Goal: Information Seeking & Learning: Learn about a topic

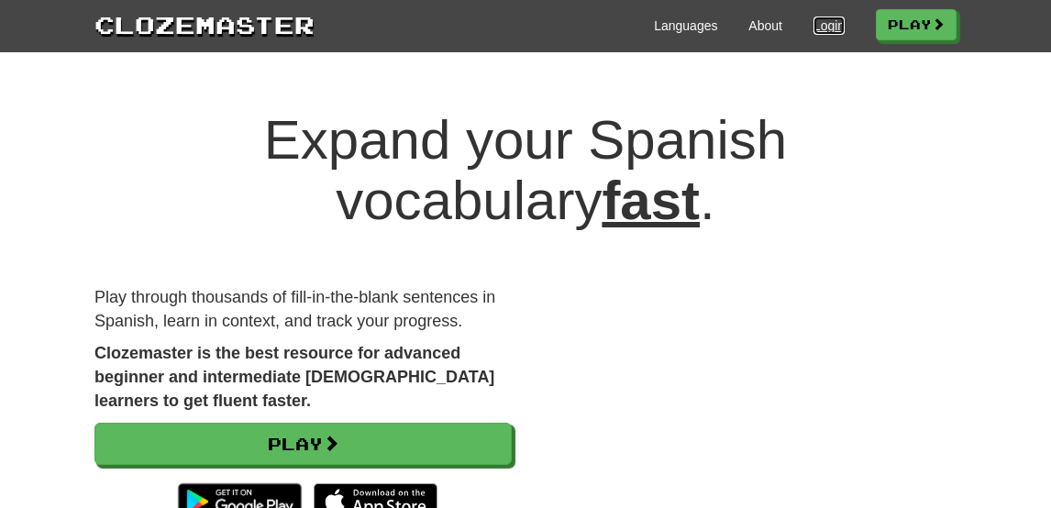
click at [813, 31] on link "Login" at bounding box center [828, 26] width 31 height 18
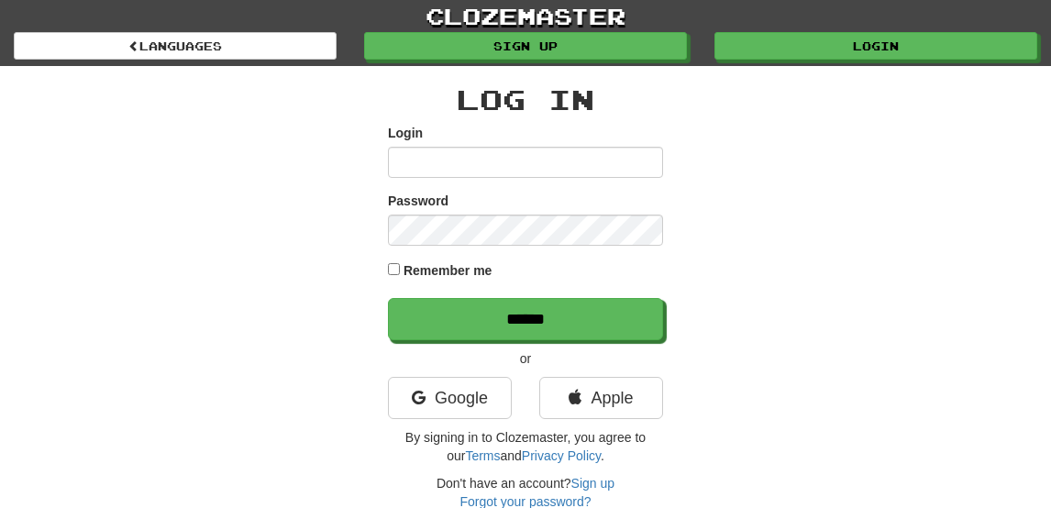
type input "**********"
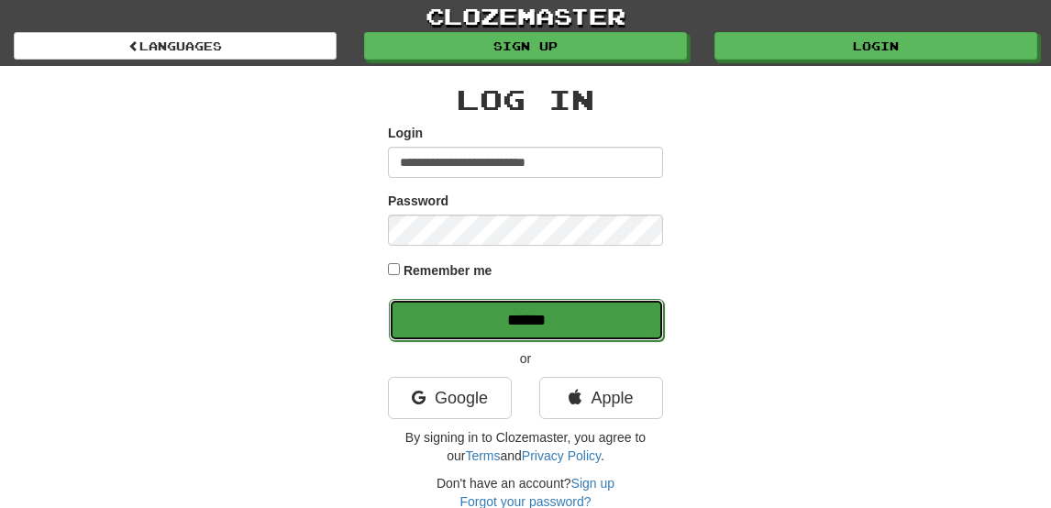
click at [460, 308] on input "******" at bounding box center [526, 320] width 275 height 42
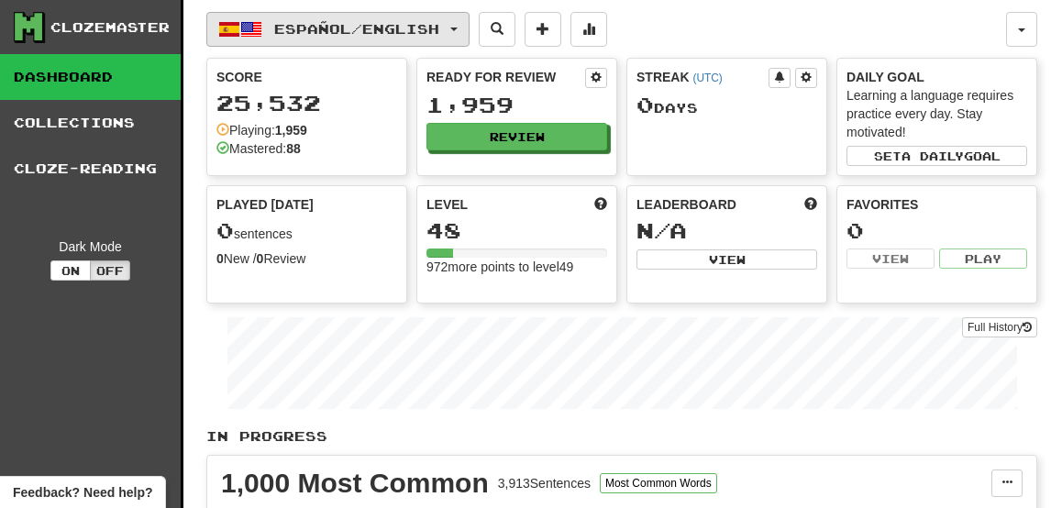
click at [333, 26] on span "Español / English" at bounding box center [356, 29] width 165 height 16
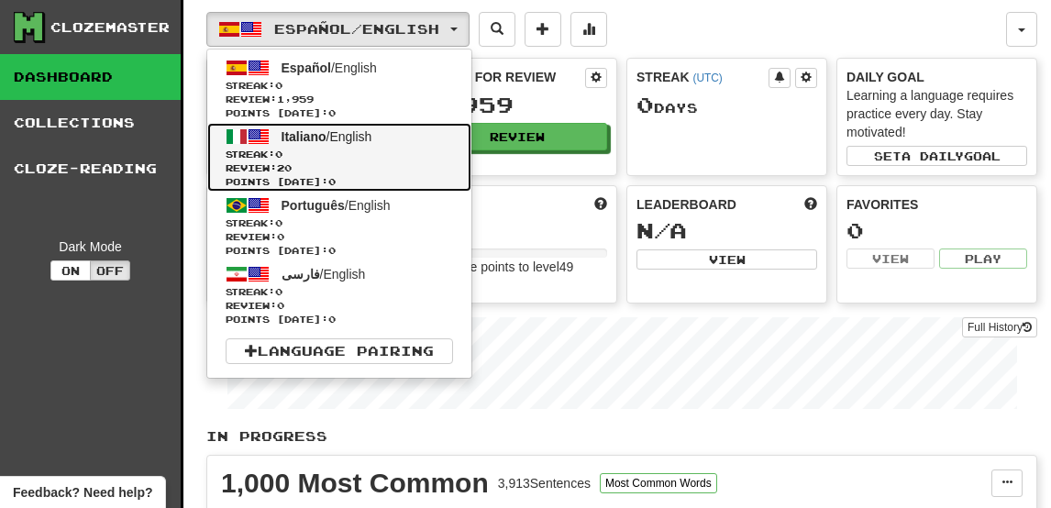
click at [315, 148] on span "Streak: 0" at bounding box center [339, 155] width 227 height 14
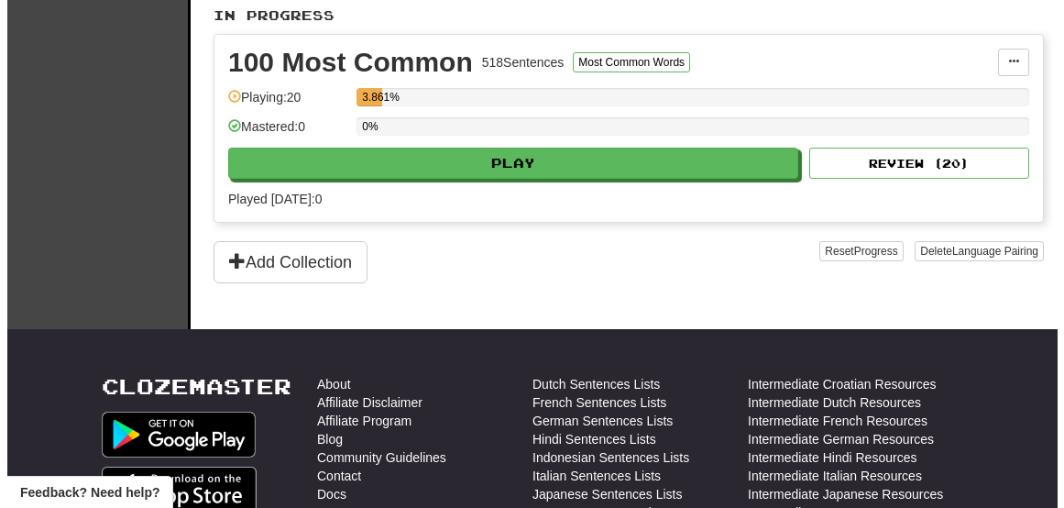
scroll to position [420, 0]
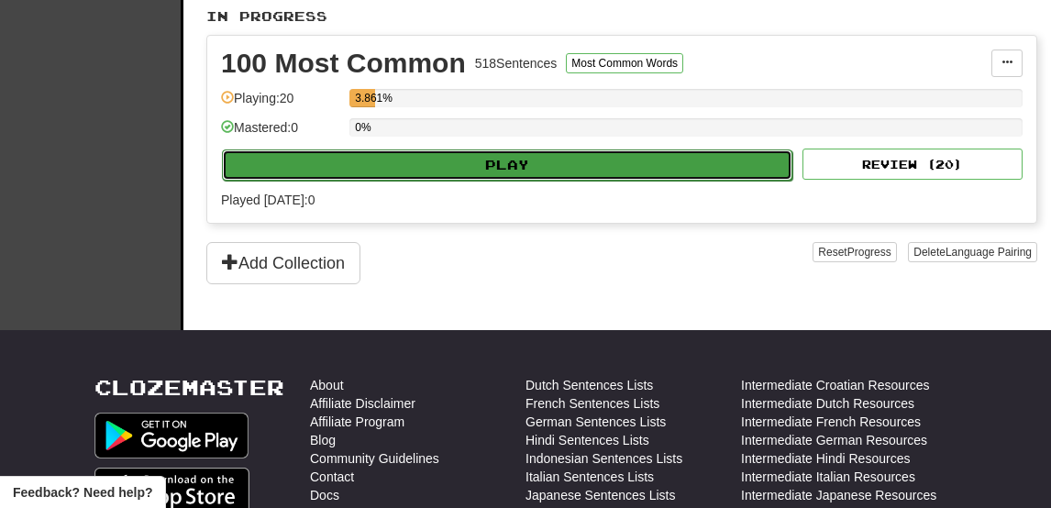
click at [343, 159] on button "Play" at bounding box center [507, 164] width 570 height 31
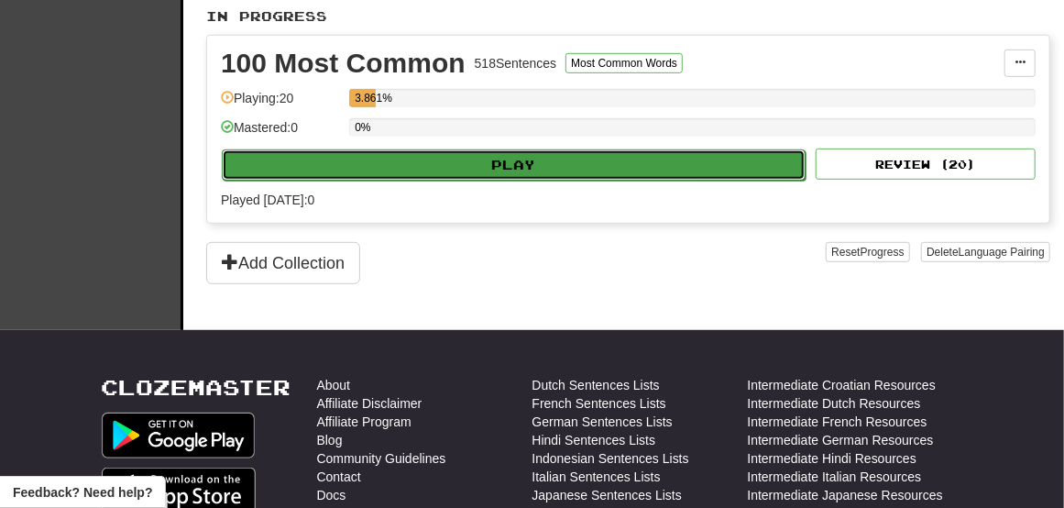
select select "**"
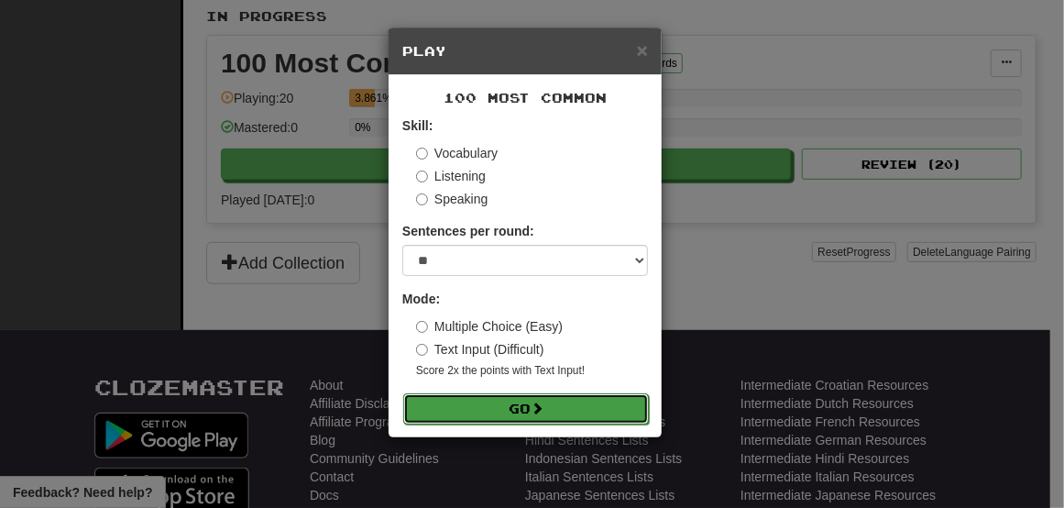
click at [584, 414] on button "Go" at bounding box center [526, 408] width 246 height 31
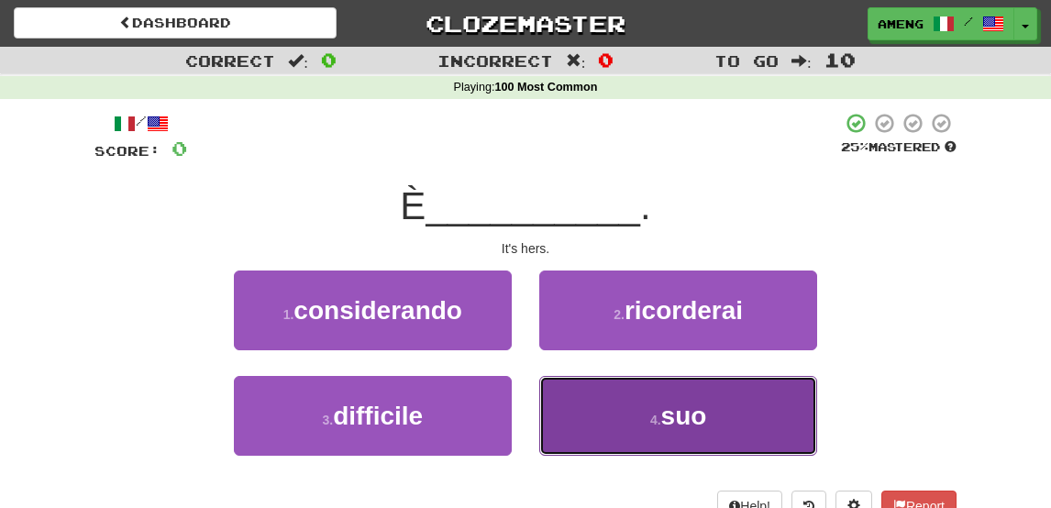
click at [659, 424] on small "4 ." at bounding box center [655, 420] width 11 height 15
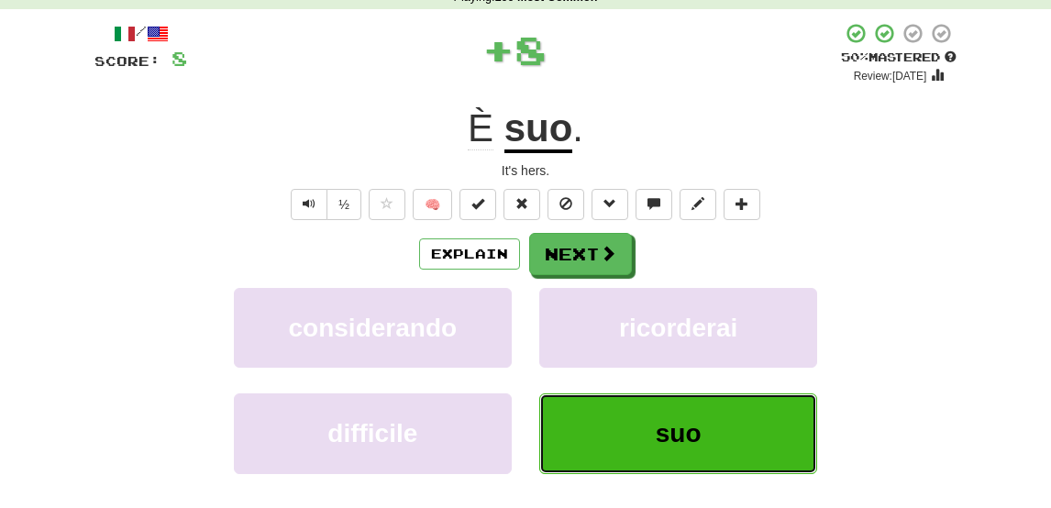
scroll to position [93, 0]
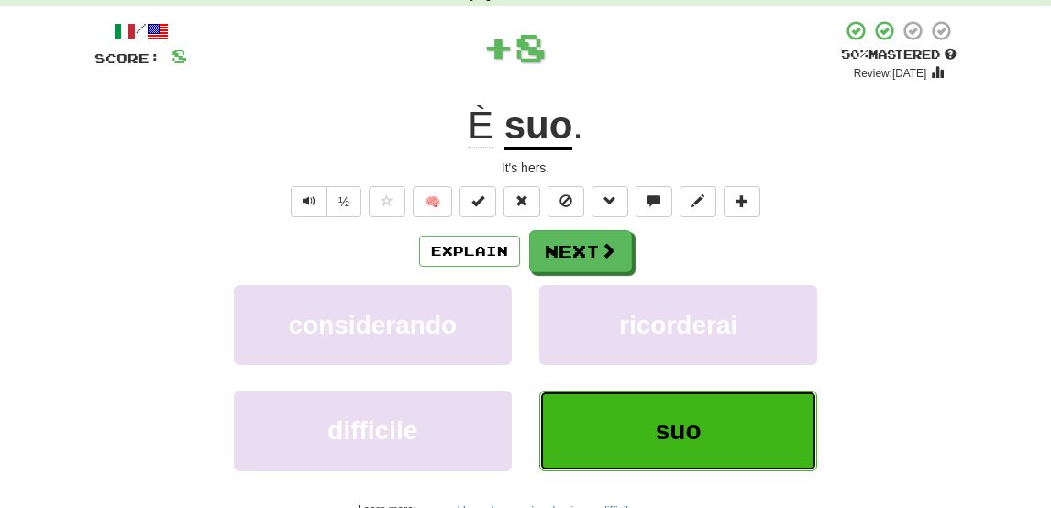
click at [659, 424] on span "suo" at bounding box center [679, 430] width 46 height 28
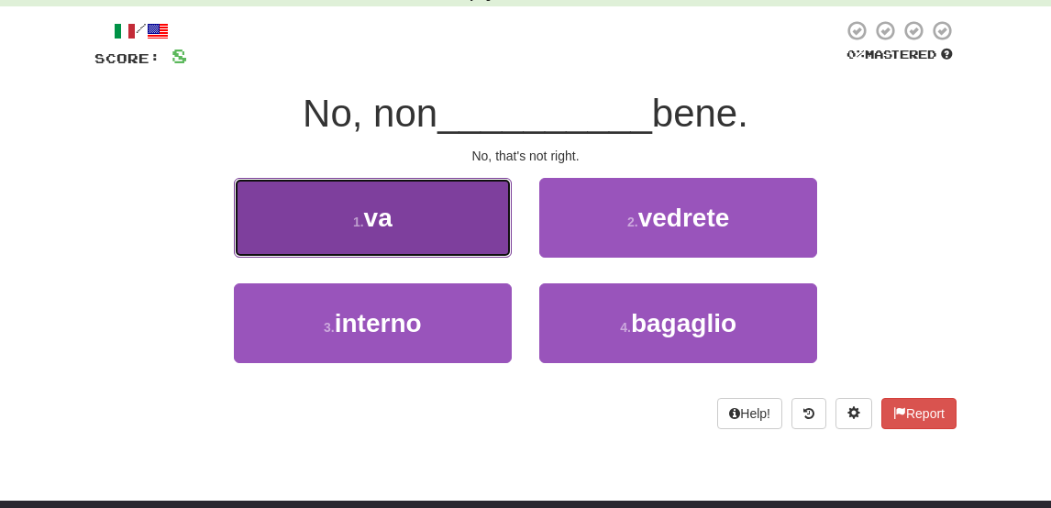
click at [427, 237] on button "1 . va" at bounding box center [373, 218] width 278 height 80
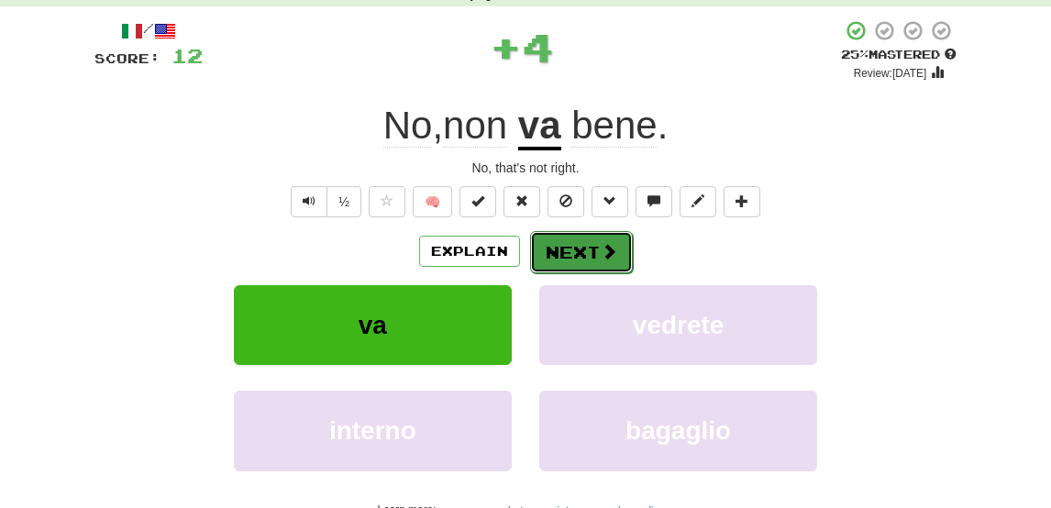
click at [570, 245] on button "Next" at bounding box center [581, 252] width 103 height 42
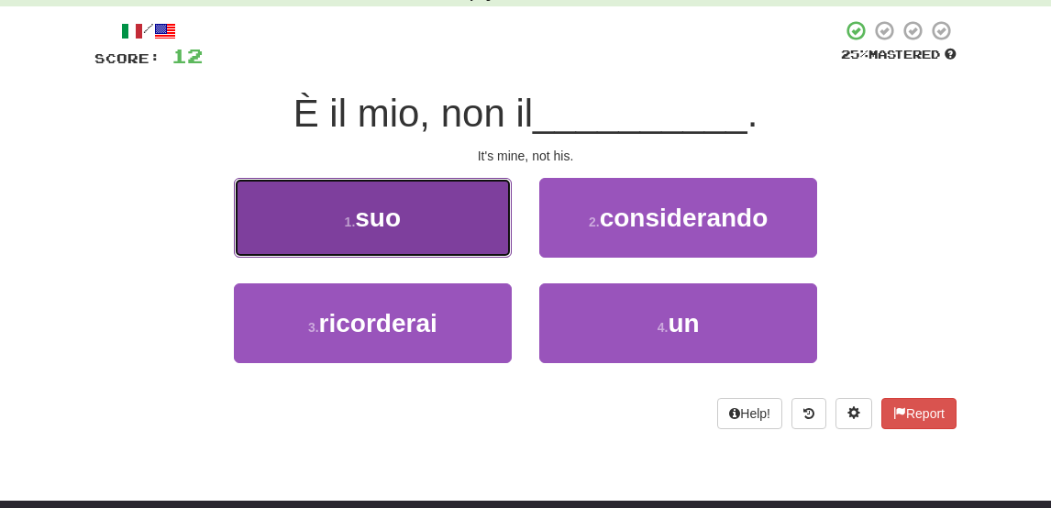
click at [431, 233] on button "1 . suo" at bounding box center [373, 218] width 278 height 80
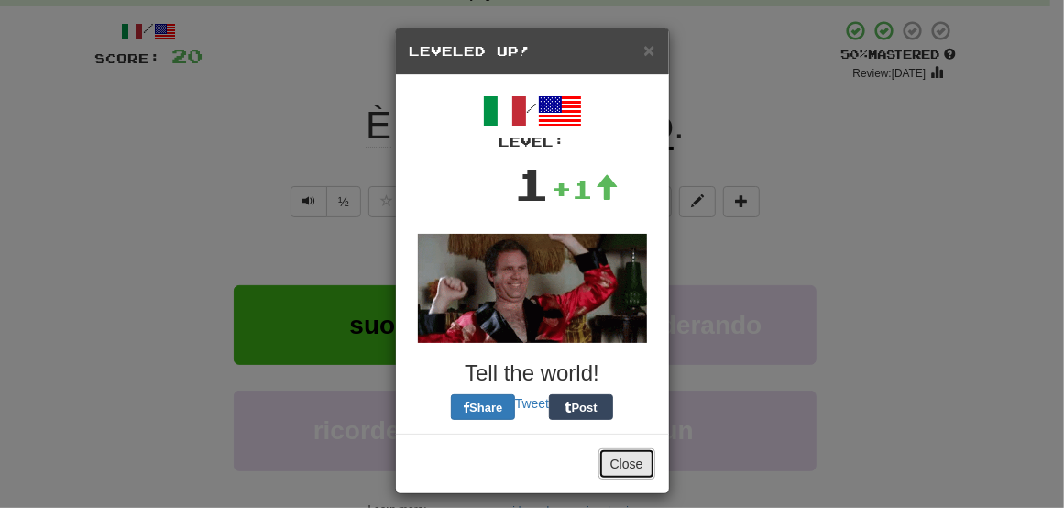
click at [613, 459] on button "Close" at bounding box center [627, 463] width 57 height 31
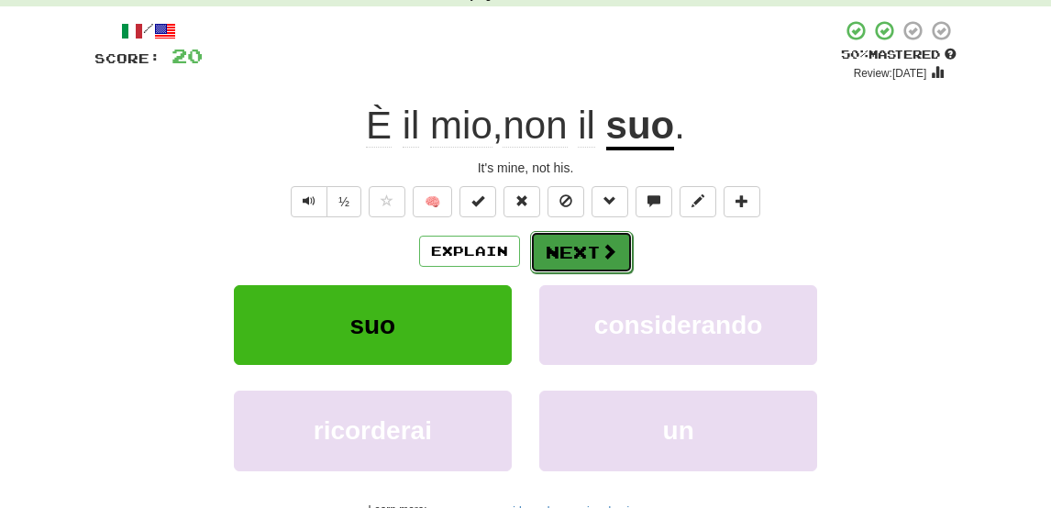
click at [576, 254] on button "Next" at bounding box center [581, 252] width 103 height 42
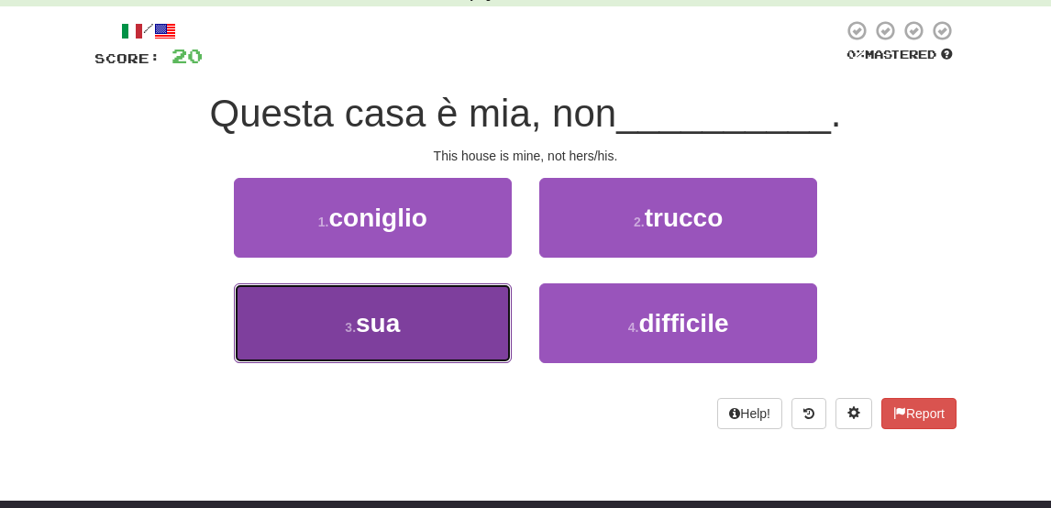
click at [472, 325] on button "3 . sua" at bounding box center [373, 323] width 278 height 80
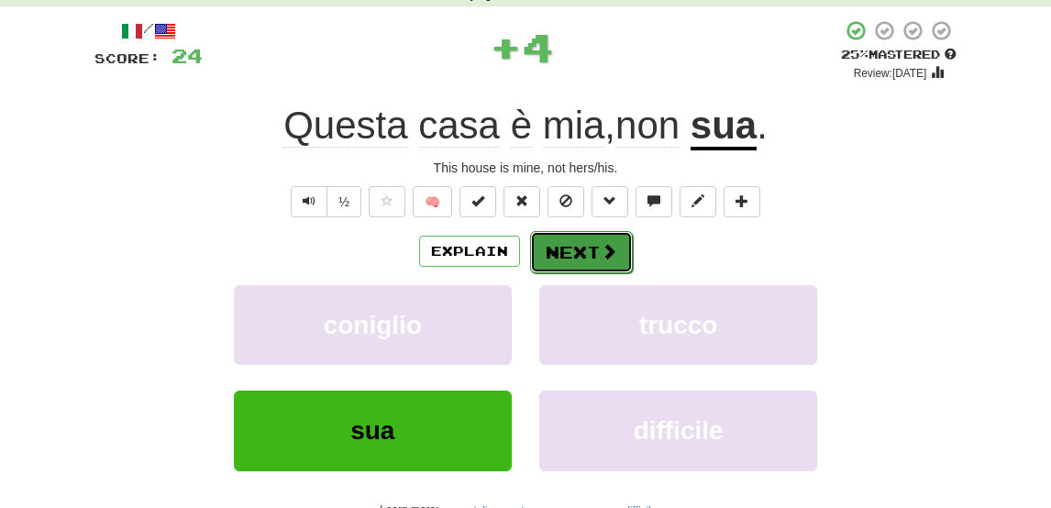
click at [596, 248] on button "Next" at bounding box center [581, 252] width 103 height 42
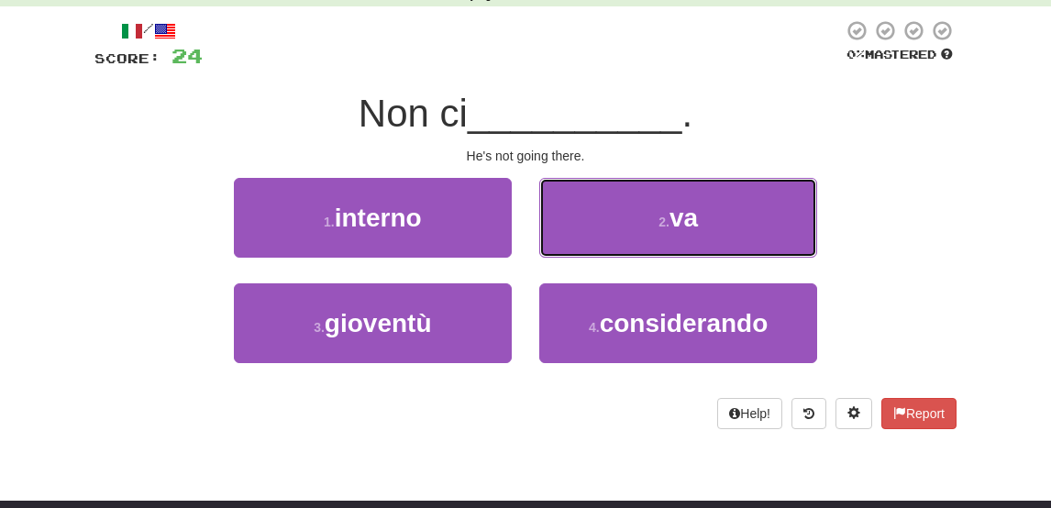
click at [596, 248] on button "2 . va" at bounding box center [678, 218] width 278 height 80
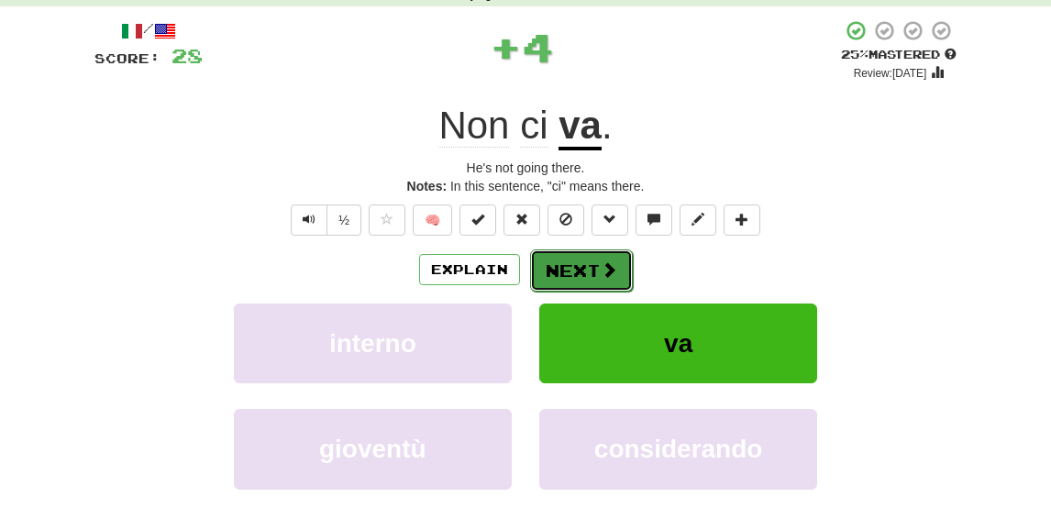
click at [567, 281] on button "Next" at bounding box center [581, 270] width 103 height 42
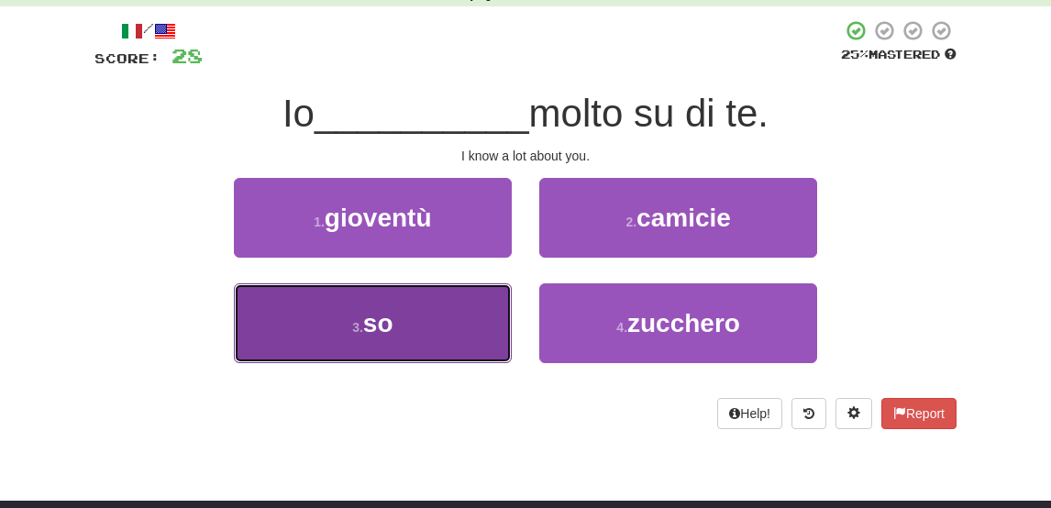
click at [386, 325] on span "so" at bounding box center [378, 323] width 30 height 28
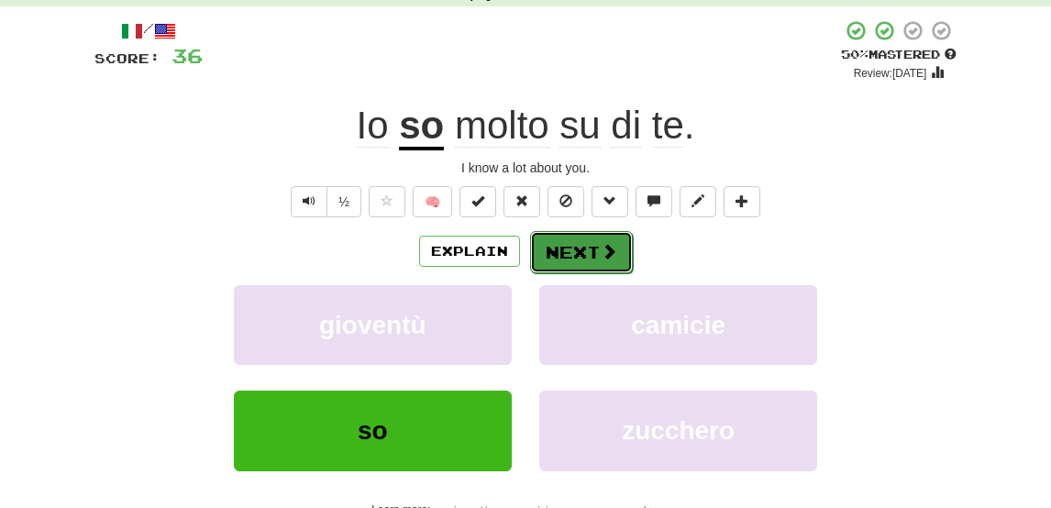
click at [585, 237] on button "Next" at bounding box center [581, 252] width 103 height 42
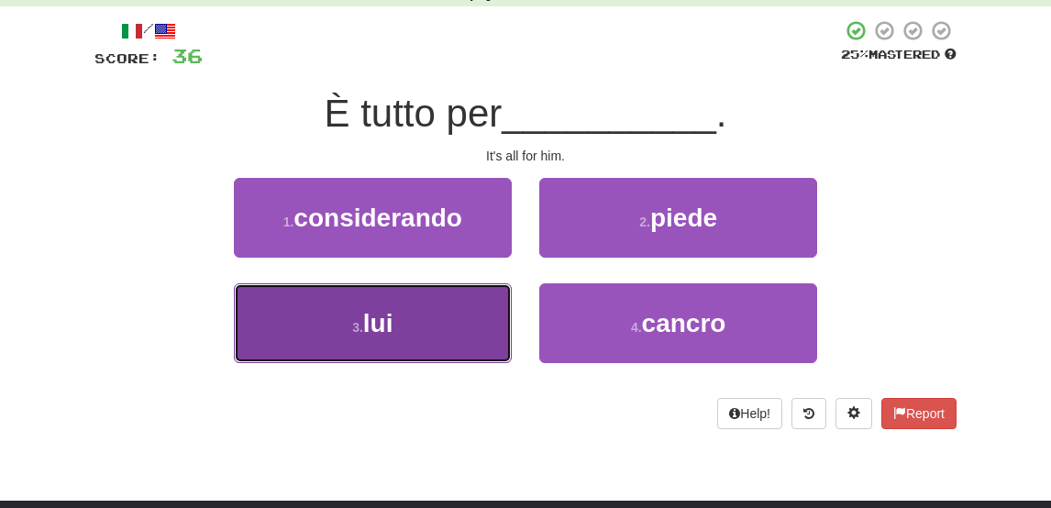
click at [476, 321] on button "3 . lui" at bounding box center [373, 323] width 278 height 80
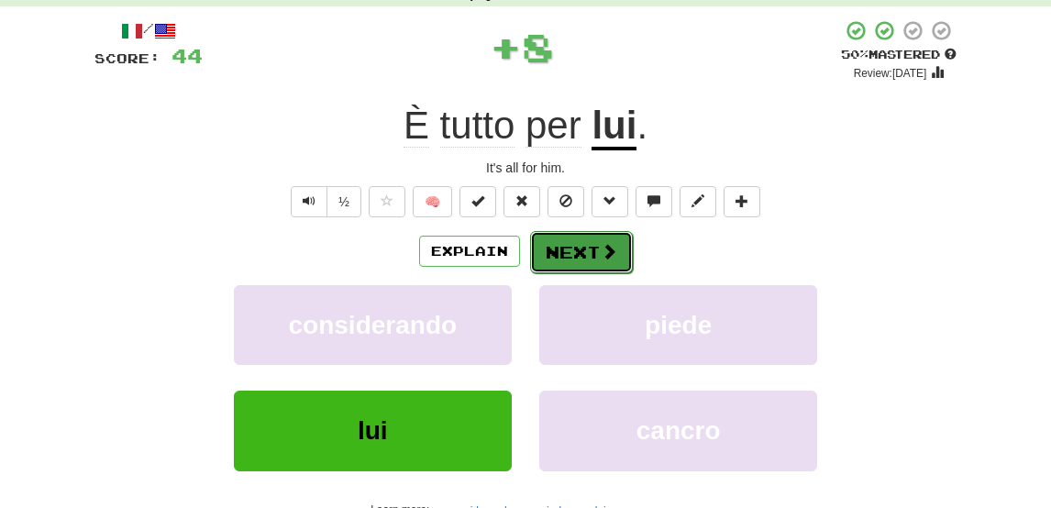
click at [589, 255] on button "Next" at bounding box center [581, 252] width 103 height 42
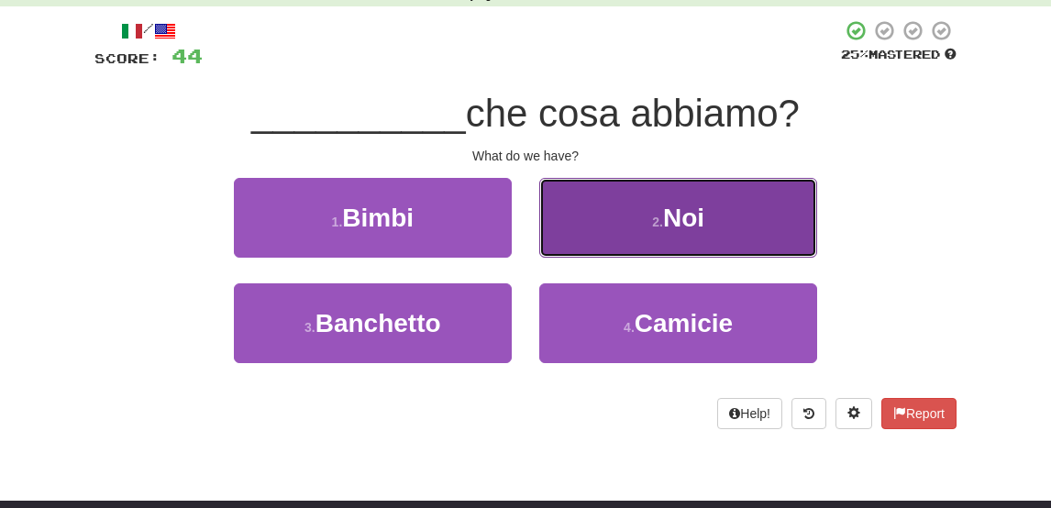
click at [631, 224] on button "2 . Noi" at bounding box center [678, 218] width 278 height 80
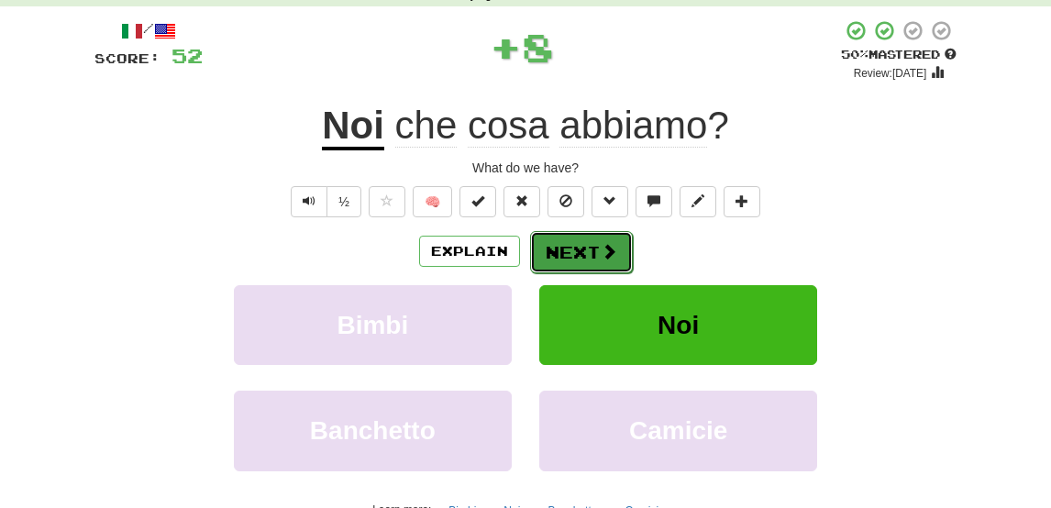
click at [585, 239] on button "Next" at bounding box center [581, 252] width 103 height 42
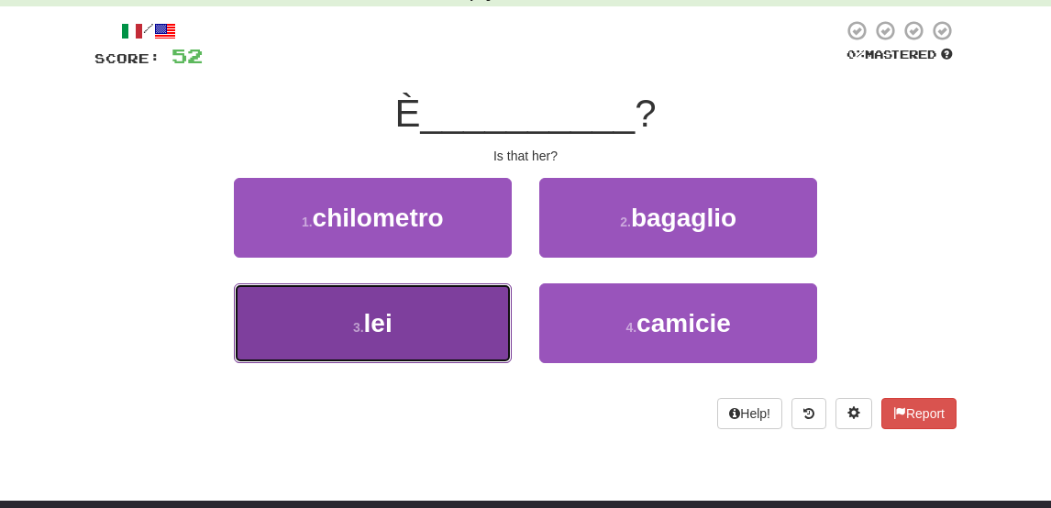
click at [497, 295] on button "3 . lei" at bounding box center [373, 323] width 278 height 80
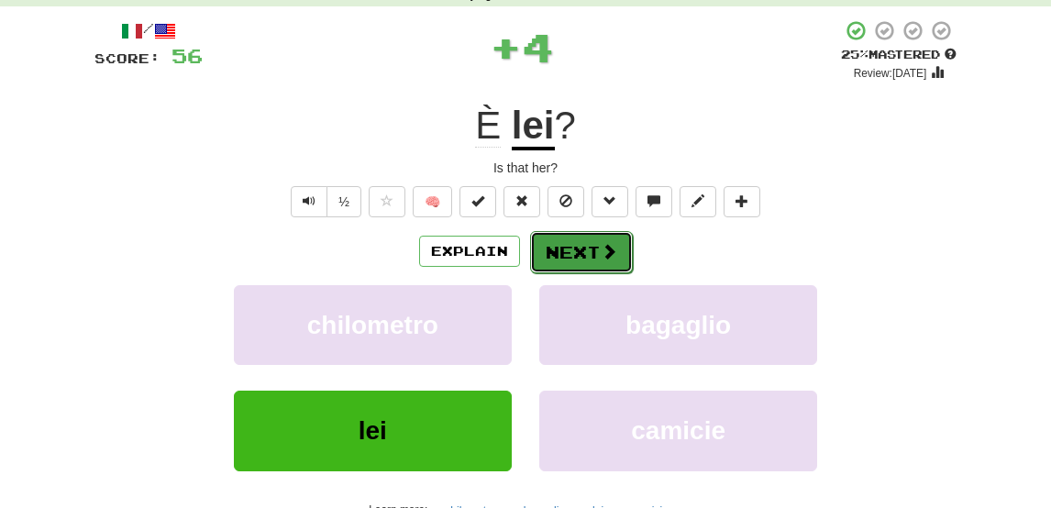
click at [586, 254] on button "Next" at bounding box center [581, 252] width 103 height 42
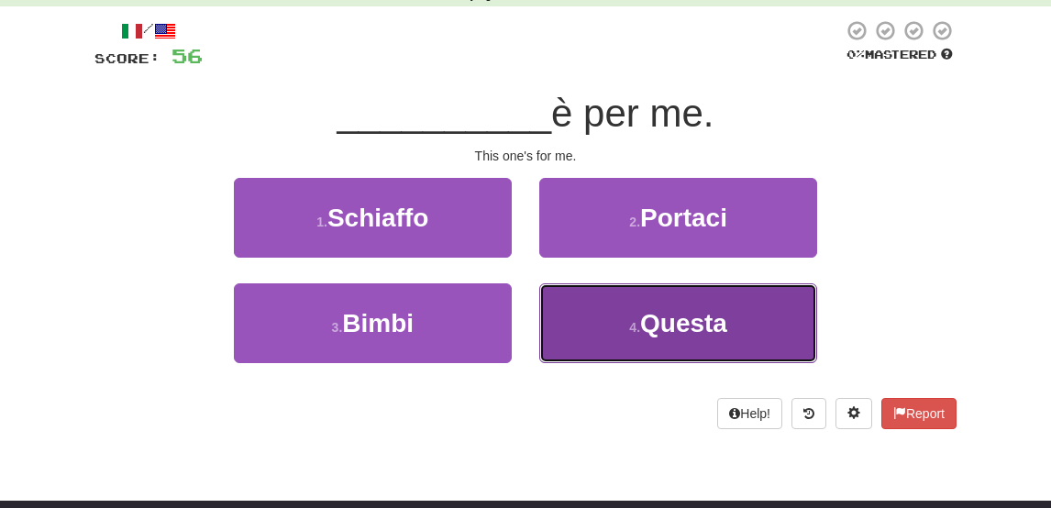
click at [612, 338] on button "4 . Questa" at bounding box center [678, 323] width 278 height 80
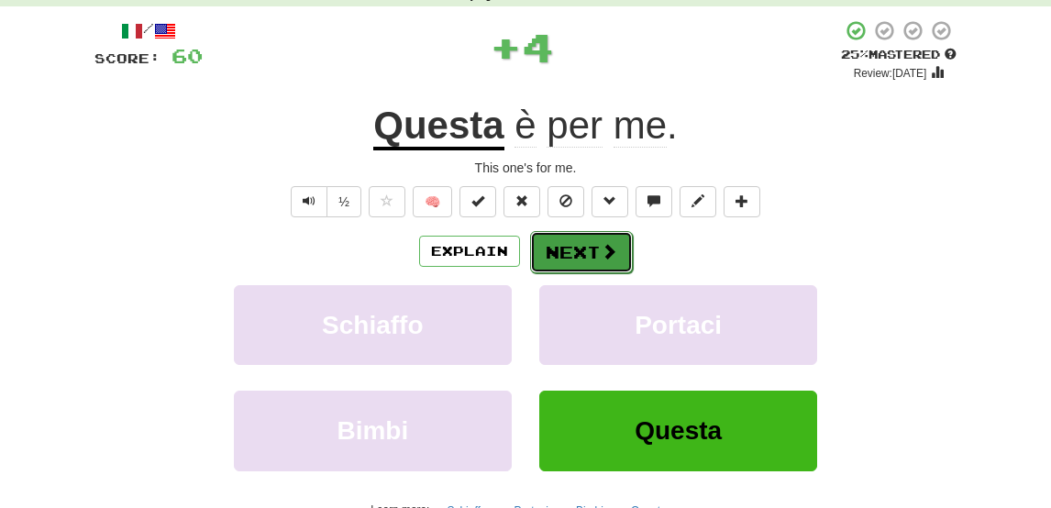
click at [607, 247] on span at bounding box center [609, 251] width 17 height 17
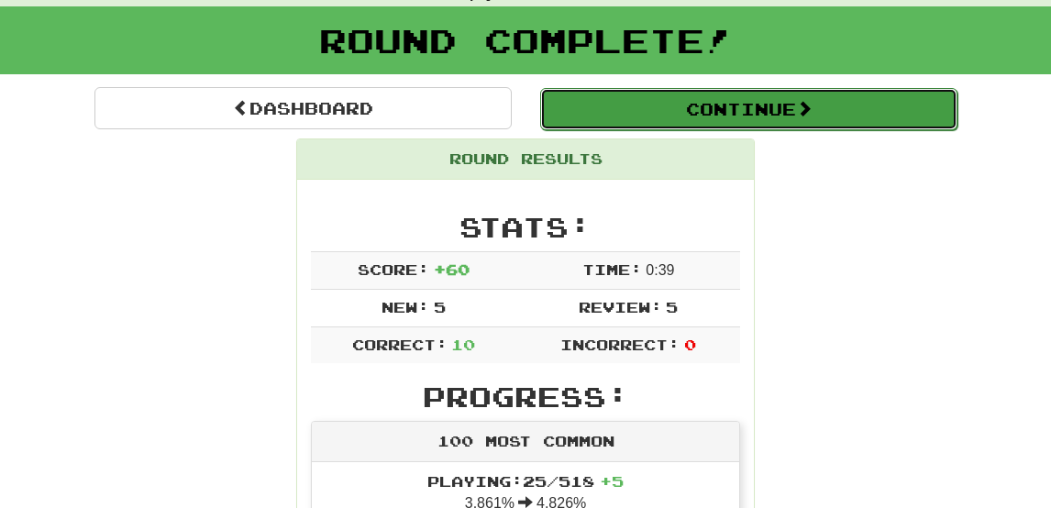
click at [713, 108] on button "Continue" at bounding box center [748, 109] width 417 height 42
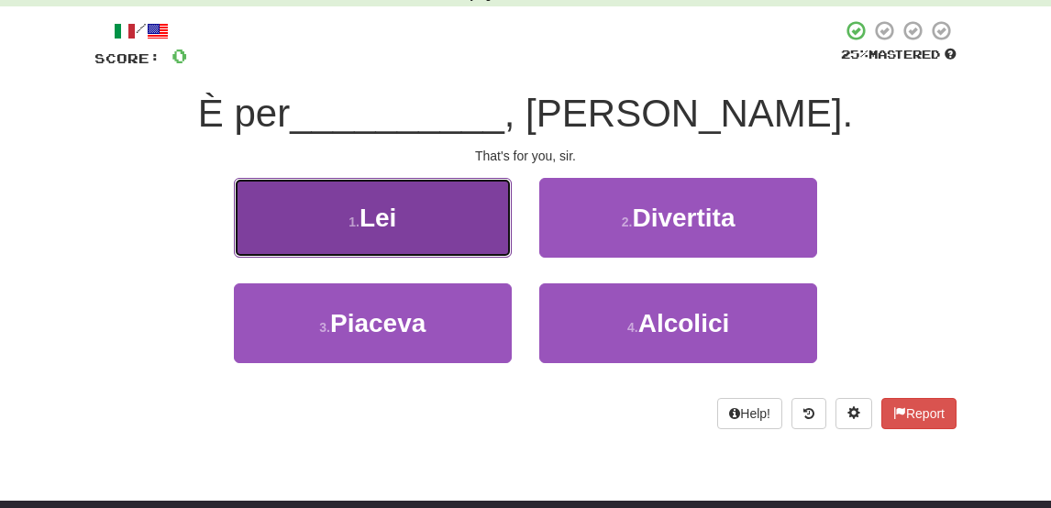
click at [445, 208] on button "1 . Lei" at bounding box center [373, 218] width 278 height 80
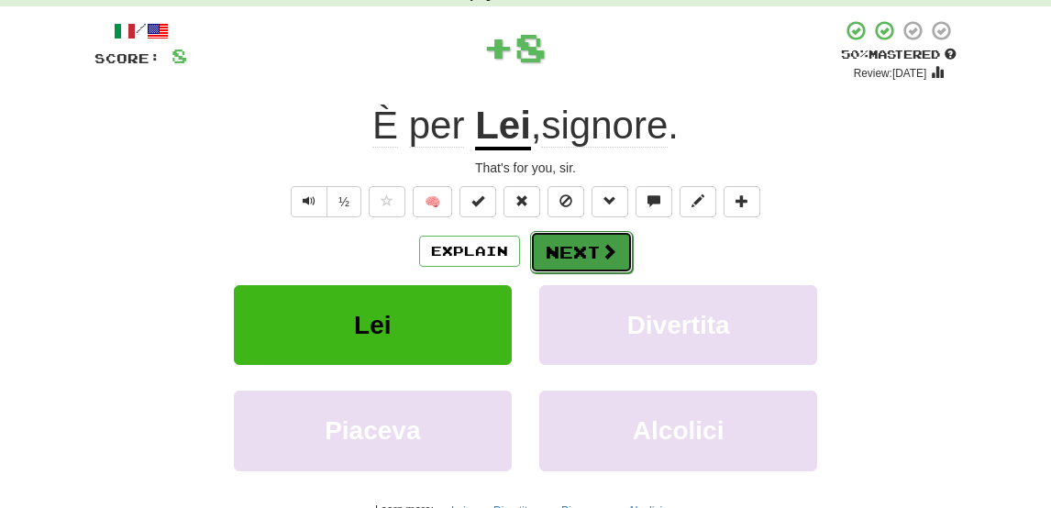
click at [568, 248] on button "Next" at bounding box center [581, 252] width 103 height 42
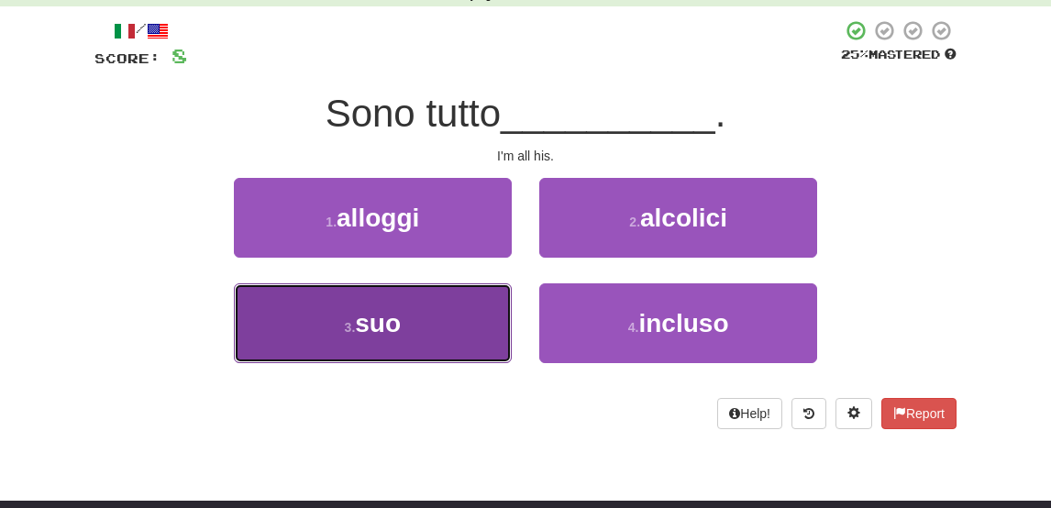
click at [428, 325] on button "3 . suo" at bounding box center [373, 323] width 278 height 80
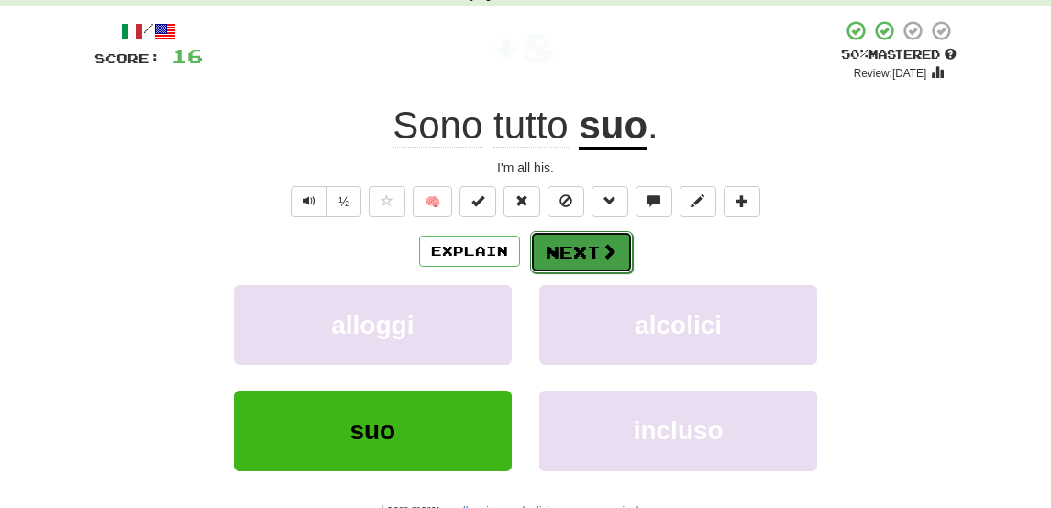
click at [575, 261] on button "Next" at bounding box center [581, 252] width 103 height 42
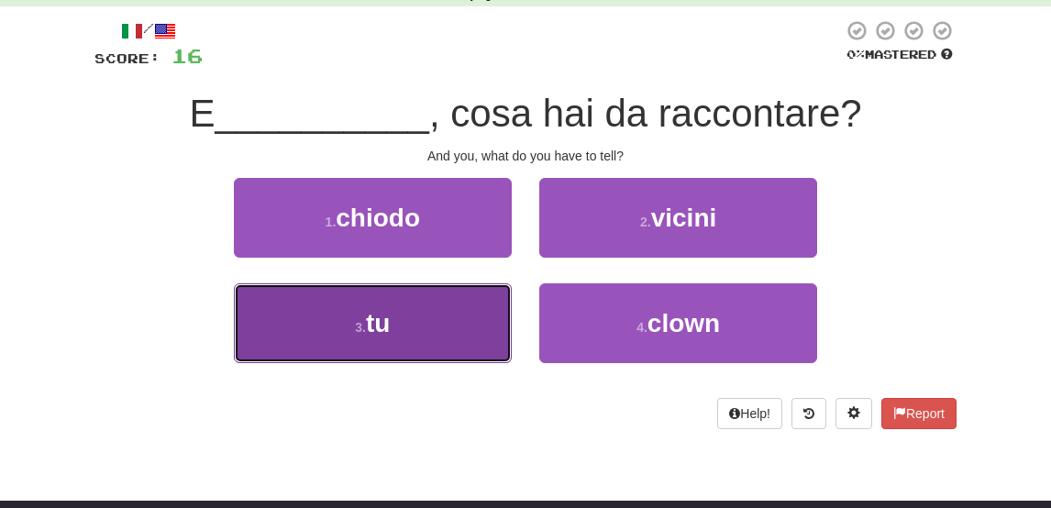
click at [460, 324] on button "3 . tu" at bounding box center [373, 323] width 278 height 80
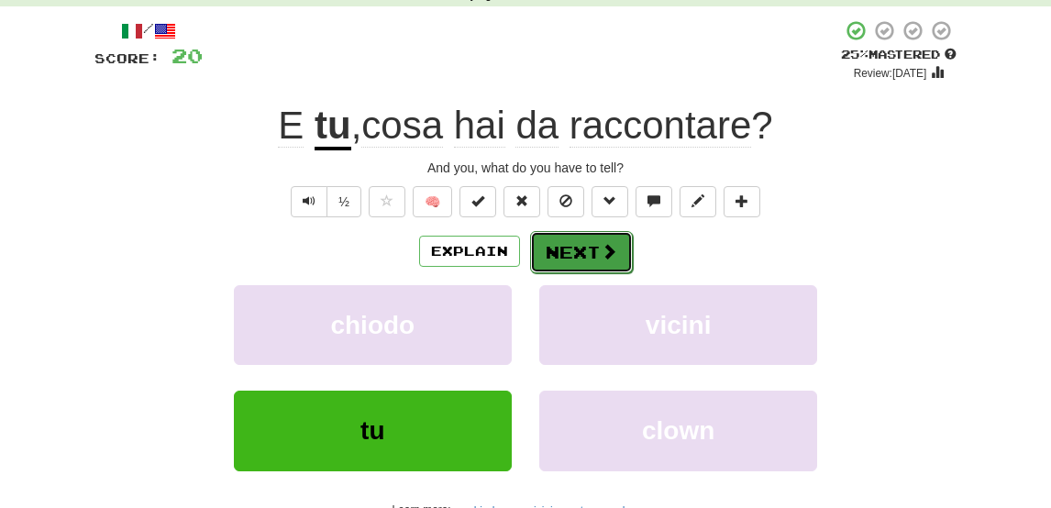
click at [573, 245] on button "Next" at bounding box center [581, 252] width 103 height 42
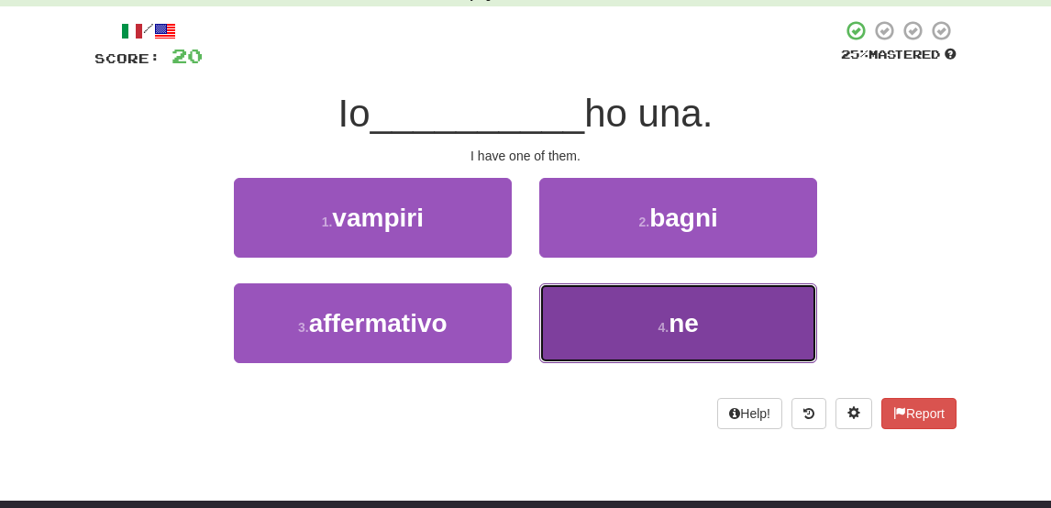
click at [637, 328] on button "4 . ne" at bounding box center [678, 323] width 278 height 80
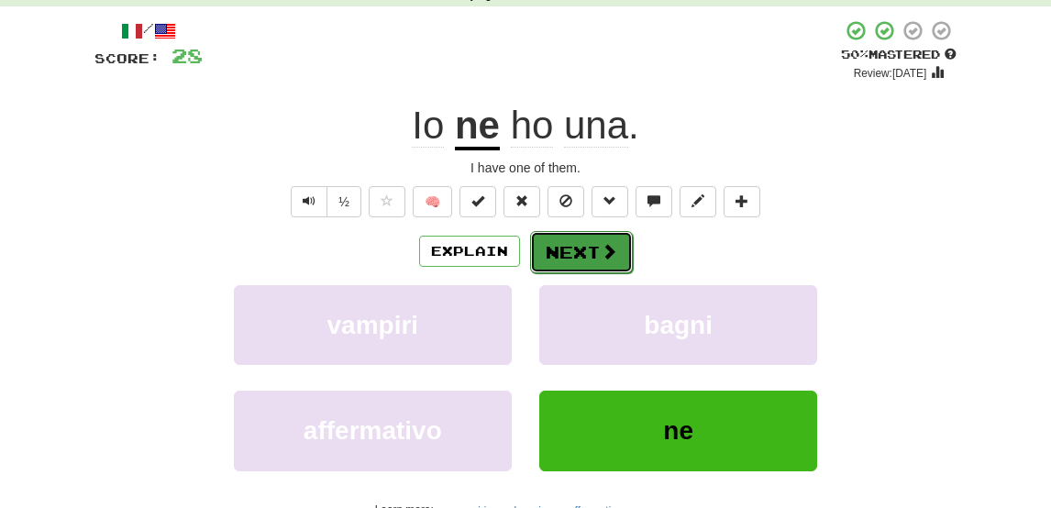
click at [574, 250] on button "Next" at bounding box center [581, 252] width 103 height 42
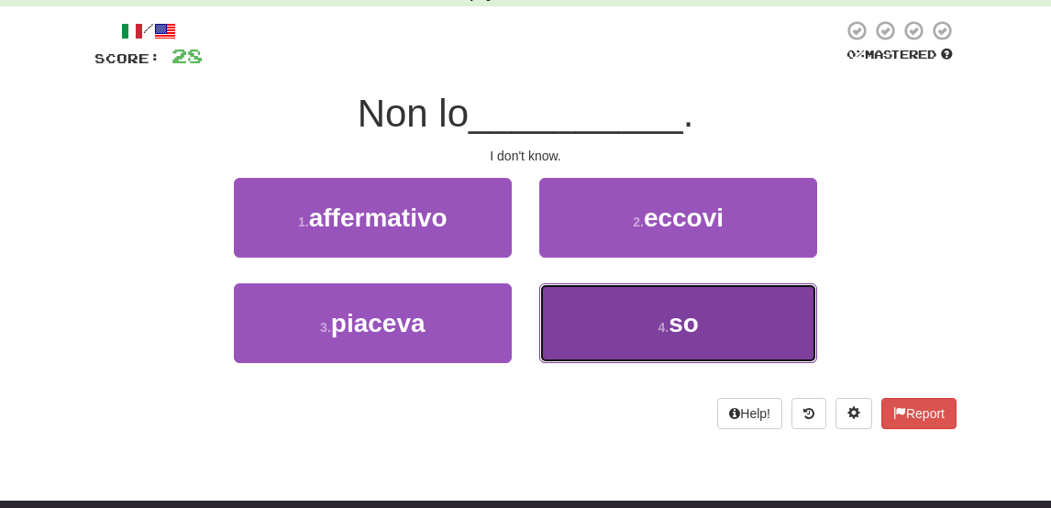
click at [647, 311] on button "4 . so" at bounding box center [678, 323] width 278 height 80
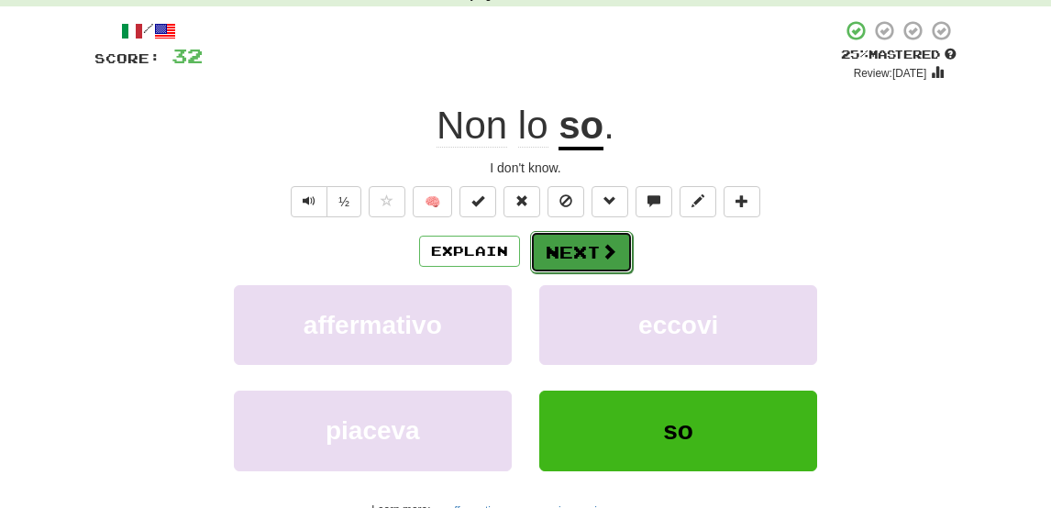
click at [557, 256] on button "Next" at bounding box center [581, 252] width 103 height 42
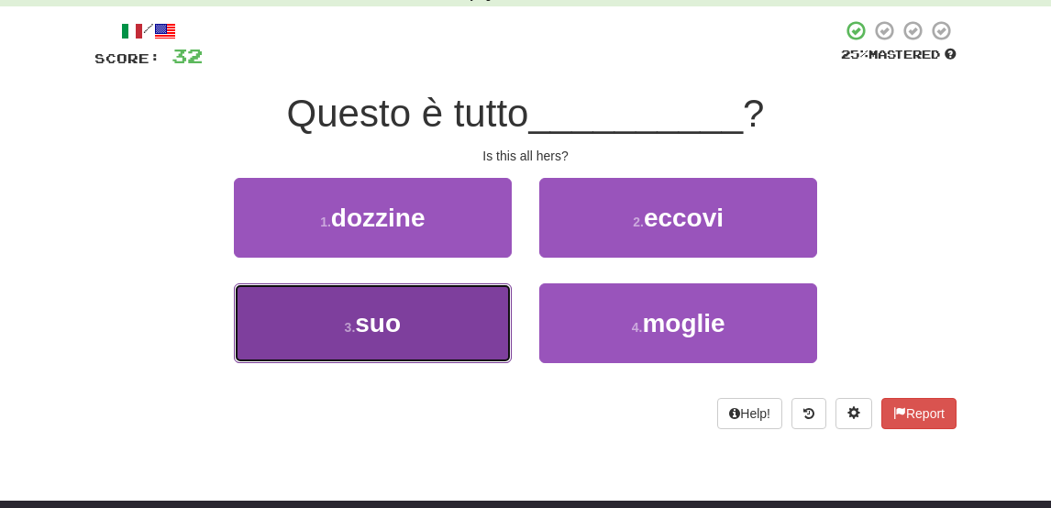
click at [477, 297] on button "3 . suo" at bounding box center [373, 323] width 278 height 80
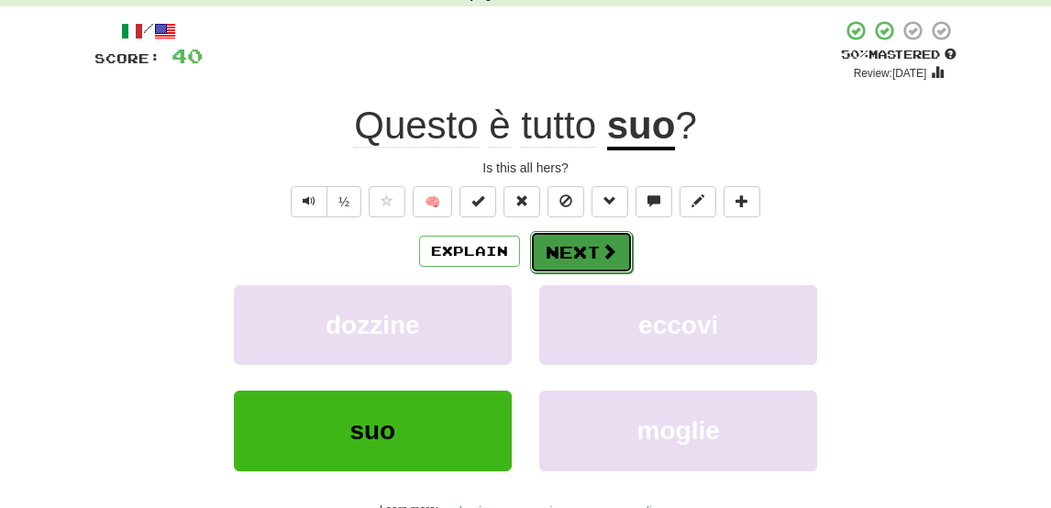
click at [601, 248] on span at bounding box center [609, 251] width 17 height 17
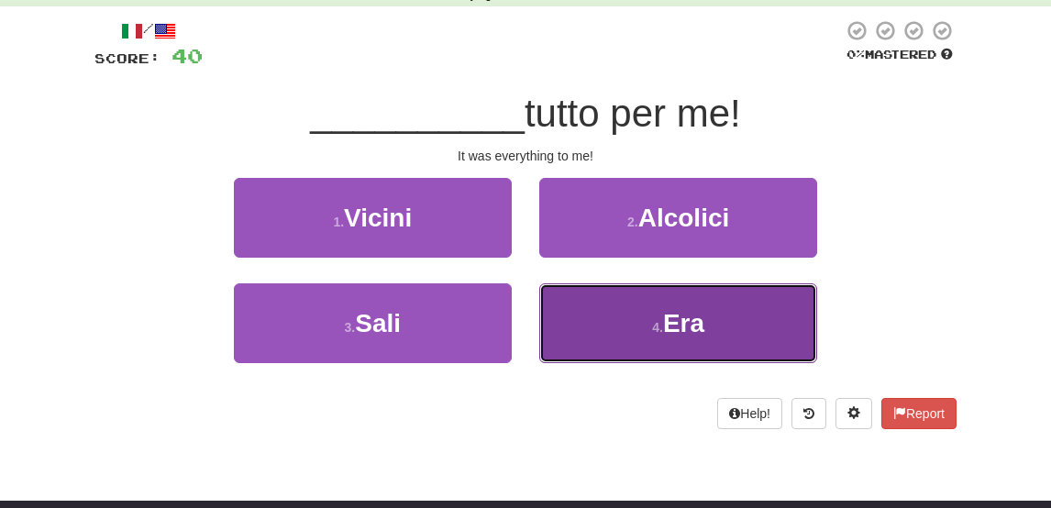
click at [678, 303] on button "4 . Era" at bounding box center [678, 323] width 278 height 80
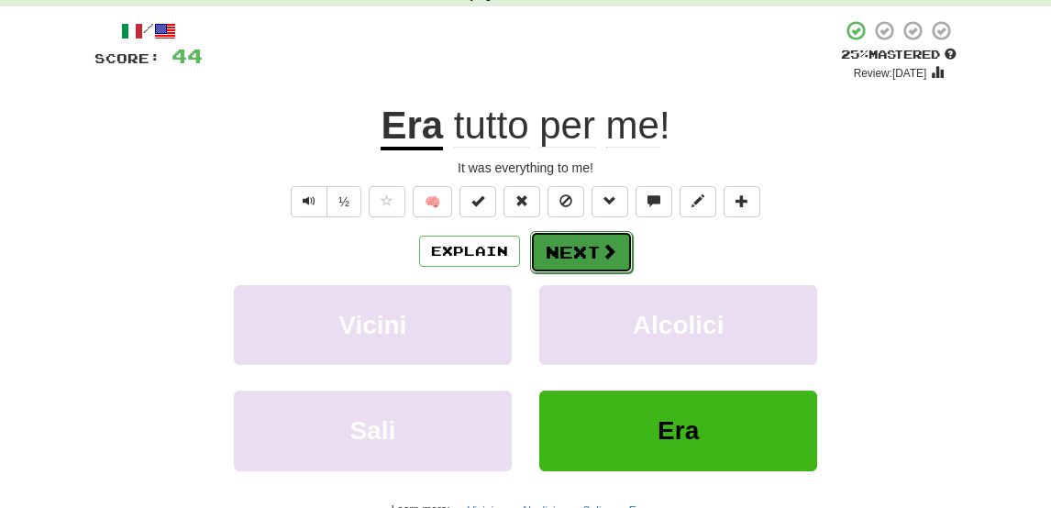
click at [590, 255] on button "Next" at bounding box center [581, 252] width 103 height 42
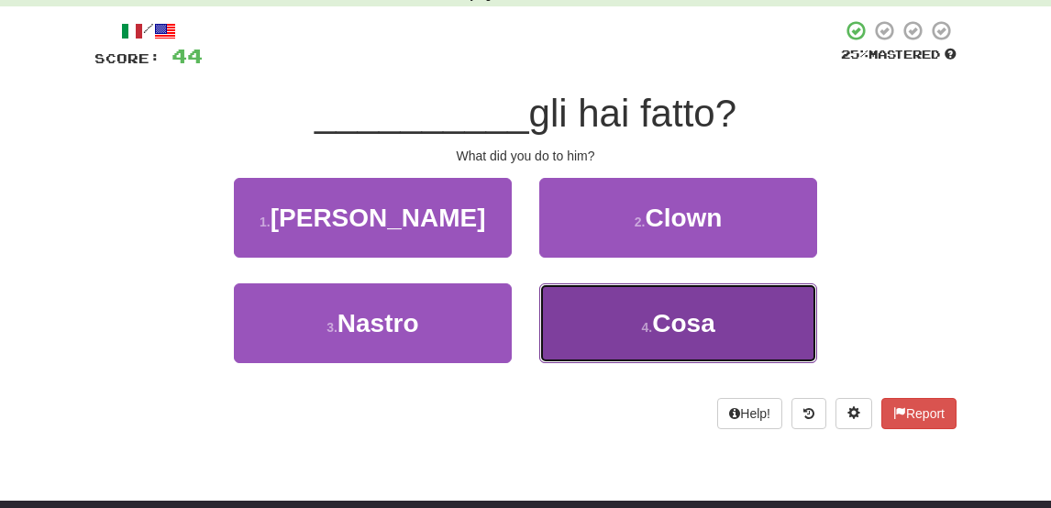
click at [645, 315] on button "4 . Cosa" at bounding box center [678, 323] width 278 height 80
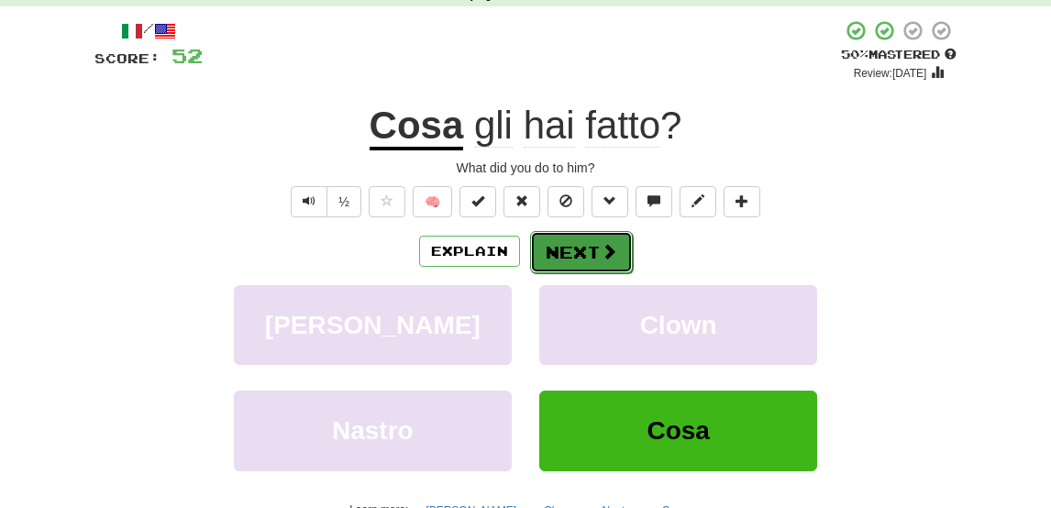
click at [612, 244] on span at bounding box center [609, 251] width 17 height 17
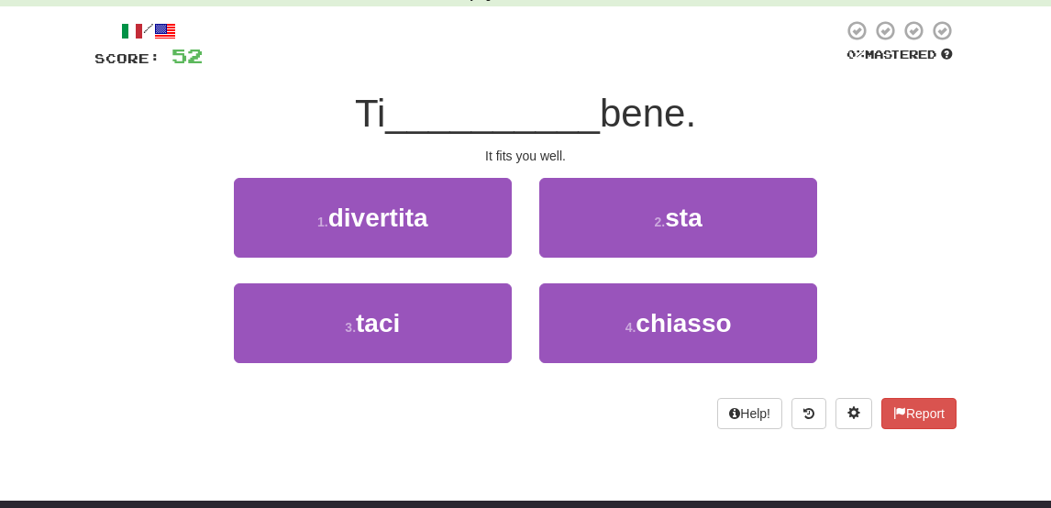
click at [617, 439] on div "/ Score: 52 0 % Mastered Ti __________ bene. It fits you well. 1 . divertita 2 …" at bounding box center [525, 230] width 862 height 448
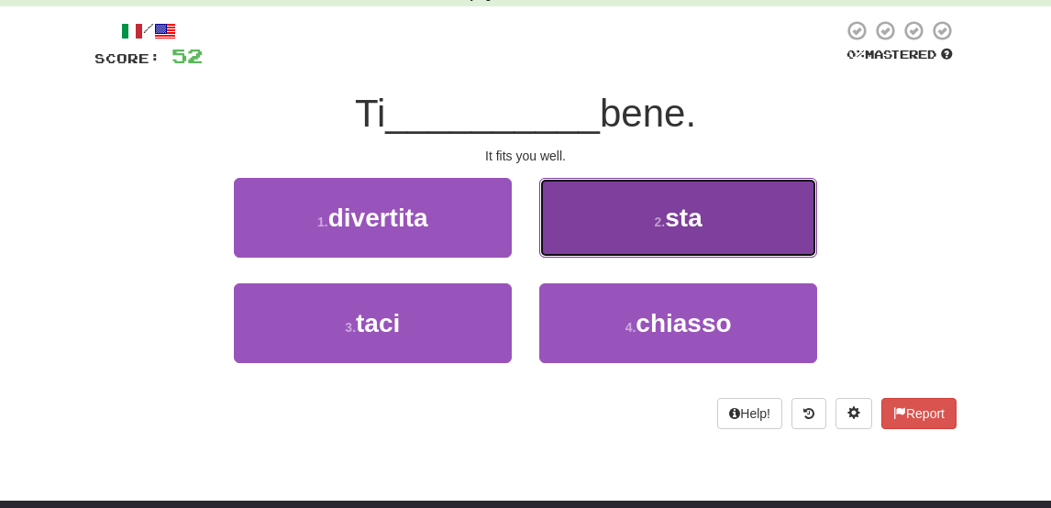
click at [623, 229] on button "2 . sta" at bounding box center [678, 218] width 278 height 80
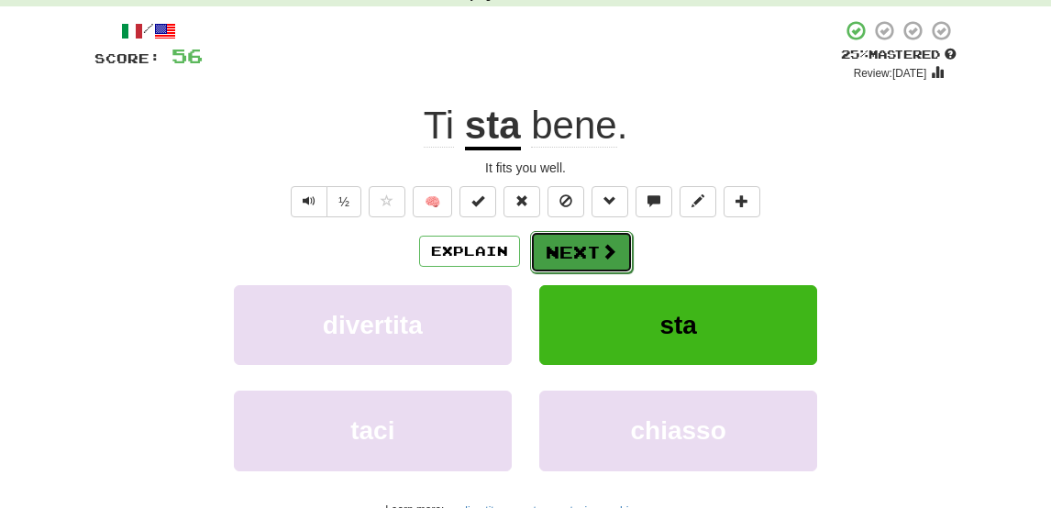
click at [567, 264] on button "Next" at bounding box center [581, 252] width 103 height 42
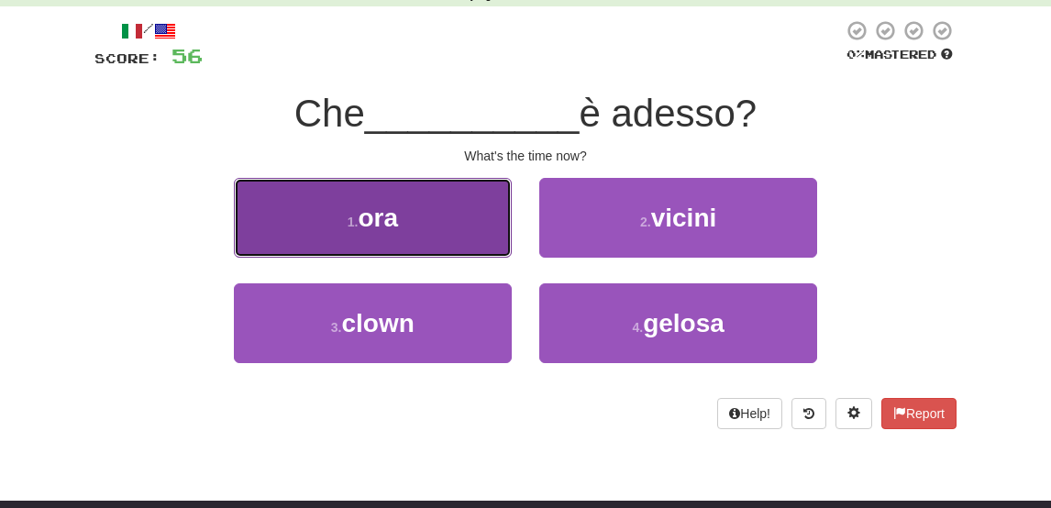
click at [440, 239] on button "1 . ora" at bounding box center [373, 218] width 278 height 80
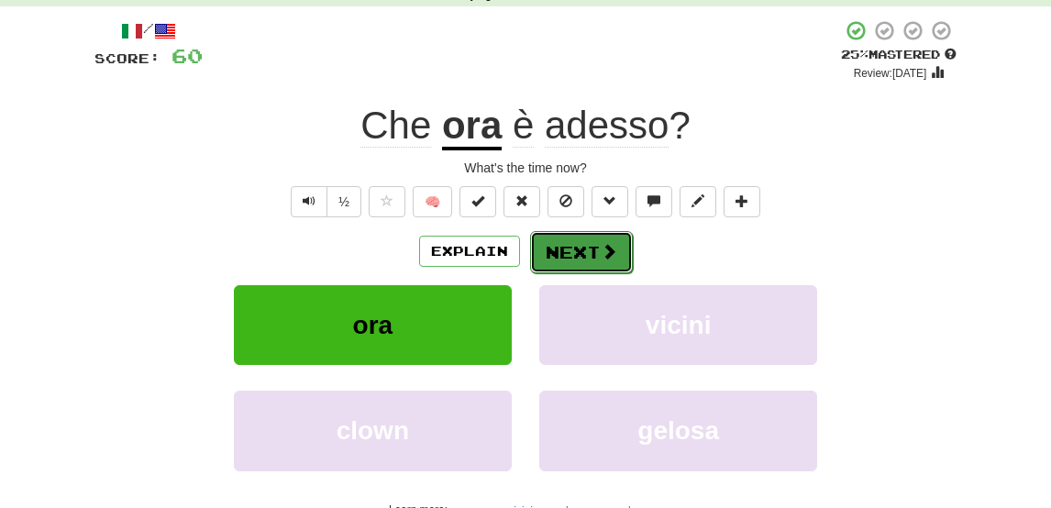
click at [552, 254] on button "Next" at bounding box center [581, 252] width 103 height 42
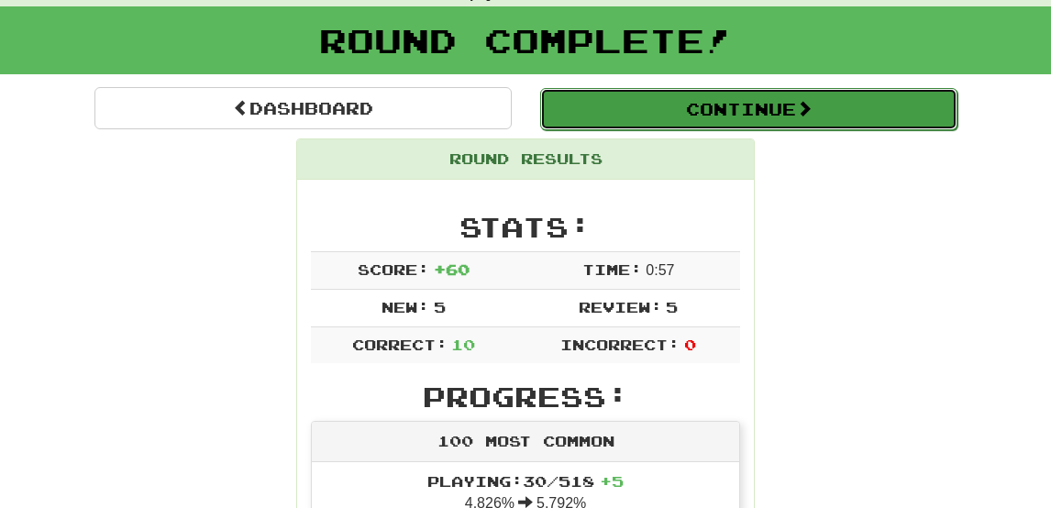
click at [656, 113] on button "Continue" at bounding box center [748, 109] width 417 height 42
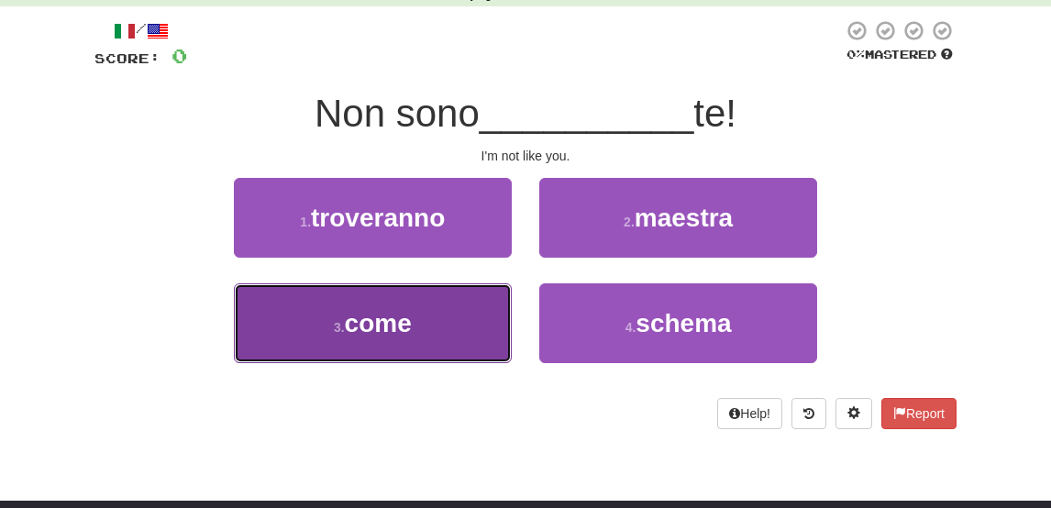
click at [439, 326] on button "3 . come" at bounding box center [373, 323] width 278 height 80
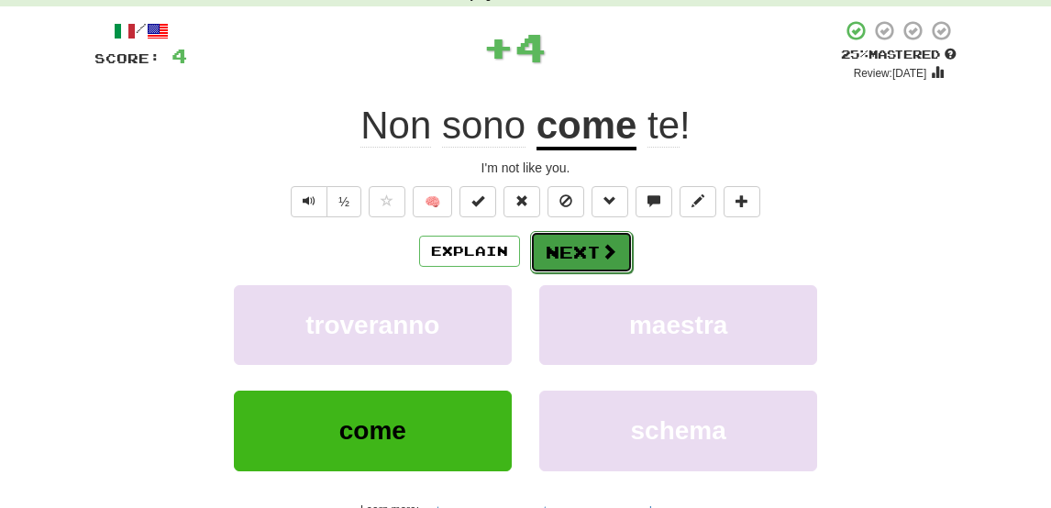
click at [570, 241] on button "Next" at bounding box center [581, 252] width 103 height 42
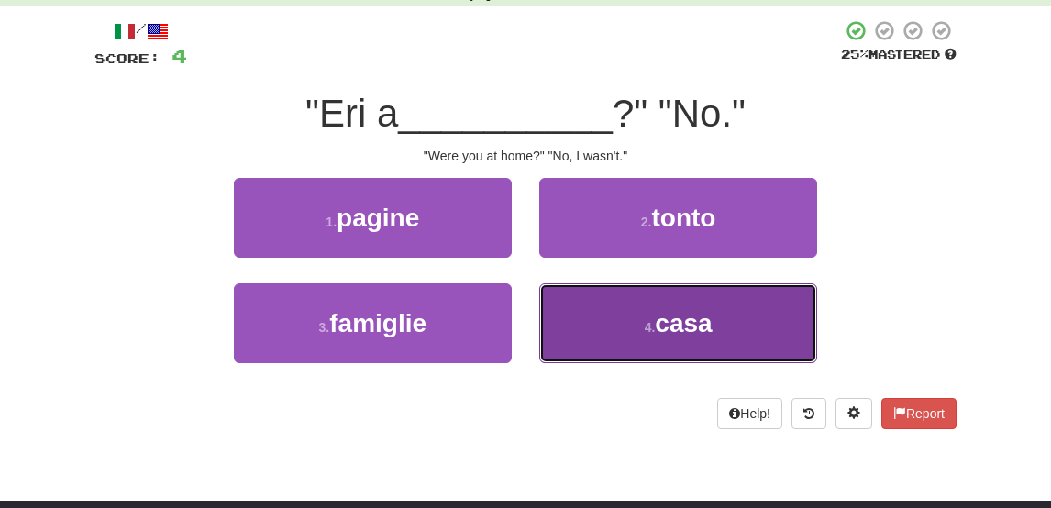
click at [616, 306] on button "4 . casa" at bounding box center [678, 323] width 278 height 80
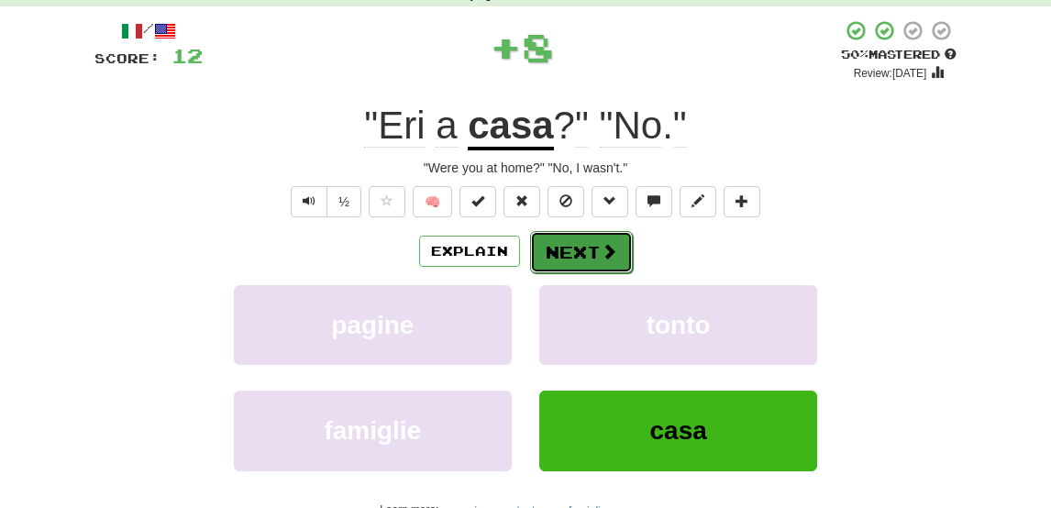
click at [572, 252] on button "Next" at bounding box center [581, 252] width 103 height 42
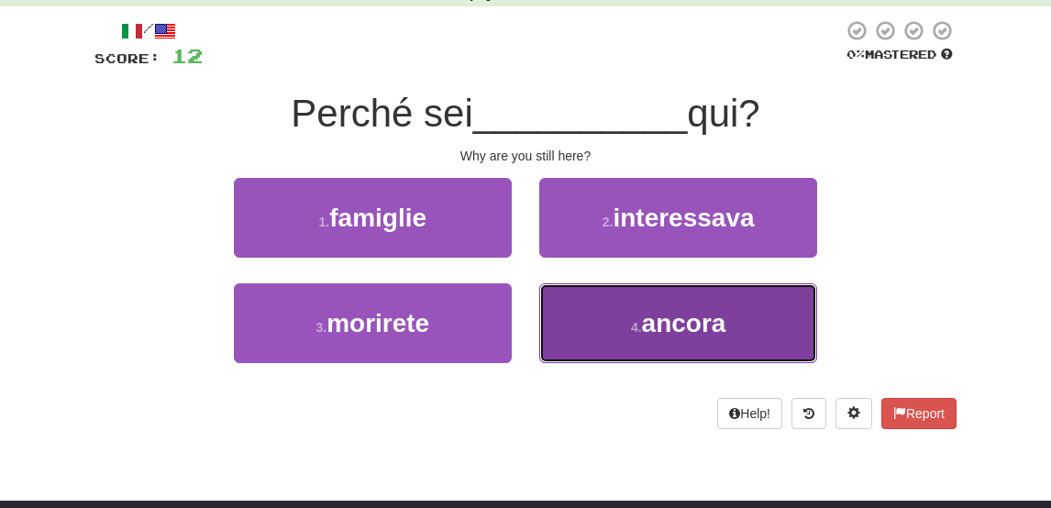
click at [616, 325] on button "4 . ancora" at bounding box center [678, 323] width 278 height 80
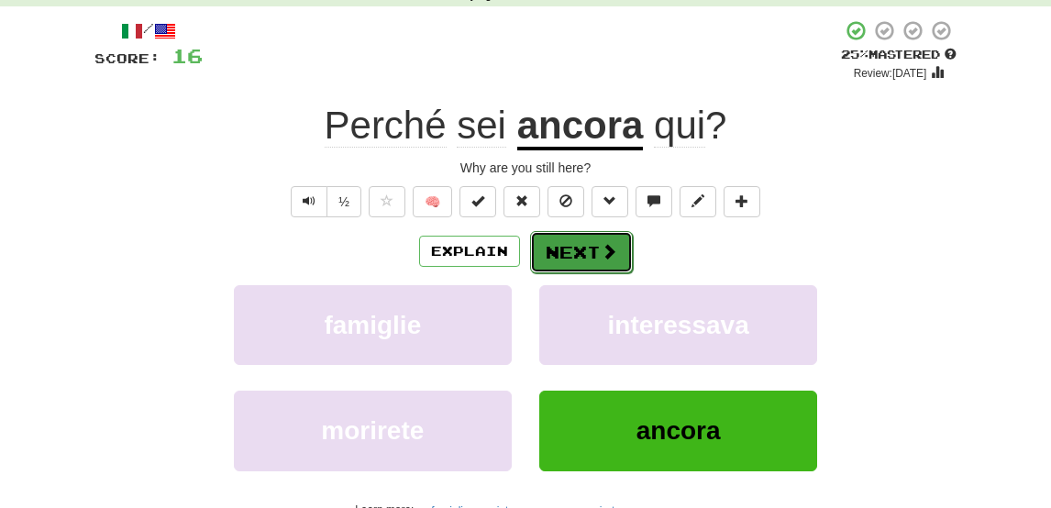
click at [594, 259] on button "Next" at bounding box center [581, 252] width 103 height 42
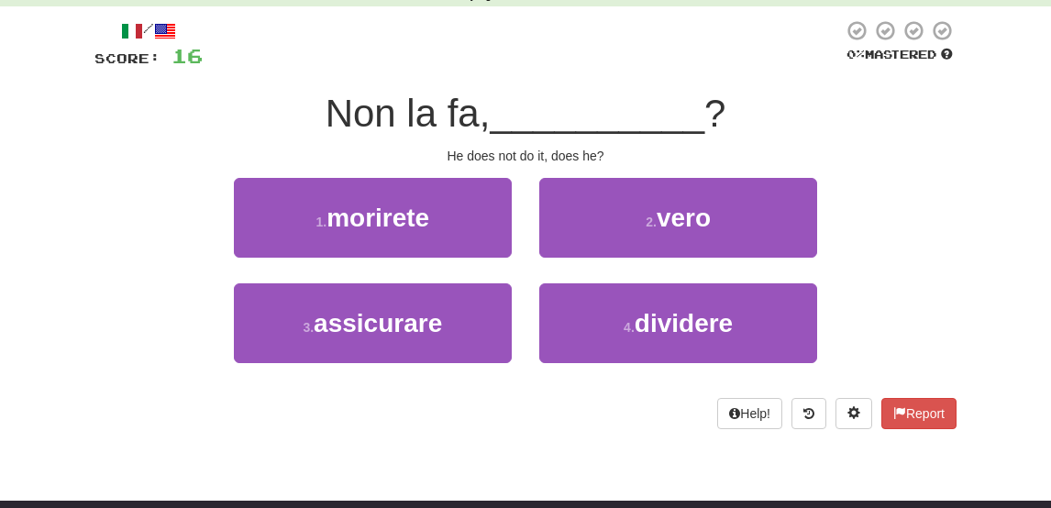
click at [612, 260] on div "2 . vero" at bounding box center [677, 230] width 305 height 105
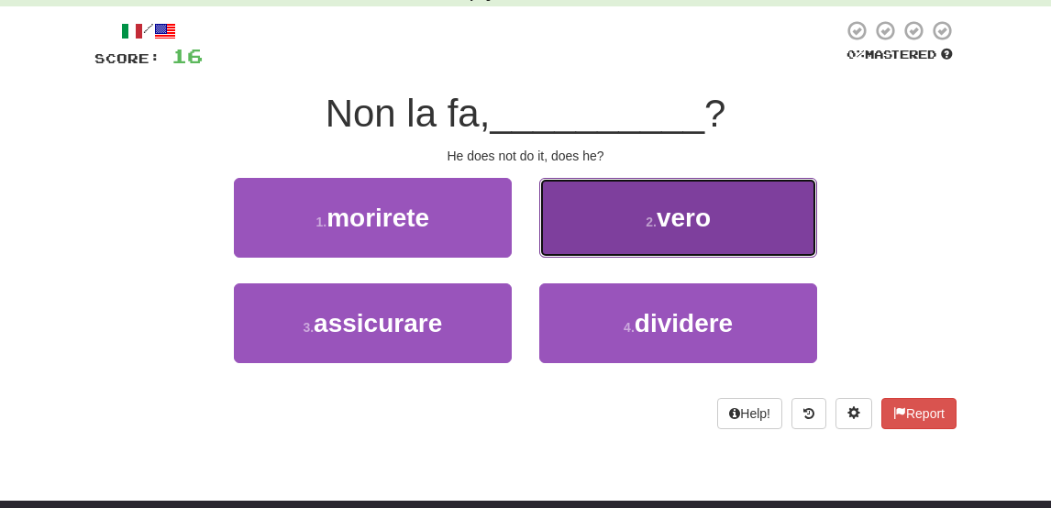
click at [596, 223] on button "2 . vero" at bounding box center [678, 218] width 278 height 80
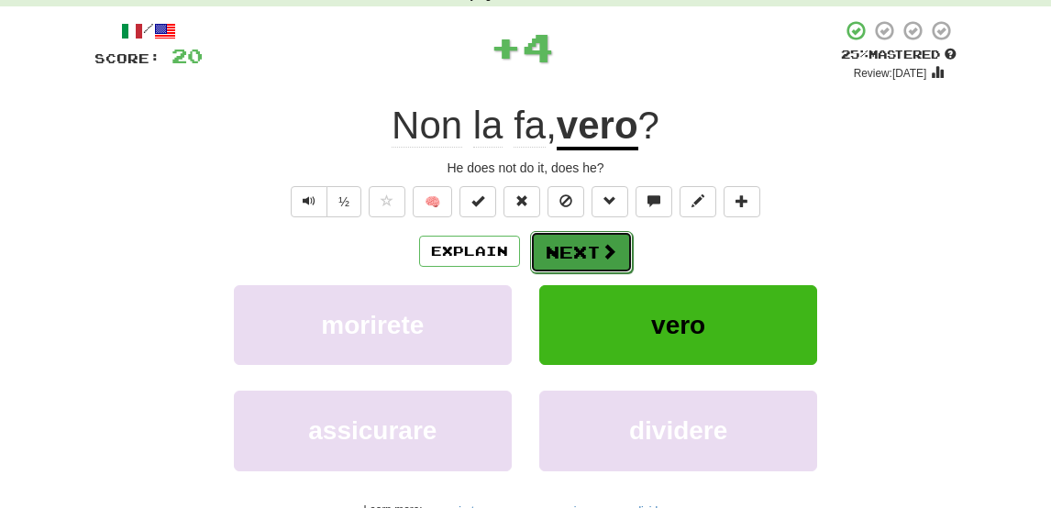
click at [568, 248] on button "Next" at bounding box center [581, 252] width 103 height 42
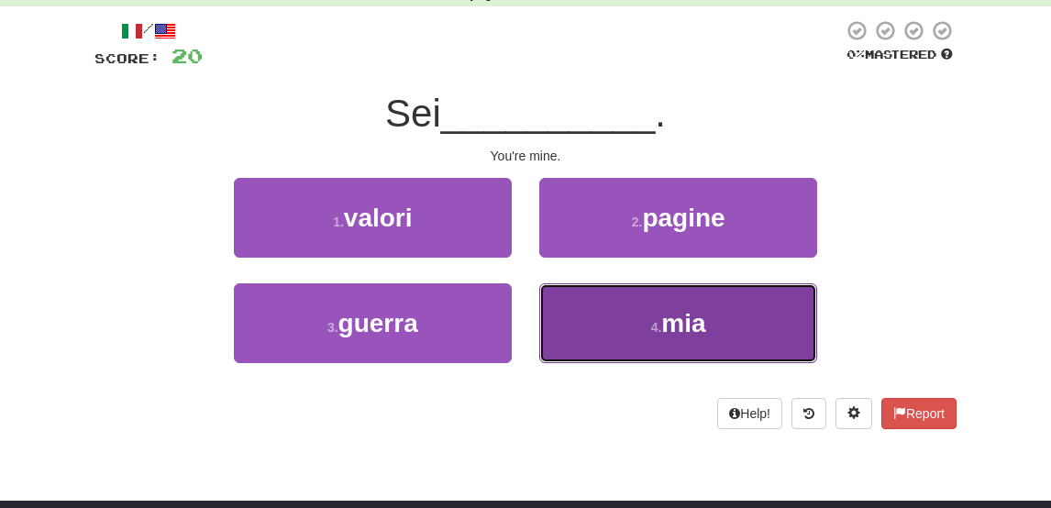
click at [603, 323] on button "4 . mia" at bounding box center [678, 323] width 278 height 80
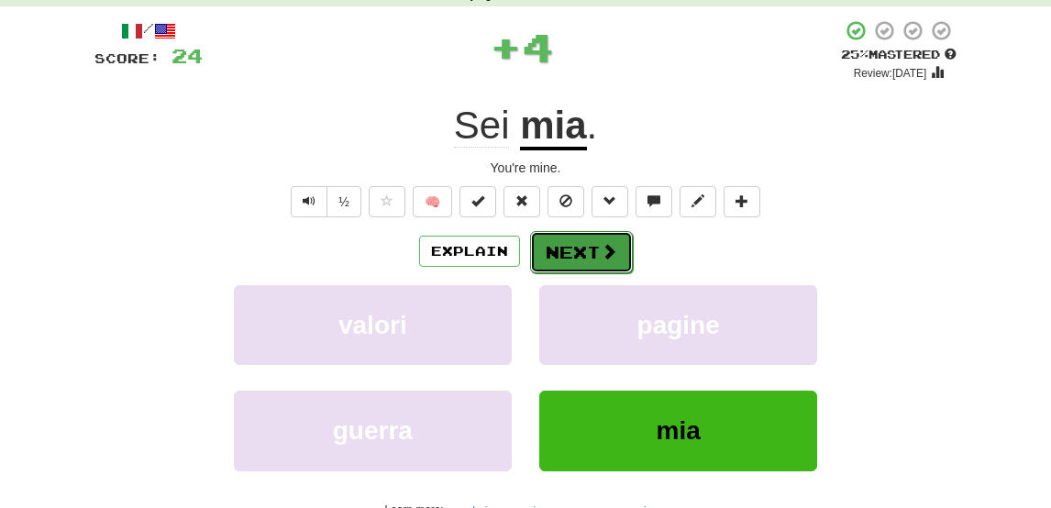
click at [581, 257] on button "Next" at bounding box center [581, 252] width 103 height 42
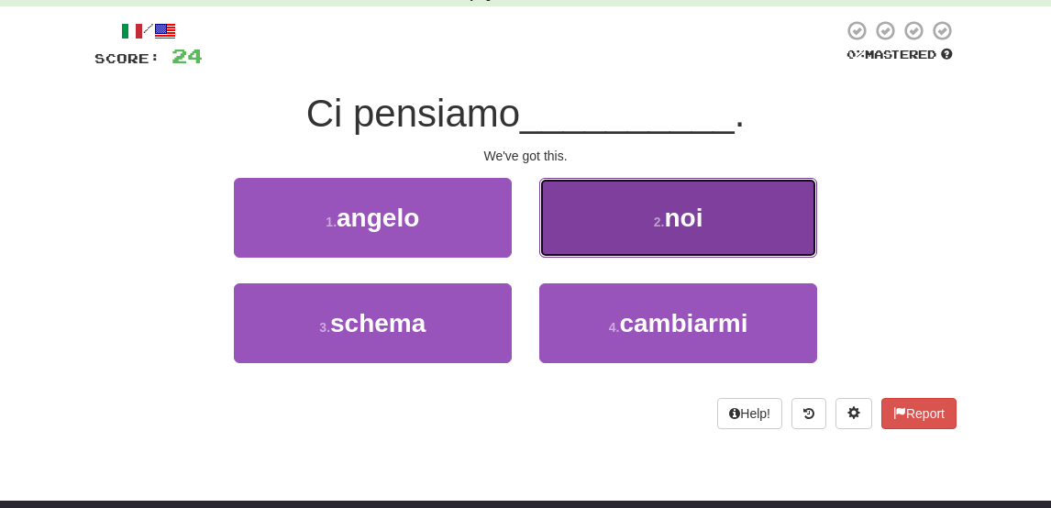
click at [579, 206] on button "2 . noi" at bounding box center [678, 218] width 278 height 80
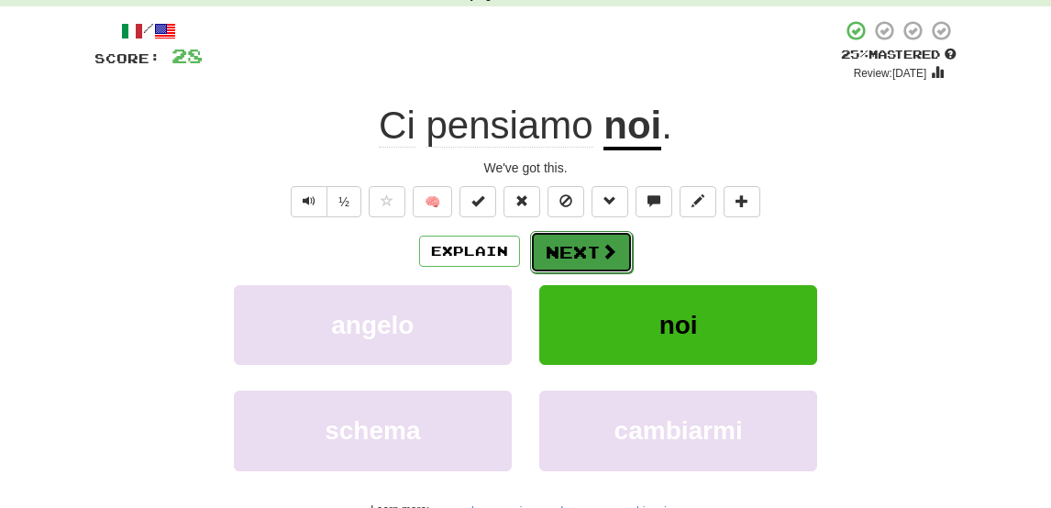
click at [570, 255] on button "Next" at bounding box center [581, 252] width 103 height 42
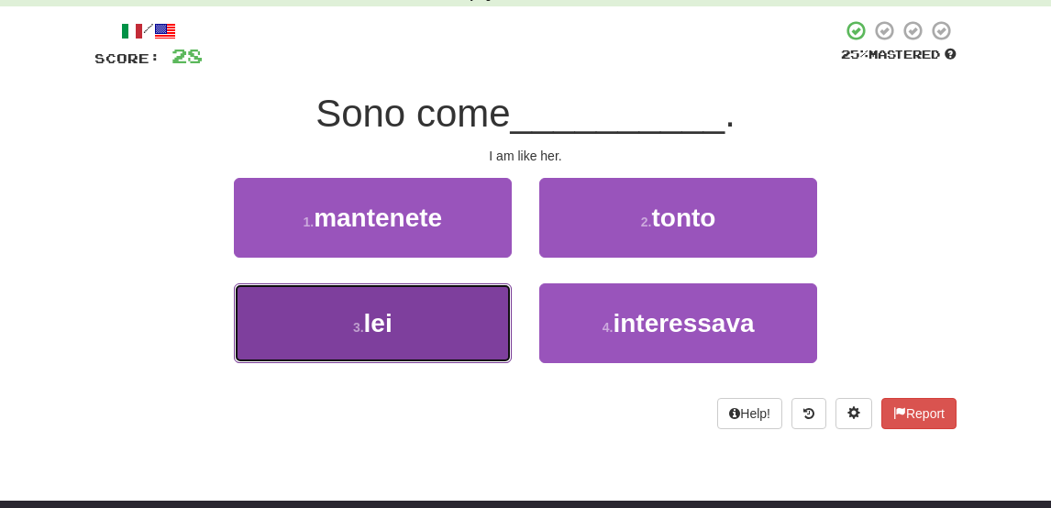
click at [472, 324] on button "3 . lei" at bounding box center [373, 323] width 278 height 80
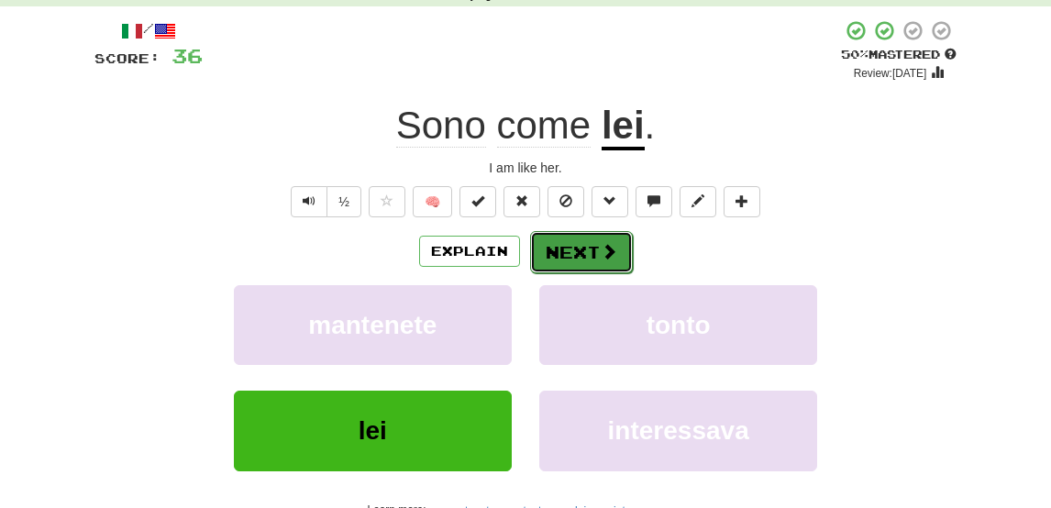
click at [570, 252] on button "Next" at bounding box center [581, 252] width 103 height 42
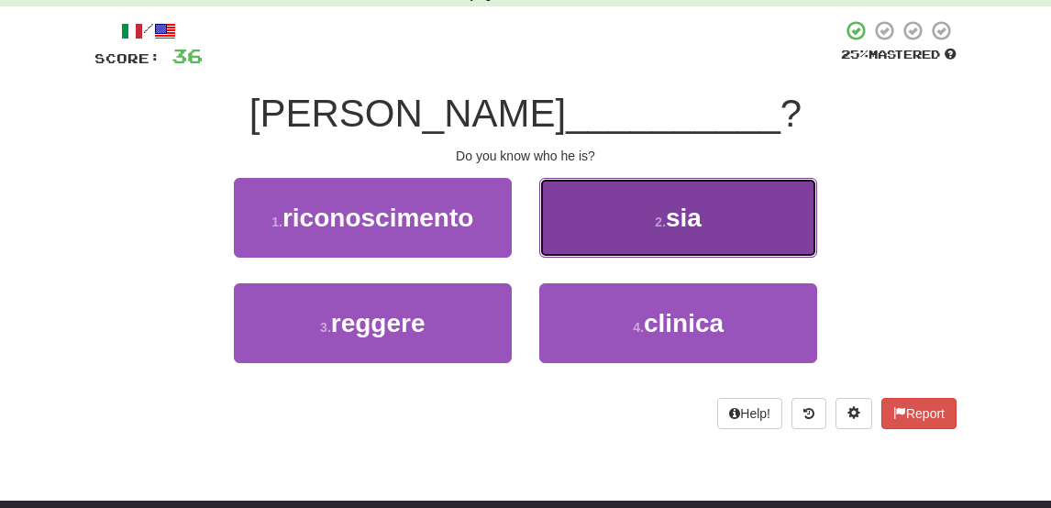
click at [622, 230] on button "2 . sia" at bounding box center [678, 218] width 278 height 80
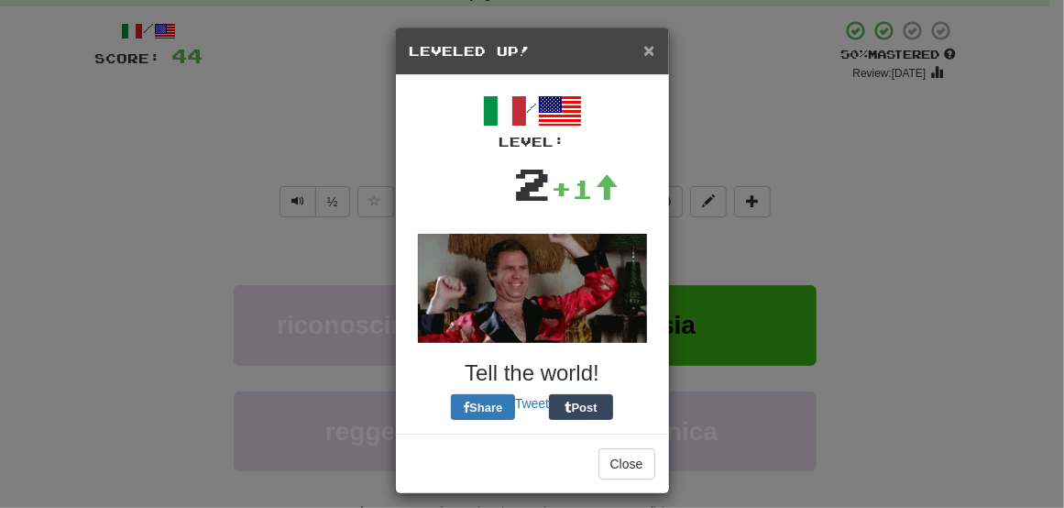
click at [644, 54] on span "×" at bounding box center [649, 49] width 11 height 21
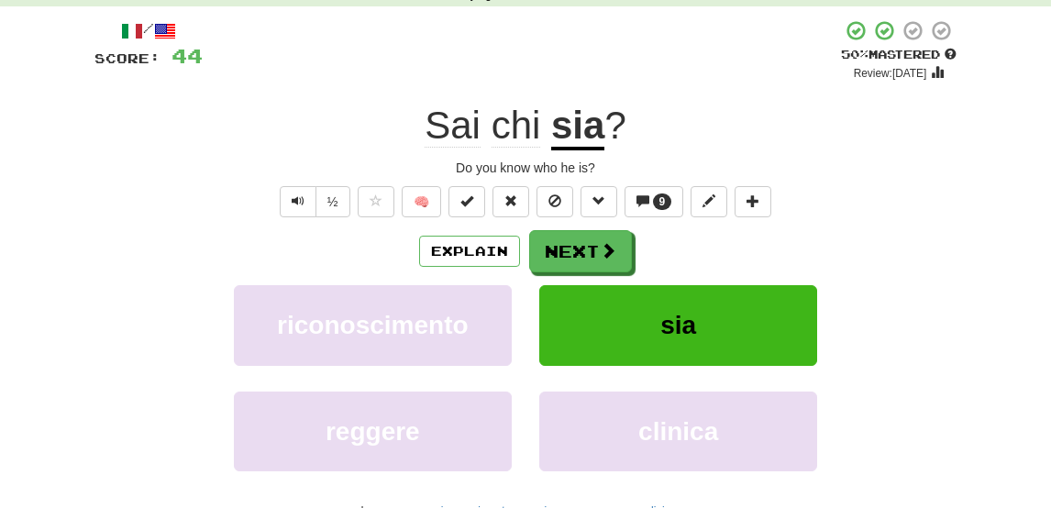
click at [576, 127] on u "sia" at bounding box center [577, 127] width 53 height 47
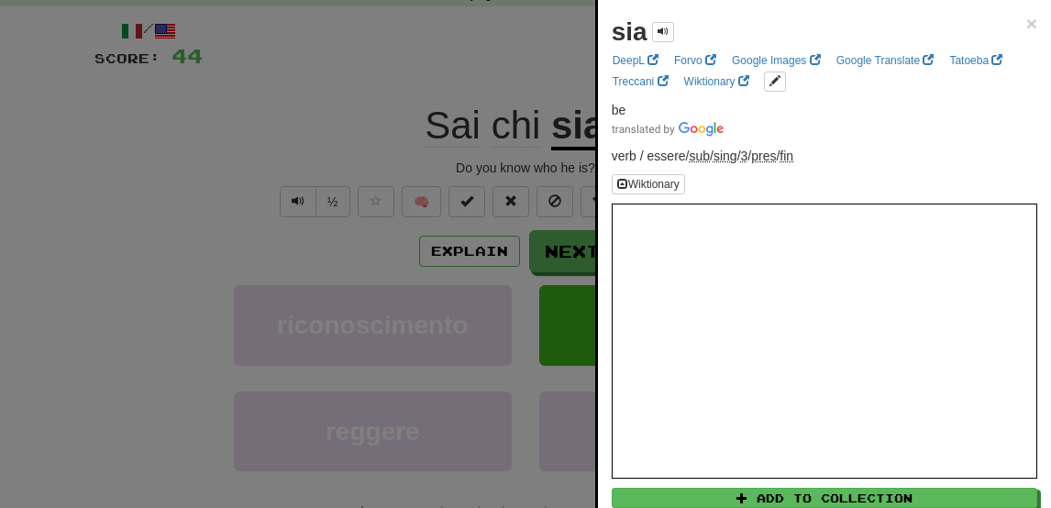
click at [313, 239] on div at bounding box center [525, 254] width 1051 height 508
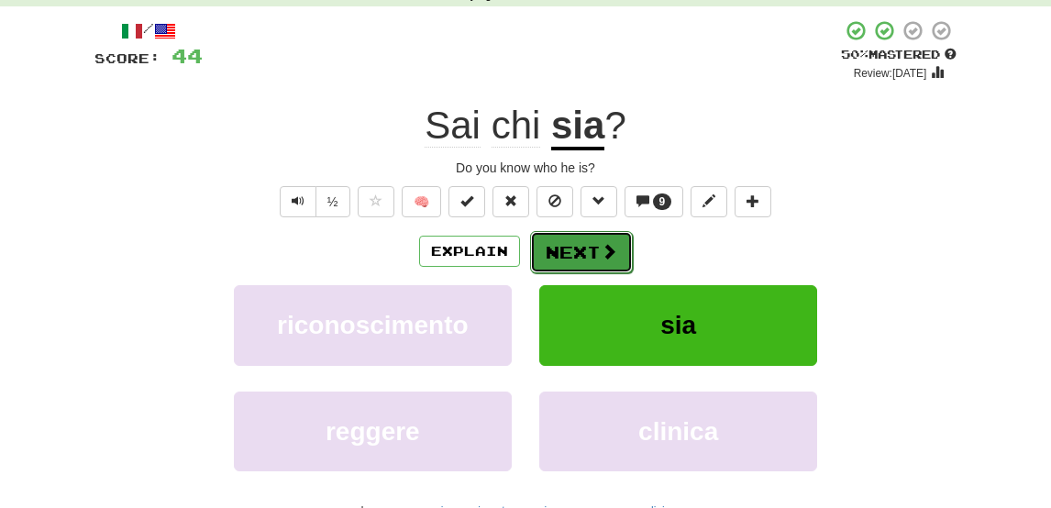
click at [559, 258] on button "Next" at bounding box center [581, 252] width 103 height 42
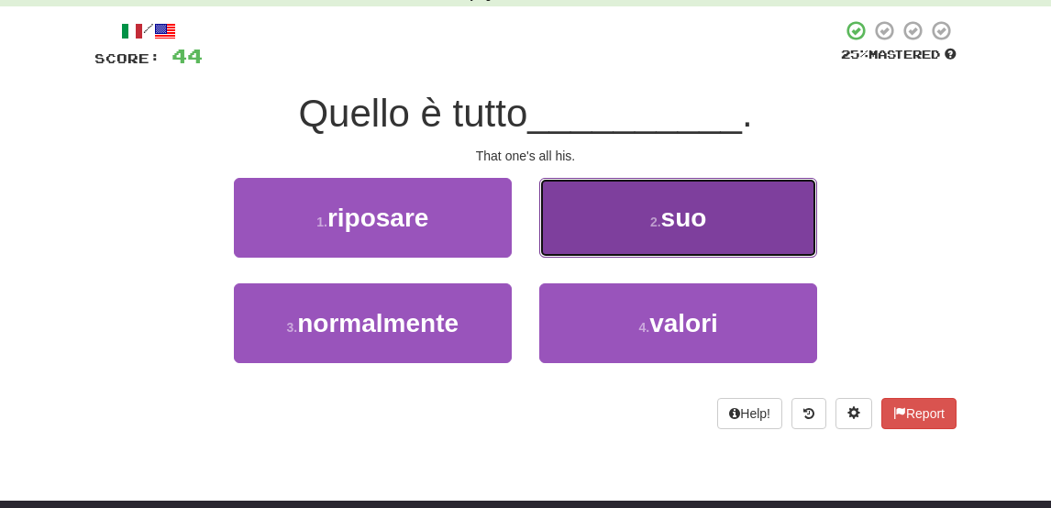
click at [611, 225] on button "2 . suo" at bounding box center [678, 218] width 278 height 80
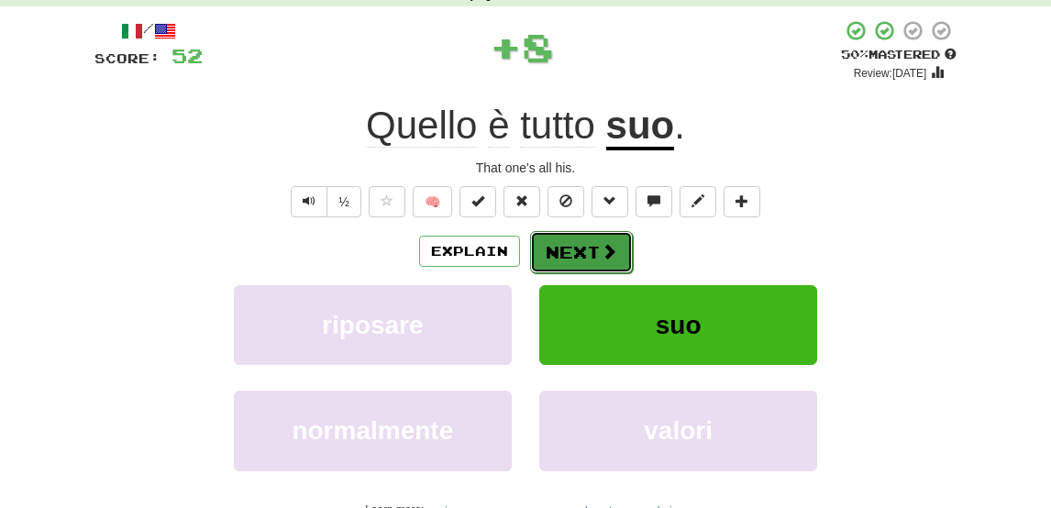
click at [570, 261] on button "Next" at bounding box center [581, 252] width 103 height 42
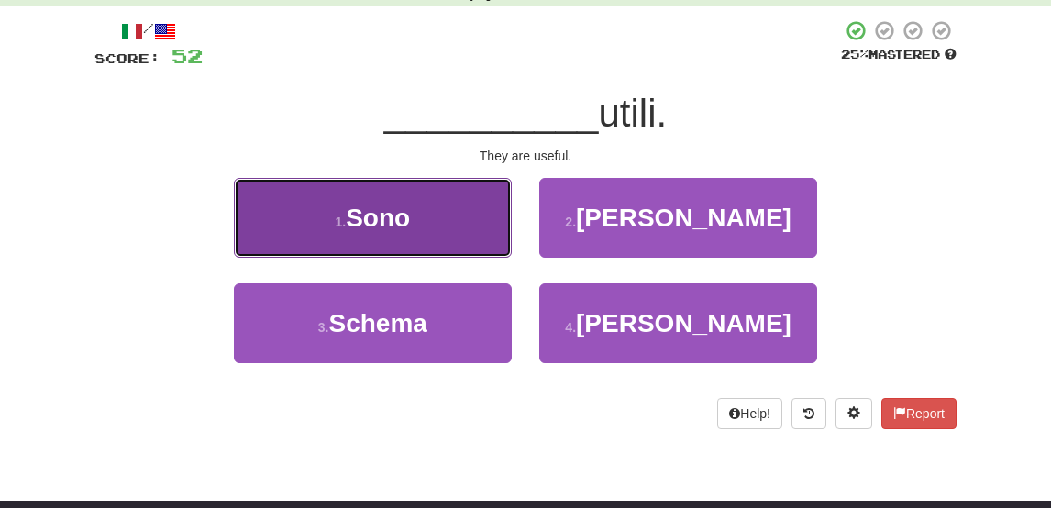
click at [410, 204] on span "Sono" at bounding box center [378, 218] width 64 height 28
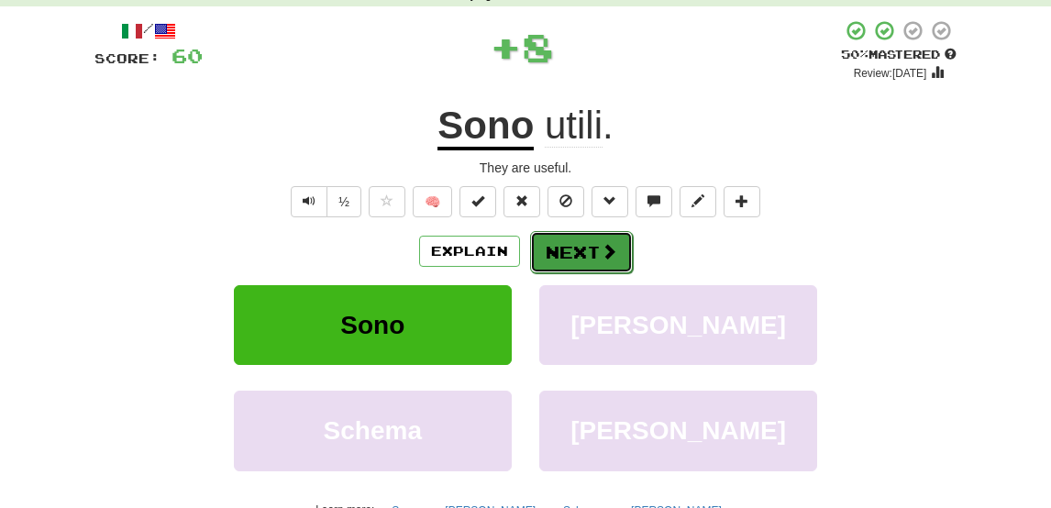
click at [590, 267] on button "Next" at bounding box center [581, 252] width 103 height 42
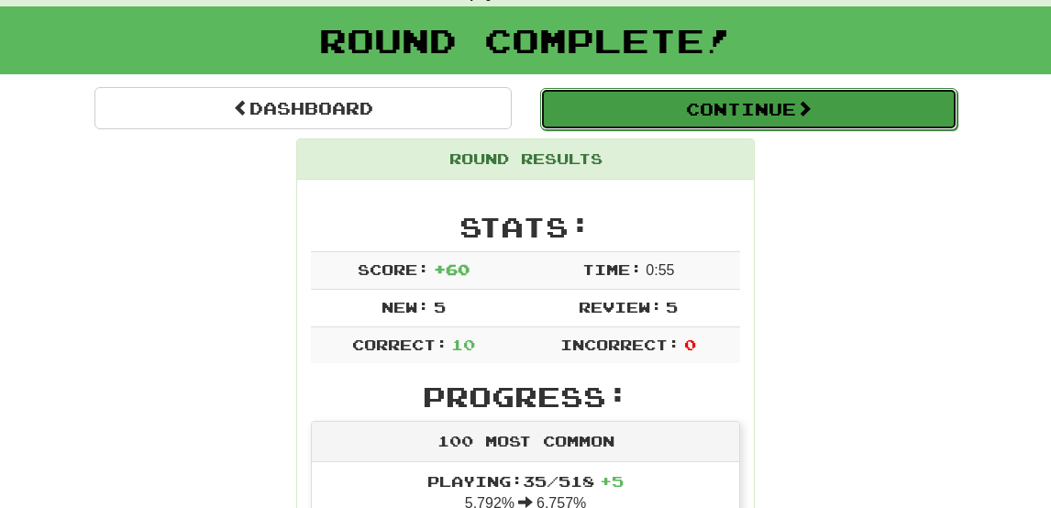
click at [683, 118] on button "Continue" at bounding box center [748, 109] width 417 height 42
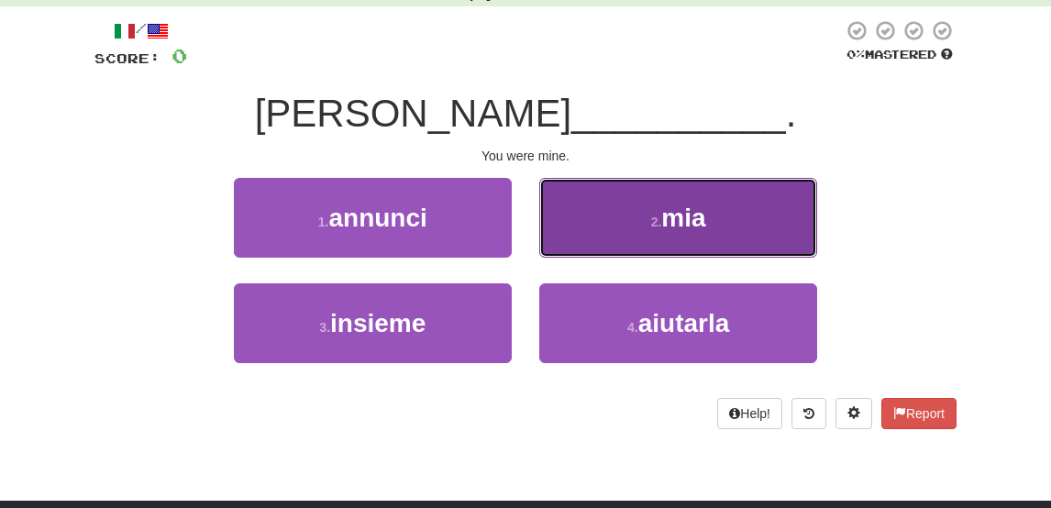
click at [671, 215] on span "mia" at bounding box center [683, 218] width 44 height 28
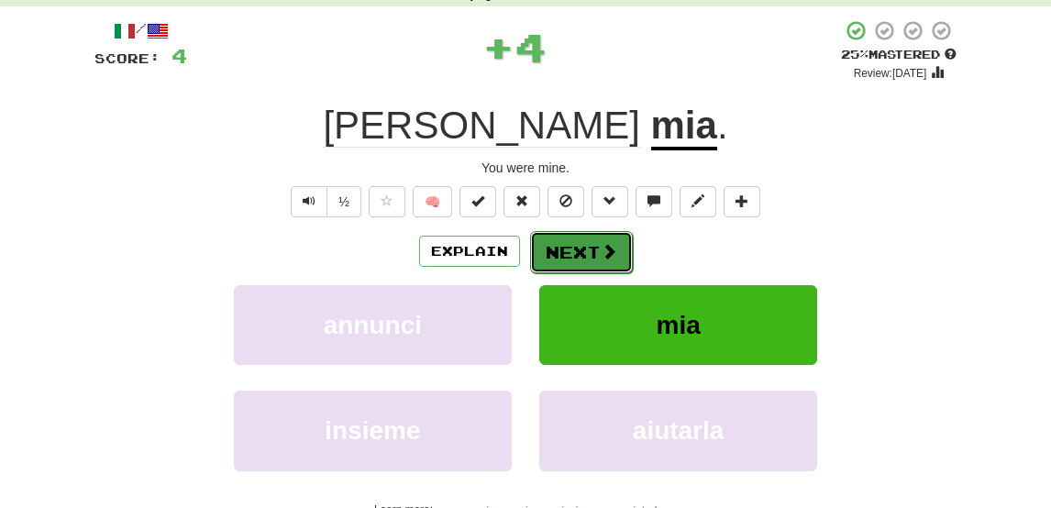
click at [579, 256] on button "Next" at bounding box center [581, 252] width 103 height 42
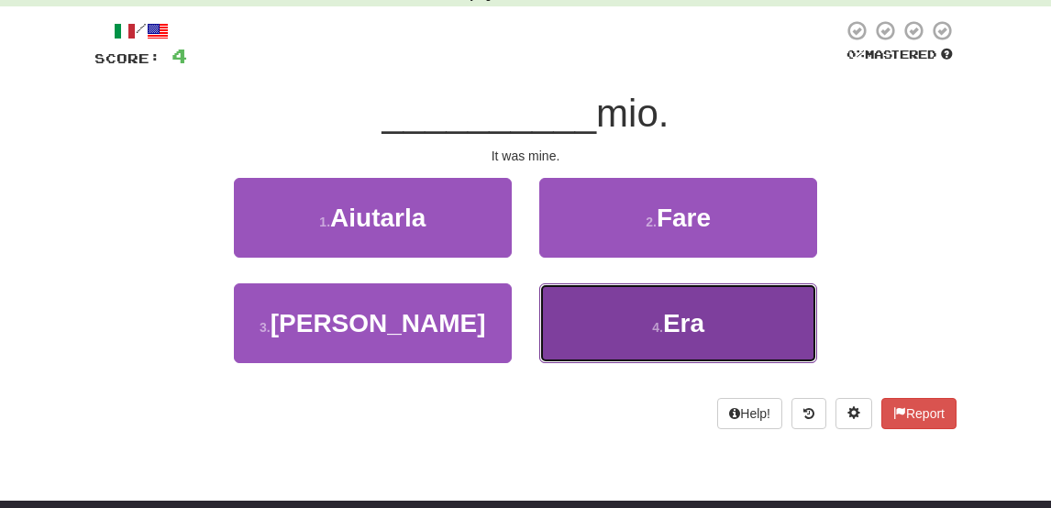
click at [624, 317] on button "4 . Era" at bounding box center [678, 323] width 278 height 80
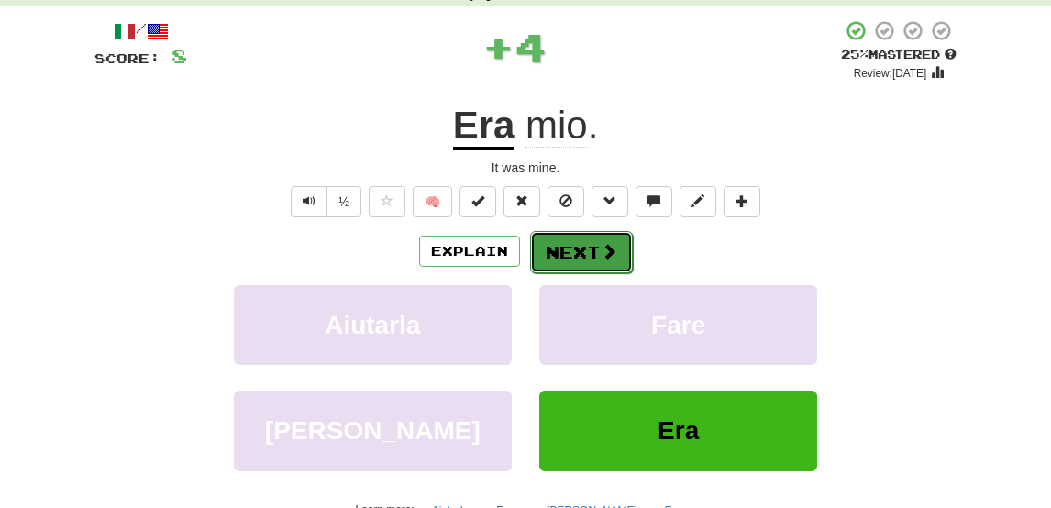
click at [587, 245] on button "Next" at bounding box center [581, 252] width 103 height 42
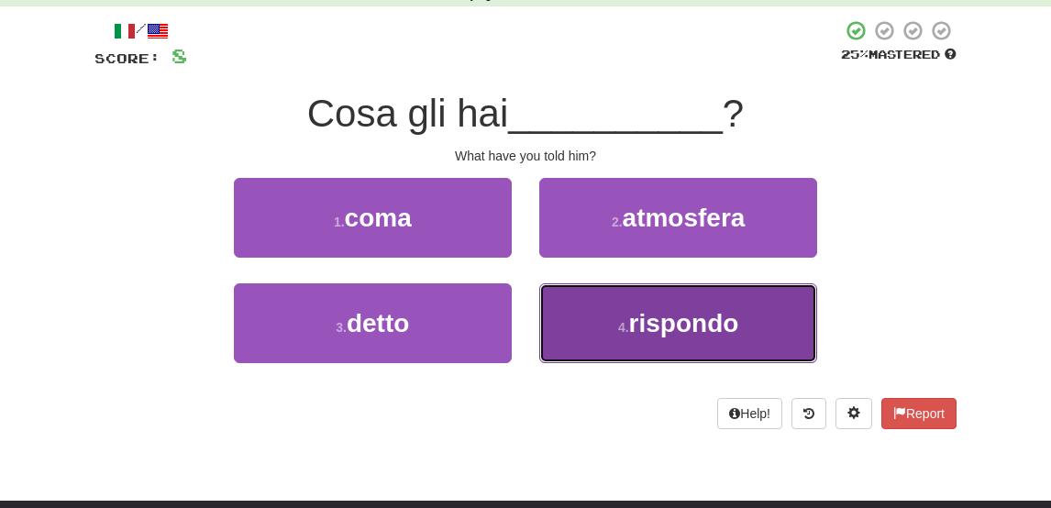
click at [618, 310] on button "4 . rispondo" at bounding box center [678, 323] width 278 height 80
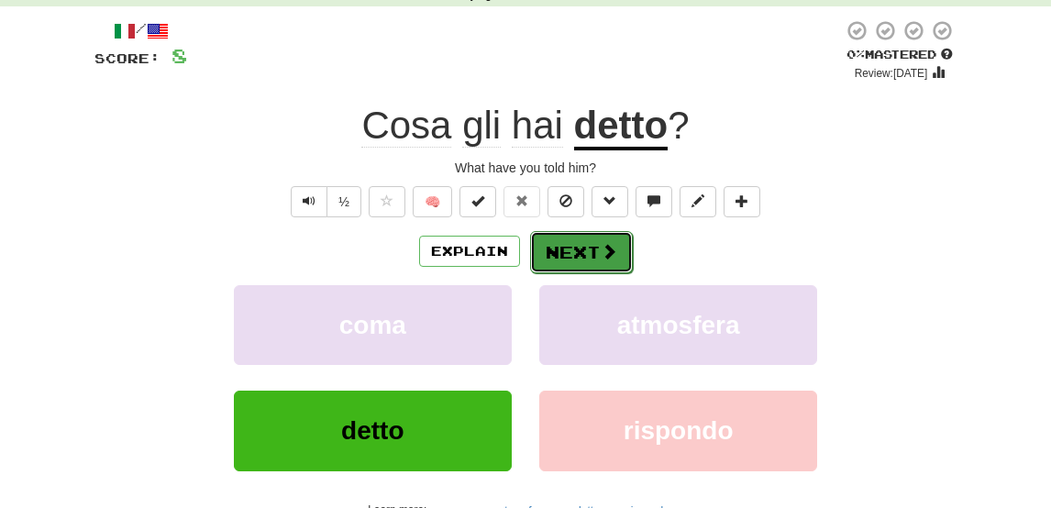
click at [569, 244] on button "Next" at bounding box center [581, 252] width 103 height 42
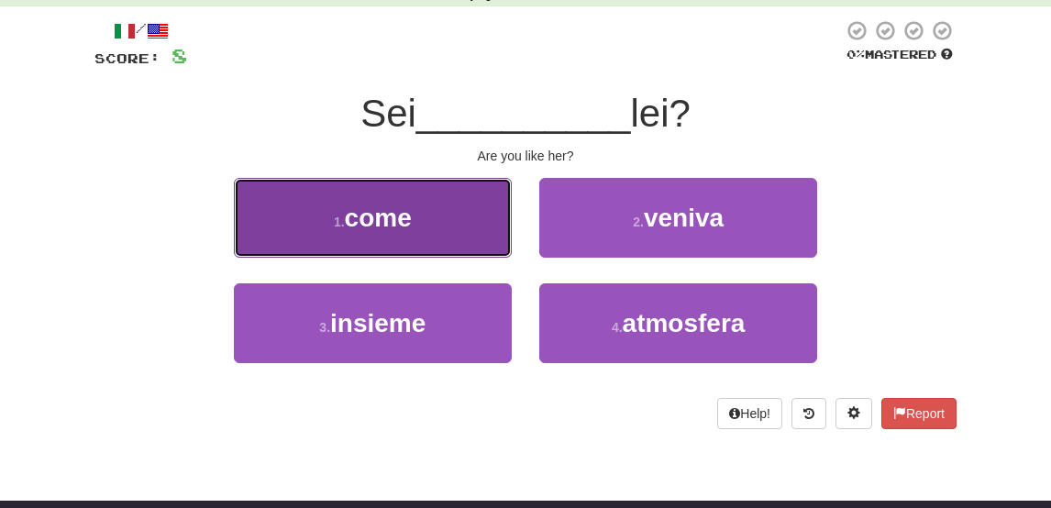
click at [463, 232] on button "1 . come" at bounding box center [373, 218] width 278 height 80
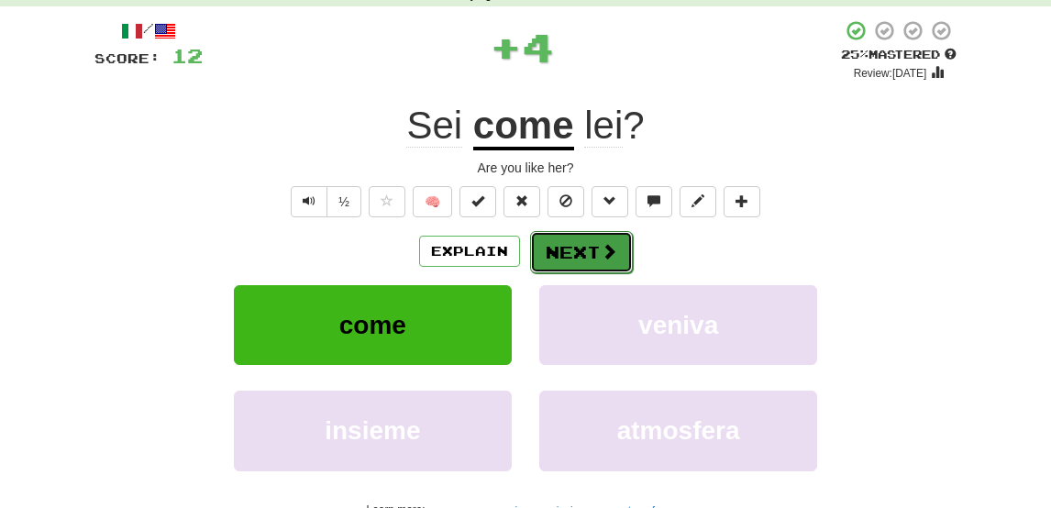
click at [579, 247] on button "Next" at bounding box center [581, 252] width 103 height 42
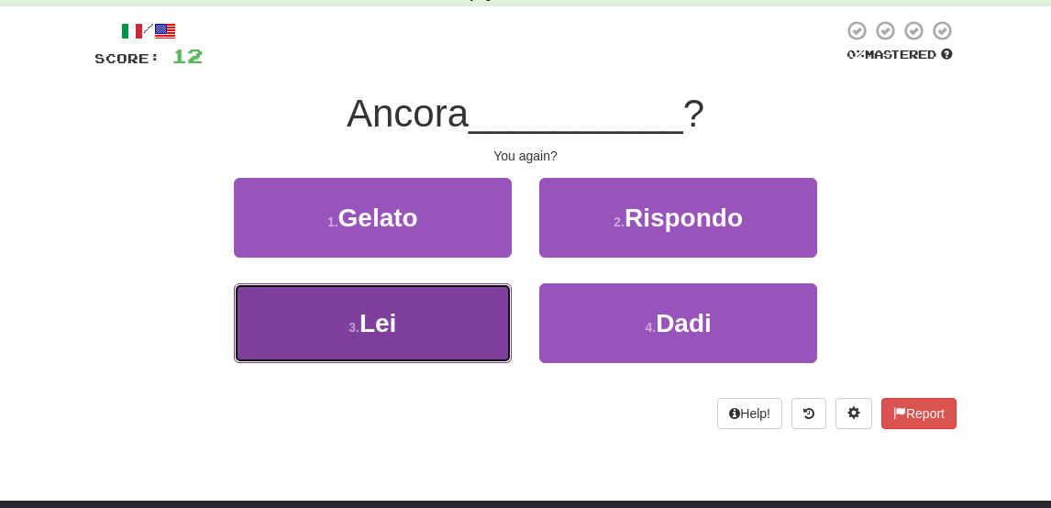
click at [442, 319] on button "3 . Lei" at bounding box center [373, 323] width 278 height 80
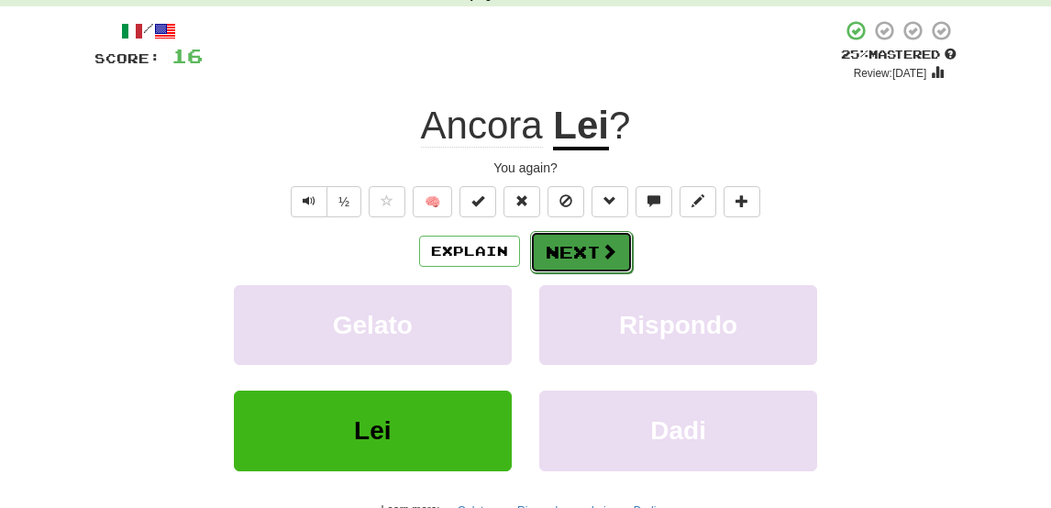
click at [581, 250] on button "Next" at bounding box center [581, 252] width 103 height 42
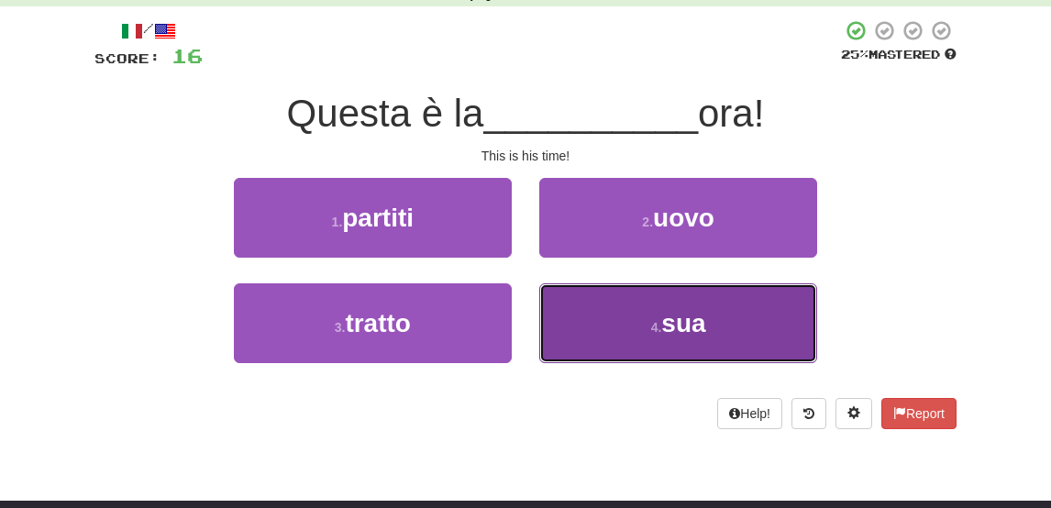
click at [592, 317] on button "4 . sua" at bounding box center [678, 323] width 278 height 80
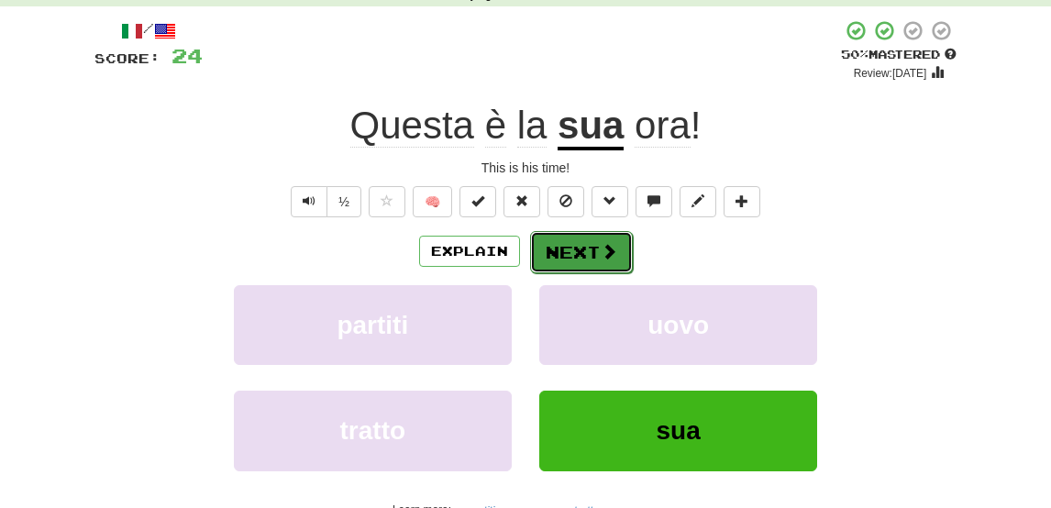
click at [576, 249] on button "Next" at bounding box center [581, 252] width 103 height 42
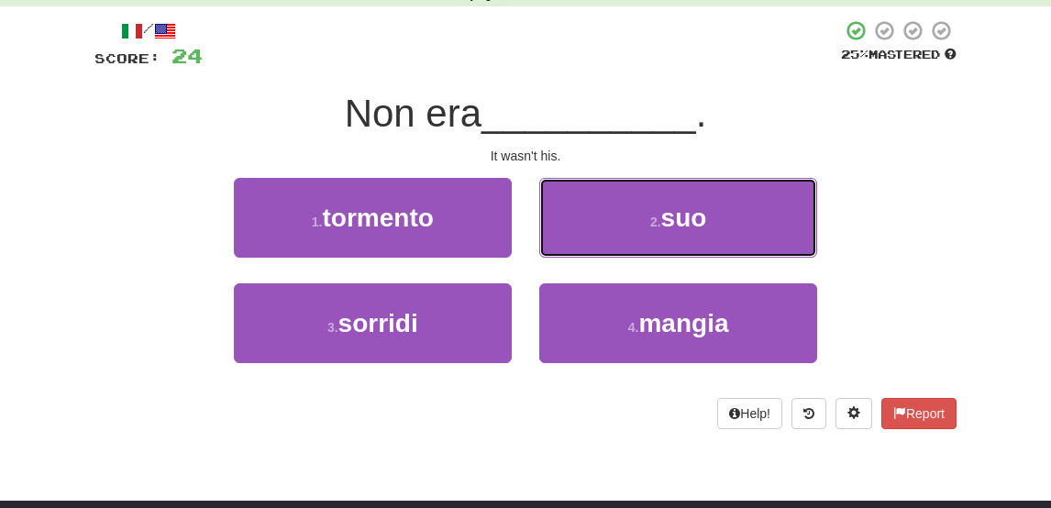
click at [576, 249] on button "2 . suo" at bounding box center [678, 218] width 278 height 80
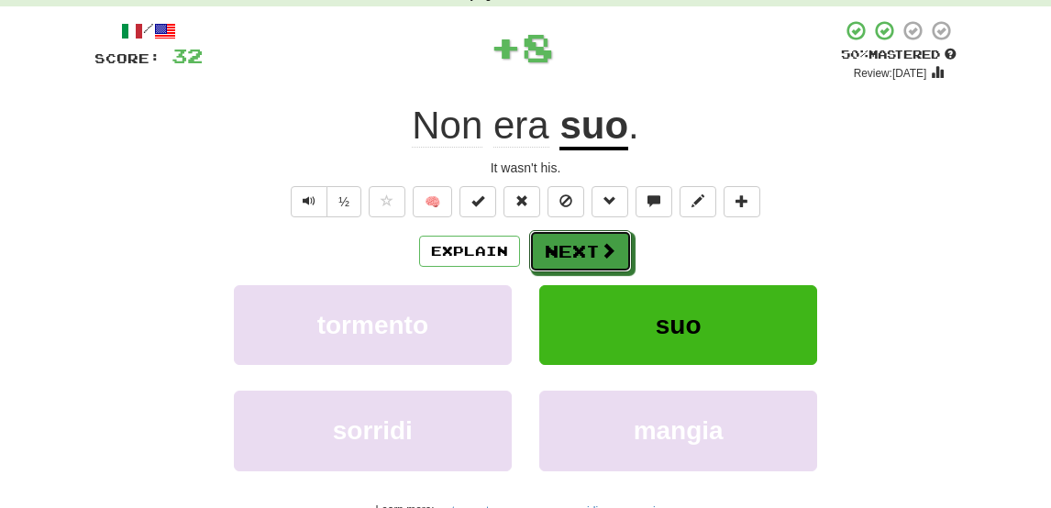
click at [576, 249] on button "Next" at bounding box center [580, 251] width 103 height 42
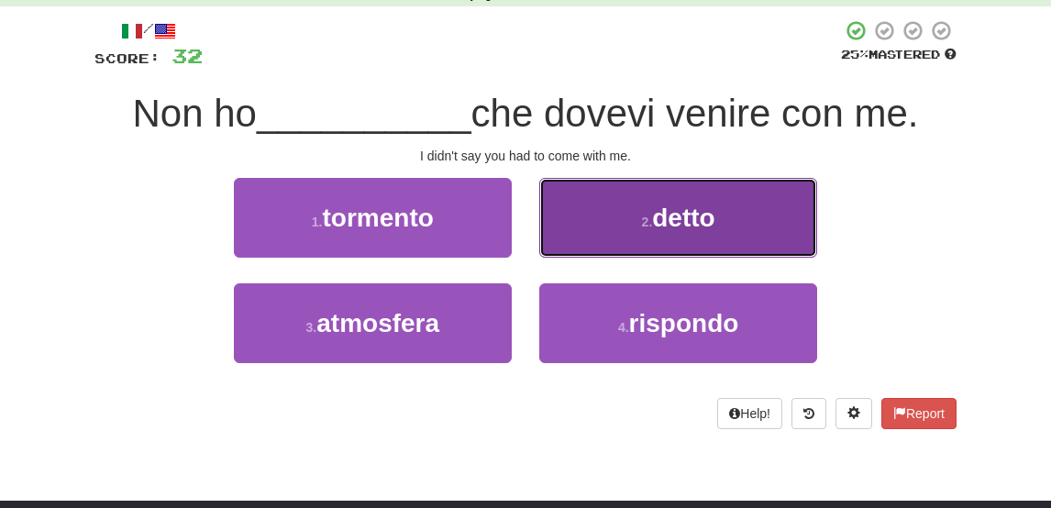
click at [618, 237] on button "2 . detto" at bounding box center [678, 218] width 278 height 80
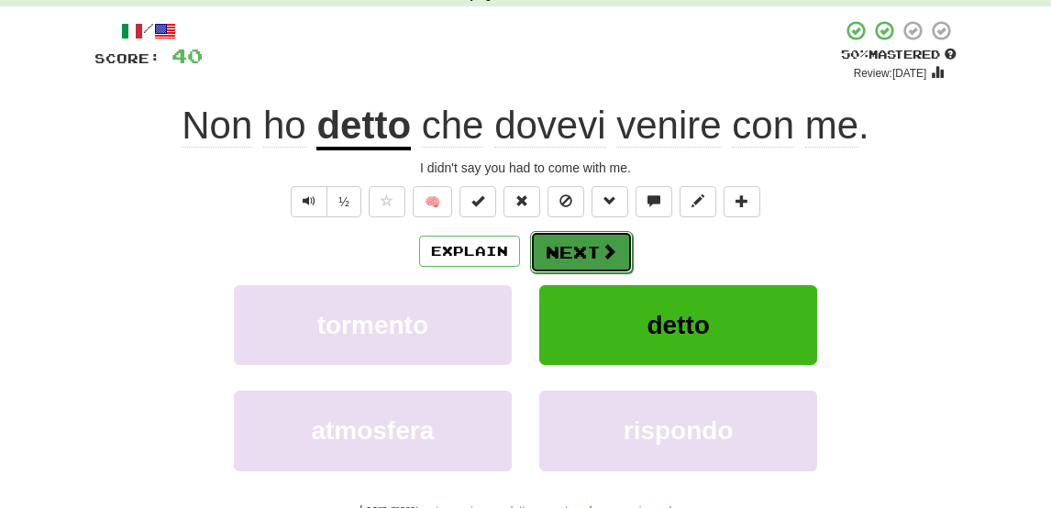
click at [594, 250] on button "Next" at bounding box center [581, 252] width 103 height 42
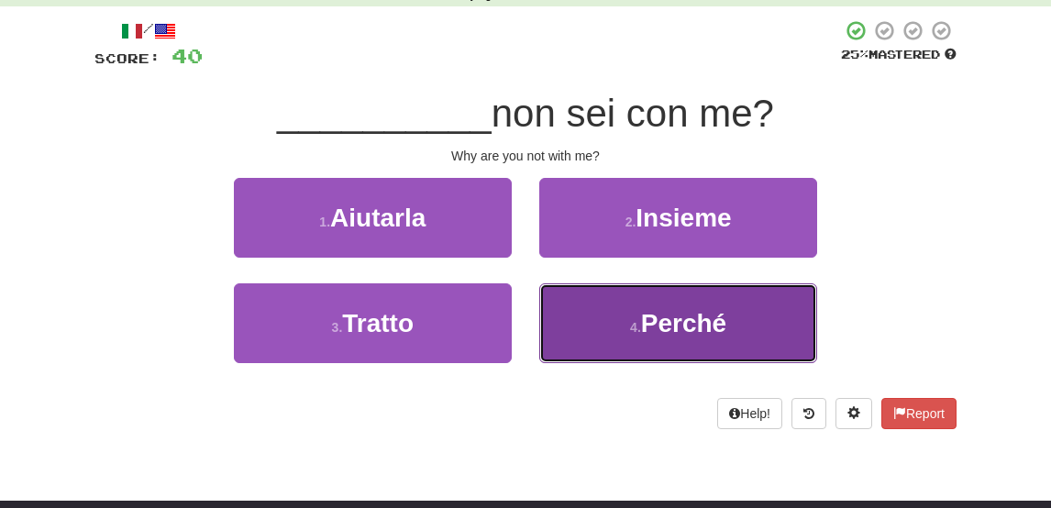
click at [658, 309] on span "Perché" at bounding box center [683, 323] width 85 height 28
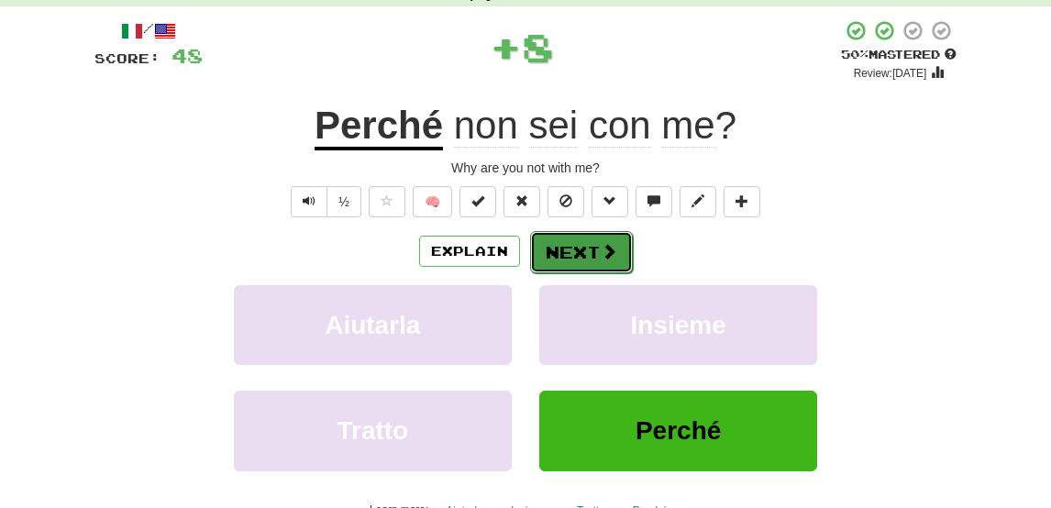
click at [575, 247] on button "Next" at bounding box center [581, 252] width 103 height 42
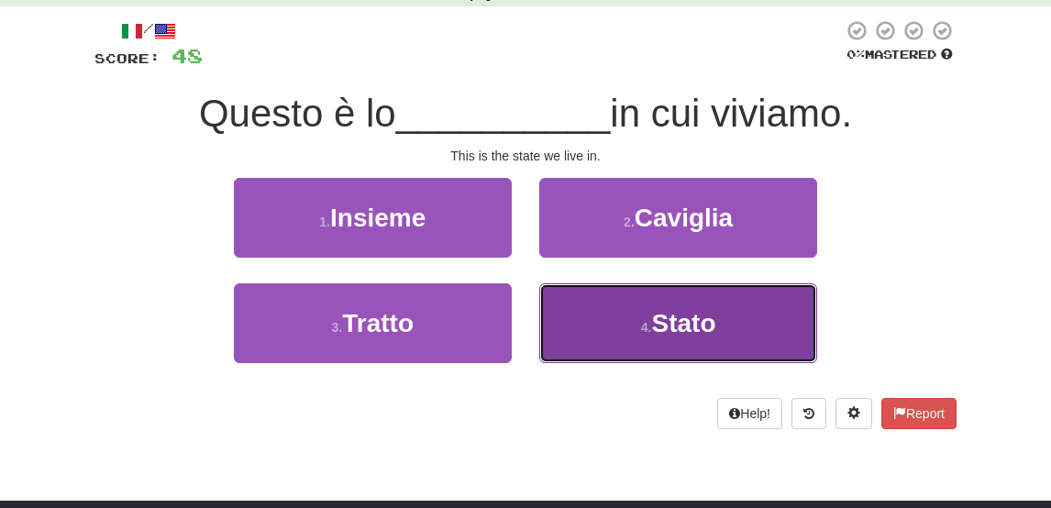
click at [585, 318] on button "4 . Stato" at bounding box center [678, 323] width 278 height 80
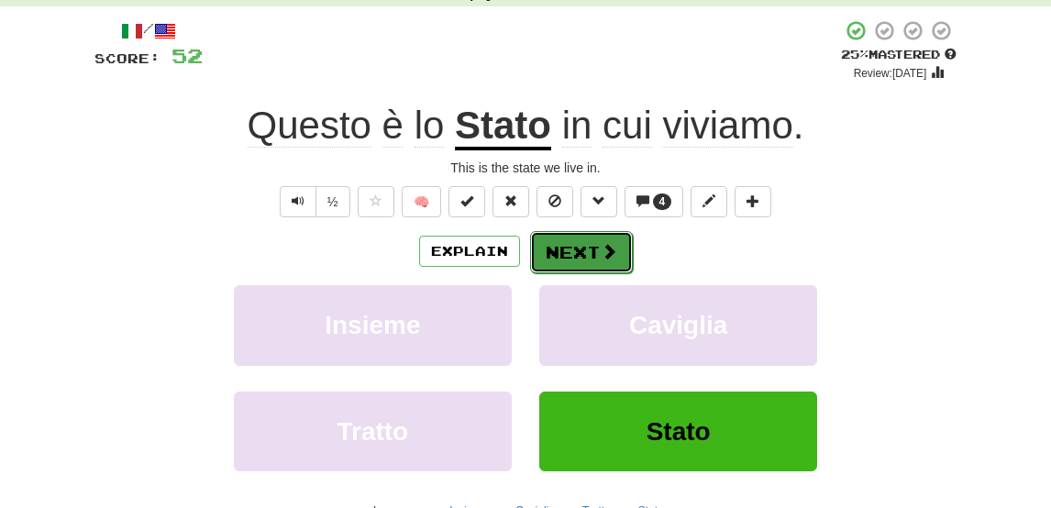
click at [578, 248] on button "Next" at bounding box center [581, 252] width 103 height 42
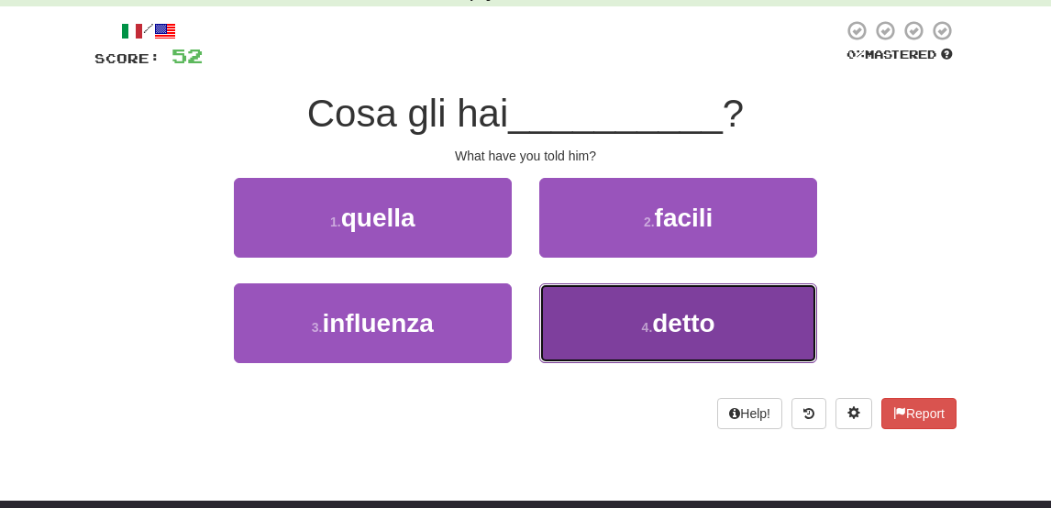
click at [598, 293] on button "4 . detto" at bounding box center [678, 323] width 278 height 80
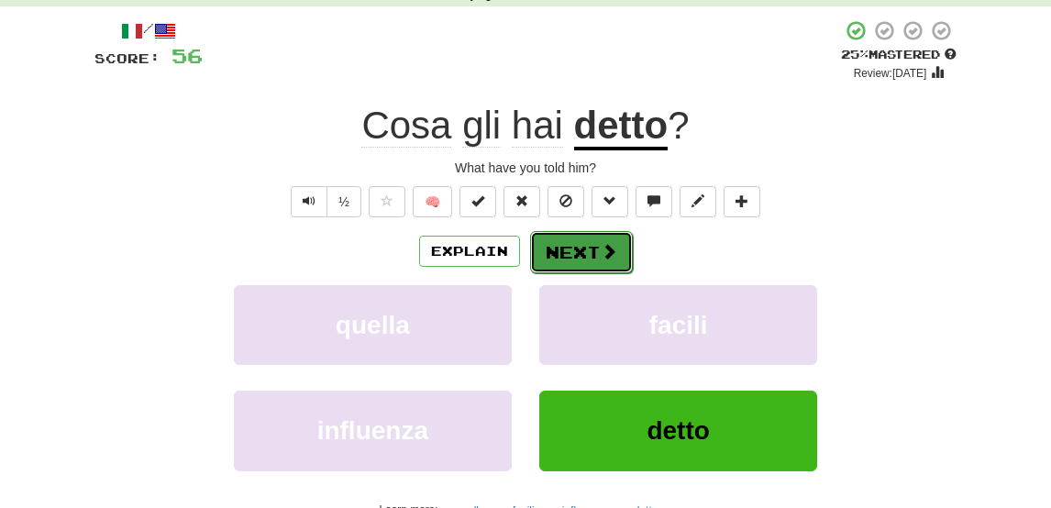
click at [565, 259] on button "Next" at bounding box center [581, 252] width 103 height 42
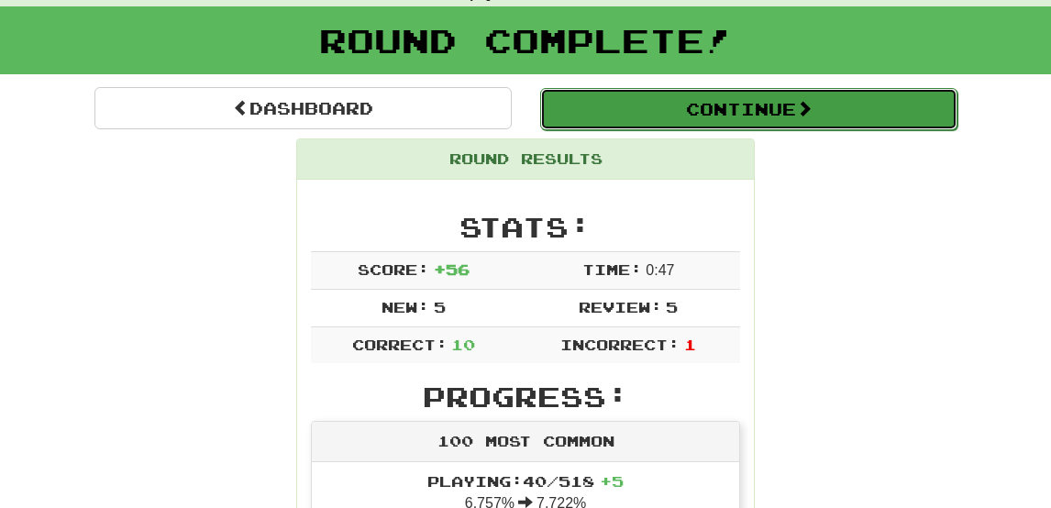
click at [644, 109] on button "Continue" at bounding box center [748, 109] width 417 height 42
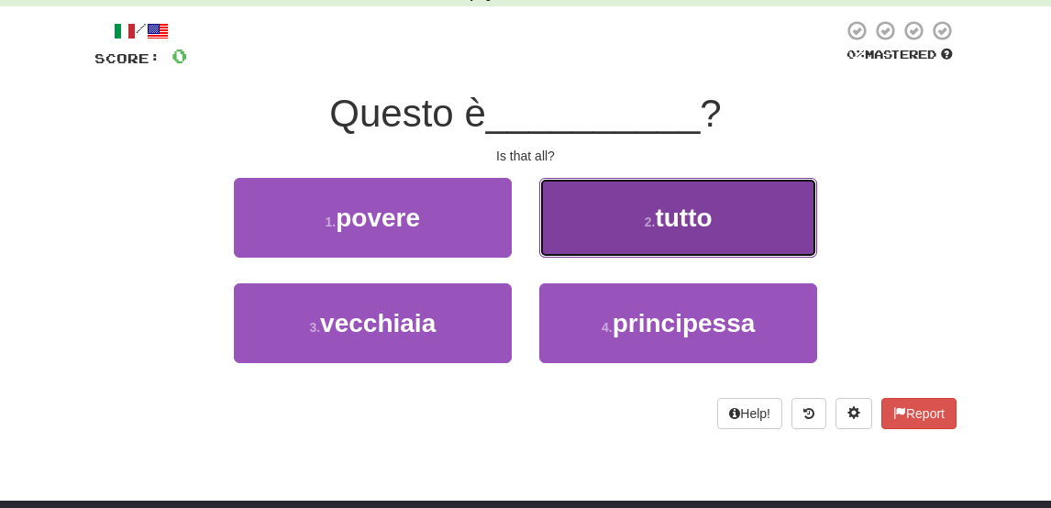
click at [625, 215] on button "2 . tutto" at bounding box center [678, 218] width 278 height 80
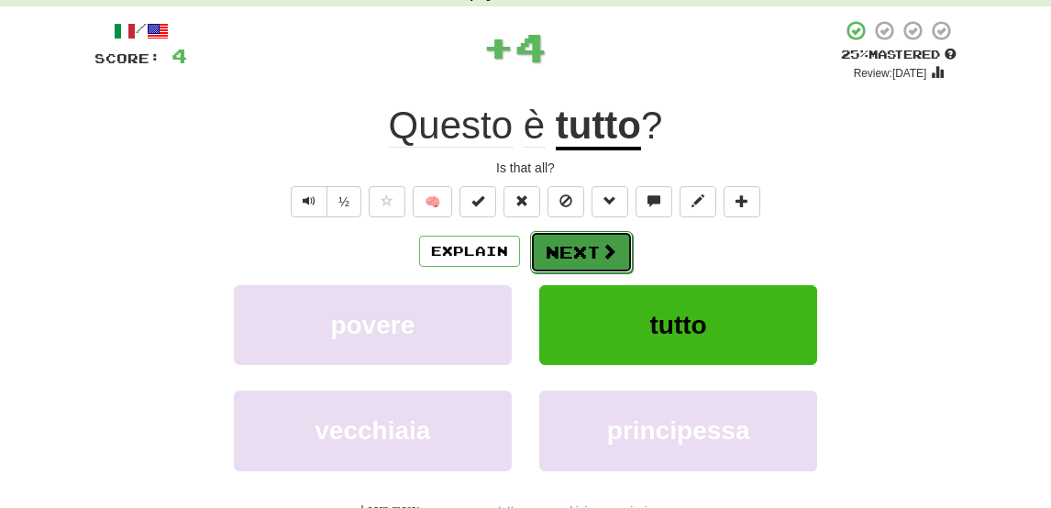
click at [585, 258] on button "Next" at bounding box center [581, 252] width 103 height 42
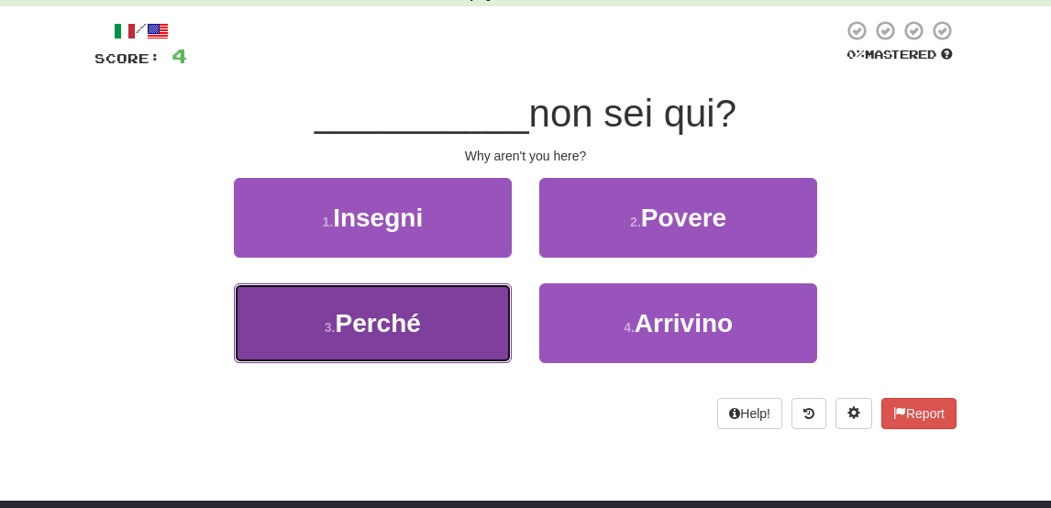
click at [469, 342] on button "3 . Perché" at bounding box center [373, 323] width 278 height 80
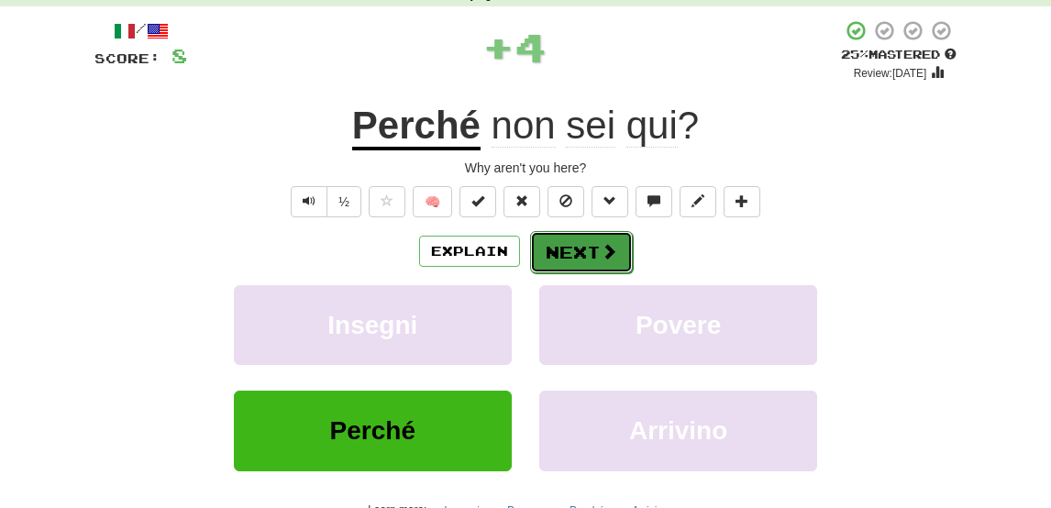
click at [558, 255] on button "Next" at bounding box center [581, 252] width 103 height 42
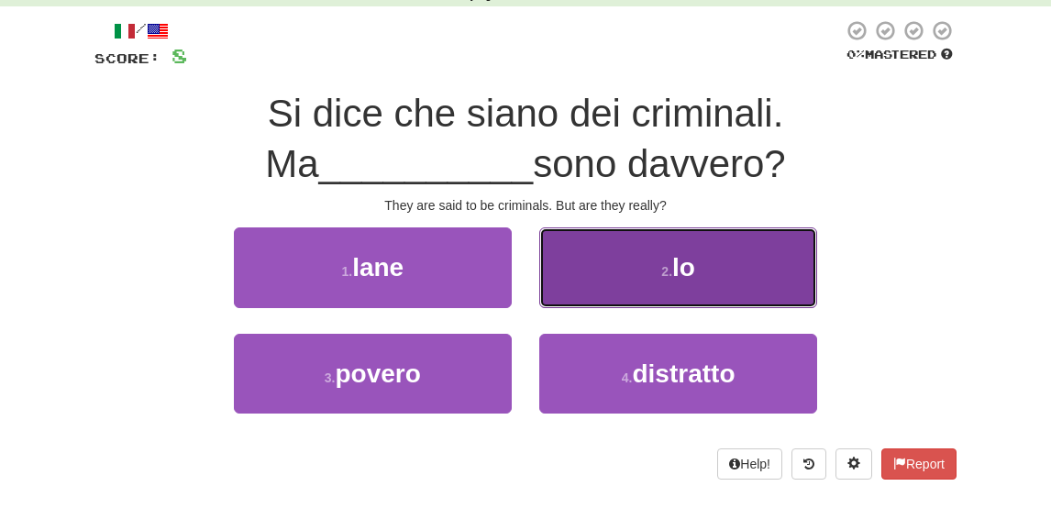
click at [671, 270] on small "2 ." at bounding box center [666, 271] width 11 height 15
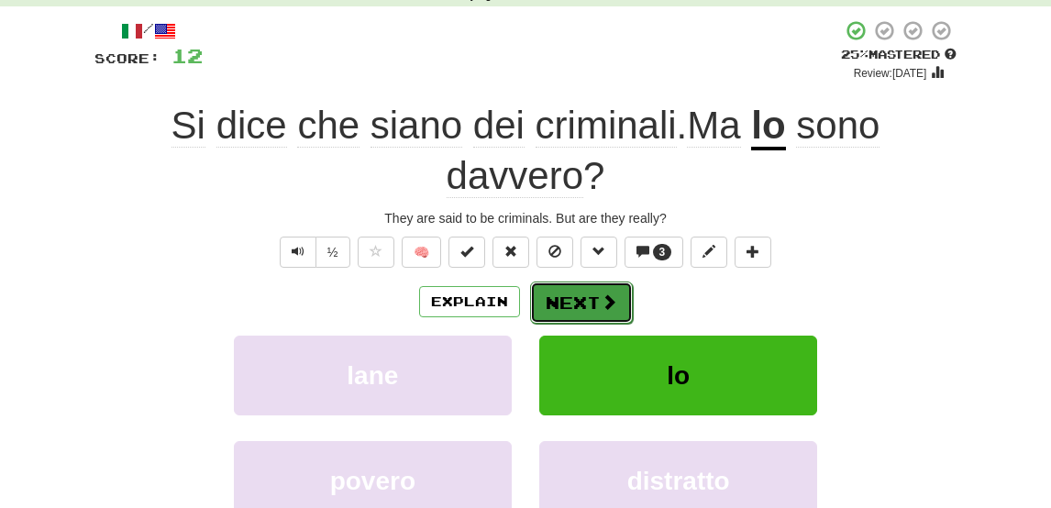
click at [561, 304] on button "Next" at bounding box center [581, 302] width 103 height 42
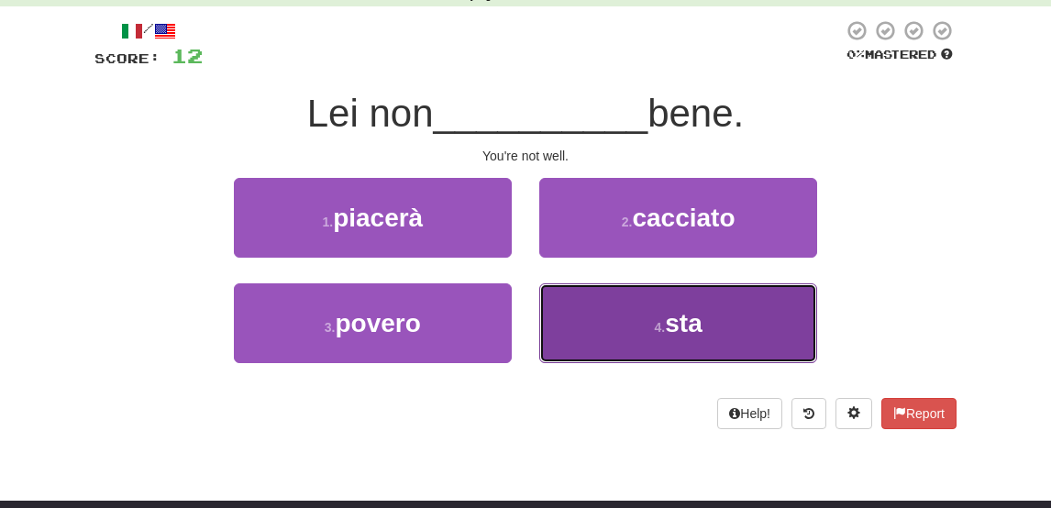
click at [642, 329] on button "4 . sta" at bounding box center [678, 323] width 278 height 80
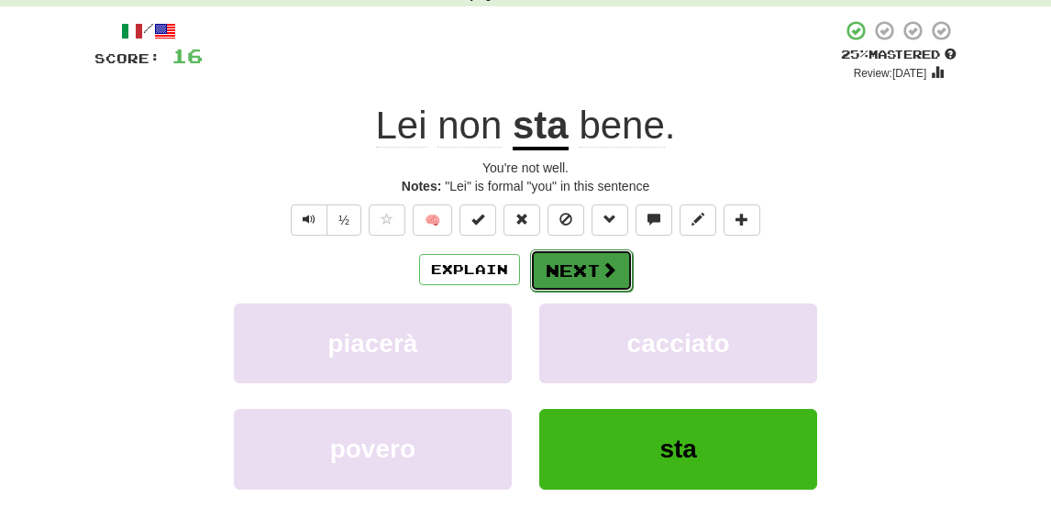
click at [582, 274] on button "Next" at bounding box center [581, 270] width 103 height 42
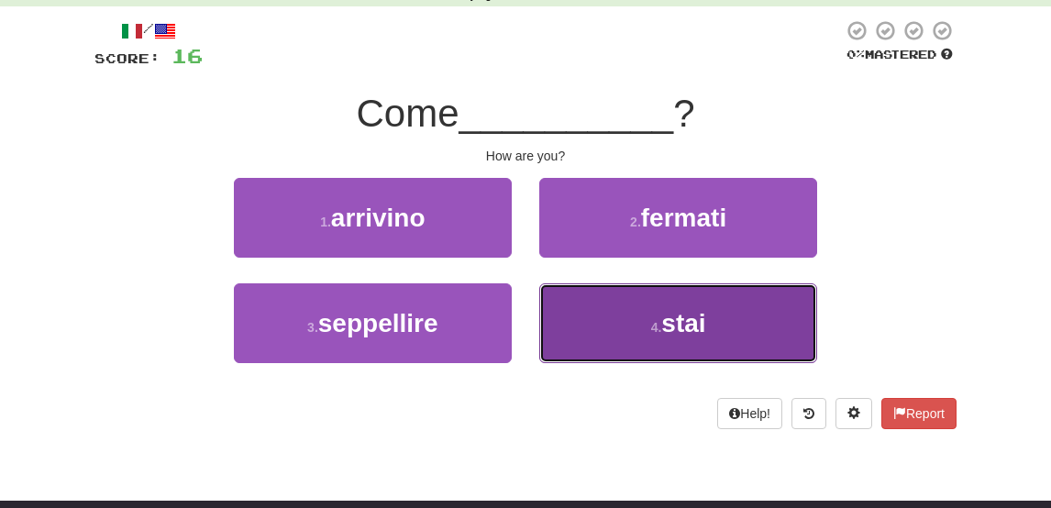
click at [616, 314] on button "4 . stai" at bounding box center [678, 323] width 278 height 80
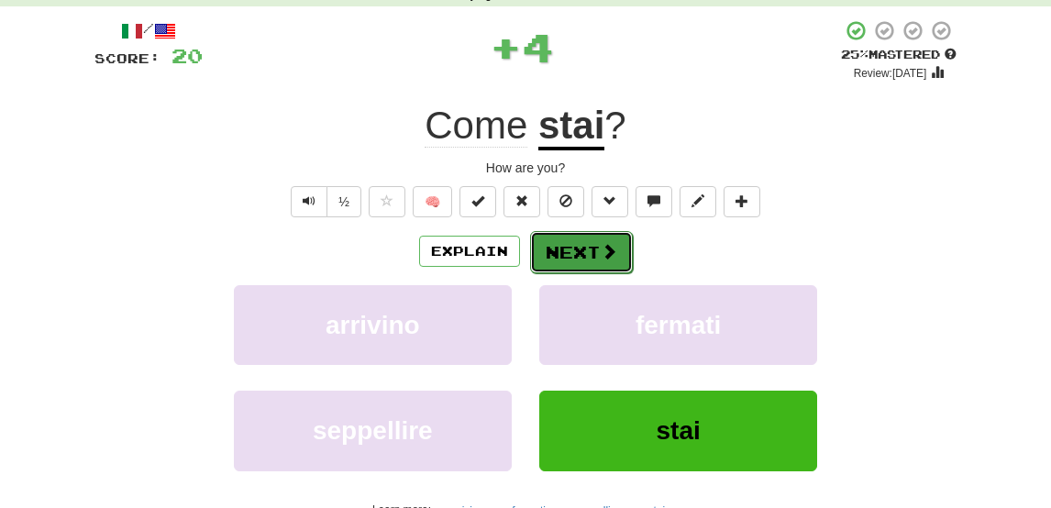
click at [573, 242] on button "Next" at bounding box center [581, 252] width 103 height 42
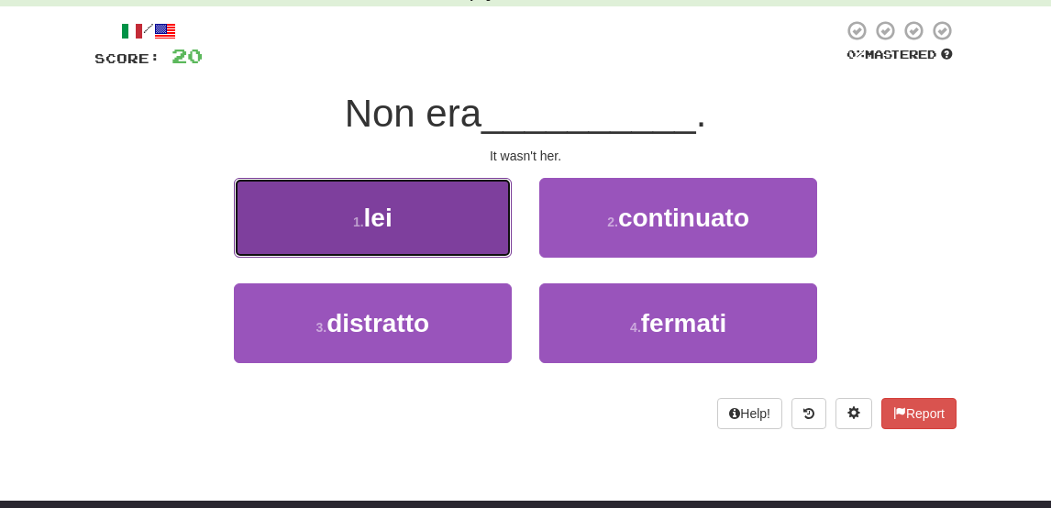
click at [446, 221] on button "1 . lei" at bounding box center [373, 218] width 278 height 80
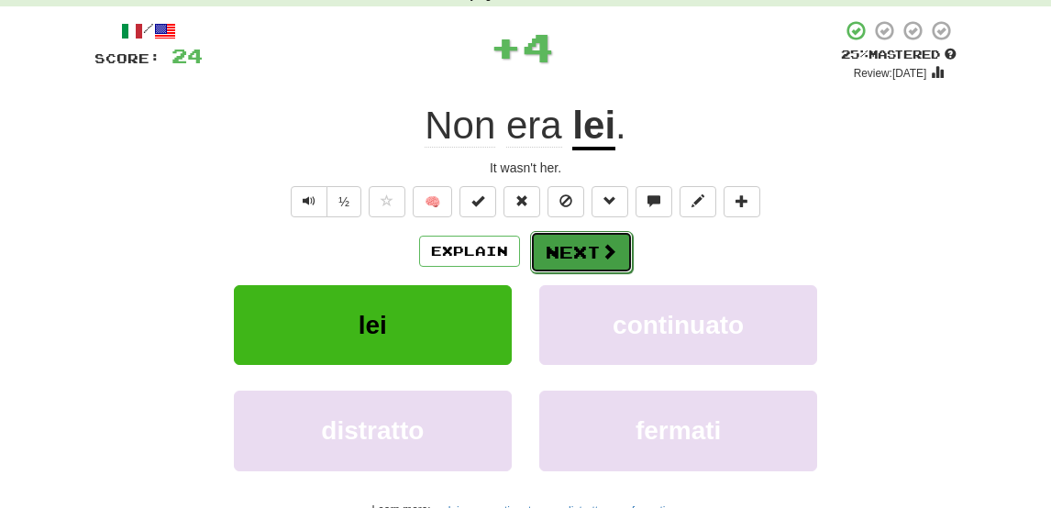
click at [596, 250] on button "Next" at bounding box center [581, 252] width 103 height 42
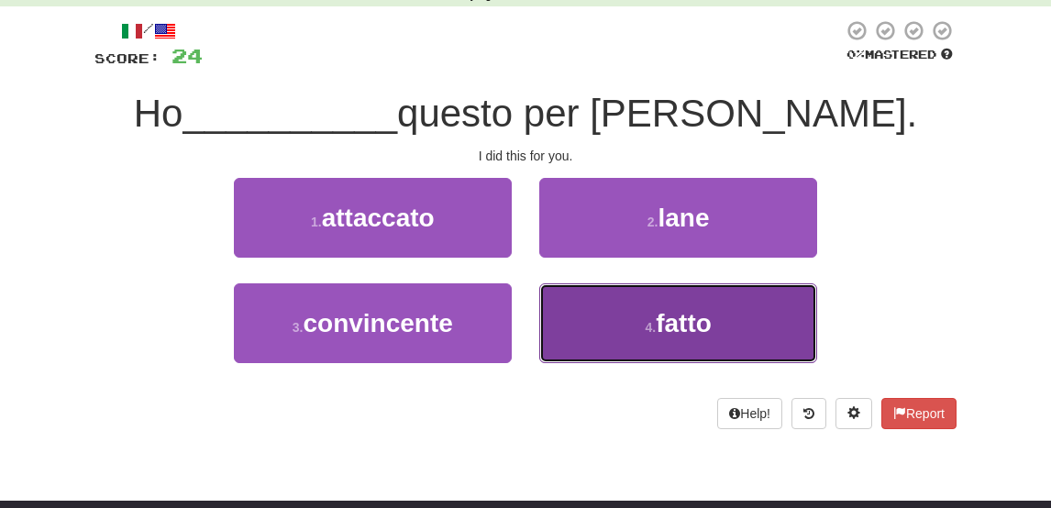
click at [638, 318] on button "4 . fatto" at bounding box center [678, 323] width 278 height 80
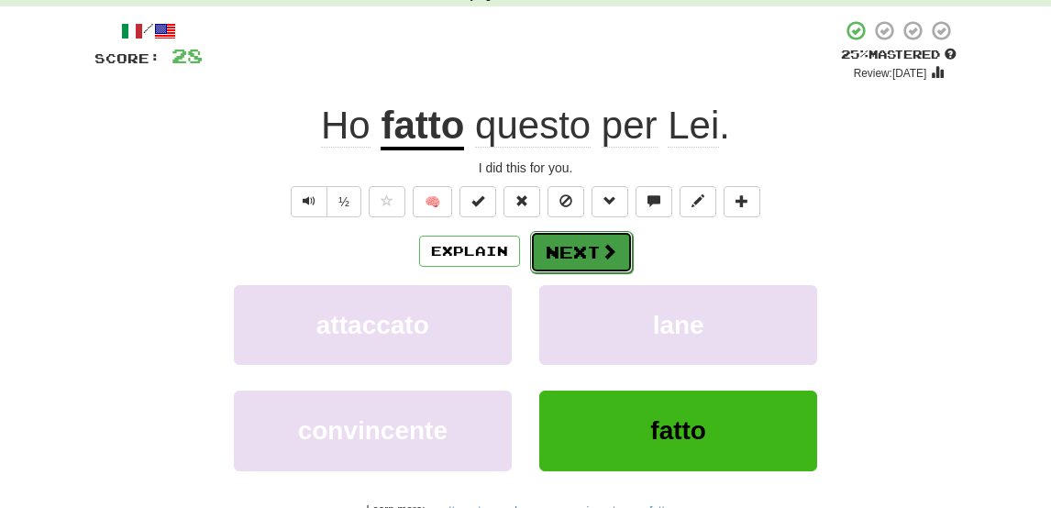
click at [570, 252] on button "Next" at bounding box center [581, 252] width 103 height 42
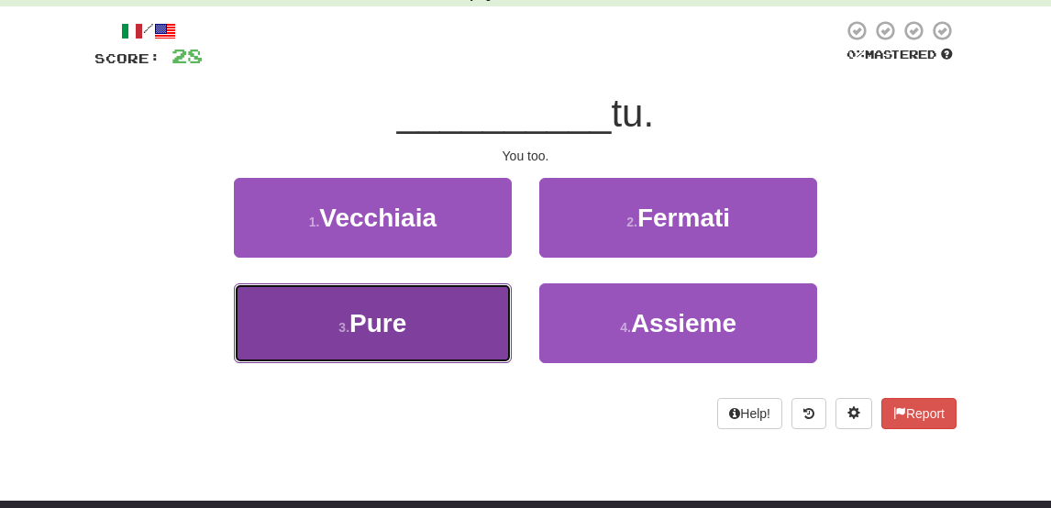
click at [432, 329] on button "3 . Pure" at bounding box center [373, 323] width 278 height 80
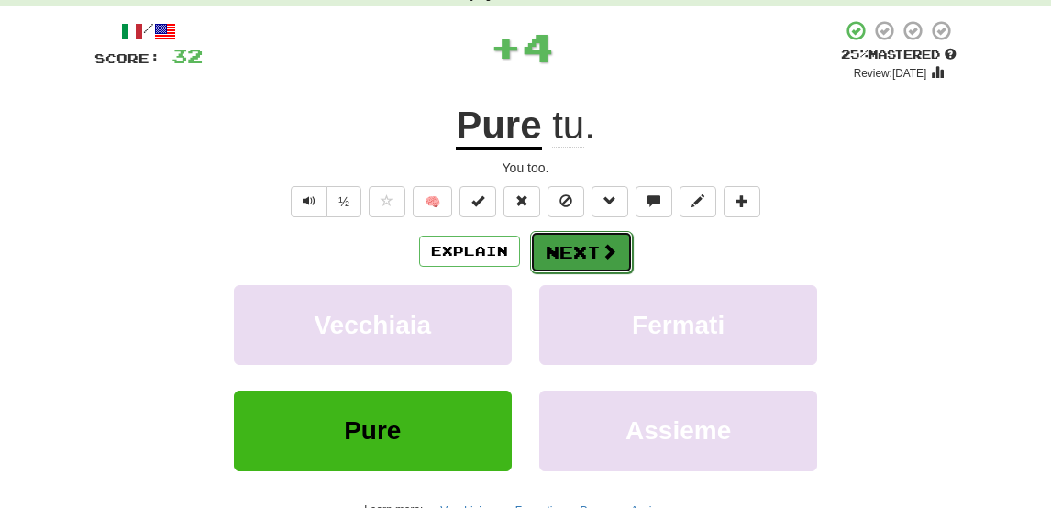
click at [572, 243] on button "Next" at bounding box center [581, 252] width 103 height 42
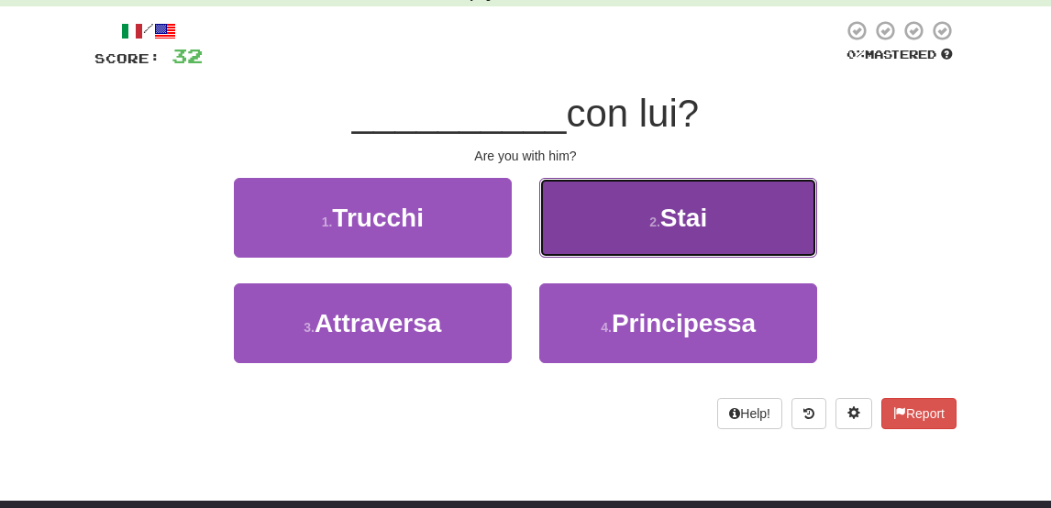
click at [605, 236] on button "2 . Stai" at bounding box center [678, 218] width 278 height 80
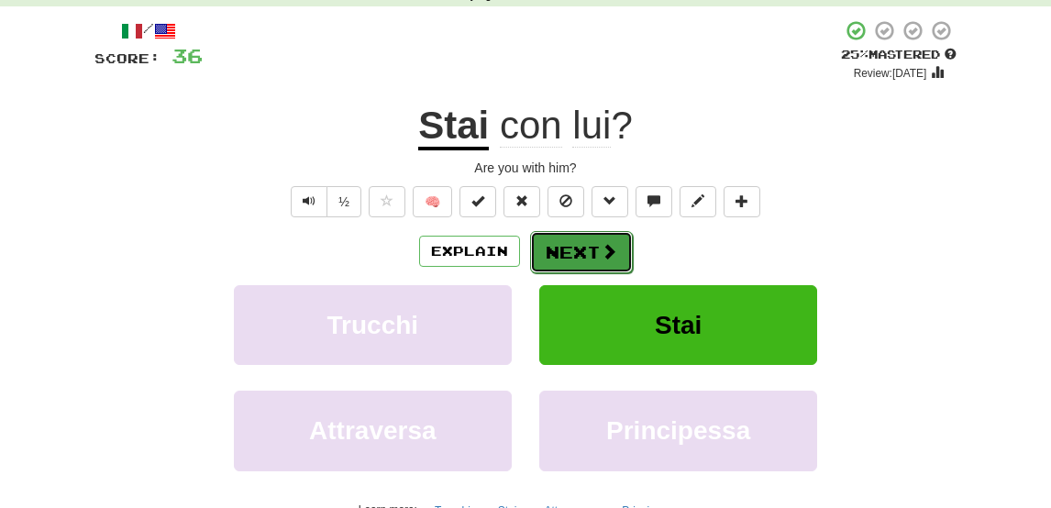
click at [589, 236] on button "Next" at bounding box center [581, 252] width 103 height 42
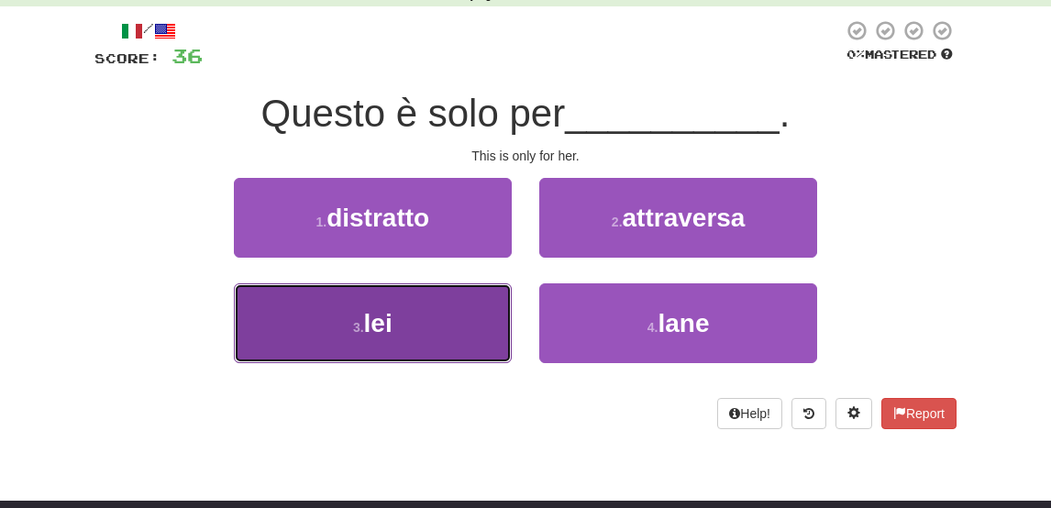
click at [479, 307] on button "3 . lei" at bounding box center [373, 323] width 278 height 80
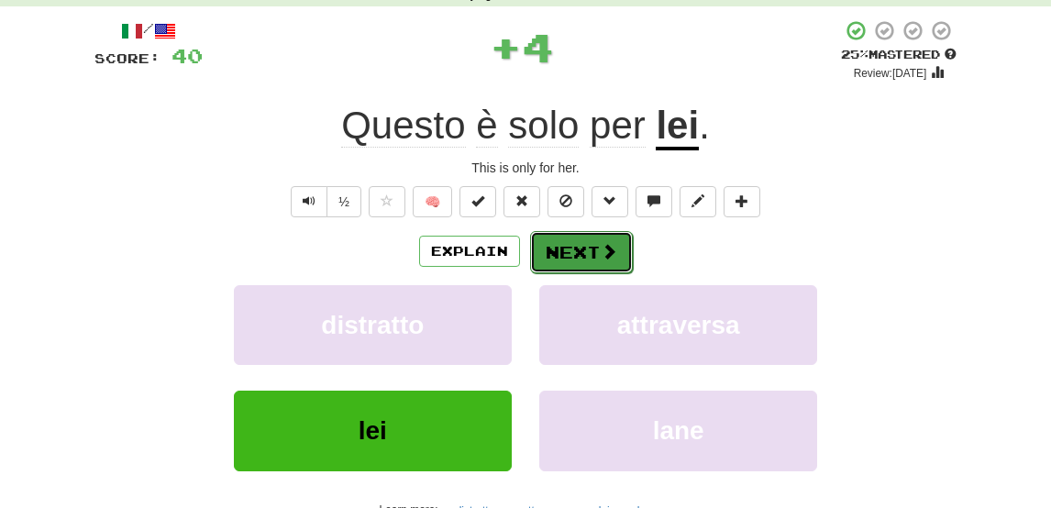
click at [597, 258] on button "Next" at bounding box center [581, 252] width 103 height 42
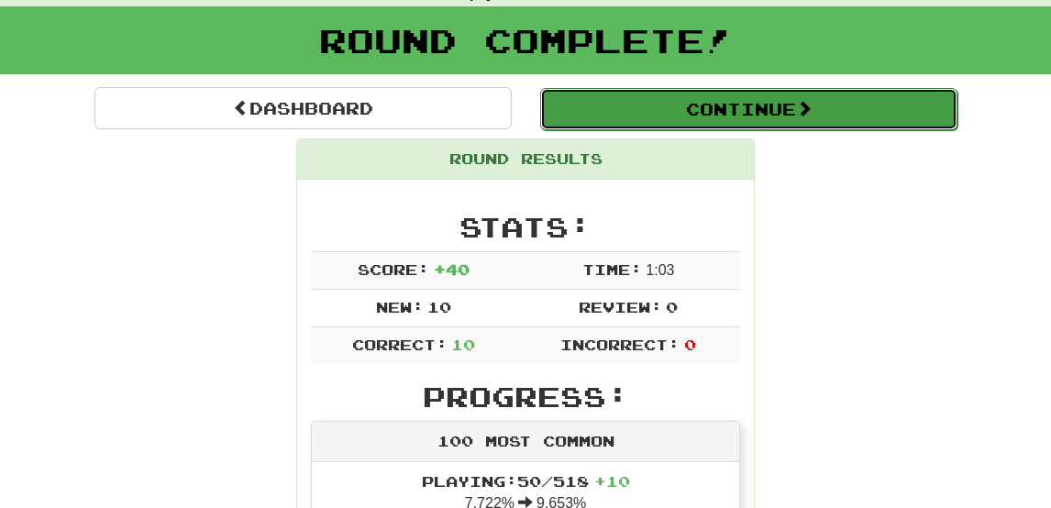
click at [683, 99] on button "Continue" at bounding box center [748, 109] width 417 height 42
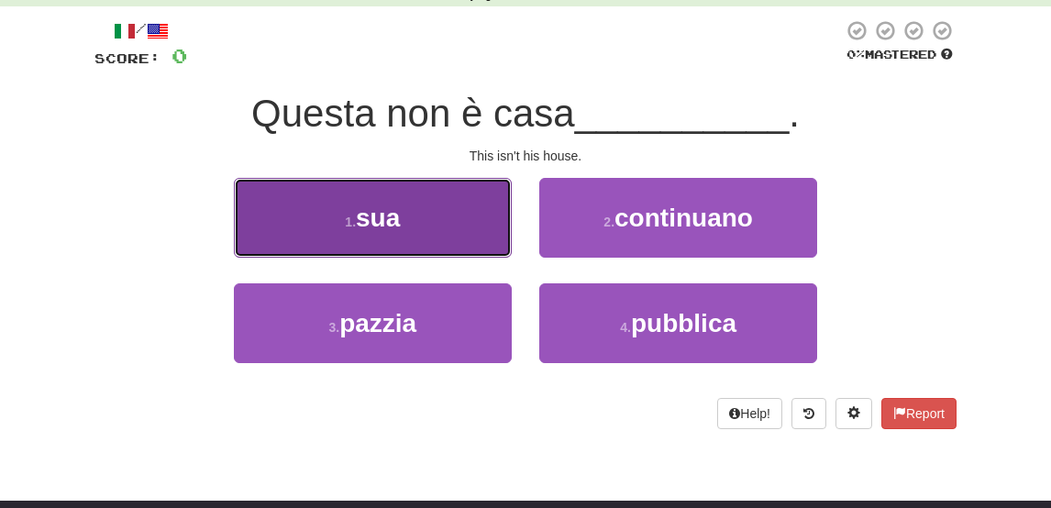
click at [429, 219] on button "1 . sua" at bounding box center [373, 218] width 278 height 80
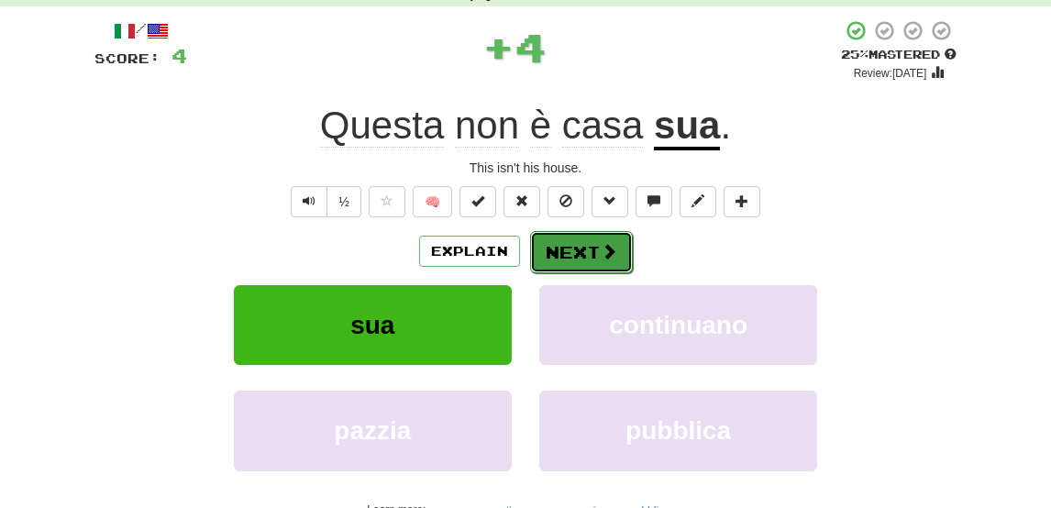
click at [570, 256] on button "Next" at bounding box center [581, 252] width 103 height 42
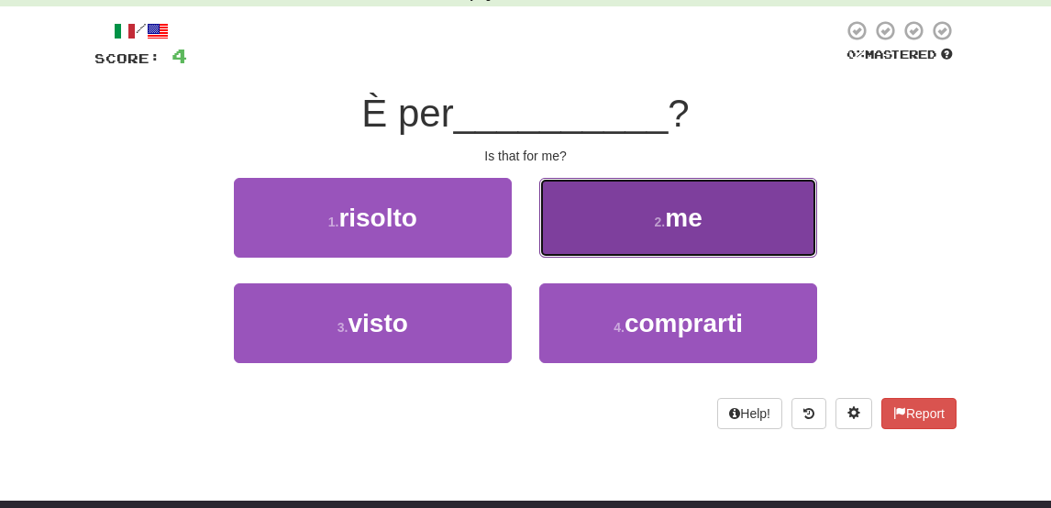
click at [661, 239] on button "2 . me" at bounding box center [678, 218] width 278 height 80
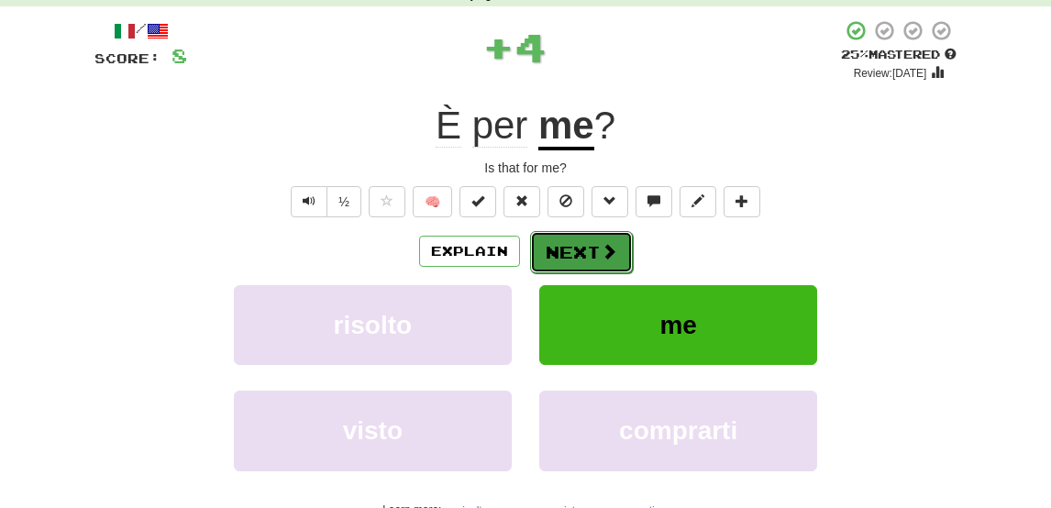
click at [592, 232] on button "Next" at bounding box center [581, 252] width 103 height 42
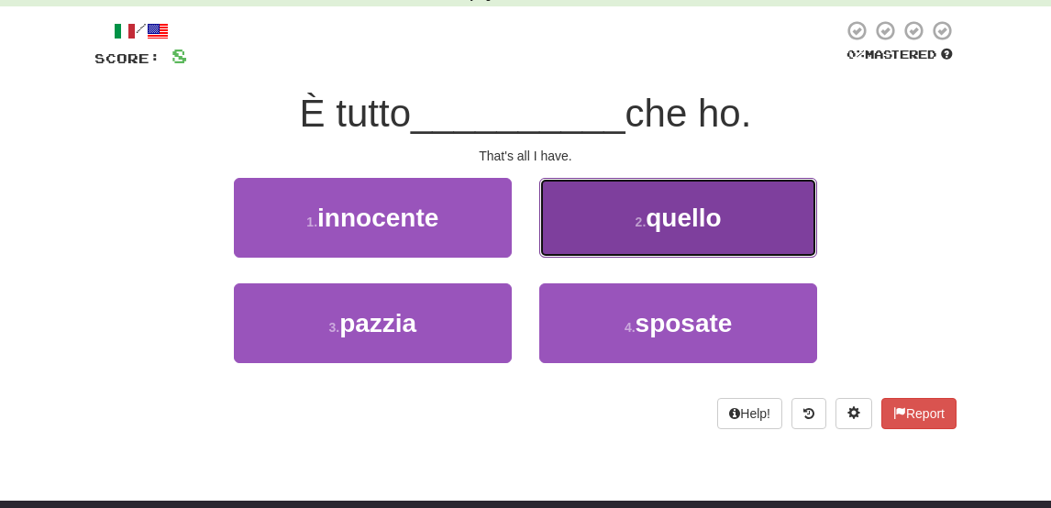
click at [588, 204] on button "2 . quello" at bounding box center [678, 218] width 278 height 80
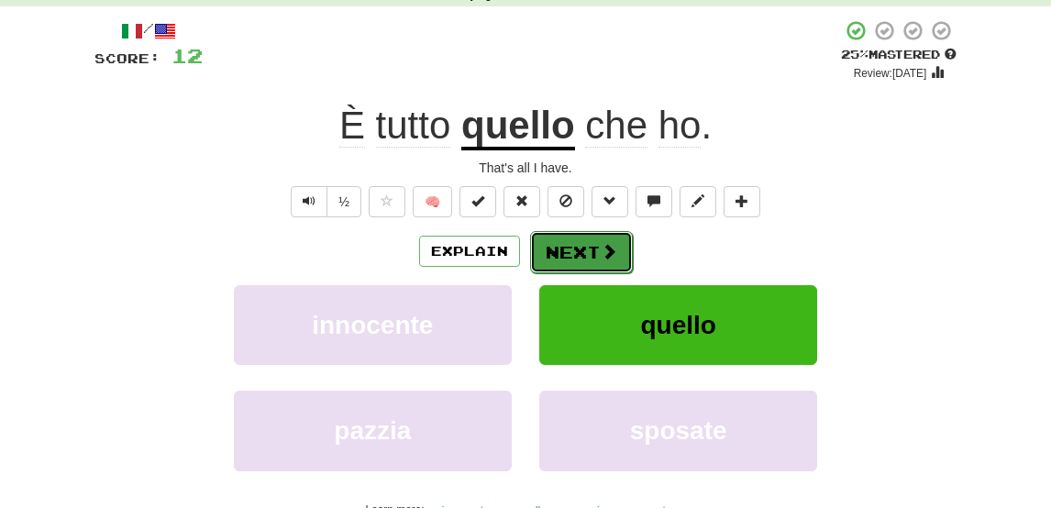
click at [577, 238] on button "Next" at bounding box center [581, 252] width 103 height 42
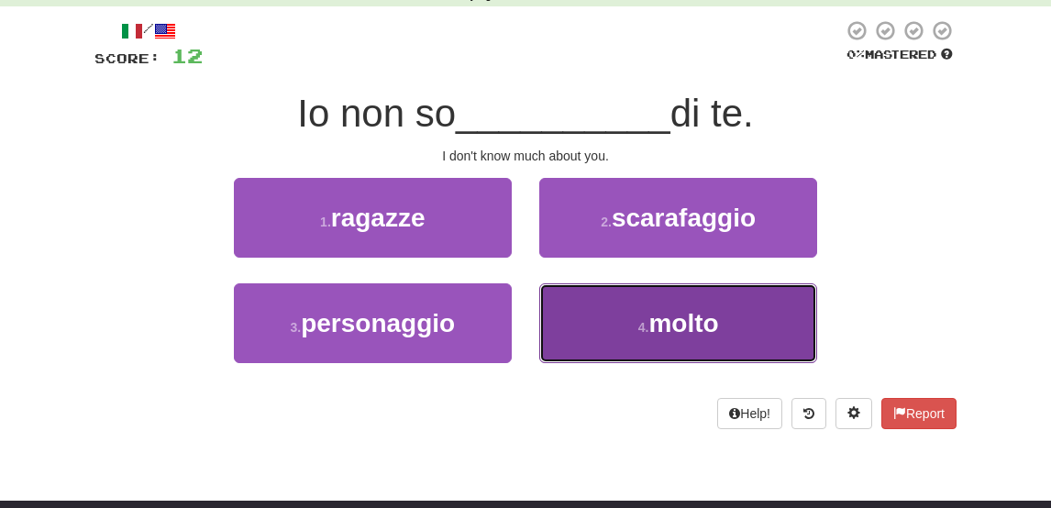
click at [640, 325] on small "4 ." at bounding box center [643, 327] width 11 height 15
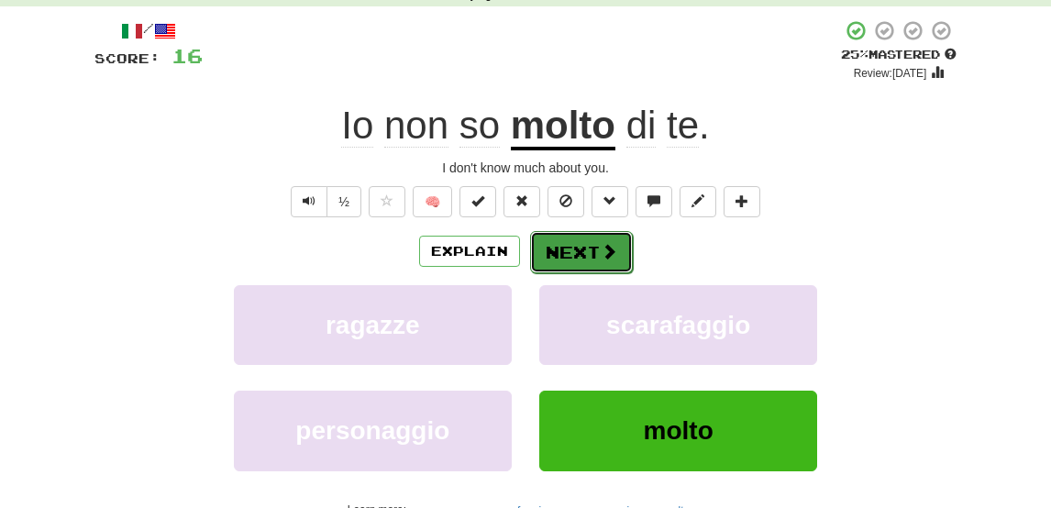
click at [556, 258] on button "Next" at bounding box center [581, 252] width 103 height 42
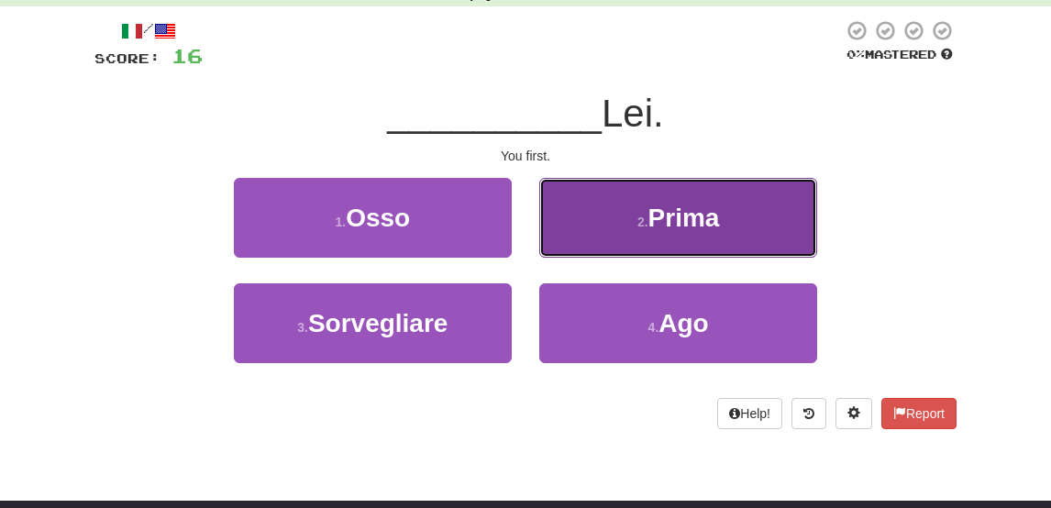
click at [617, 230] on button "2 . Prima" at bounding box center [678, 218] width 278 height 80
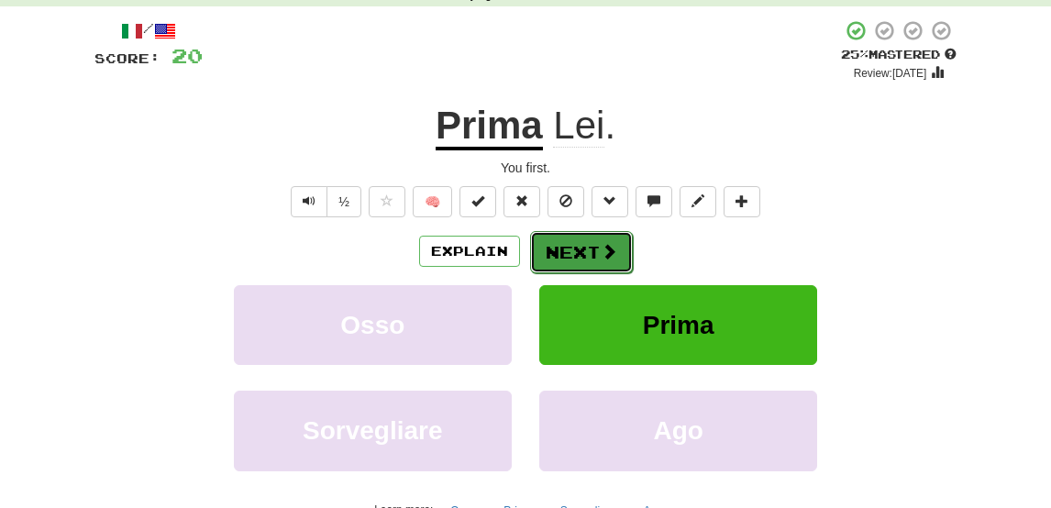
click at [583, 258] on button "Next" at bounding box center [581, 252] width 103 height 42
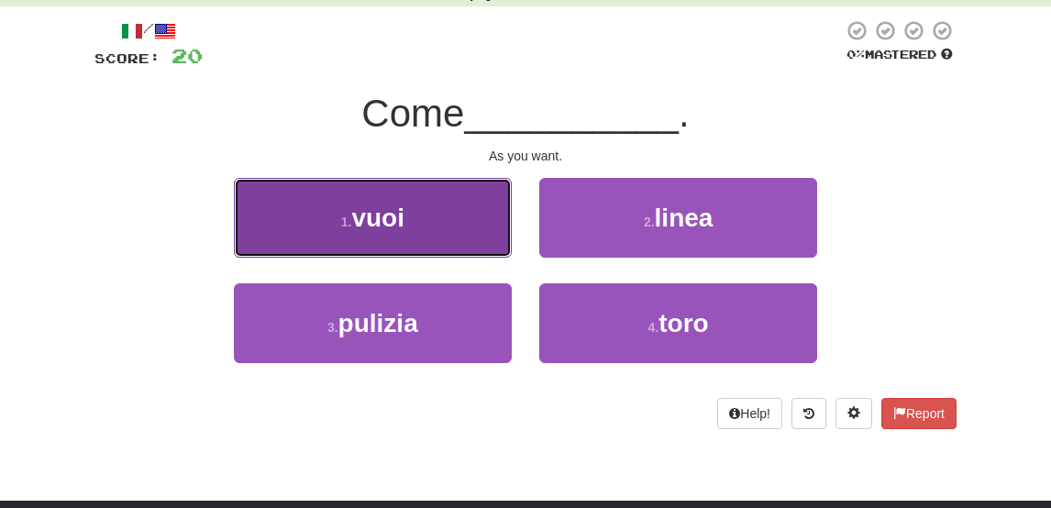
click at [449, 213] on button "1 . vuoi" at bounding box center [373, 218] width 278 height 80
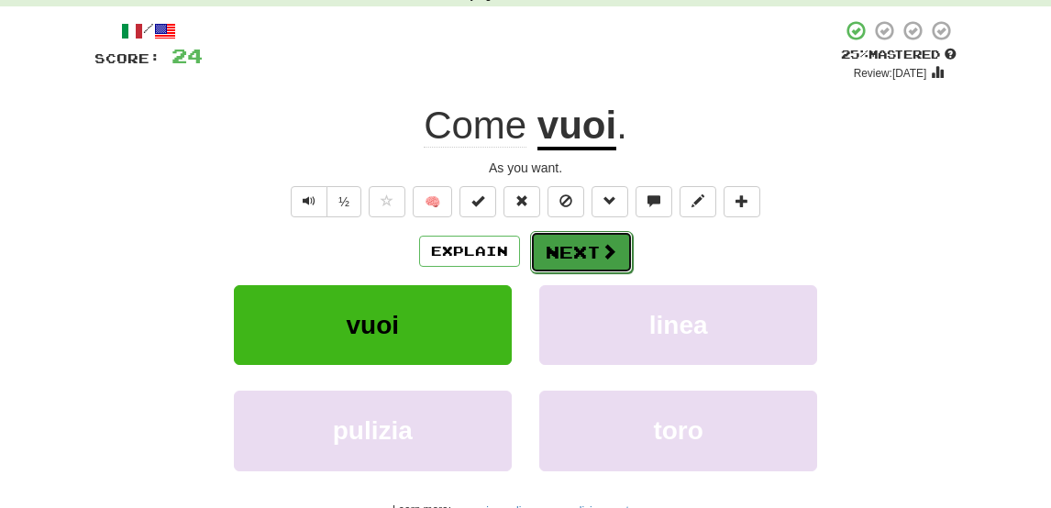
click at [605, 255] on span at bounding box center [609, 251] width 17 height 17
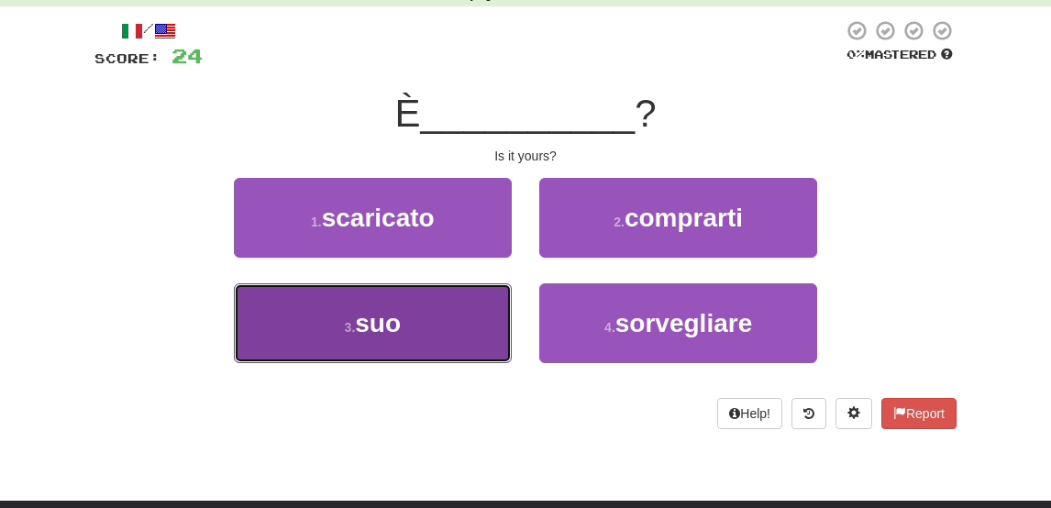
click at [416, 314] on button "3 . suo" at bounding box center [373, 323] width 278 height 80
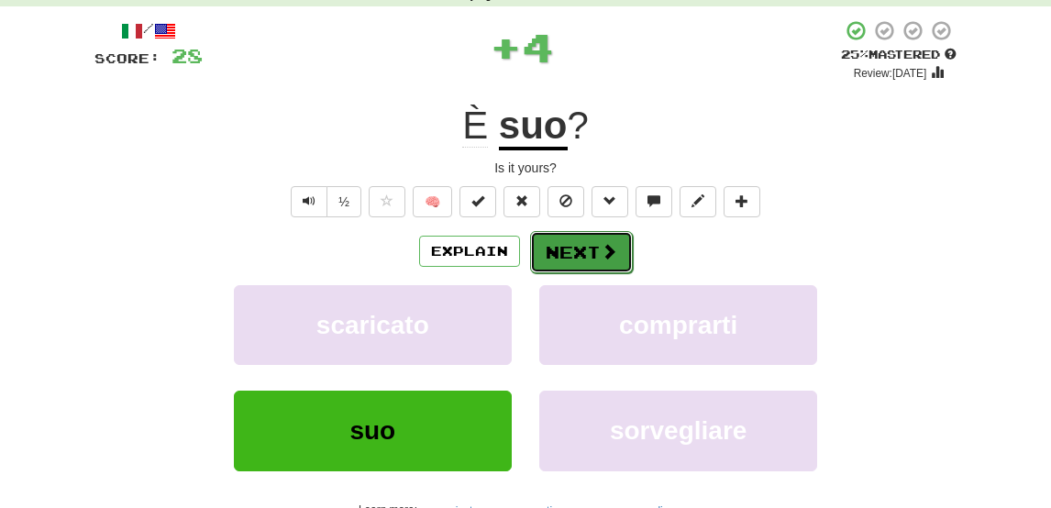
click at [578, 255] on button "Next" at bounding box center [581, 252] width 103 height 42
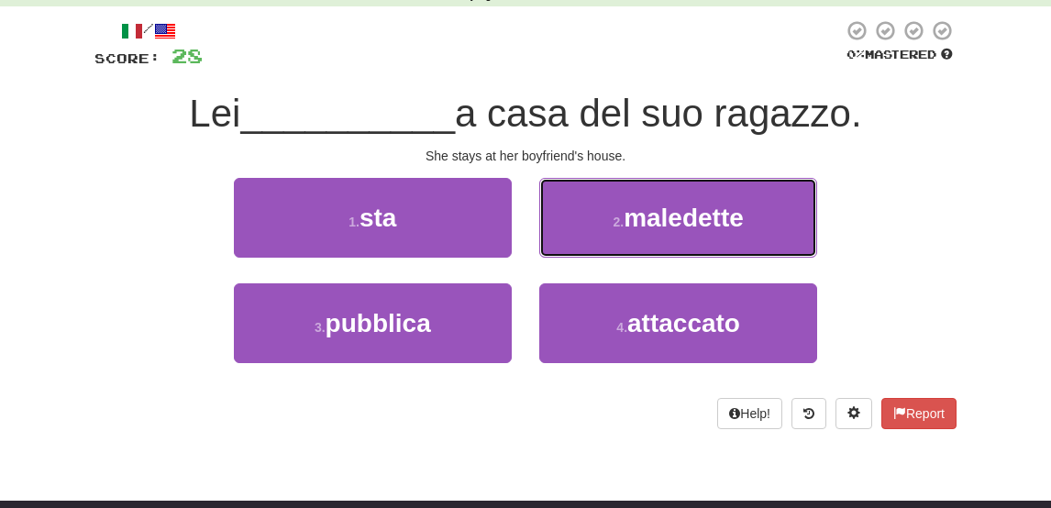
click at [578, 255] on button "2 . maledette" at bounding box center [678, 218] width 278 height 80
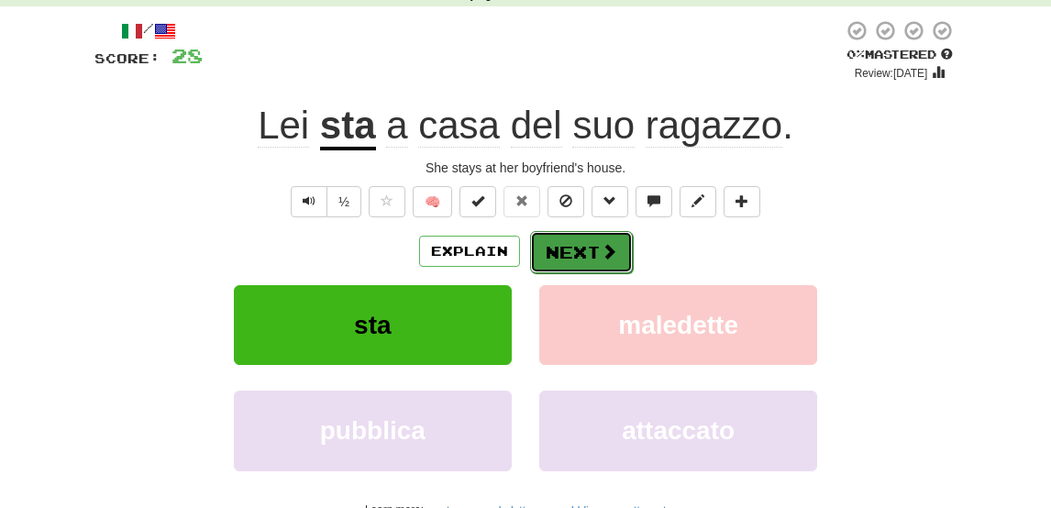
click at [564, 257] on button "Next" at bounding box center [581, 252] width 103 height 42
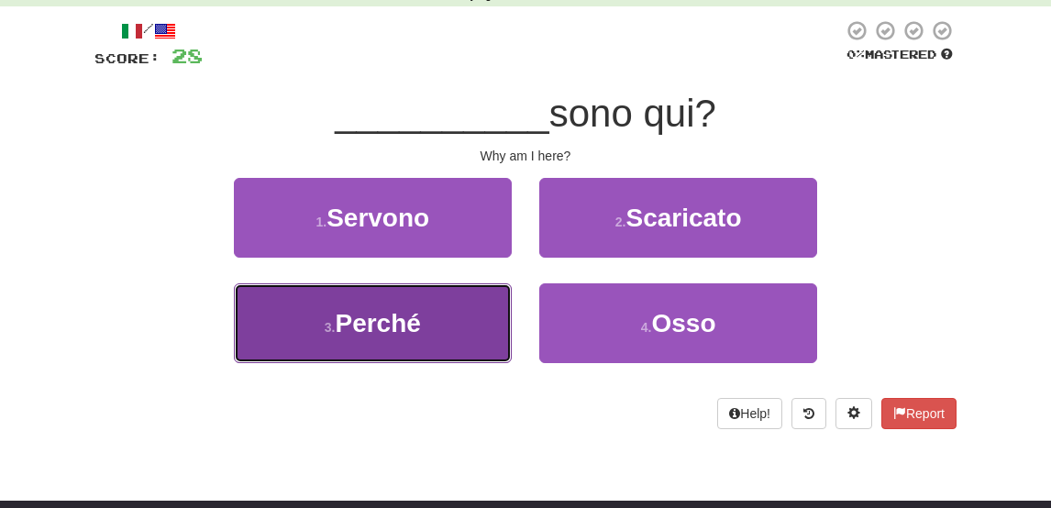
click at [420, 336] on span "Perché" at bounding box center [377, 323] width 85 height 28
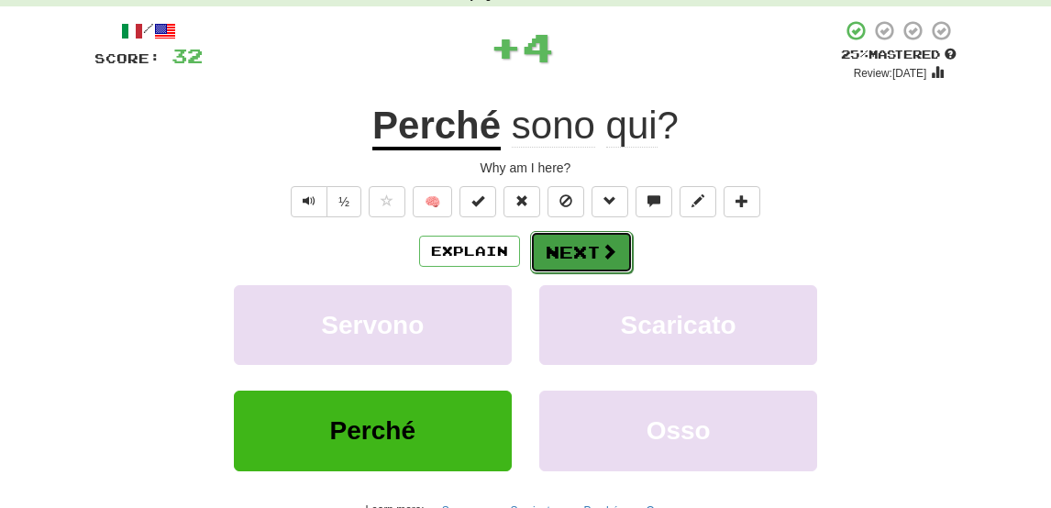
click at [580, 245] on button "Next" at bounding box center [581, 252] width 103 height 42
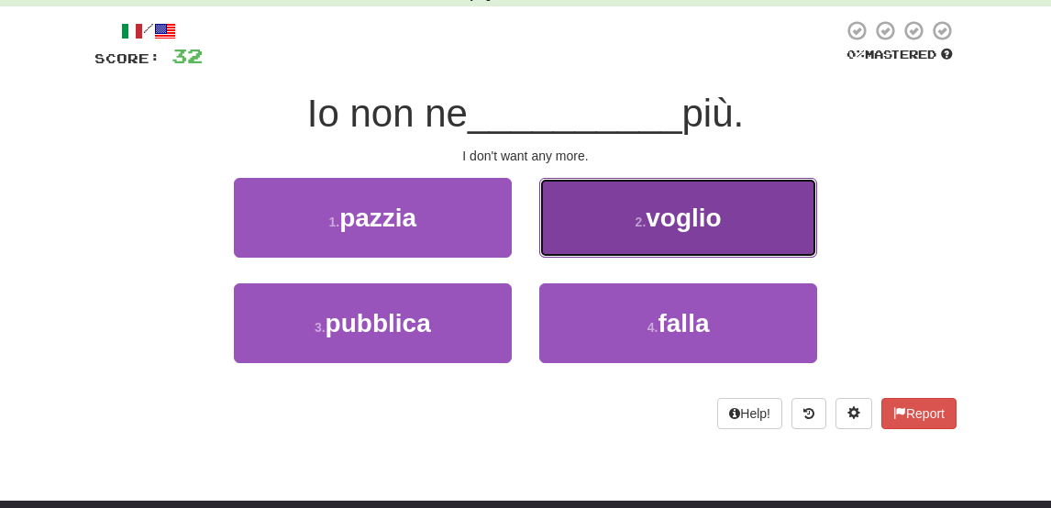
click at [578, 225] on button "2 . voglio" at bounding box center [678, 218] width 278 height 80
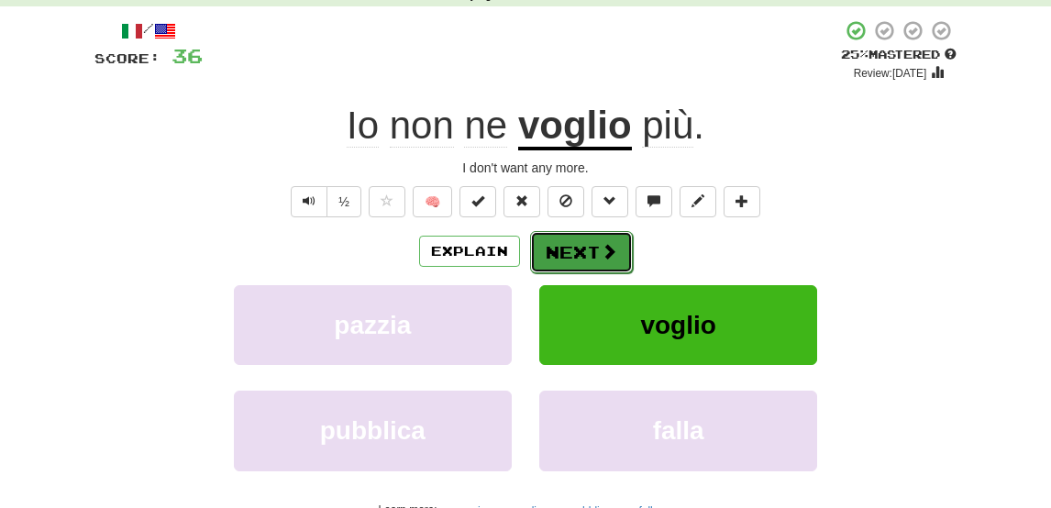
click at [612, 258] on span at bounding box center [609, 251] width 17 height 17
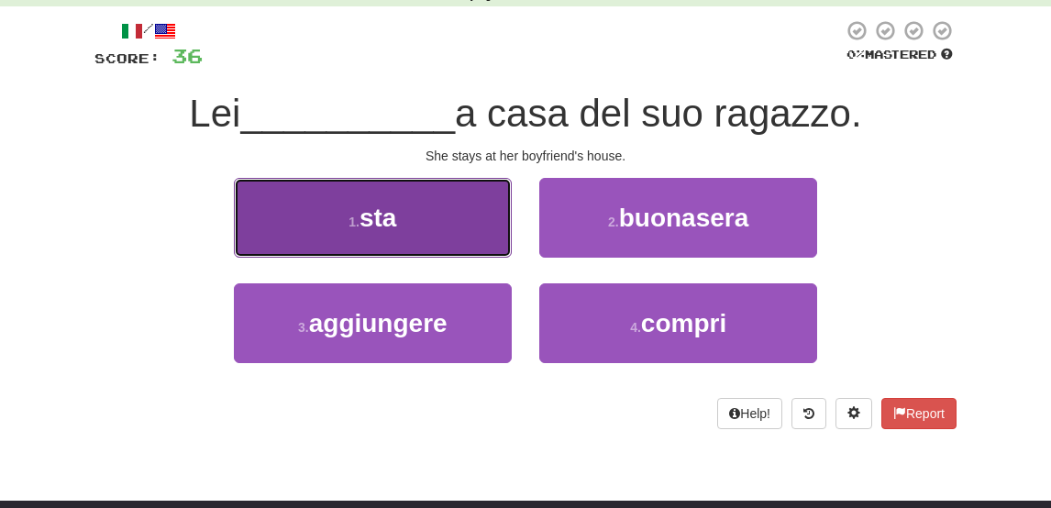
click at [471, 230] on button "1 . sta" at bounding box center [373, 218] width 278 height 80
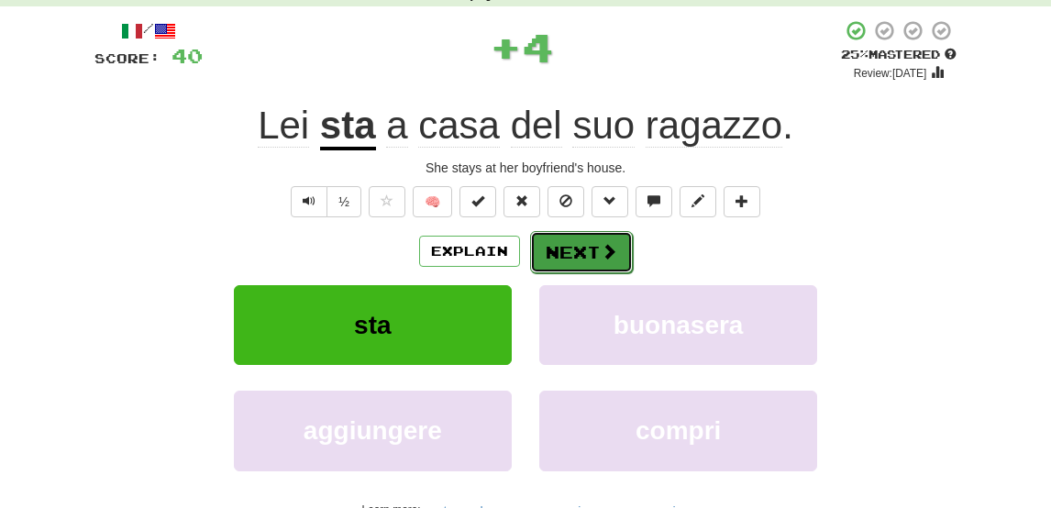
click at [579, 245] on button "Next" at bounding box center [581, 252] width 103 height 42
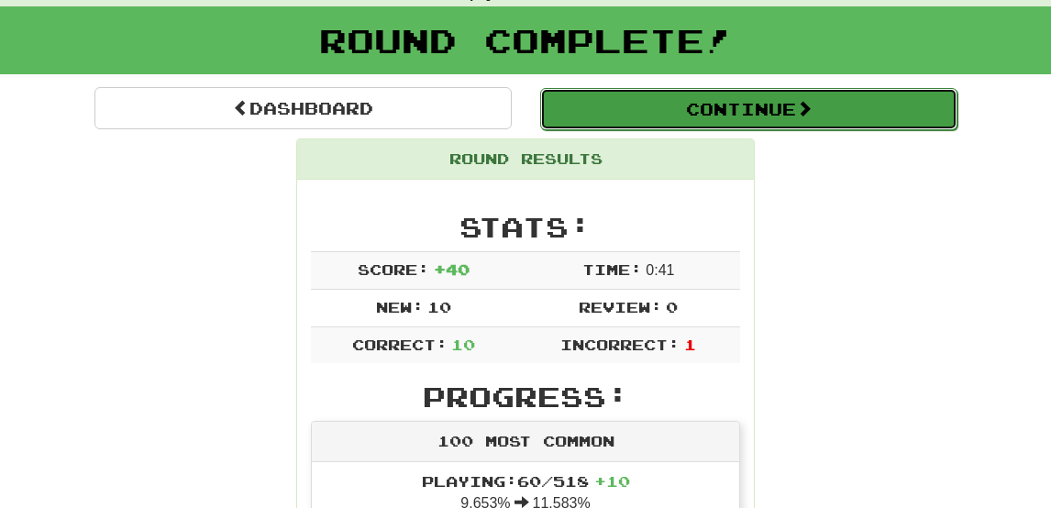
click at [724, 122] on button "Continue" at bounding box center [748, 109] width 417 height 42
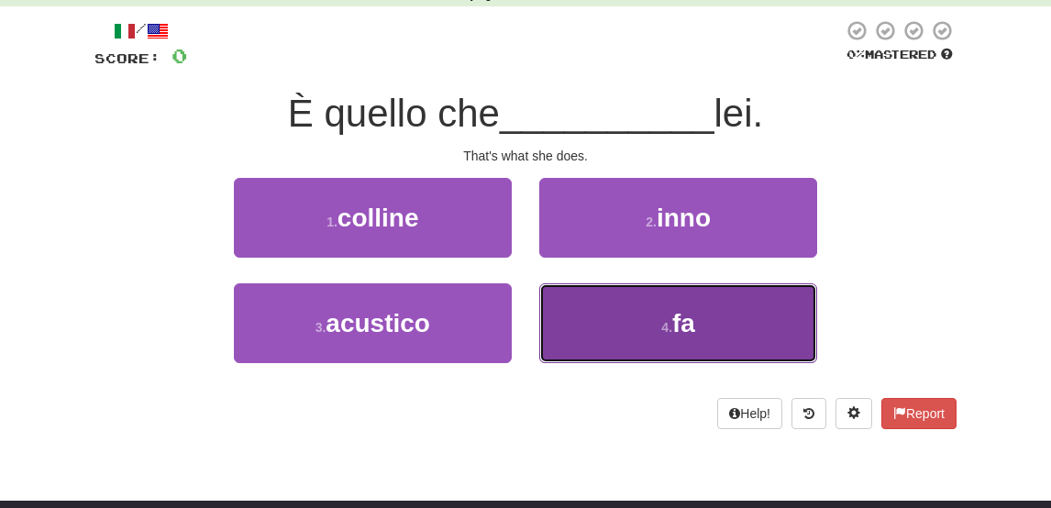
click at [654, 317] on button "4 . fa" at bounding box center [678, 323] width 278 height 80
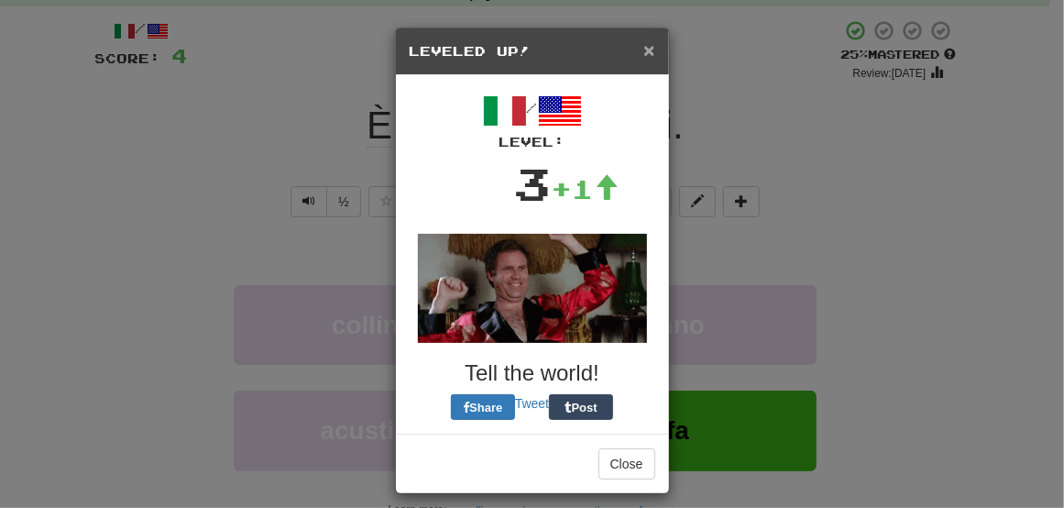
click at [645, 49] on span "×" at bounding box center [649, 49] width 11 height 21
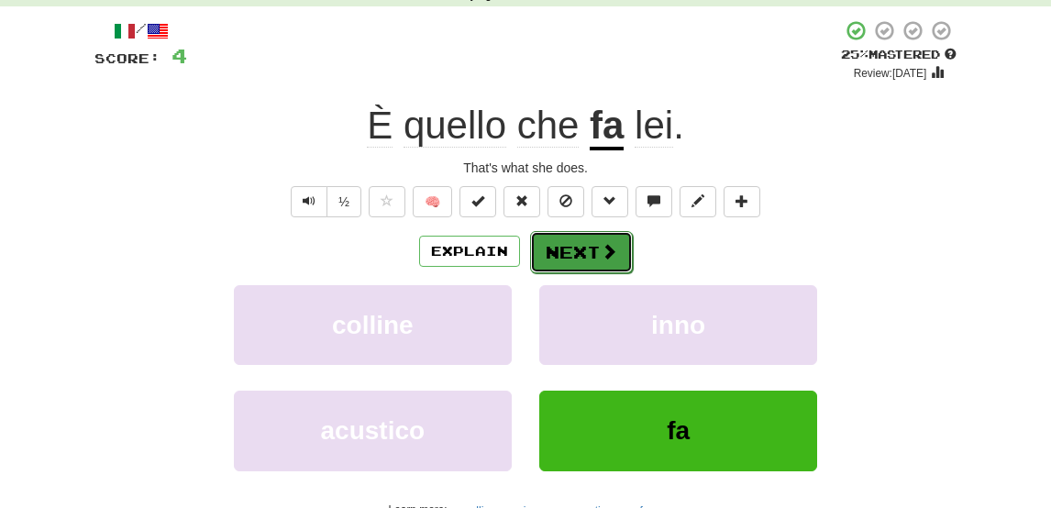
click at [594, 254] on button "Next" at bounding box center [581, 252] width 103 height 42
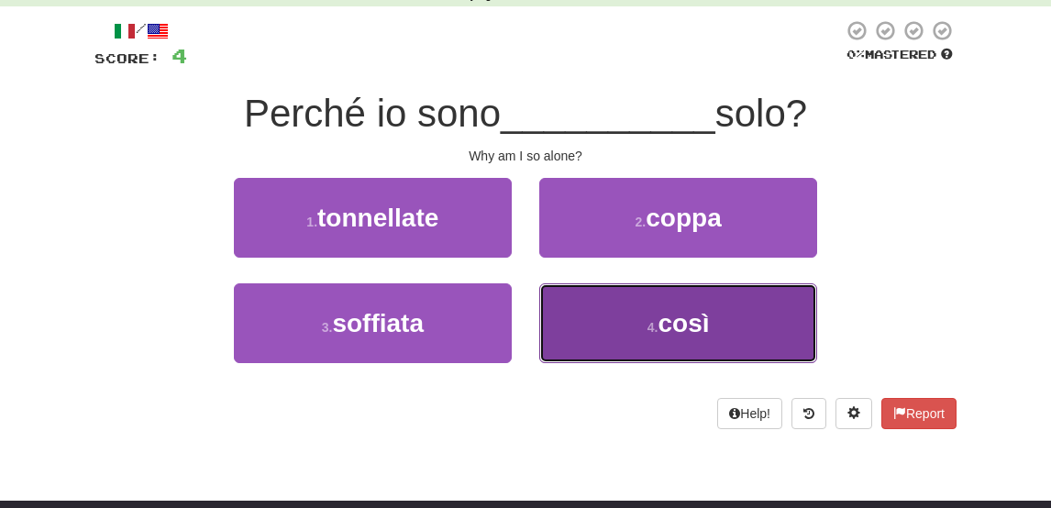
click at [648, 320] on small "4 ." at bounding box center [652, 327] width 11 height 15
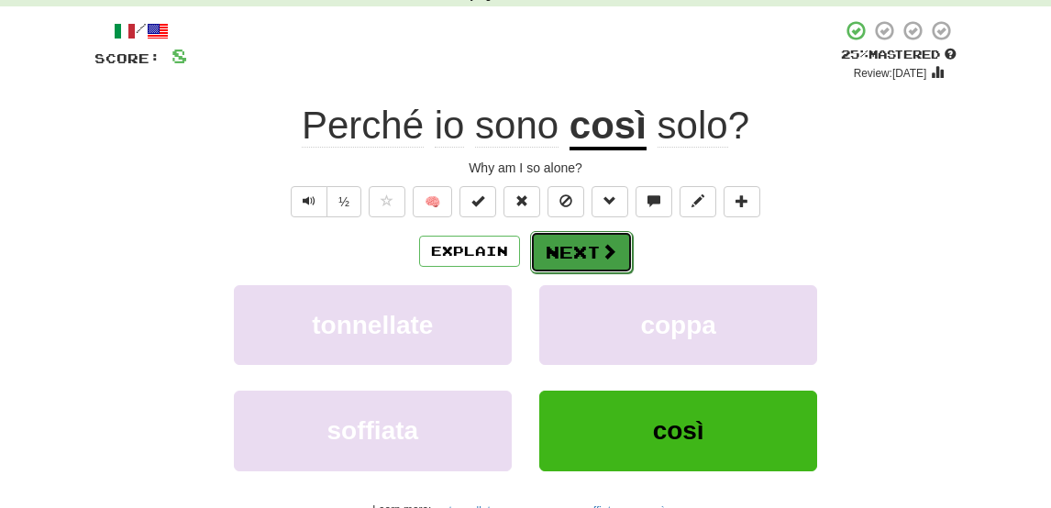
click at [592, 254] on button "Next" at bounding box center [581, 252] width 103 height 42
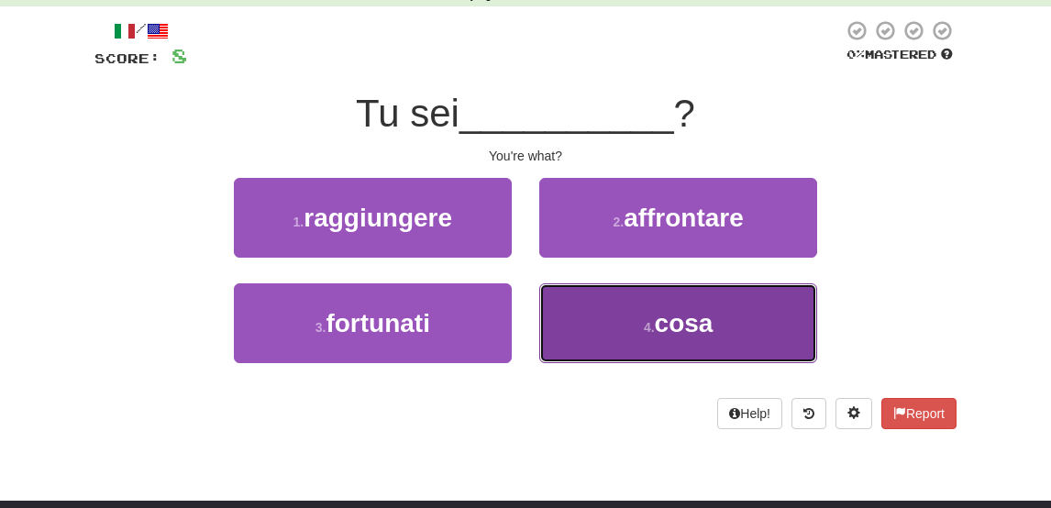
click at [645, 308] on button "4 . cosa" at bounding box center [678, 323] width 278 height 80
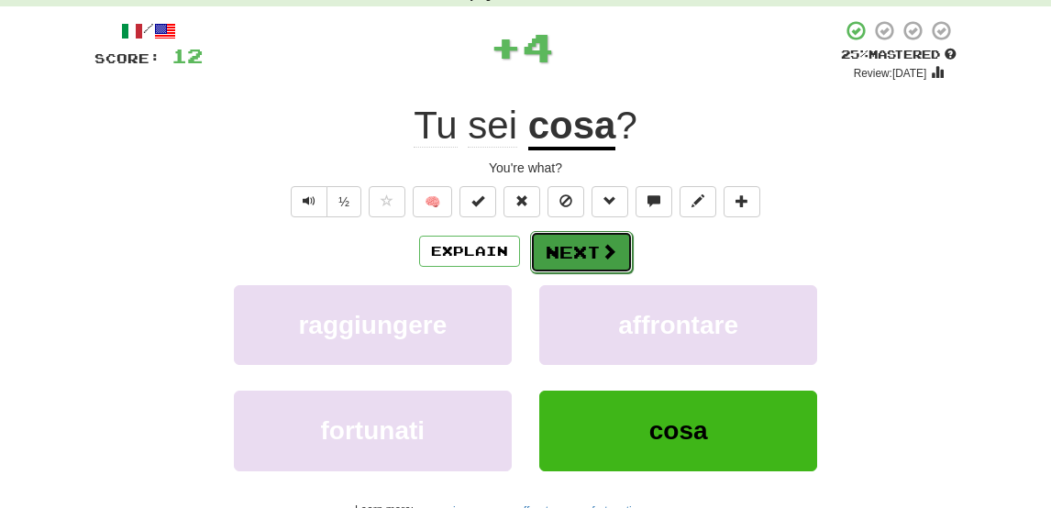
click at [582, 248] on button "Next" at bounding box center [581, 252] width 103 height 42
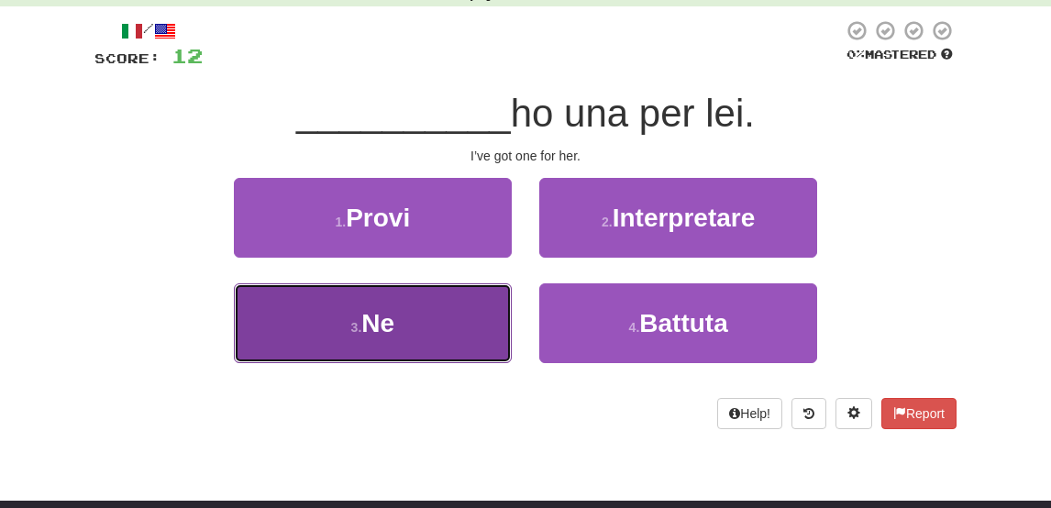
click at [462, 309] on button "3 . Ne" at bounding box center [373, 323] width 278 height 80
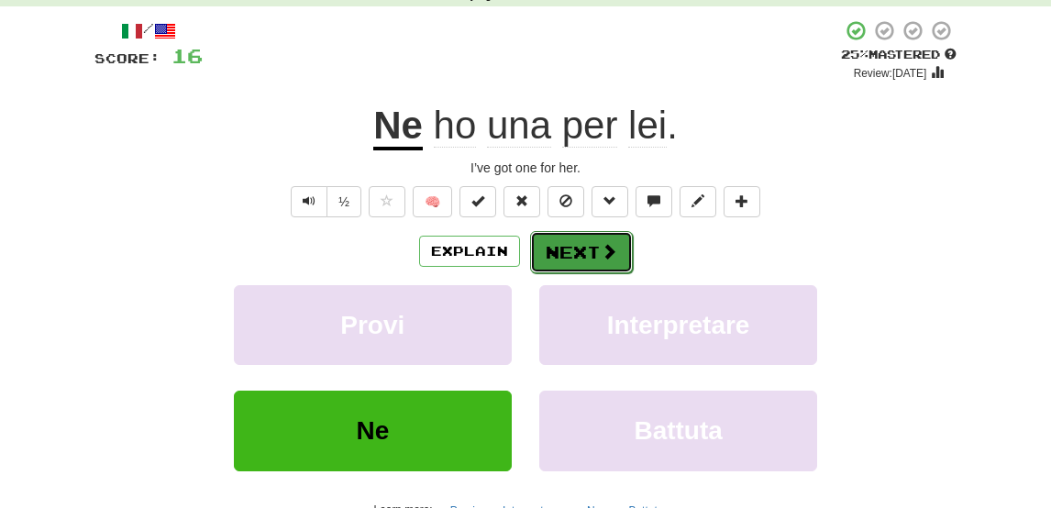
click at [554, 265] on button "Next" at bounding box center [581, 252] width 103 height 42
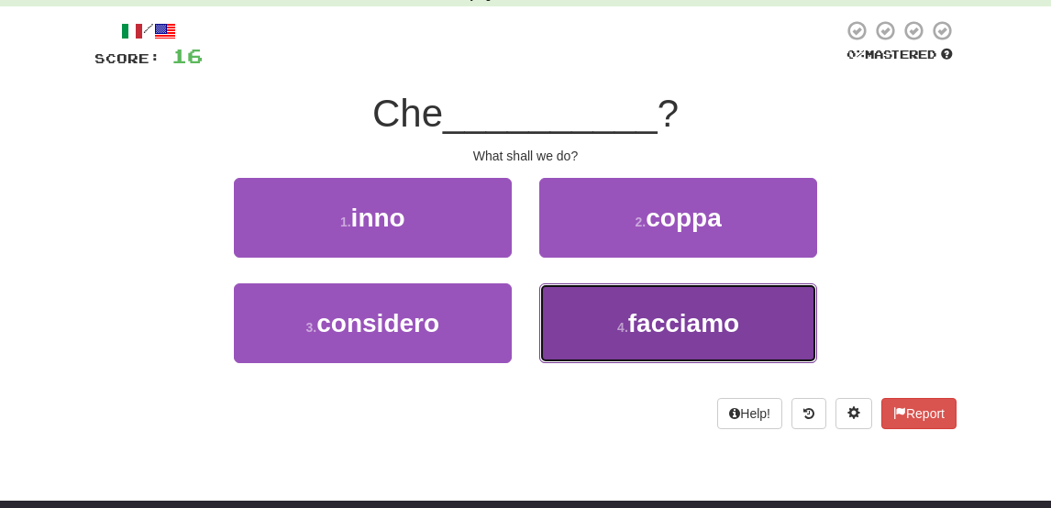
click at [641, 331] on span "facciamo" at bounding box center [683, 323] width 111 height 28
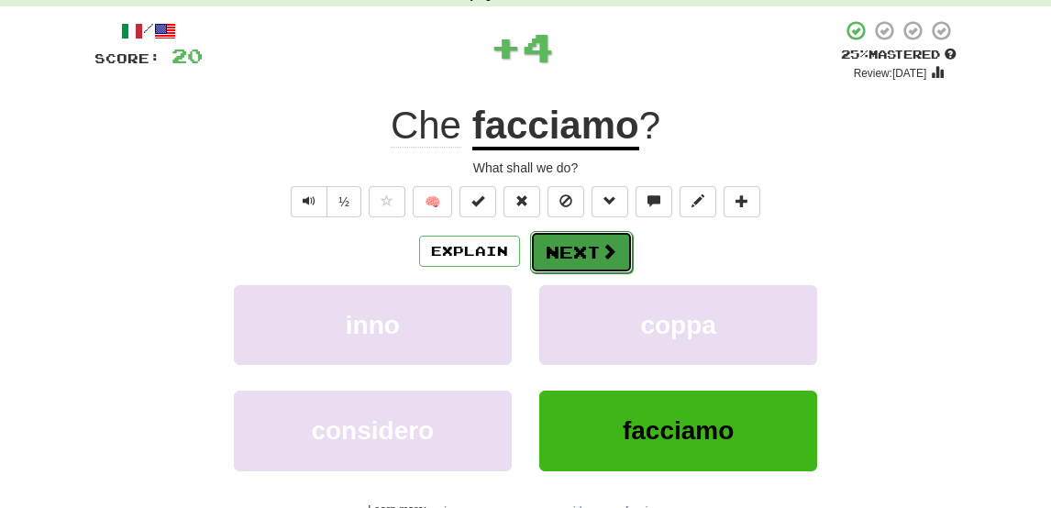
click at [579, 237] on button "Next" at bounding box center [581, 252] width 103 height 42
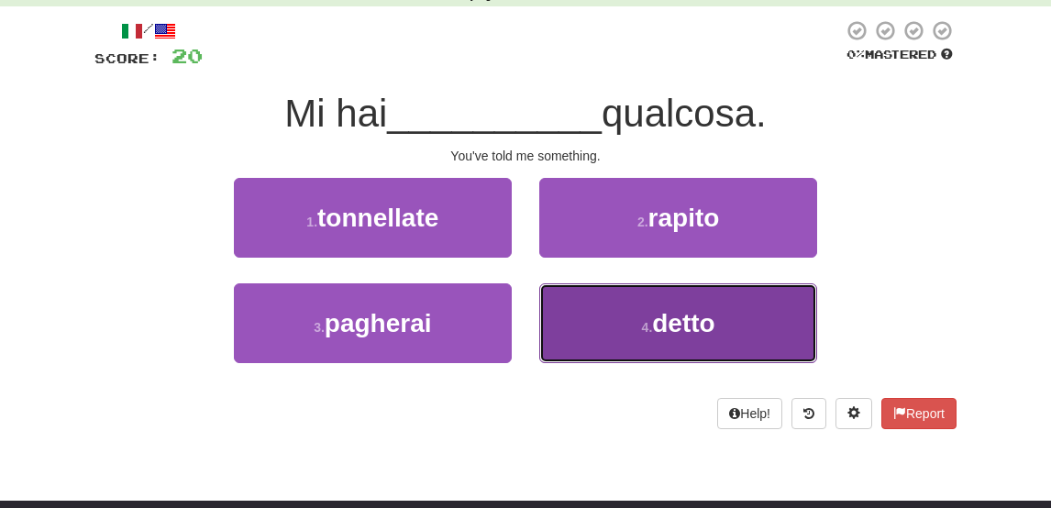
click at [651, 317] on button "4 . detto" at bounding box center [678, 323] width 278 height 80
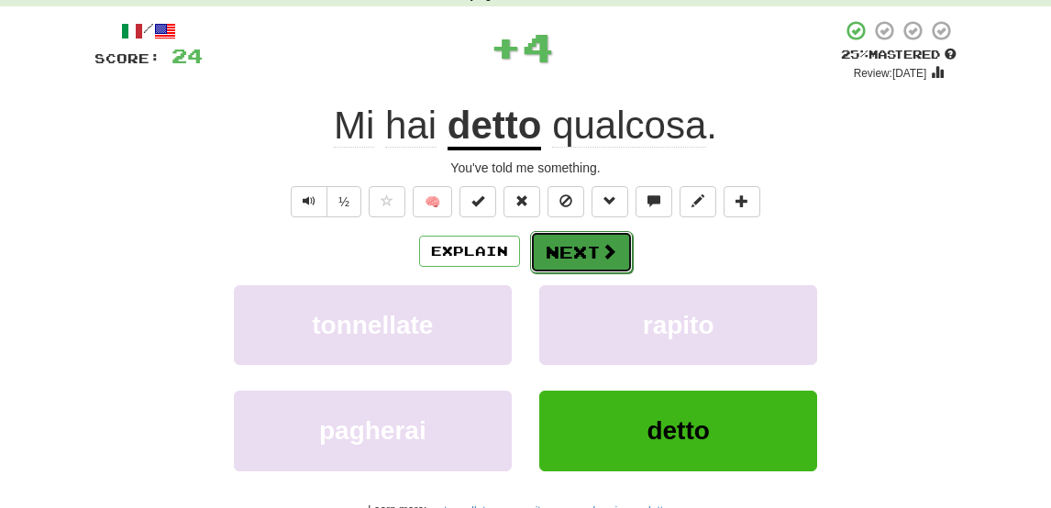
click at [567, 254] on button "Next" at bounding box center [581, 252] width 103 height 42
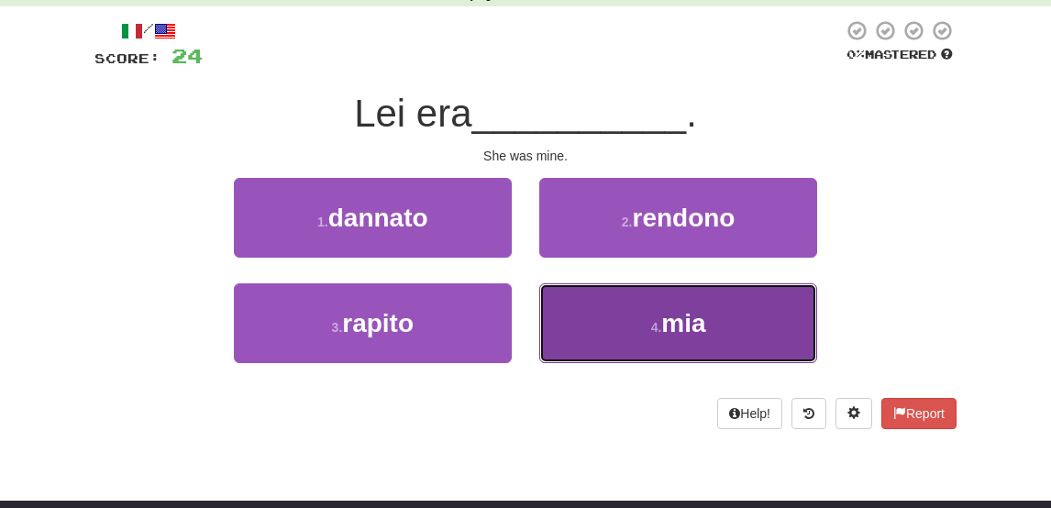
click at [578, 314] on button "4 . mia" at bounding box center [678, 323] width 278 height 80
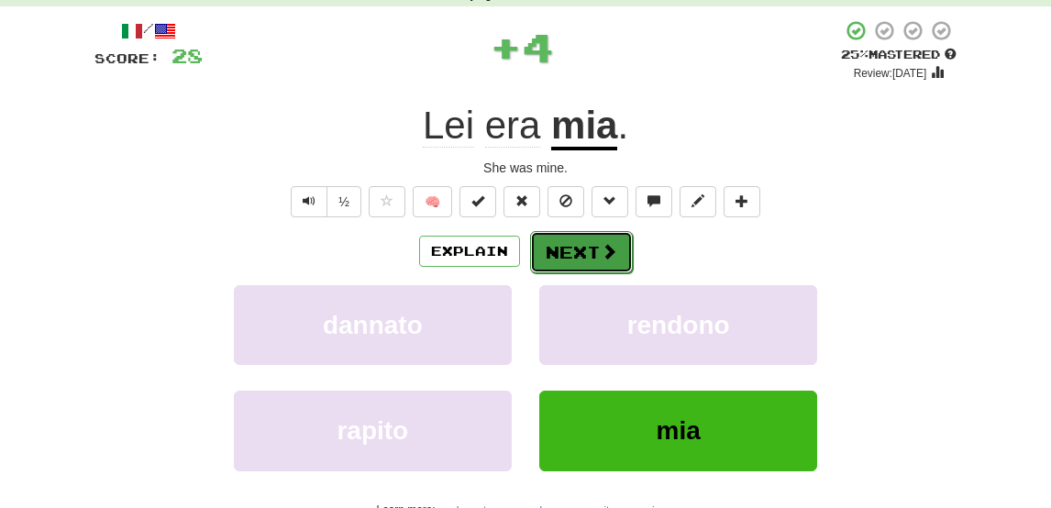
click at [579, 251] on button "Next" at bounding box center [581, 252] width 103 height 42
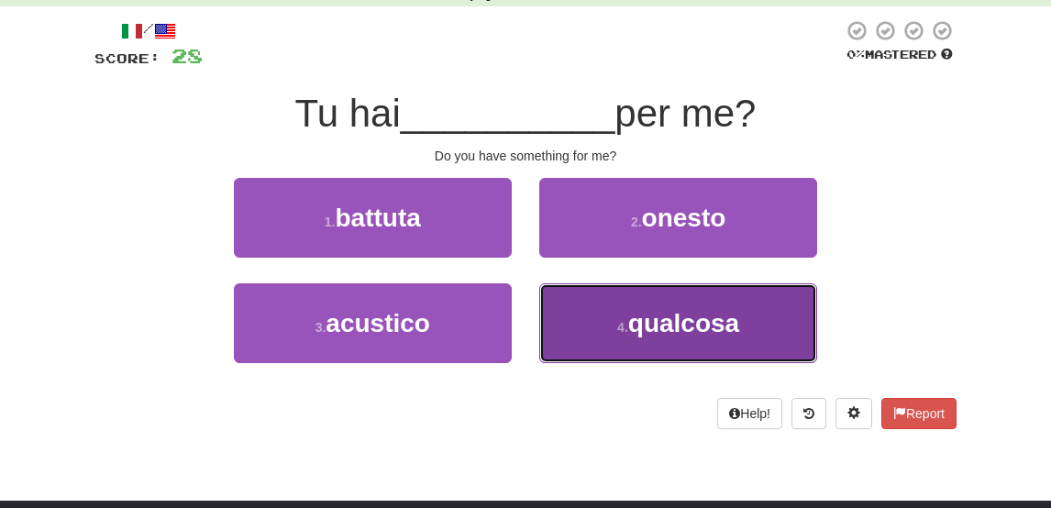
click at [666, 314] on span "qualcosa" at bounding box center [683, 323] width 111 height 28
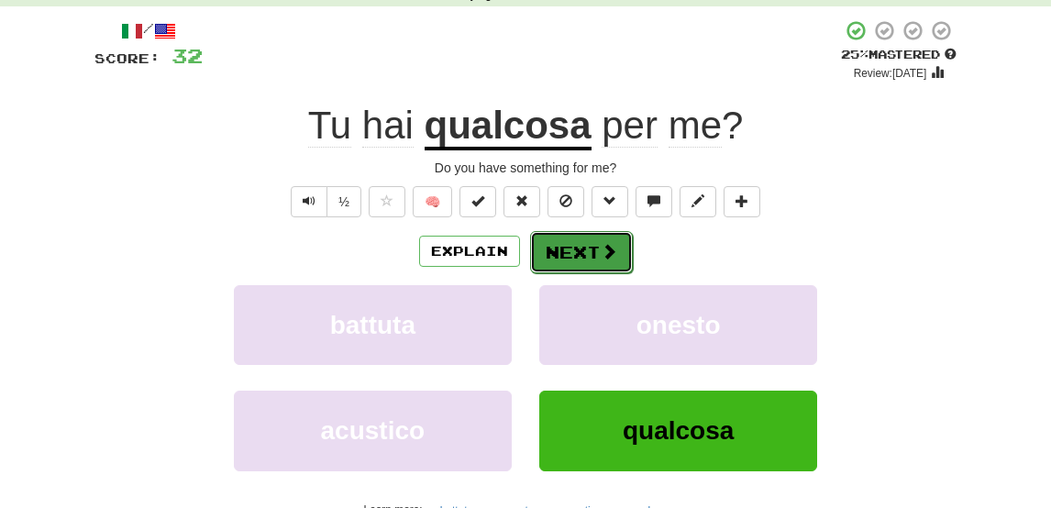
click at [582, 261] on button "Next" at bounding box center [581, 252] width 103 height 42
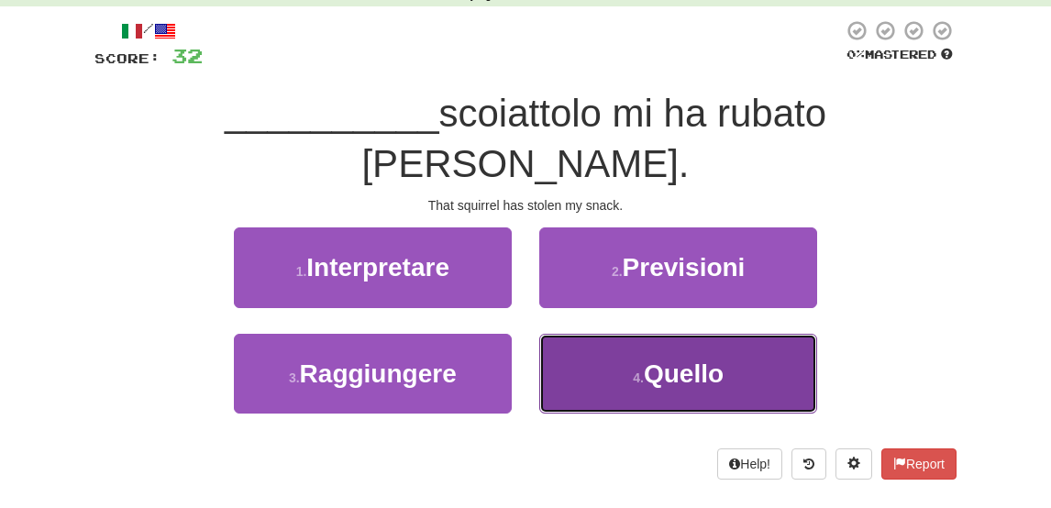
click at [640, 370] on small "4 ." at bounding box center [638, 377] width 11 height 15
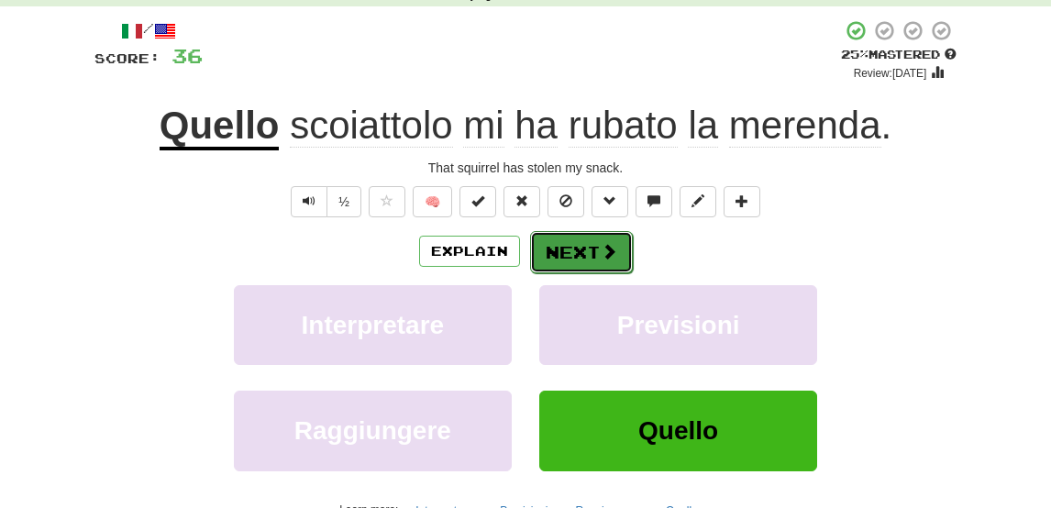
click at [581, 250] on button "Next" at bounding box center [581, 252] width 103 height 42
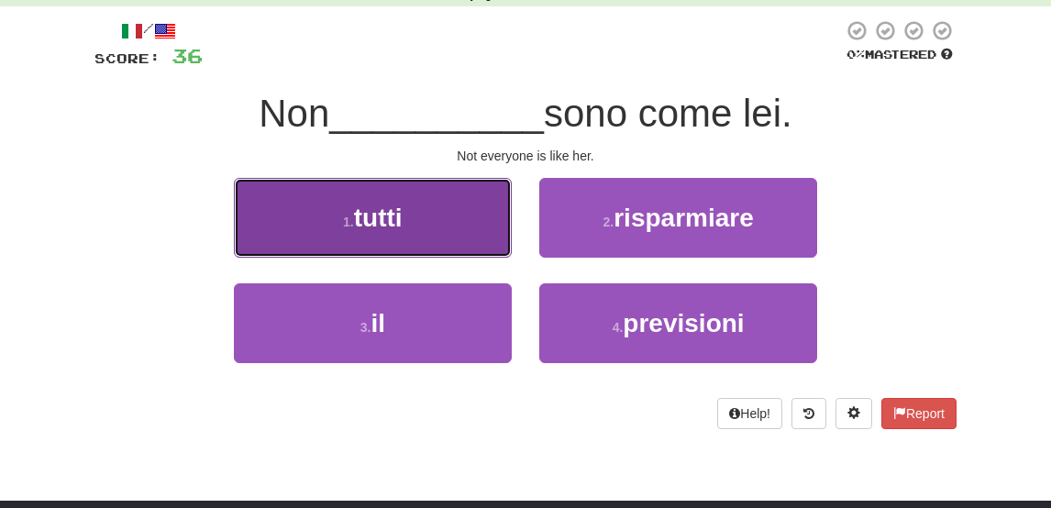
click at [473, 212] on button "1 . tutti" at bounding box center [373, 218] width 278 height 80
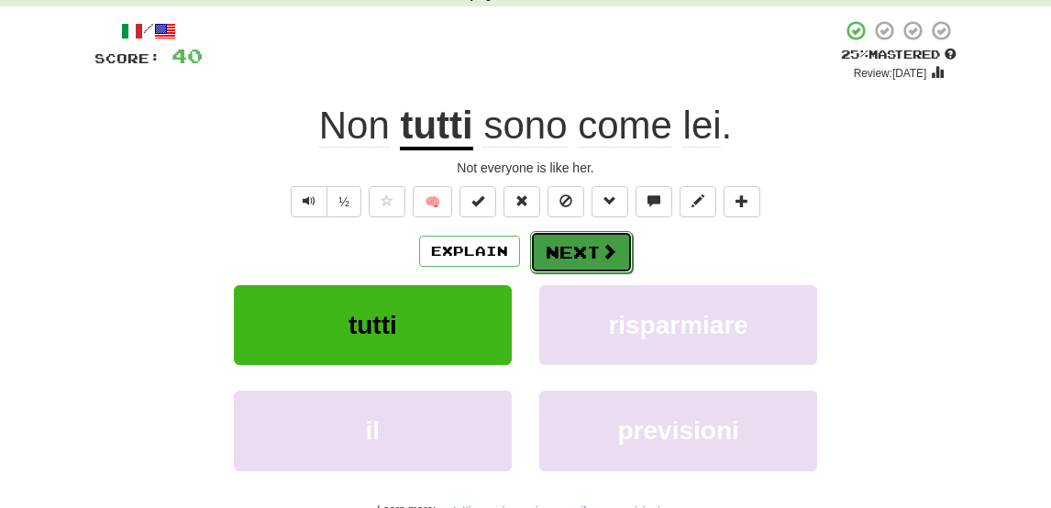
click at [588, 256] on button "Next" at bounding box center [581, 252] width 103 height 42
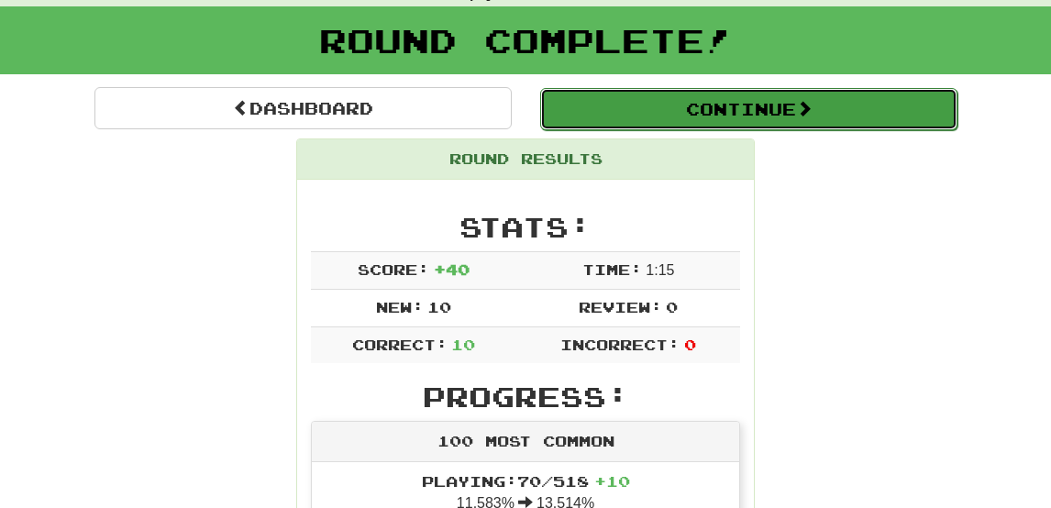
click at [671, 108] on button "Continue" at bounding box center [748, 109] width 417 height 42
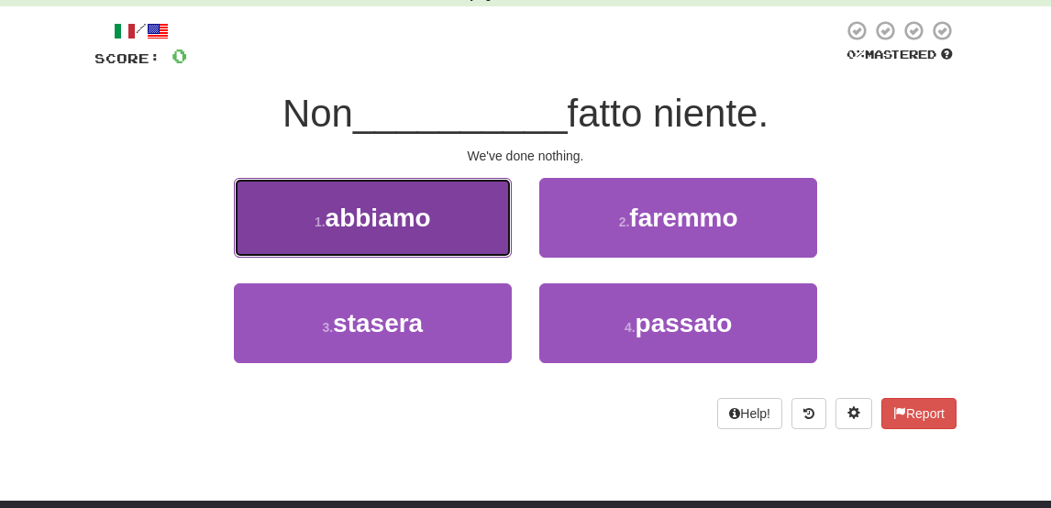
click at [401, 223] on span "abbiamo" at bounding box center [377, 218] width 105 height 28
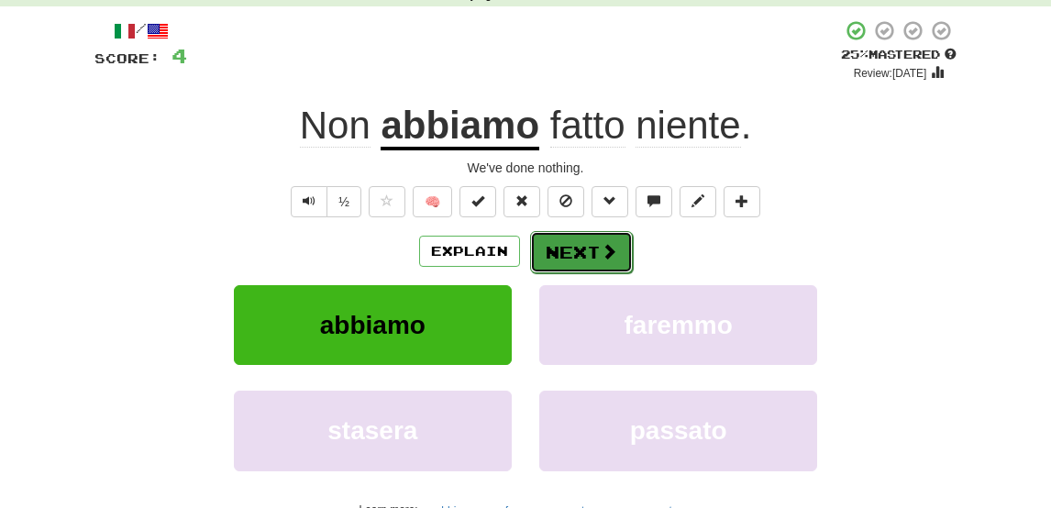
click at [584, 247] on button "Next" at bounding box center [581, 252] width 103 height 42
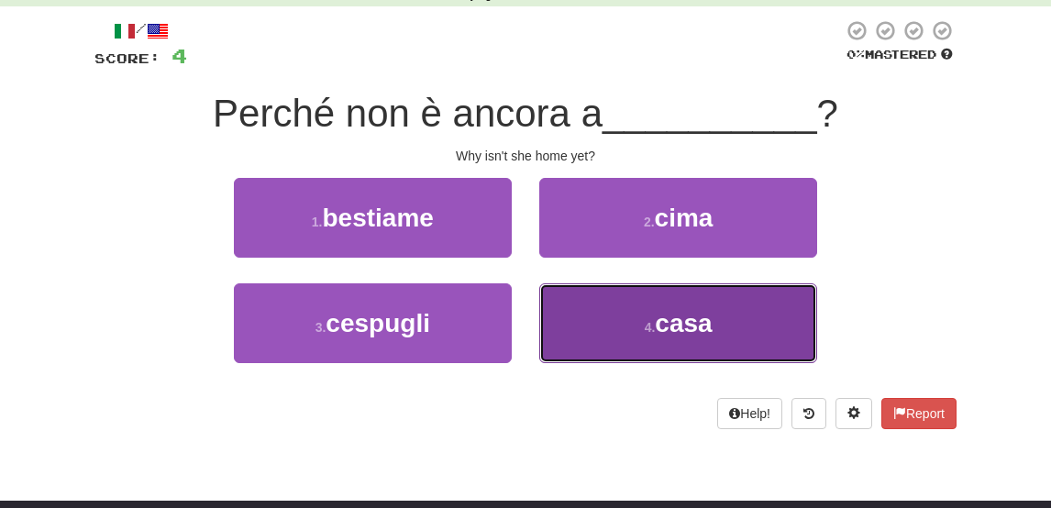
click at [613, 313] on button "4 . casa" at bounding box center [678, 323] width 278 height 80
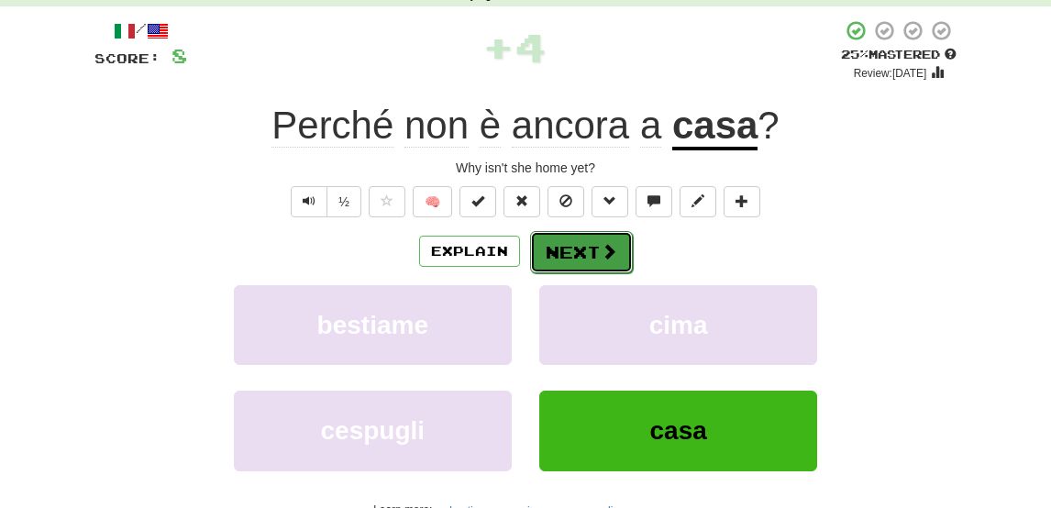
click at [590, 254] on button "Next" at bounding box center [581, 252] width 103 height 42
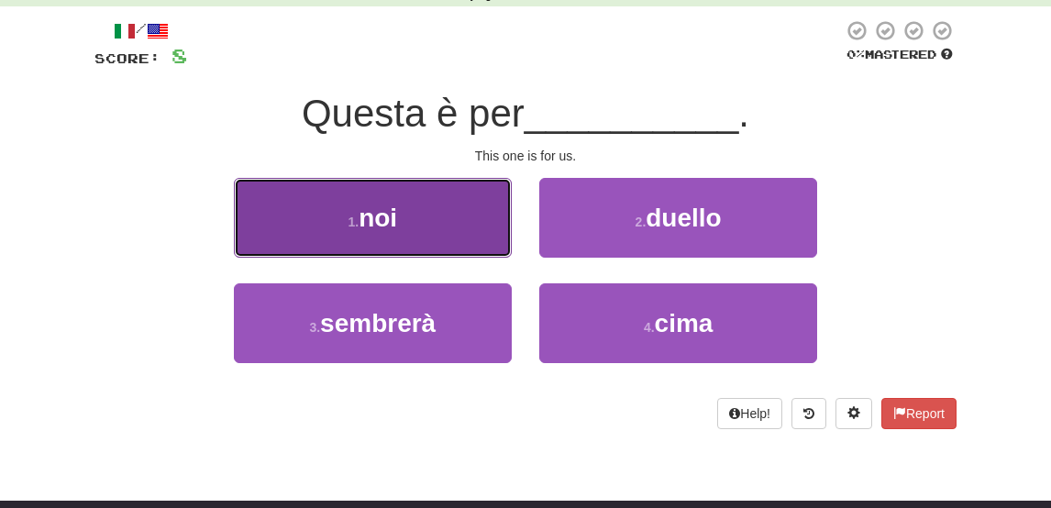
click at [459, 256] on button "1 . noi" at bounding box center [373, 218] width 278 height 80
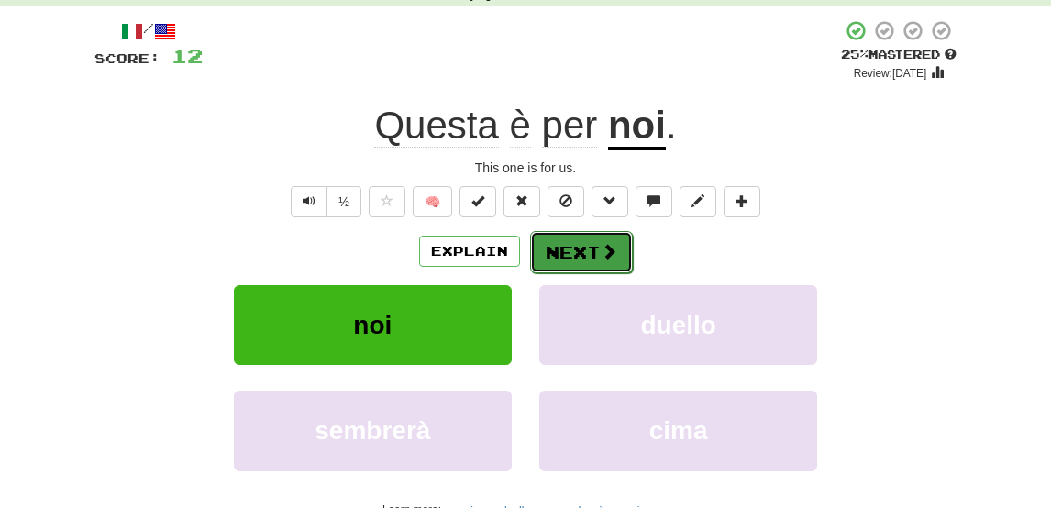
click at [585, 256] on button "Next" at bounding box center [581, 252] width 103 height 42
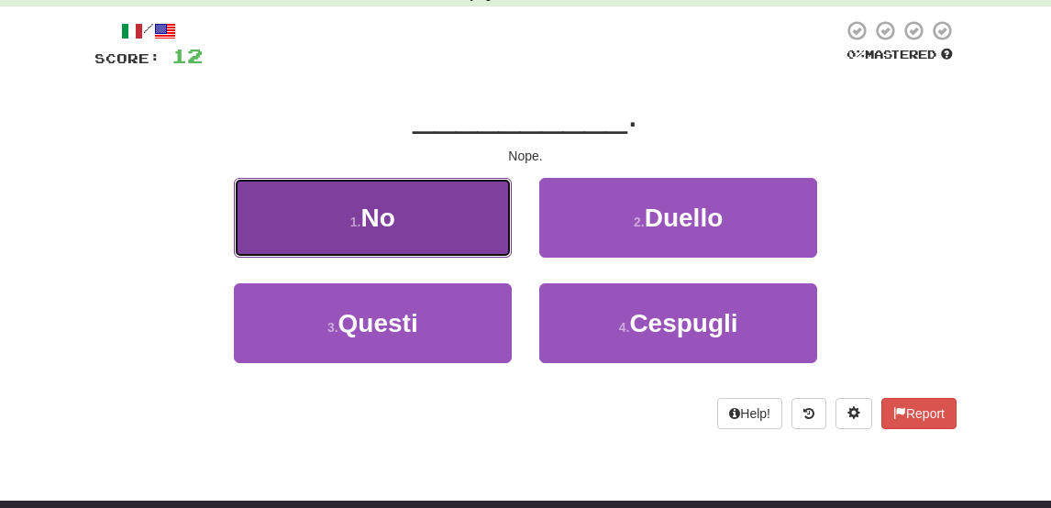
click at [494, 222] on button "1 . No" at bounding box center [373, 218] width 278 height 80
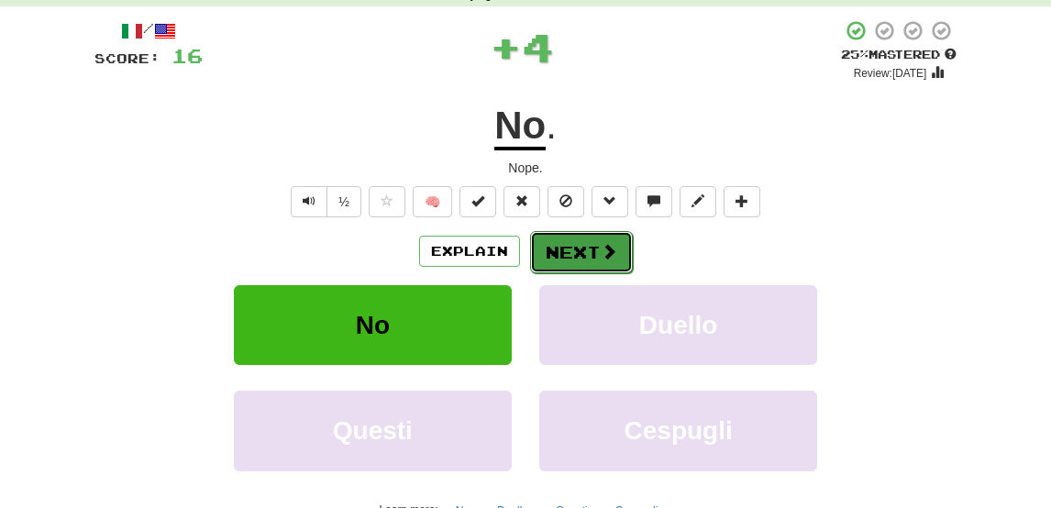
click at [585, 260] on button "Next" at bounding box center [581, 252] width 103 height 42
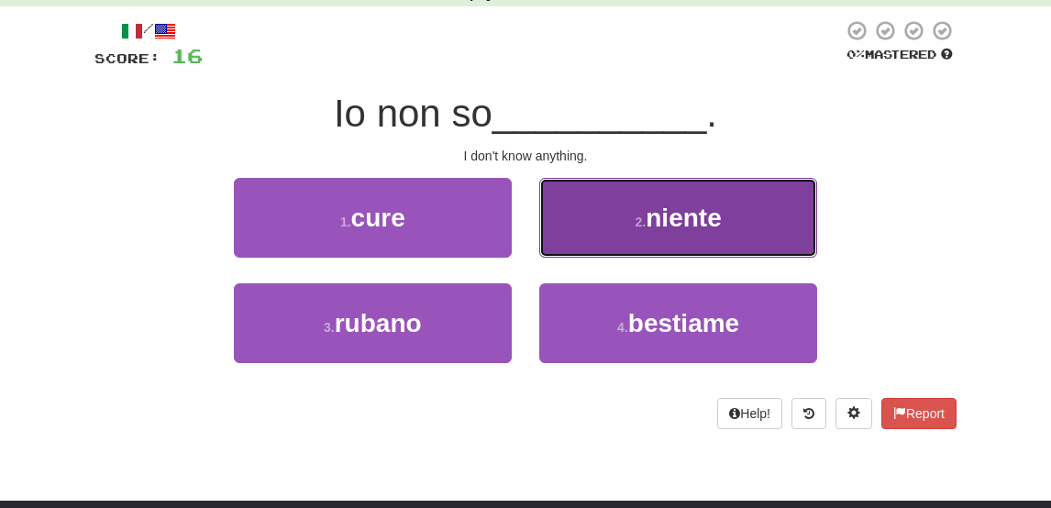
click at [668, 223] on span "niente" at bounding box center [682, 218] width 75 height 28
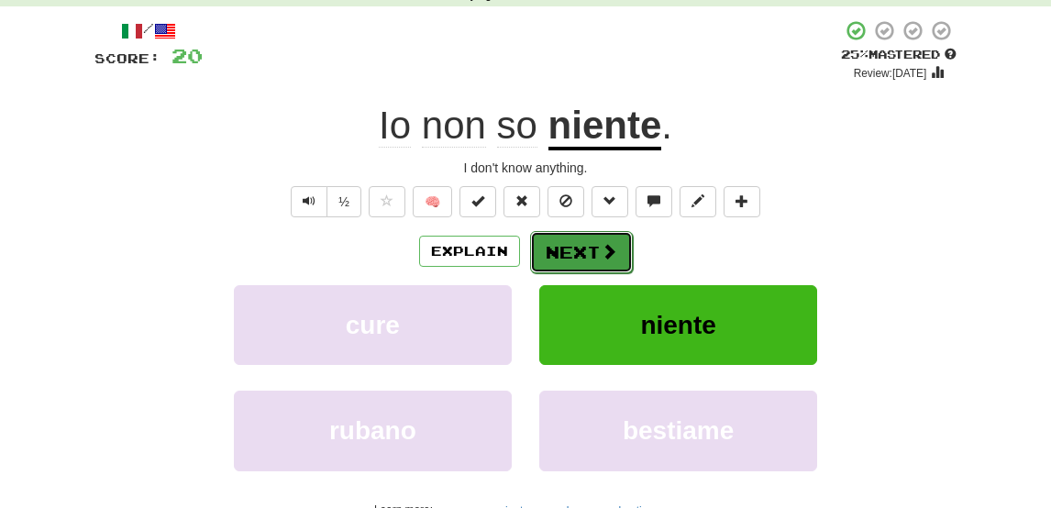
click at [568, 254] on button "Next" at bounding box center [581, 252] width 103 height 42
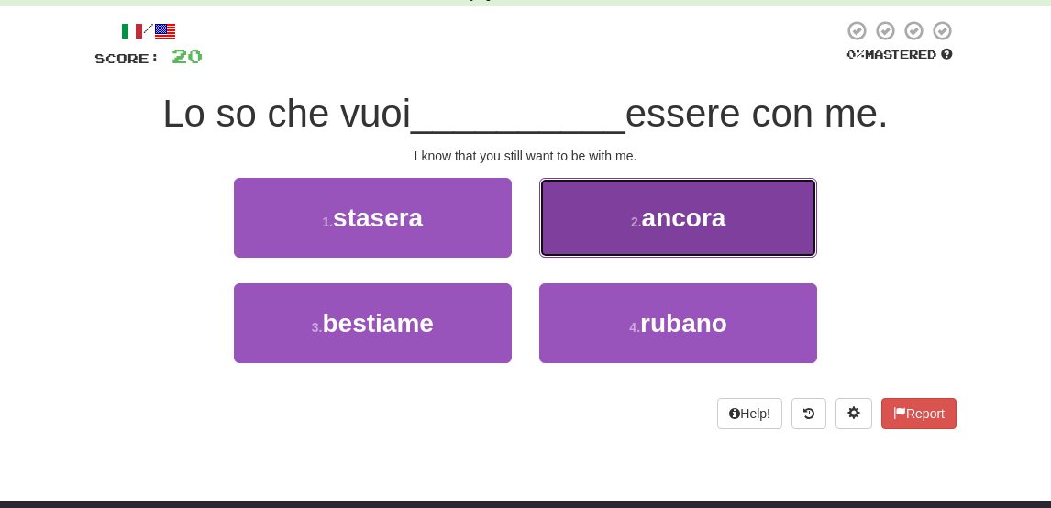
click at [705, 220] on span "ancora" at bounding box center [684, 218] width 84 height 28
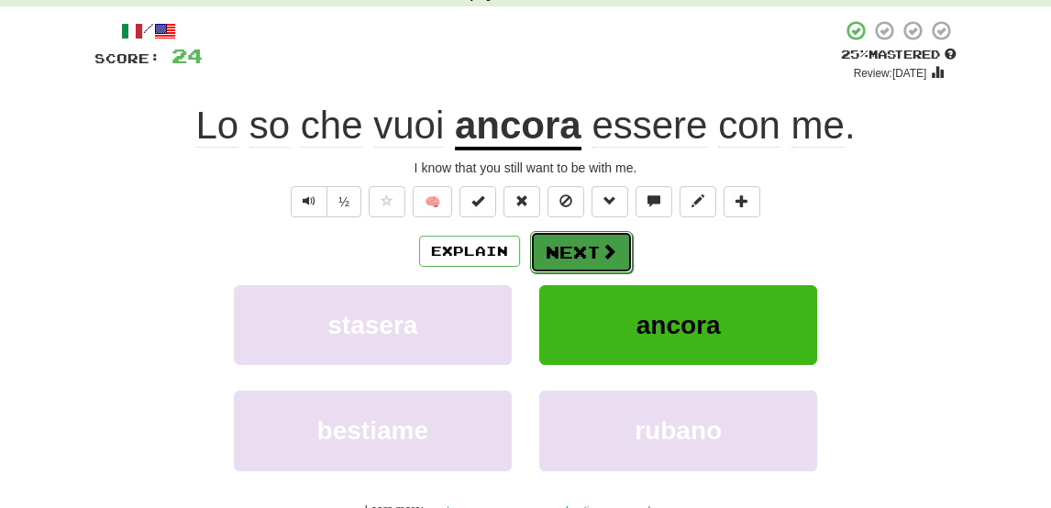
click at [590, 257] on button "Next" at bounding box center [581, 252] width 103 height 42
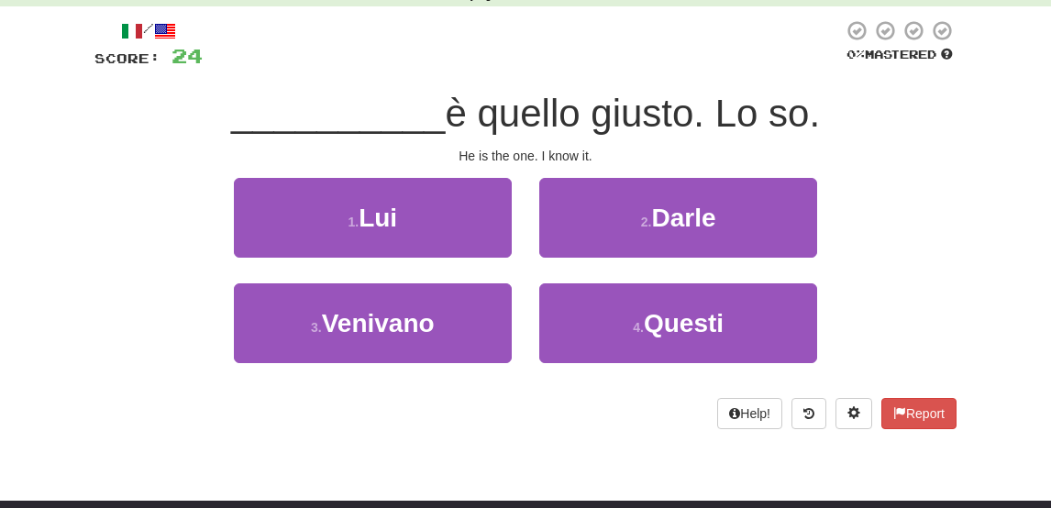
click at [394, 276] on div "1 . Lui" at bounding box center [372, 230] width 305 height 105
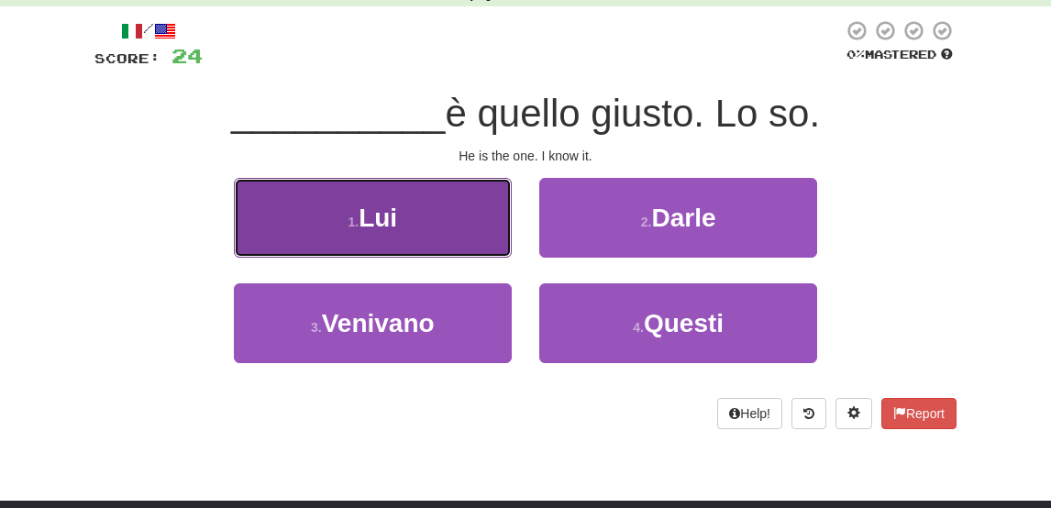
click at [398, 239] on button "1 . Lui" at bounding box center [373, 218] width 278 height 80
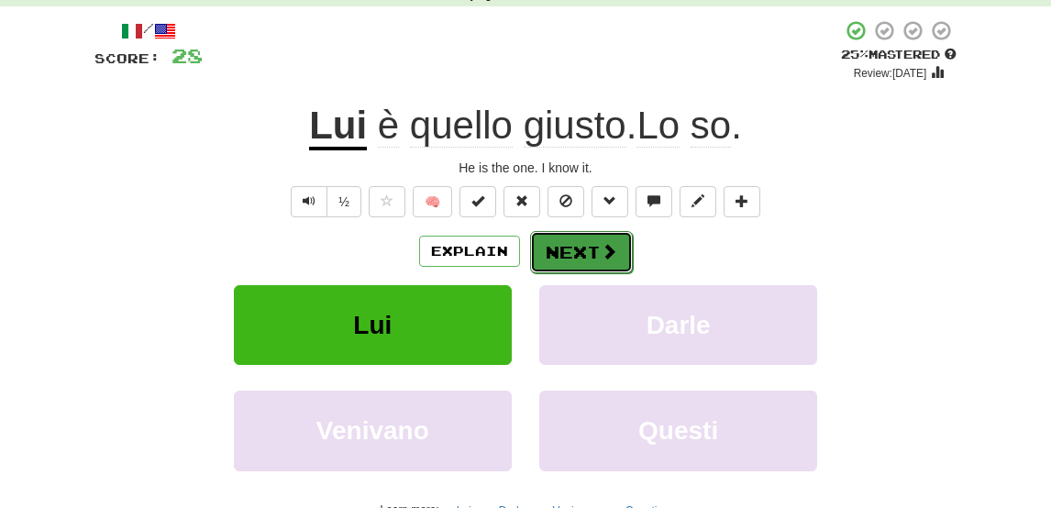
click at [570, 252] on button "Next" at bounding box center [581, 252] width 103 height 42
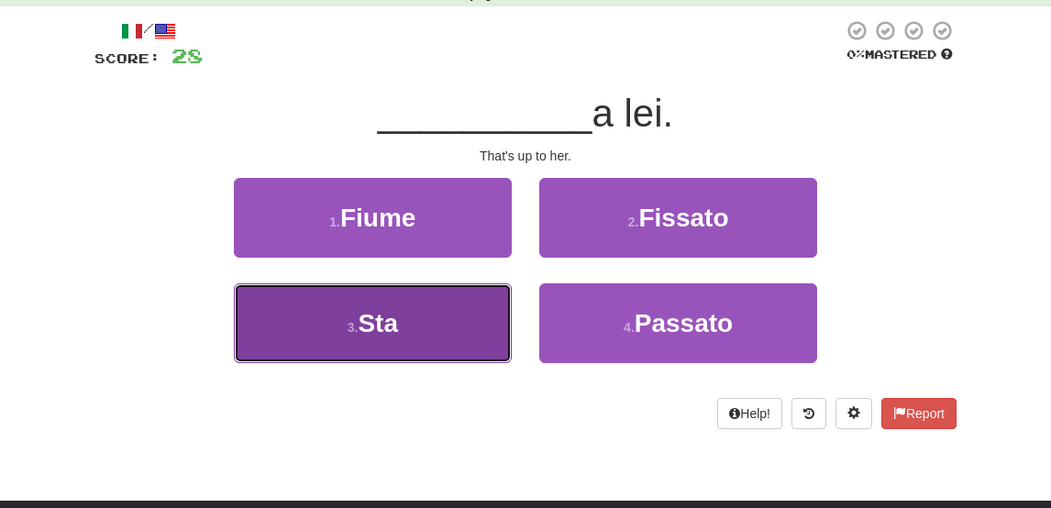
click at [413, 337] on button "3 . Sta" at bounding box center [373, 323] width 278 height 80
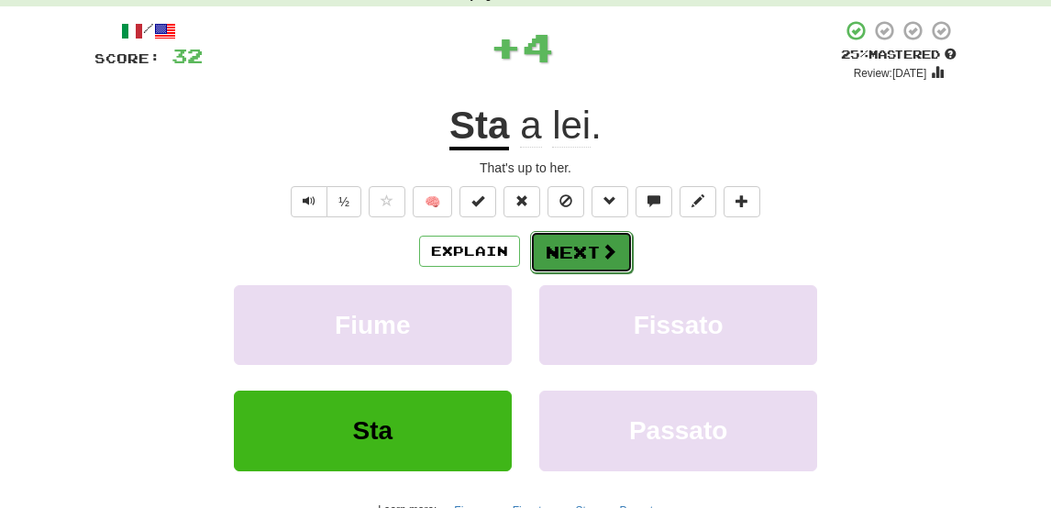
click at [555, 252] on button "Next" at bounding box center [581, 252] width 103 height 42
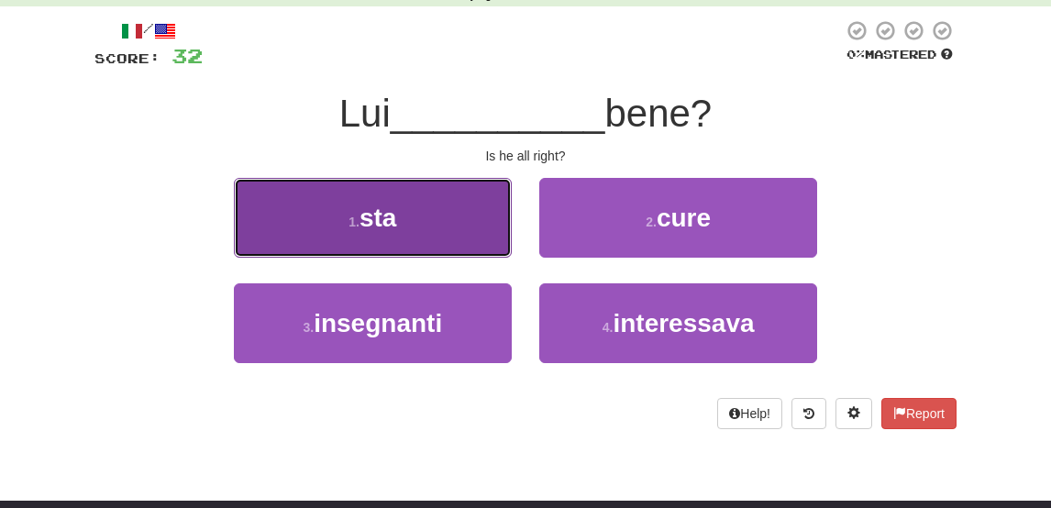
click at [435, 217] on button "1 . sta" at bounding box center [373, 218] width 278 height 80
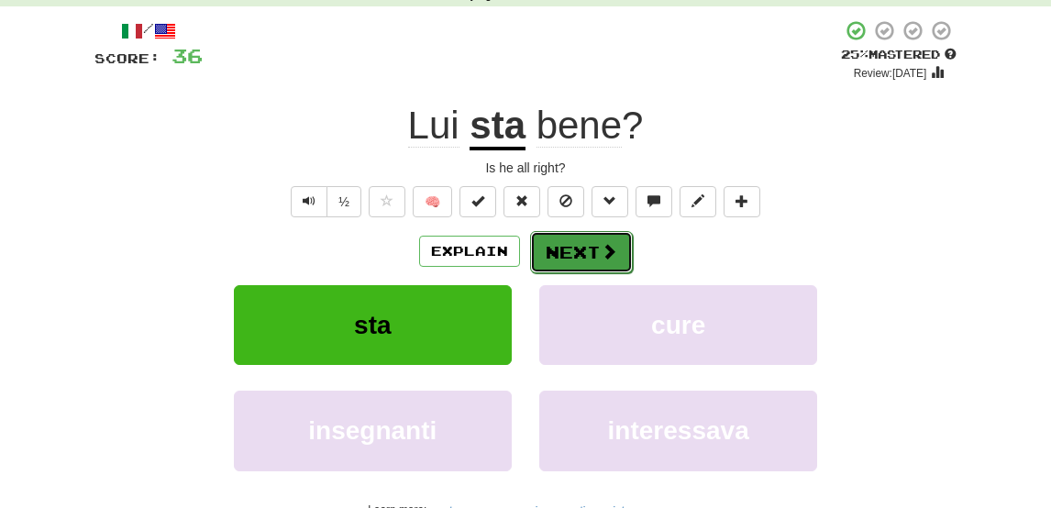
click at [588, 265] on button "Next" at bounding box center [581, 252] width 103 height 42
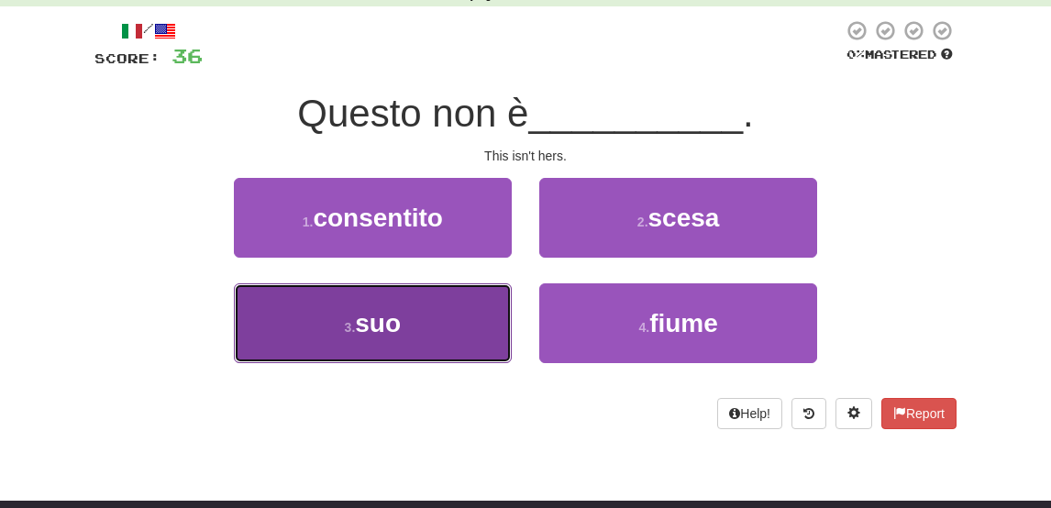
click at [394, 335] on span "suo" at bounding box center [378, 323] width 46 height 28
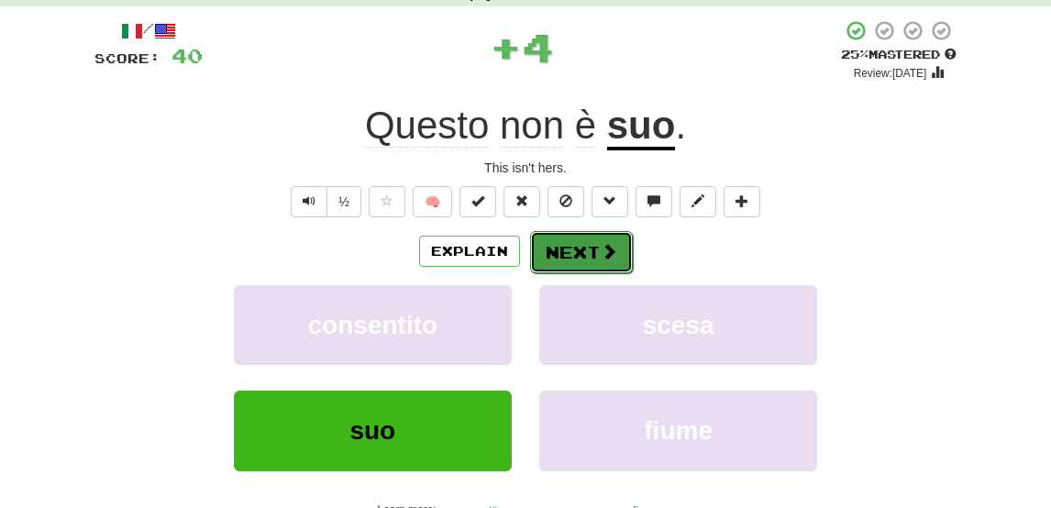
click at [571, 259] on button "Next" at bounding box center [581, 252] width 103 height 42
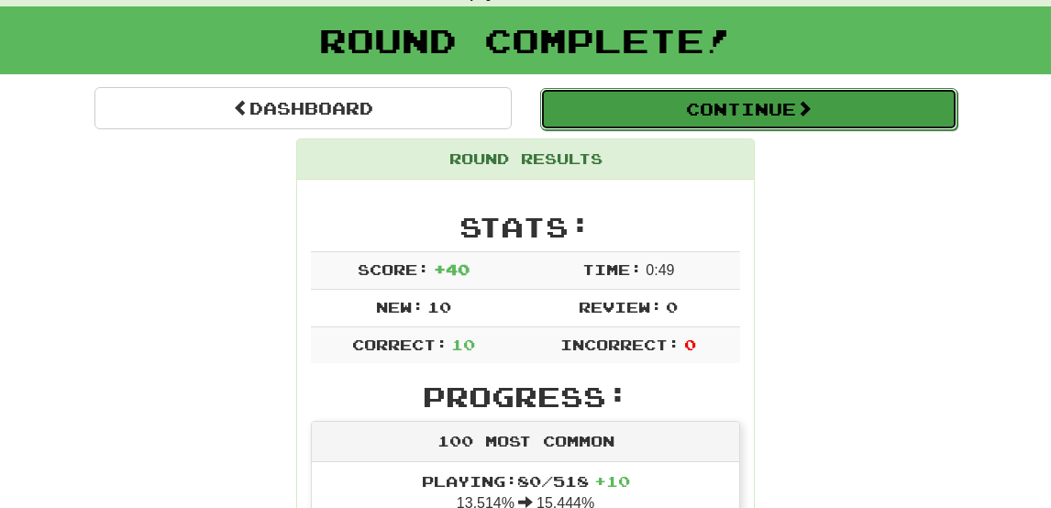
click at [687, 124] on button "Continue" at bounding box center [748, 109] width 417 height 42
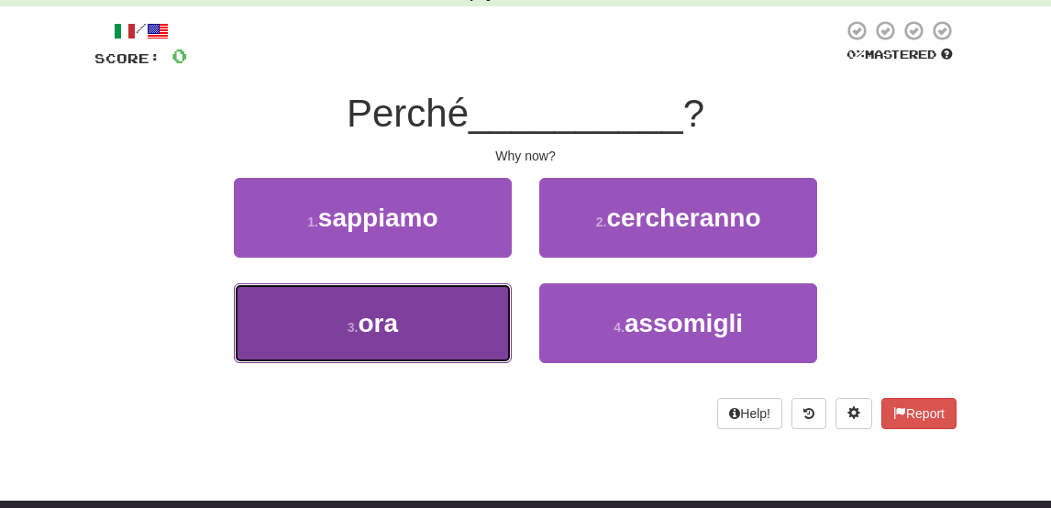
click at [442, 315] on button "3 . ora" at bounding box center [373, 323] width 278 height 80
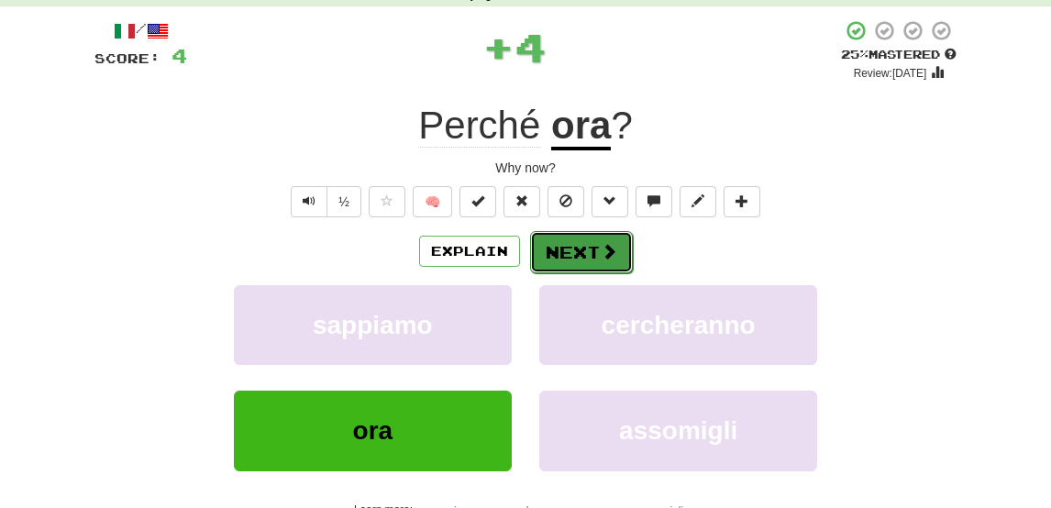
click at [585, 255] on button "Next" at bounding box center [581, 252] width 103 height 42
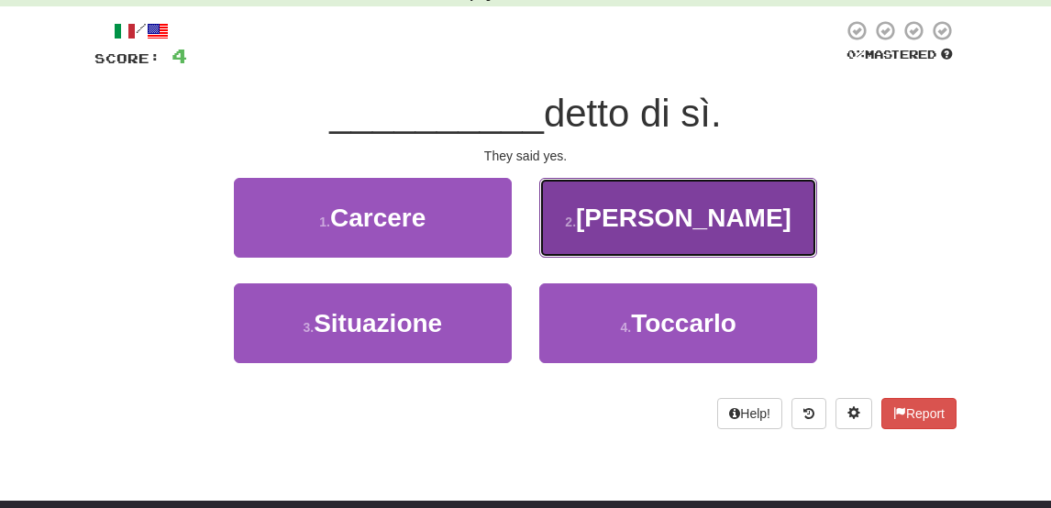
click at [608, 221] on button "2 . Hanno" at bounding box center [678, 218] width 278 height 80
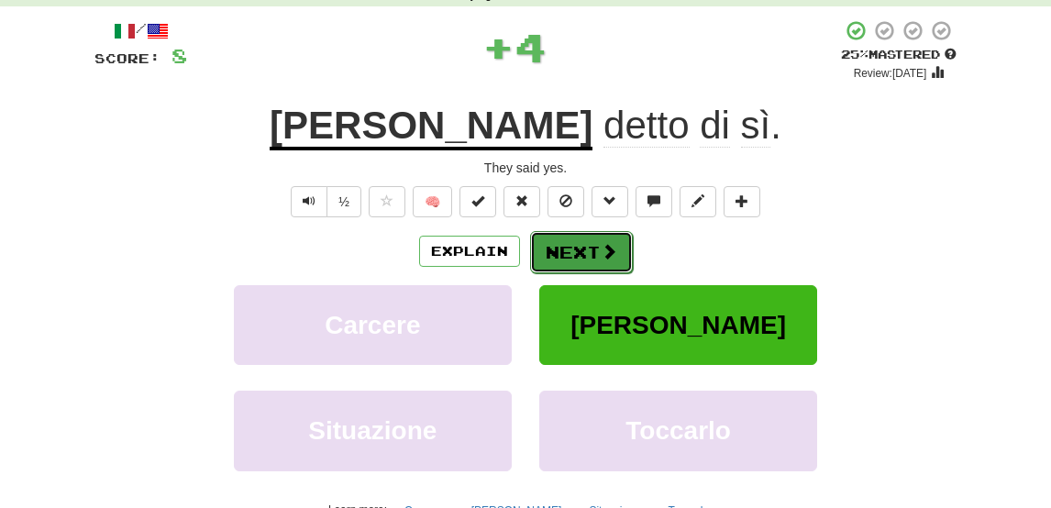
click at [568, 258] on button "Next" at bounding box center [581, 252] width 103 height 42
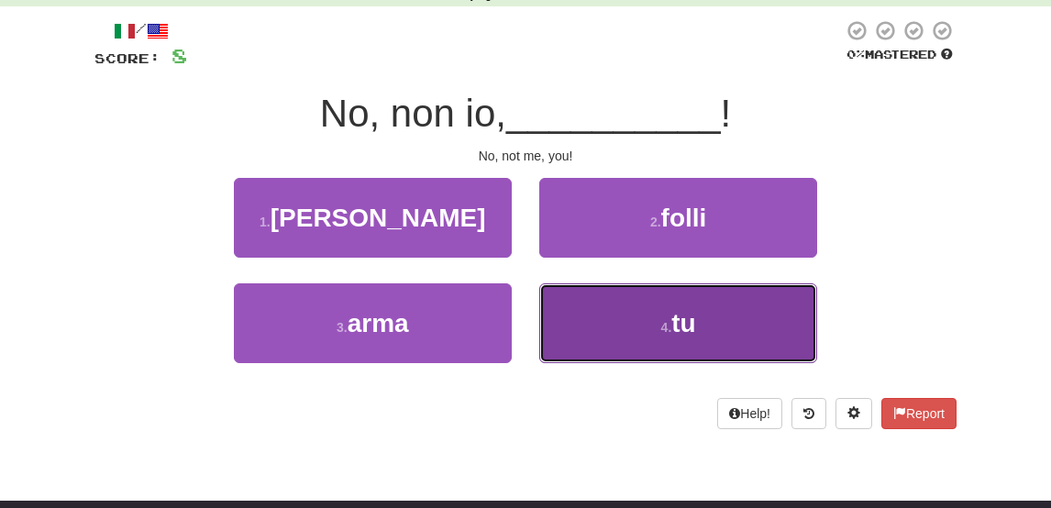
click at [657, 312] on button "4 . tu" at bounding box center [678, 323] width 278 height 80
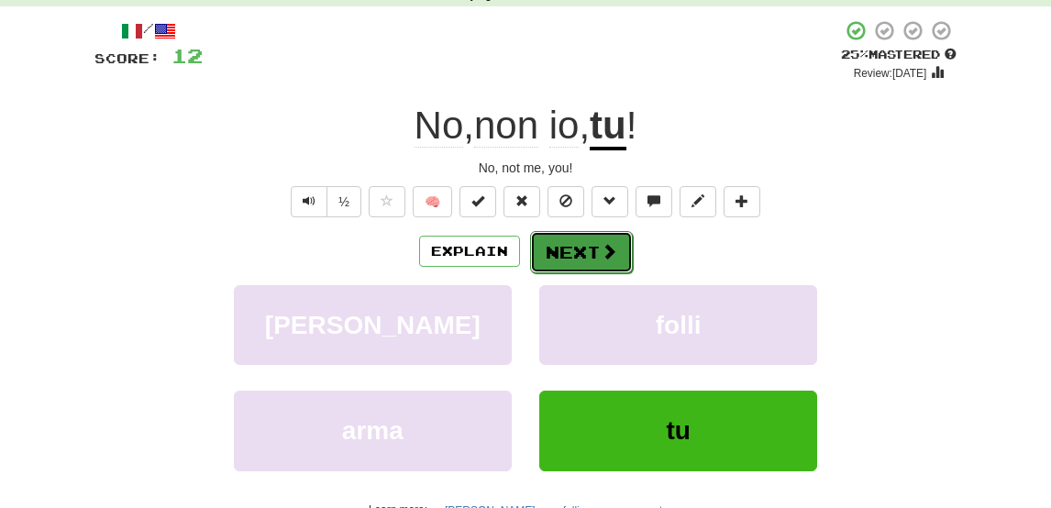
click at [579, 245] on button "Next" at bounding box center [581, 252] width 103 height 42
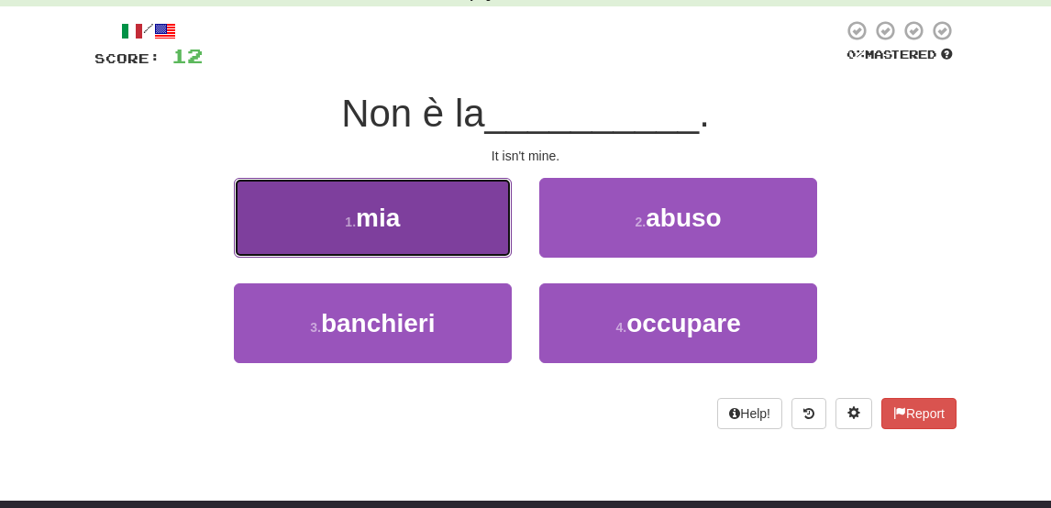
click at [463, 222] on button "1 . mia" at bounding box center [373, 218] width 278 height 80
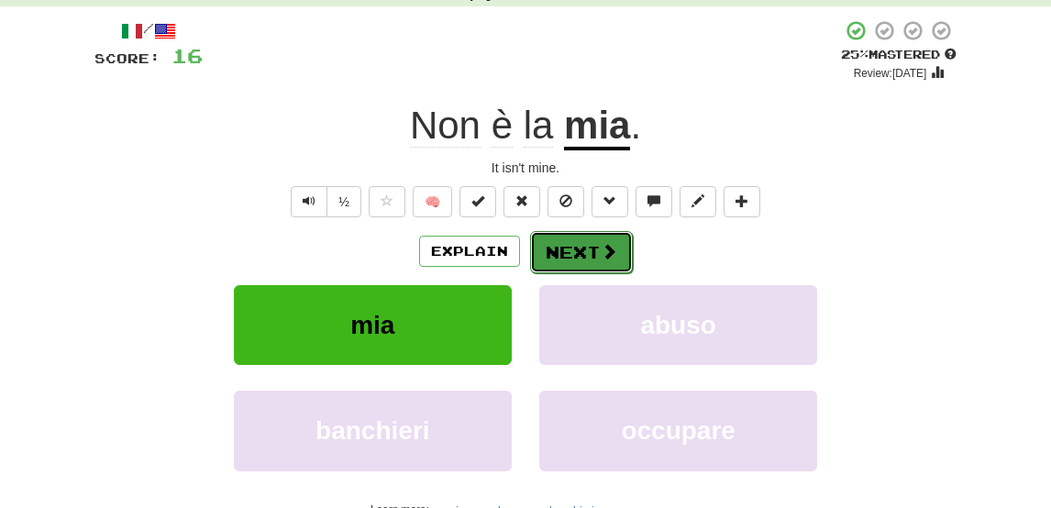
click at [592, 247] on button "Next" at bounding box center [581, 252] width 103 height 42
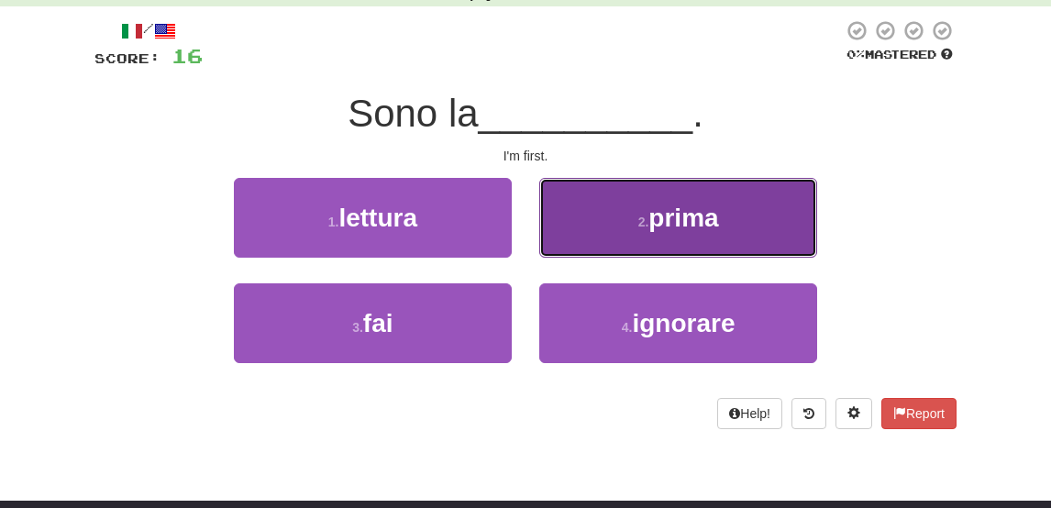
click at [651, 234] on button "2 . prima" at bounding box center [678, 218] width 278 height 80
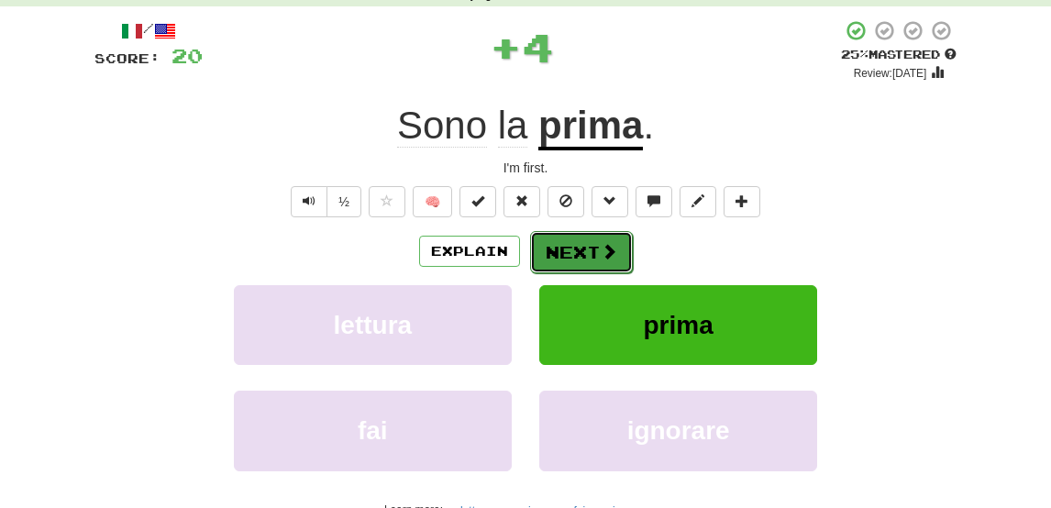
click at [567, 245] on button "Next" at bounding box center [581, 252] width 103 height 42
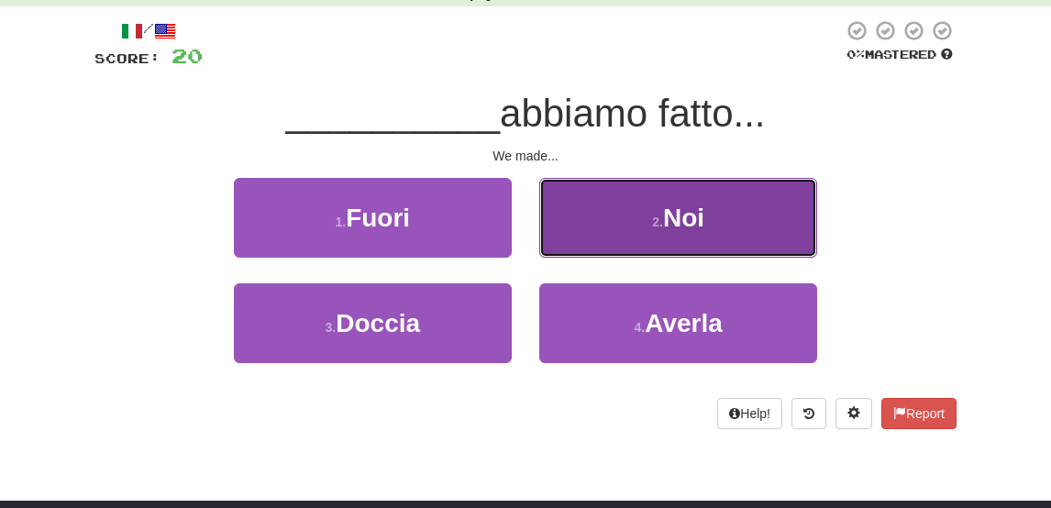
click at [603, 235] on button "2 . Noi" at bounding box center [678, 218] width 278 height 80
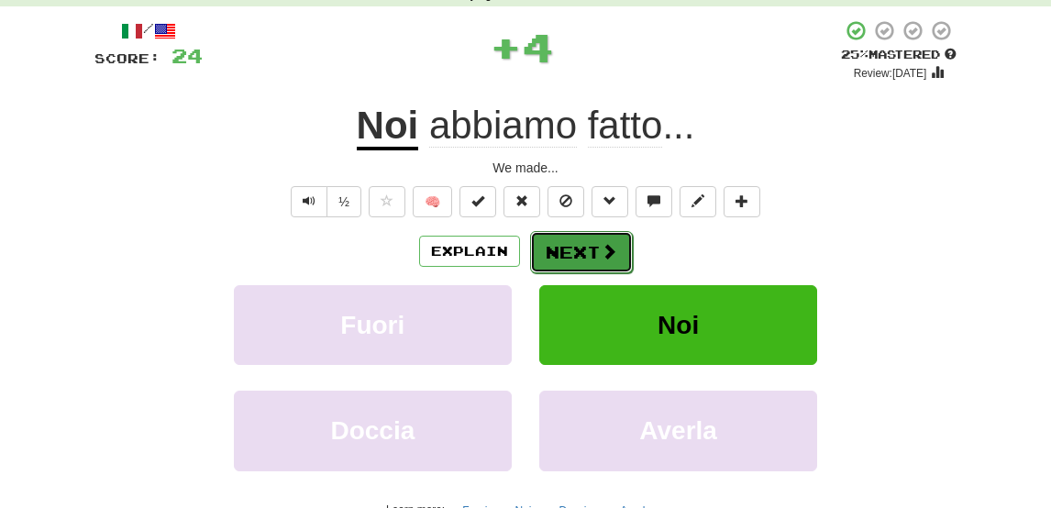
click at [576, 256] on button "Next" at bounding box center [581, 252] width 103 height 42
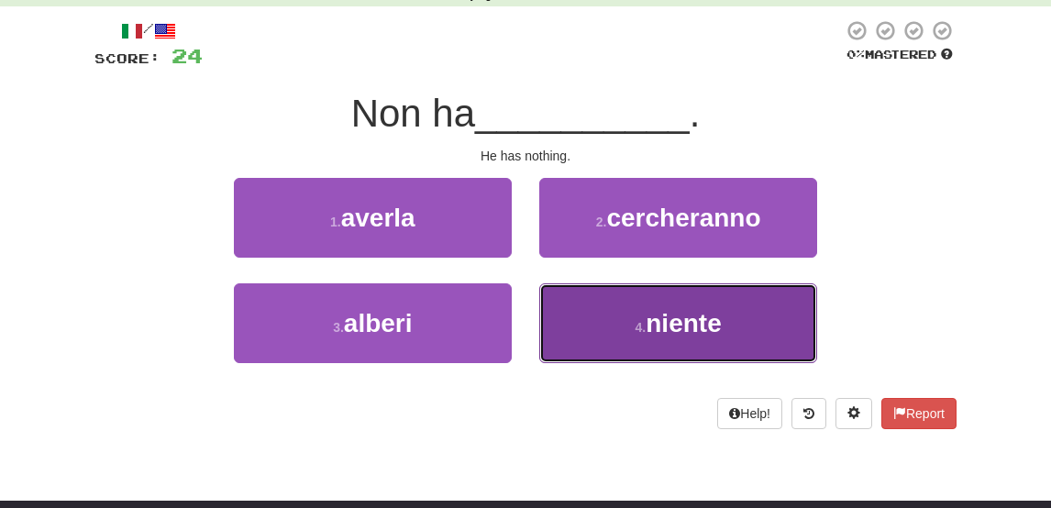
click at [658, 335] on span "niente" at bounding box center [682, 323] width 75 height 28
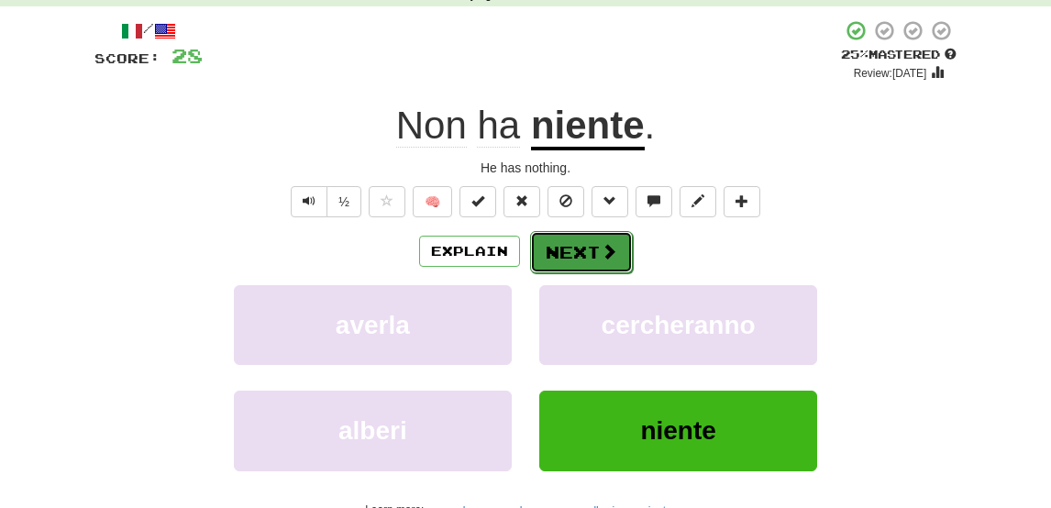
click at [584, 254] on button "Next" at bounding box center [581, 252] width 103 height 42
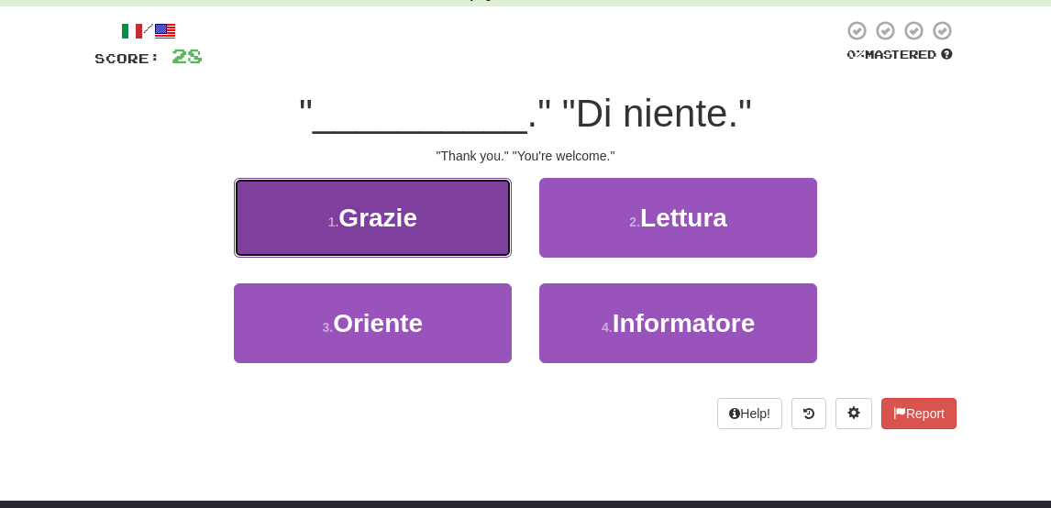
click at [445, 232] on button "1 . Grazie" at bounding box center [373, 218] width 278 height 80
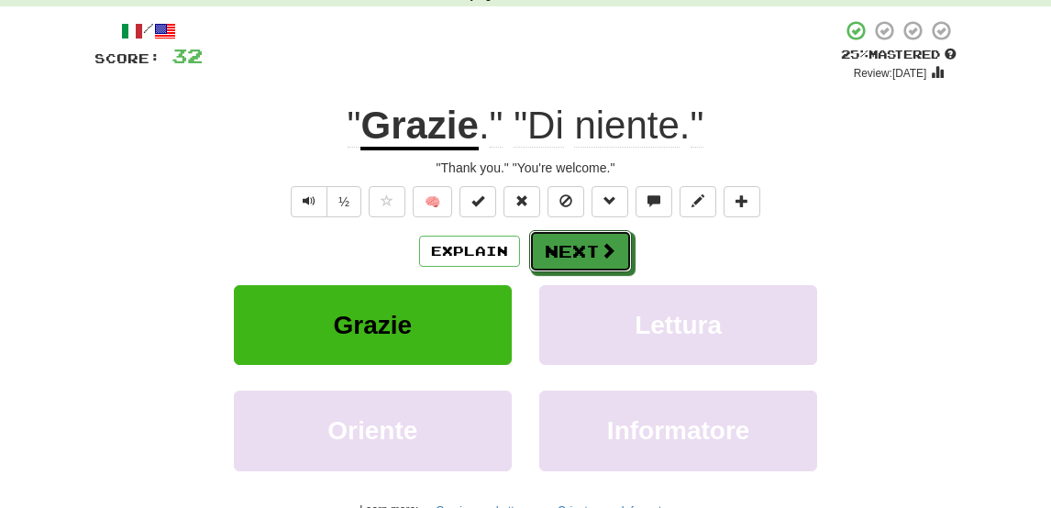
click at [574, 270] on button "Next" at bounding box center [580, 251] width 103 height 42
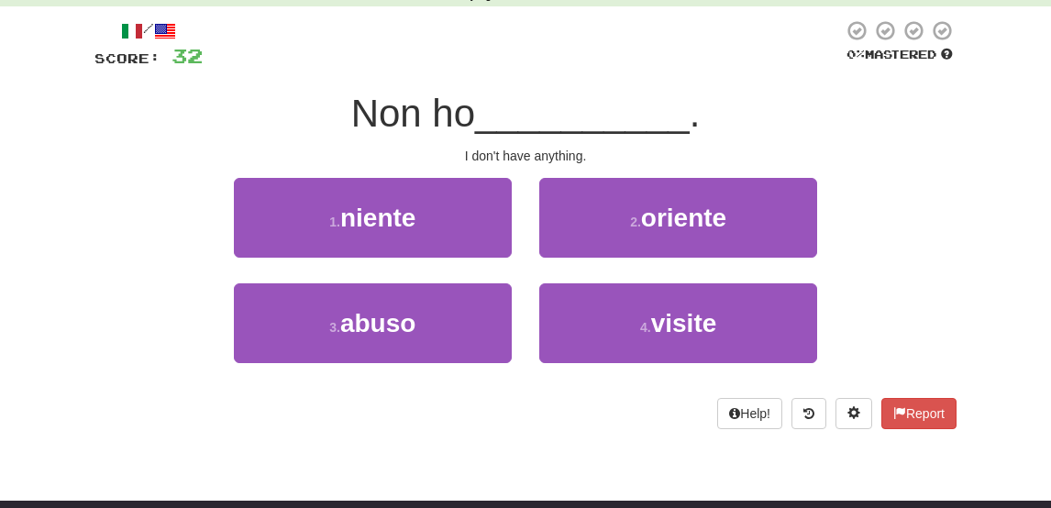
click at [574, 270] on div "2 . oriente" at bounding box center [677, 230] width 305 height 105
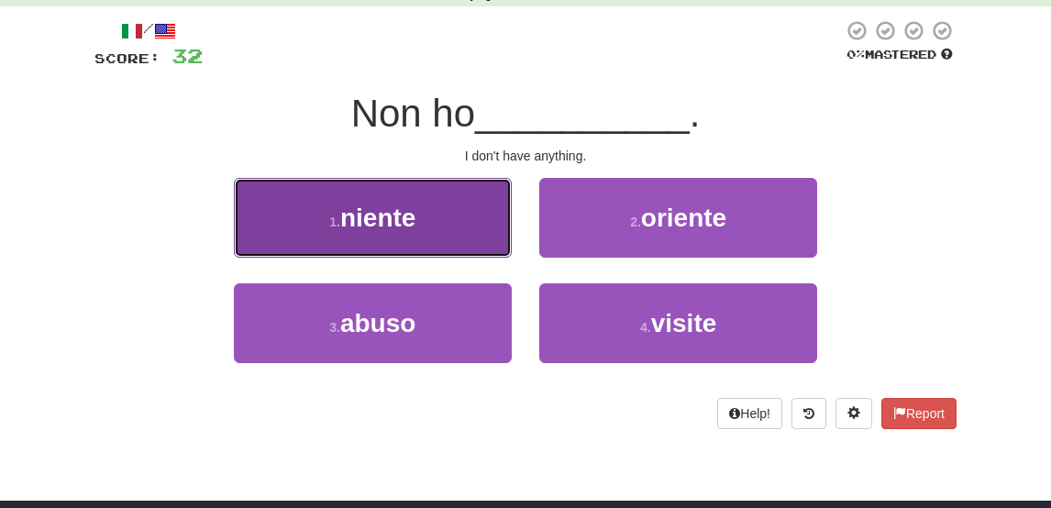
click at [464, 219] on button "1 . niente" at bounding box center [373, 218] width 278 height 80
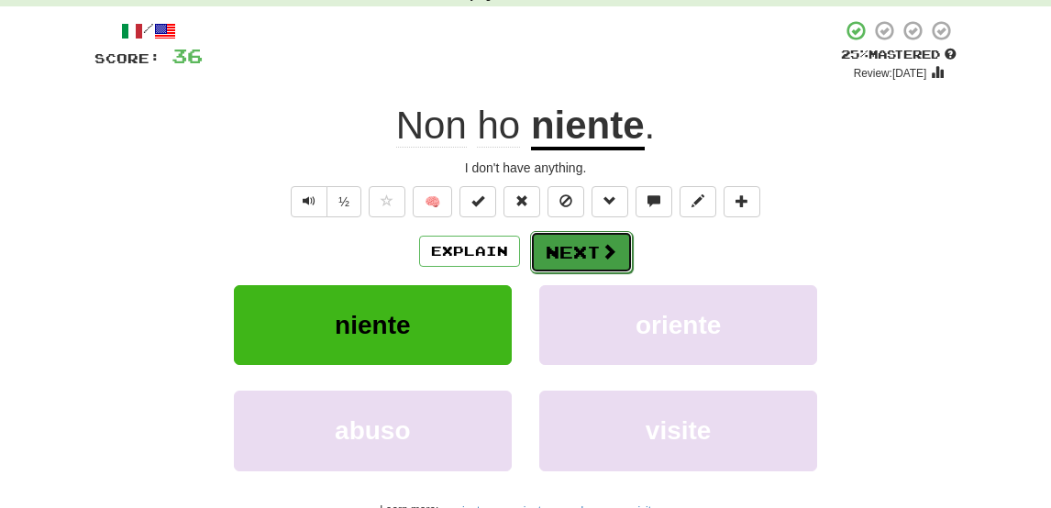
click at [587, 257] on button "Next" at bounding box center [581, 252] width 103 height 42
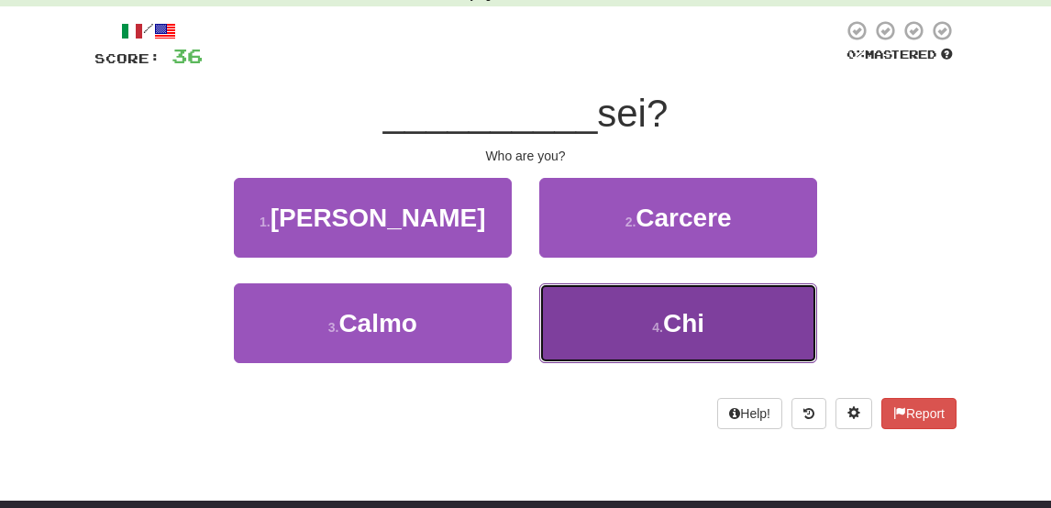
click at [621, 325] on button "4 . Chi" at bounding box center [678, 323] width 278 height 80
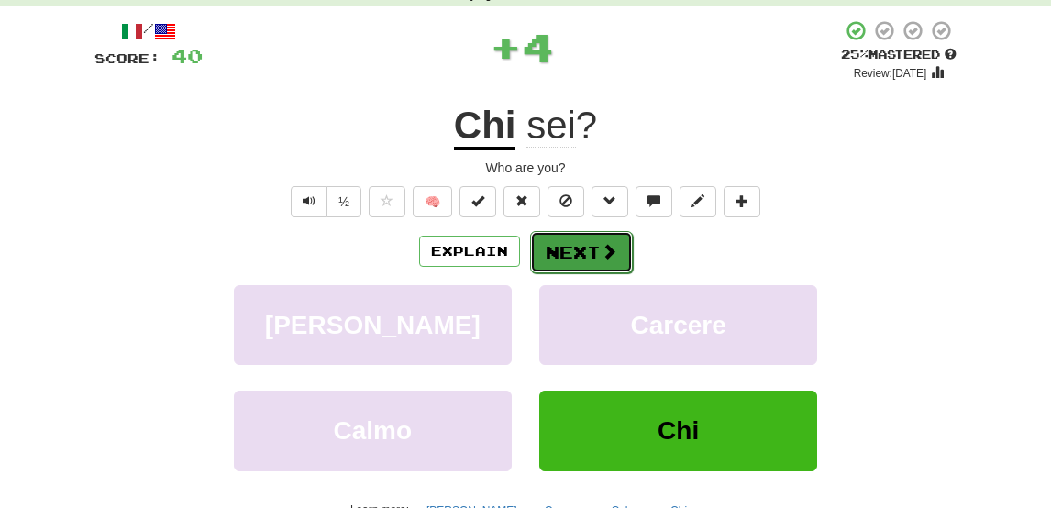
click at [565, 248] on button "Next" at bounding box center [581, 252] width 103 height 42
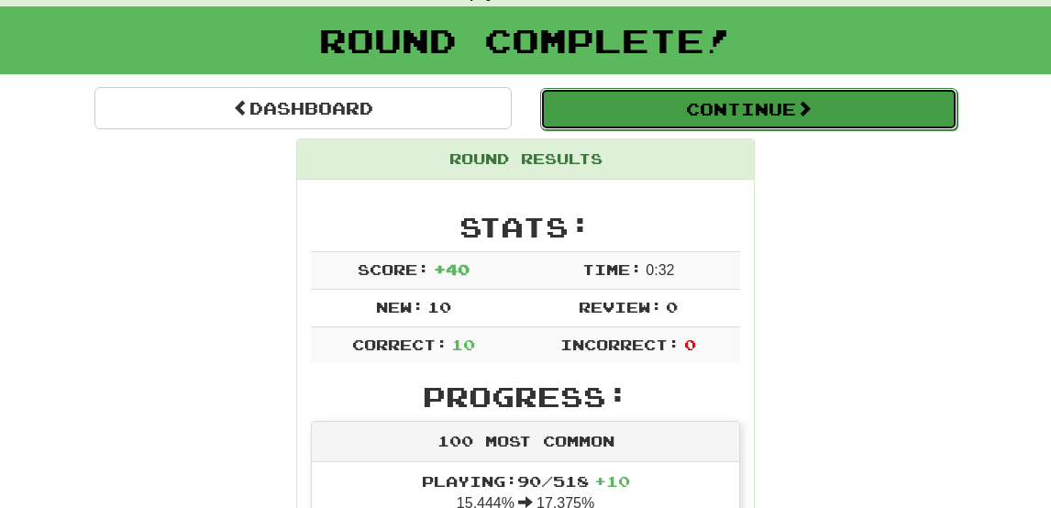
click at [649, 111] on button "Continue" at bounding box center [748, 109] width 417 height 42
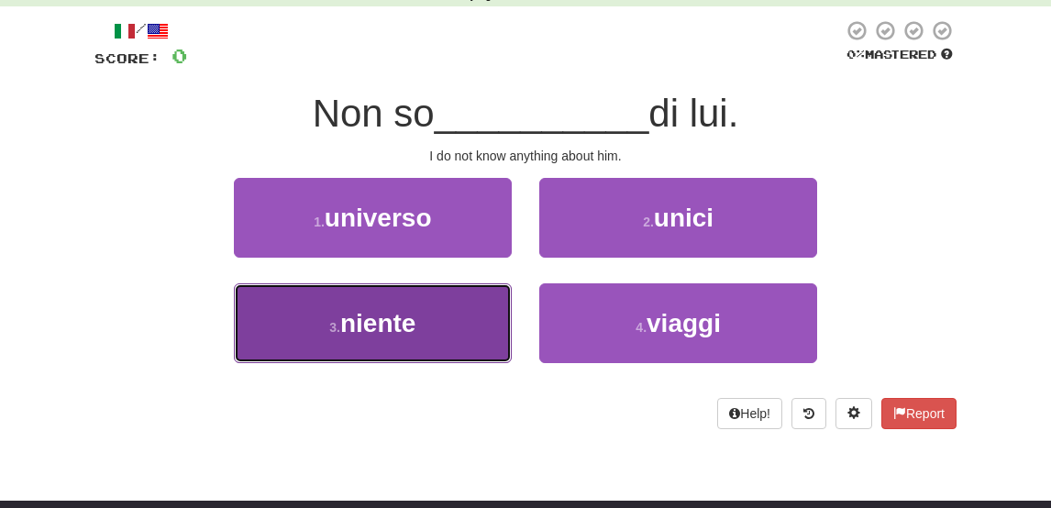
click at [427, 317] on button "3 . niente" at bounding box center [373, 323] width 278 height 80
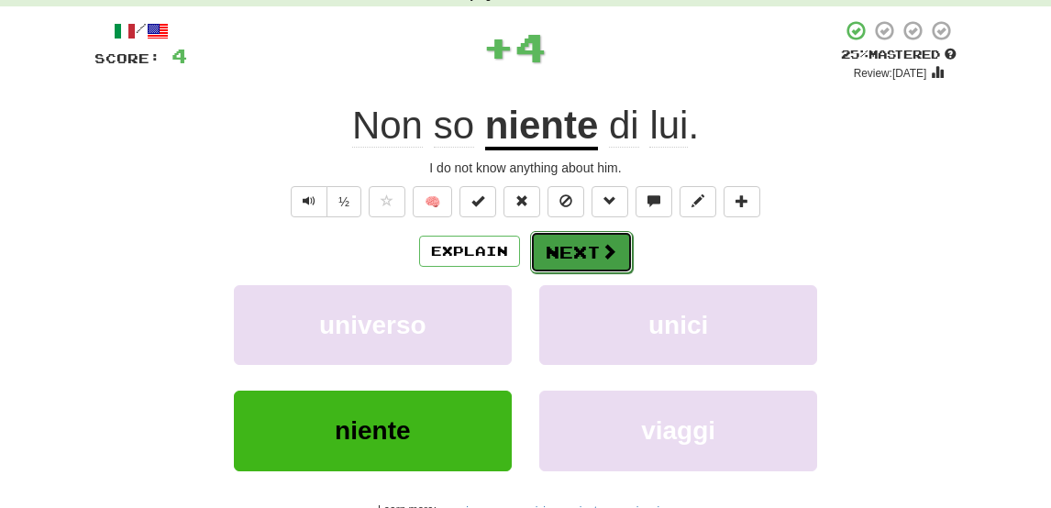
click at [587, 268] on button "Next" at bounding box center [581, 252] width 103 height 42
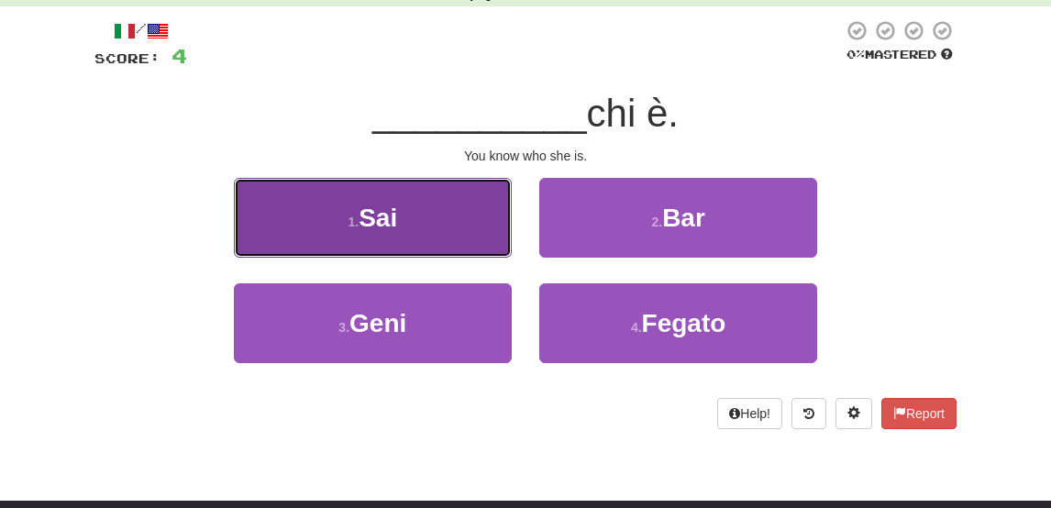
click at [386, 217] on span "Sai" at bounding box center [377, 218] width 39 height 28
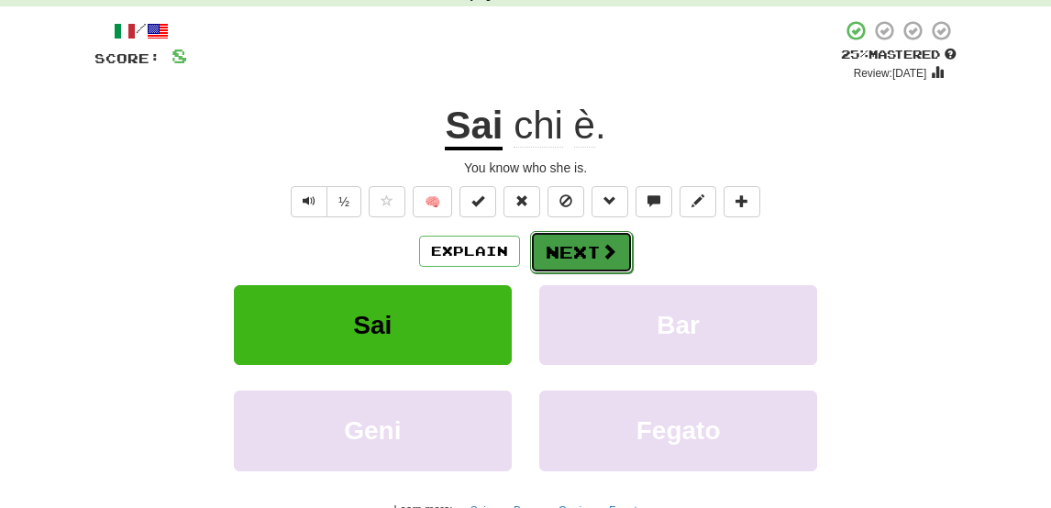
click at [591, 246] on button "Next" at bounding box center [581, 252] width 103 height 42
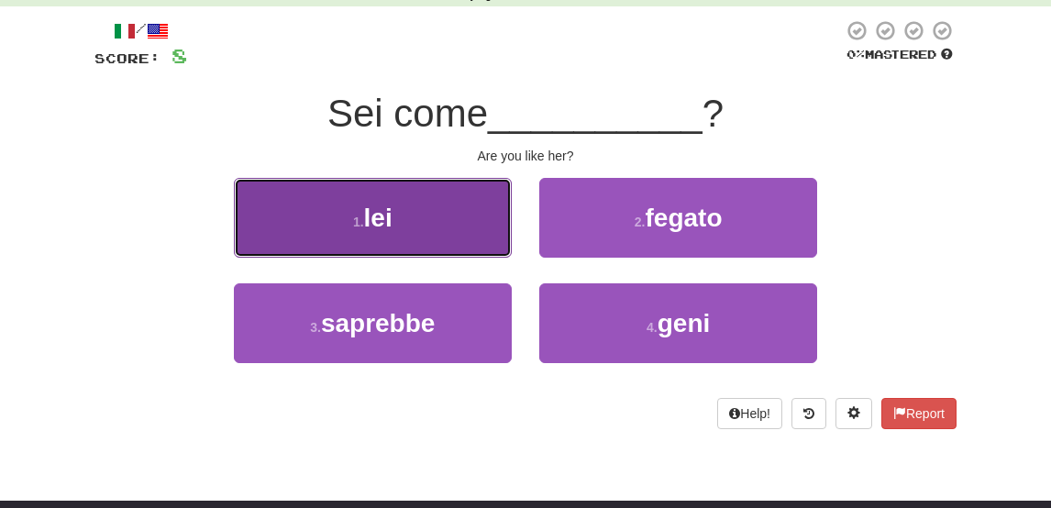
click at [495, 232] on button "1 . lei" at bounding box center [373, 218] width 278 height 80
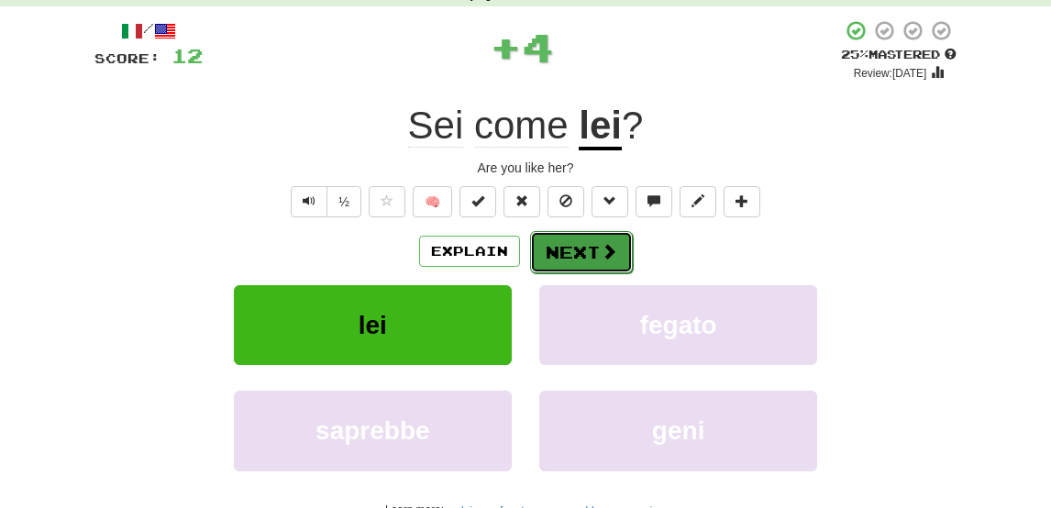
click at [597, 249] on button "Next" at bounding box center [581, 252] width 103 height 42
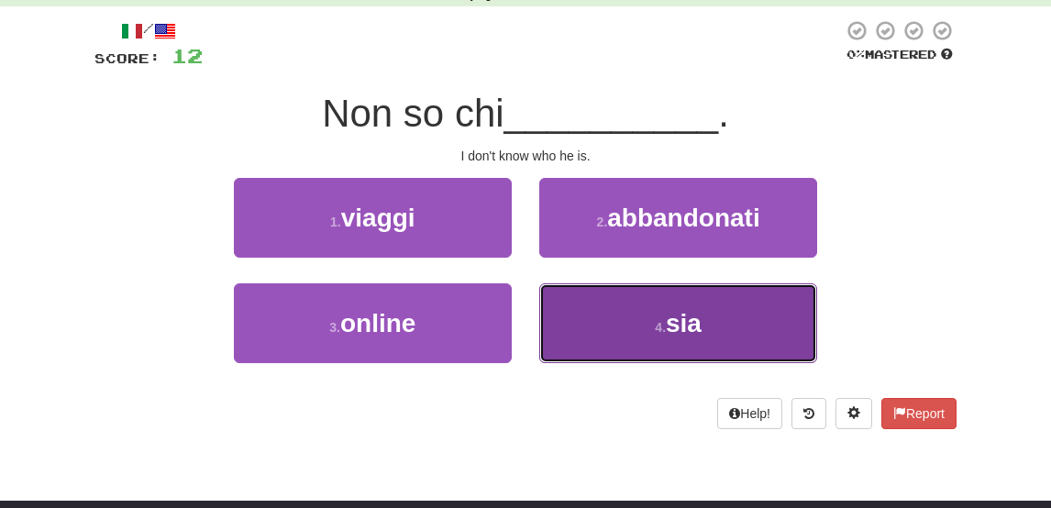
click at [615, 324] on button "4 . sia" at bounding box center [678, 323] width 278 height 80
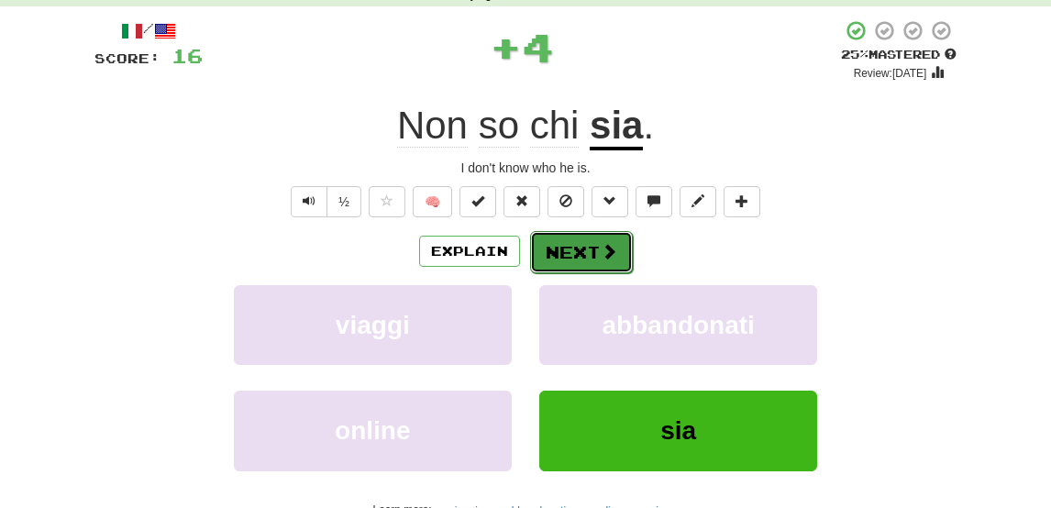
click at [551, 263] on button "Next" at bounding box center [581, 252] width 103 height 42
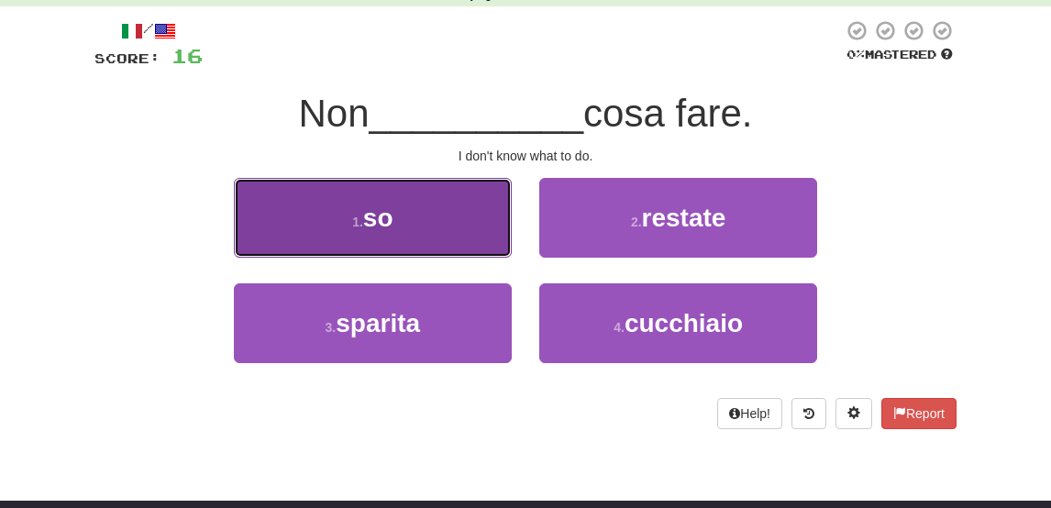
click at [391, 237] on button "1 . so" at bounding box center [373, 218] width 278 height 80
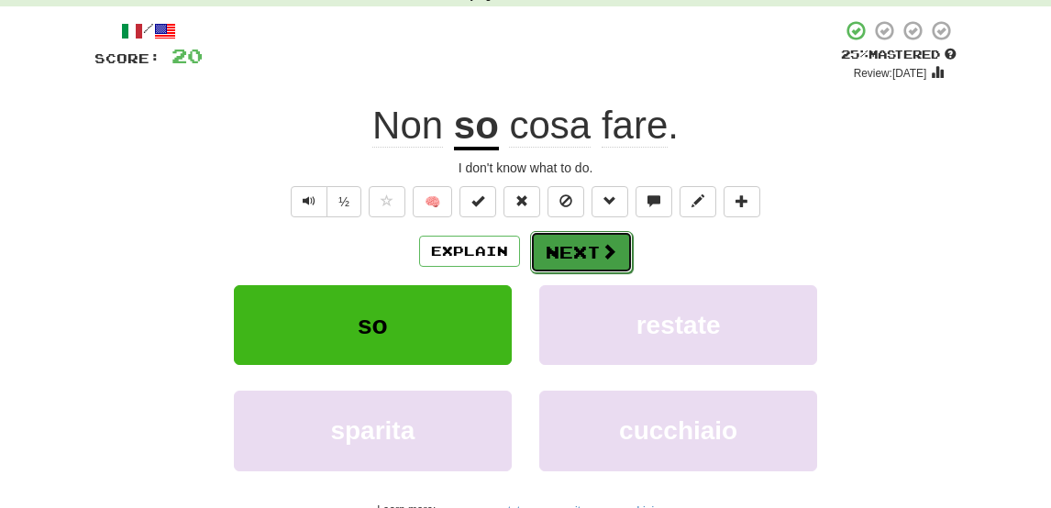
click at [585, 251] on button "Next" at bounding box center [581, 252] width 103 height 42
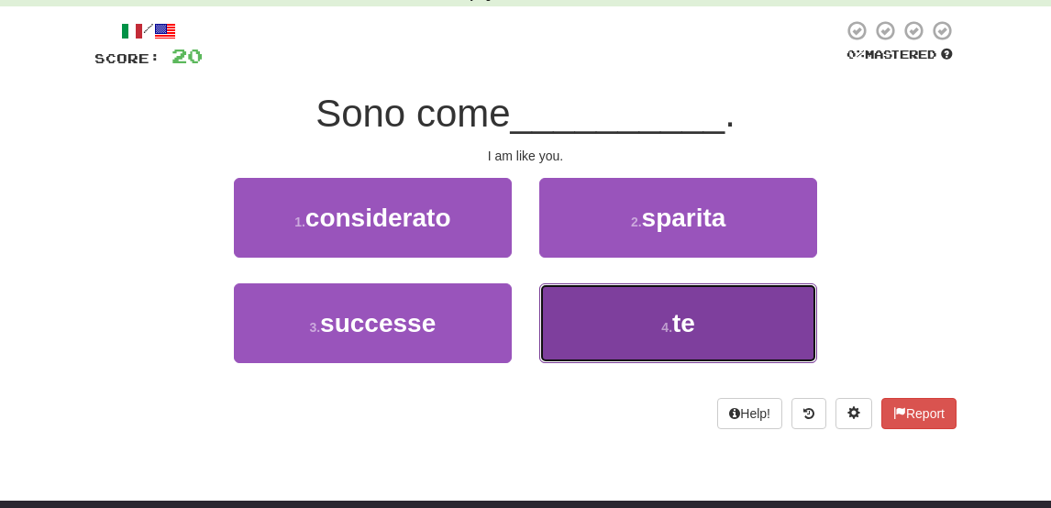
click at [616, 314] on button "4 . te" at bounding box center [678, 323] width 278 height 80
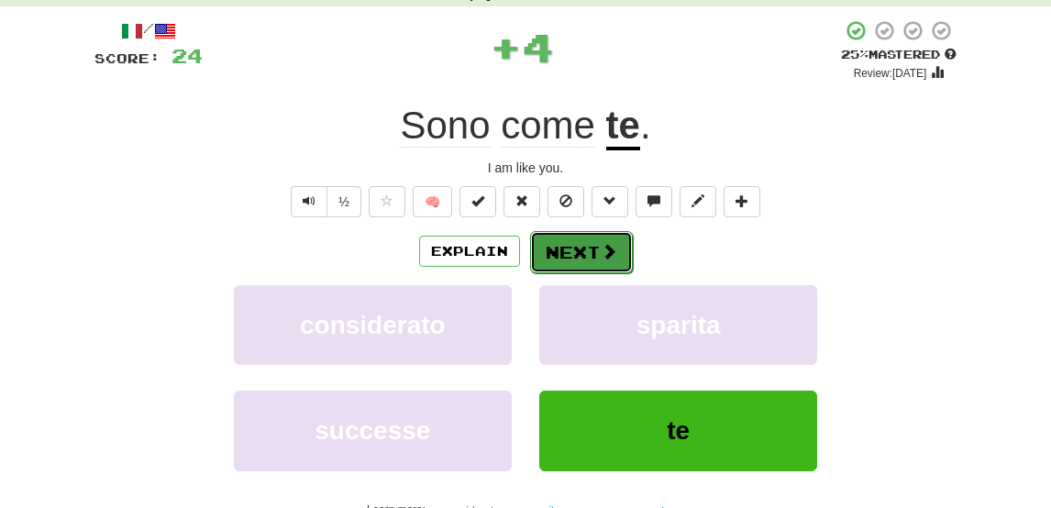
click at [581, 243] on button "Next" at bounding box center [581, 252] width 103 height 42
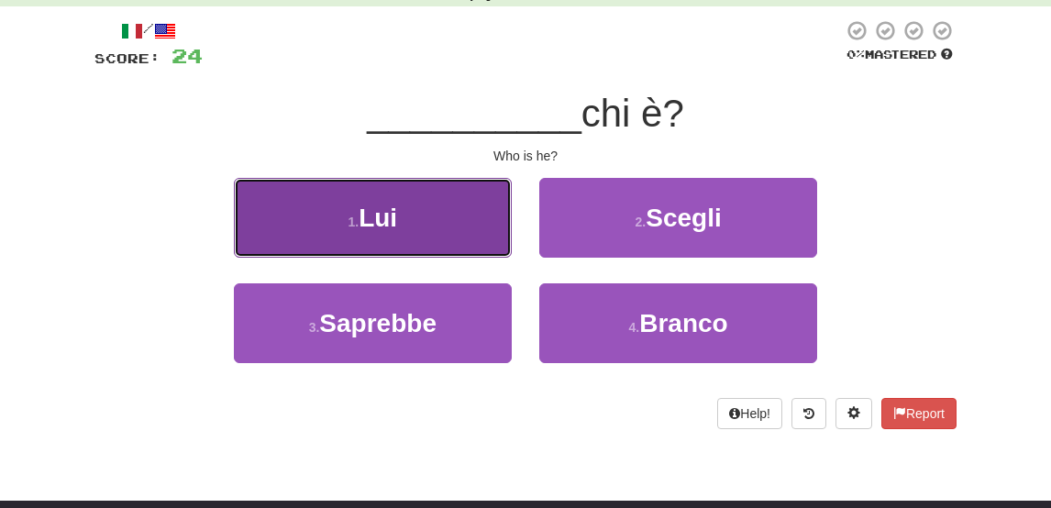
click at [400, 215] on button "1 . Lui" at bounding box center [373, 218] width 278 height 80
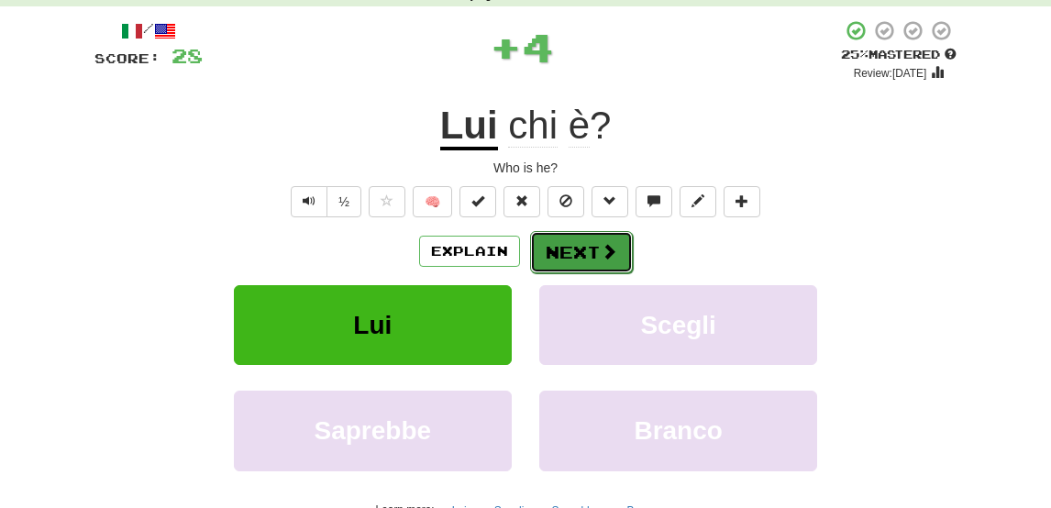
click at [581, 259] on button "Next" at bounding box center [581, 252] width 103 height 42
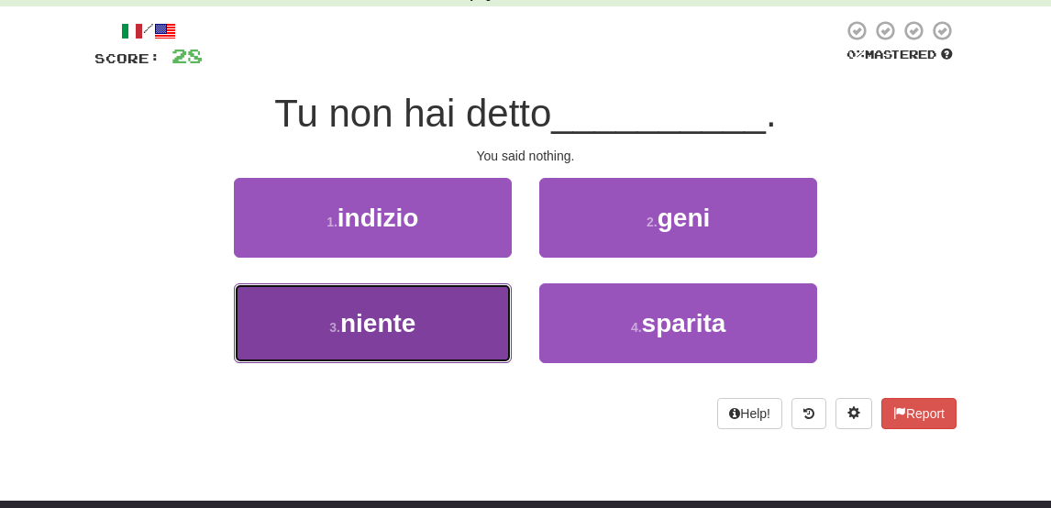
click at [439, 333] on button "3 . niente" at bounding box center [373, 323] width 278 height 80
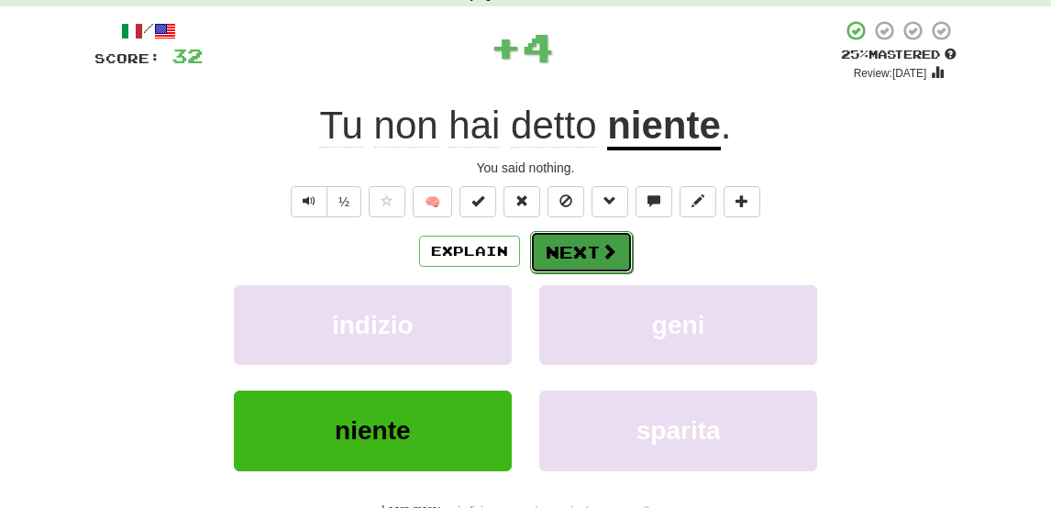
click at [577, 256] on button "Next" at bounding box center [581, 252] width 103 height 42
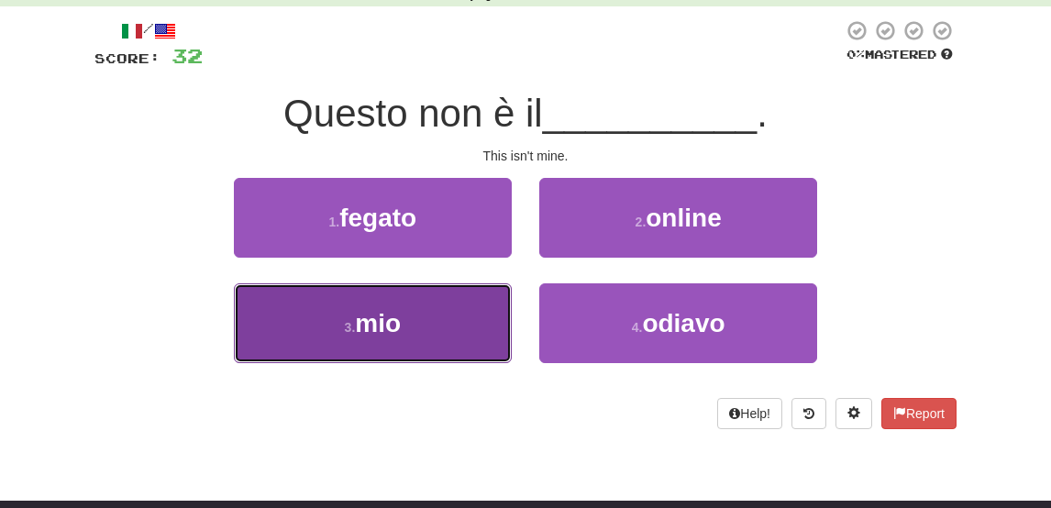
click at [467, 323] on button "3 . mio" at bounding box center [373, 323] width 278 height 80
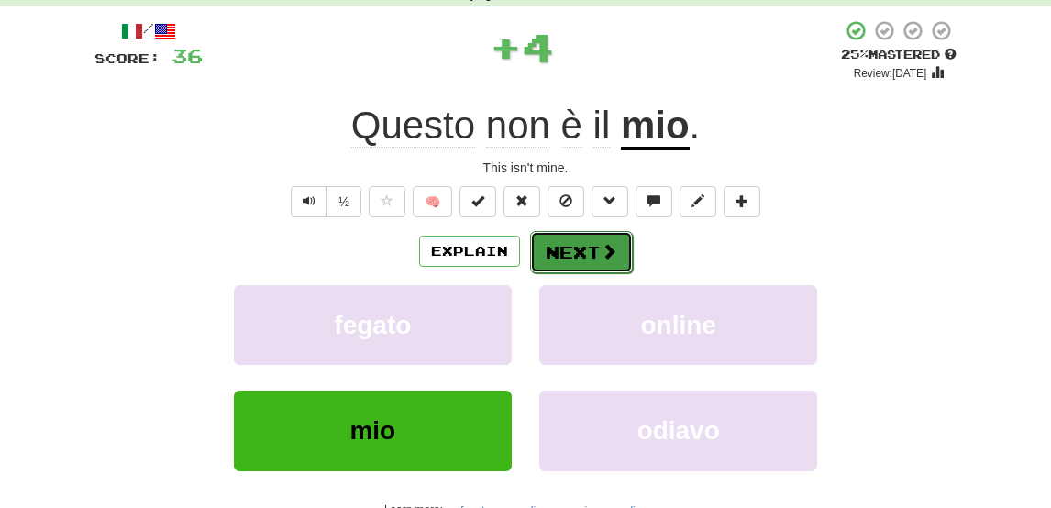
click at [583, 245] on button "Next" at bounding box center [581, 252] width 103 height 42
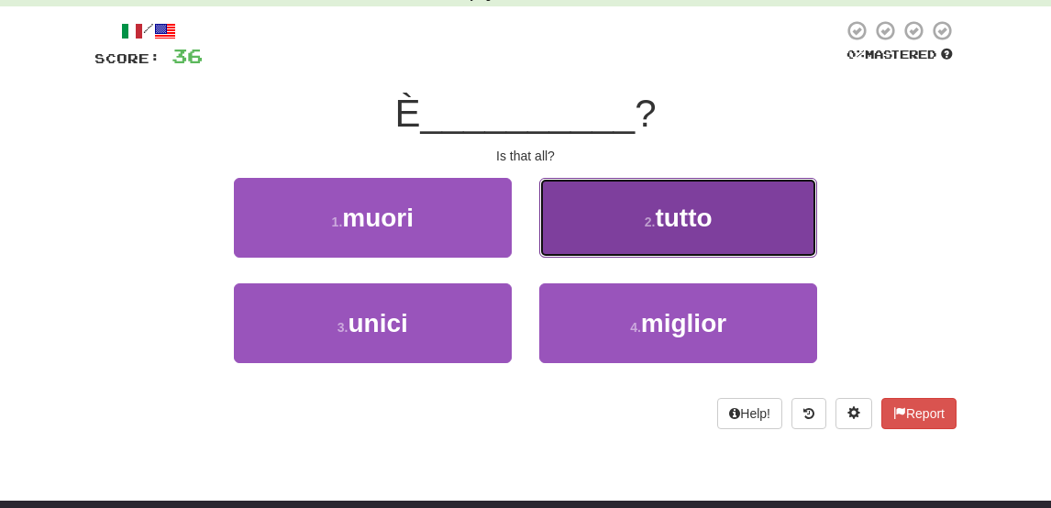
click at [617, 209] on button "2 . tutto" at bounding box center [678, 218] width 278 height 80
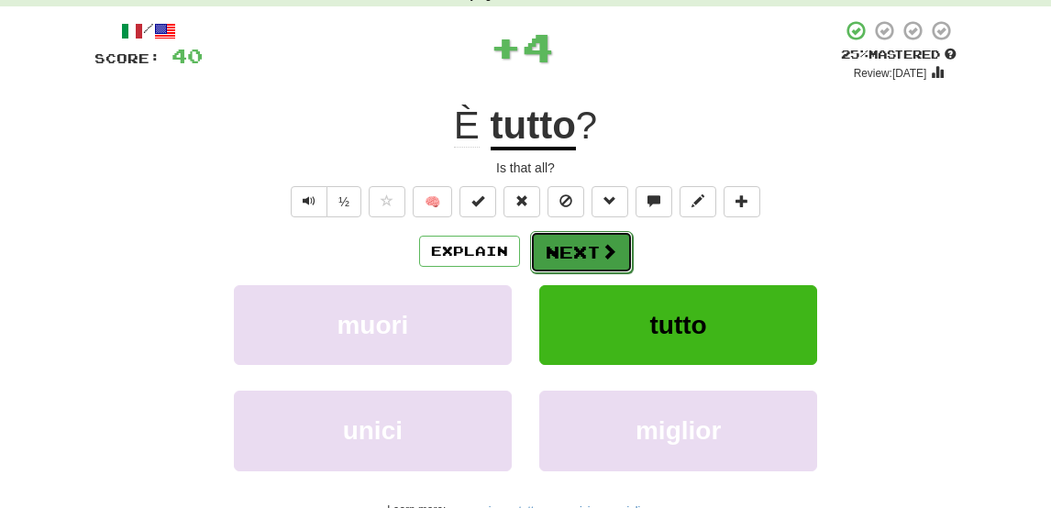
click at [565, 247] on button "Next" at bounding box center [581, 252] width 103 height 42
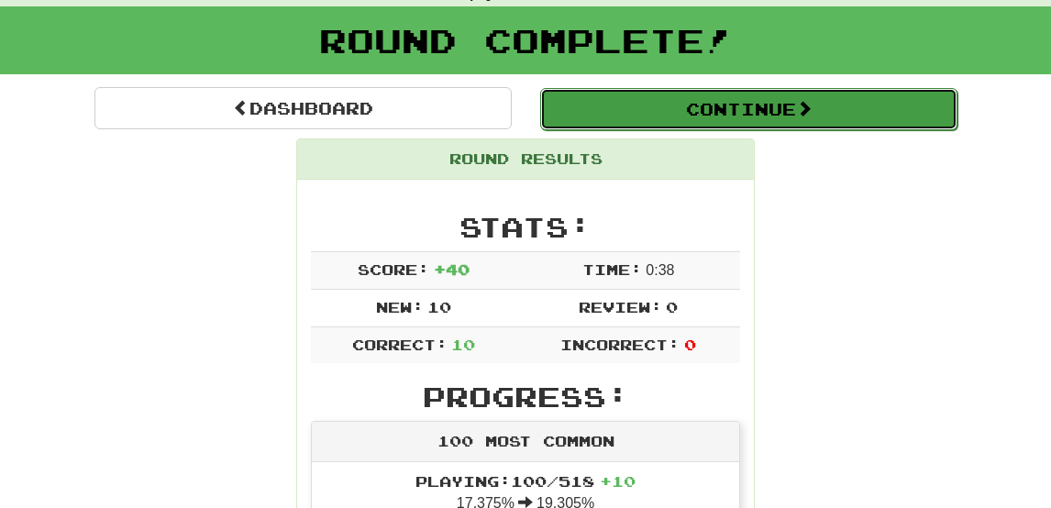
click at [690, 118] on button "Continue" at bounding box center [748, 109] width 417 height 42
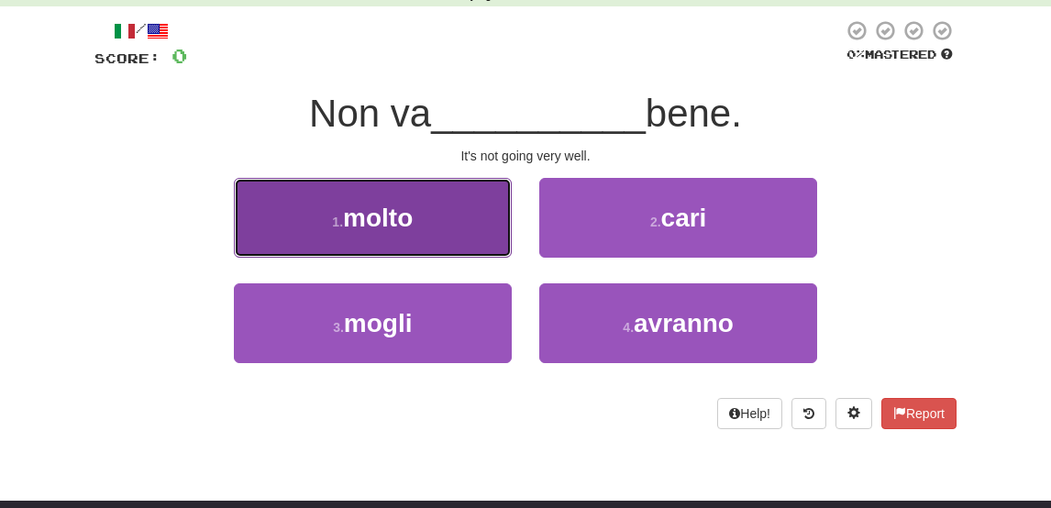
click at [436, 226] on button "1 . molto" at bounding box center [373, 218] width 278 height 80
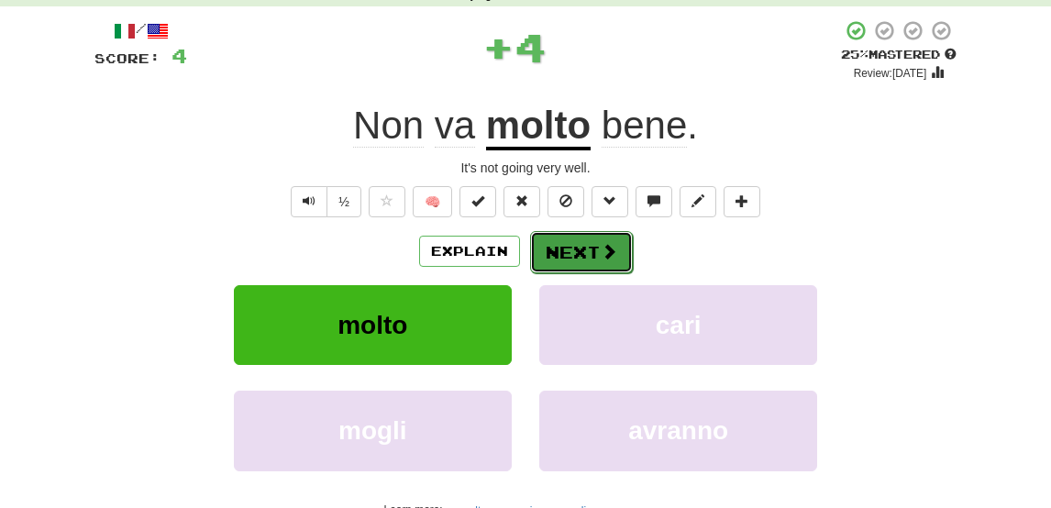
click at [596, 260] on button "Next" at bounding box center [581, 252] width 103 height 42
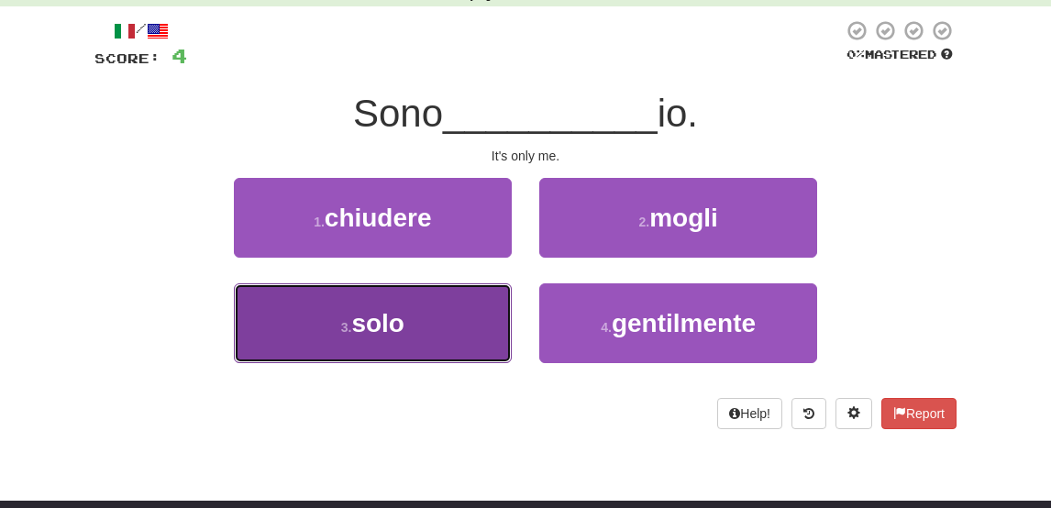
click at [417, 320] on button "3 . solo" at bounding box center [373, 323] width 278 height 80
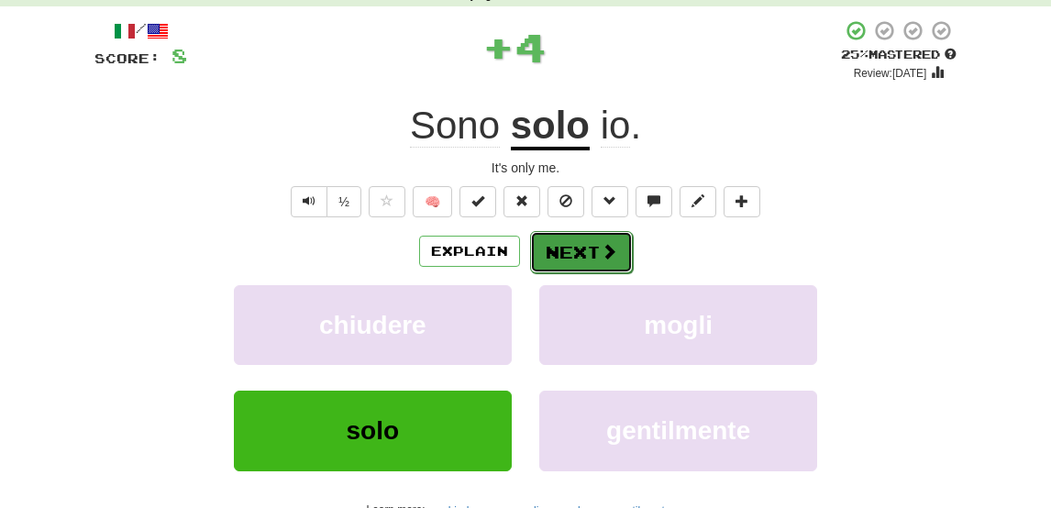
click at [554, 248] on button "Next" at bounding box center [581, 252] width 103 height 42
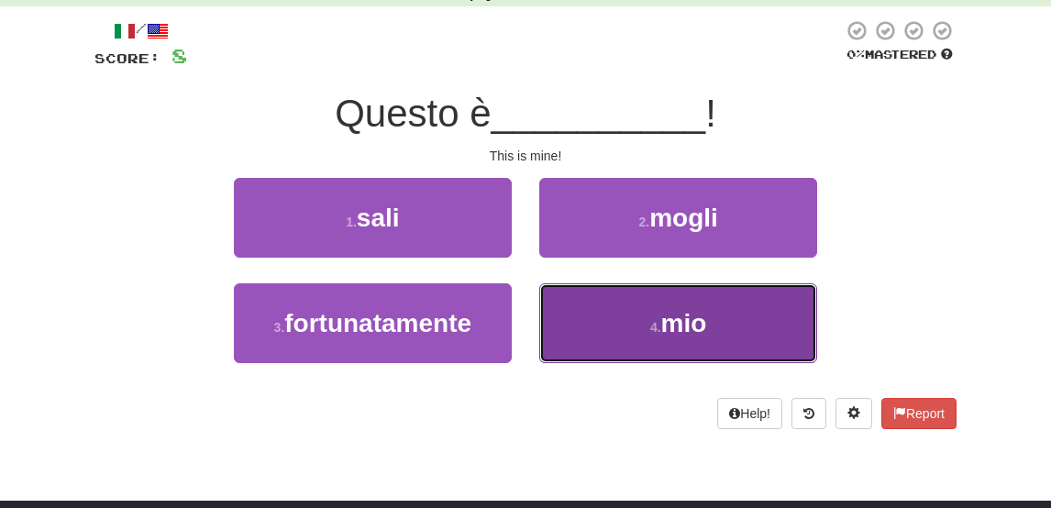
click at [628, 318] on button "4 . mio" at bounding box center [678, 323] width 278 height 80
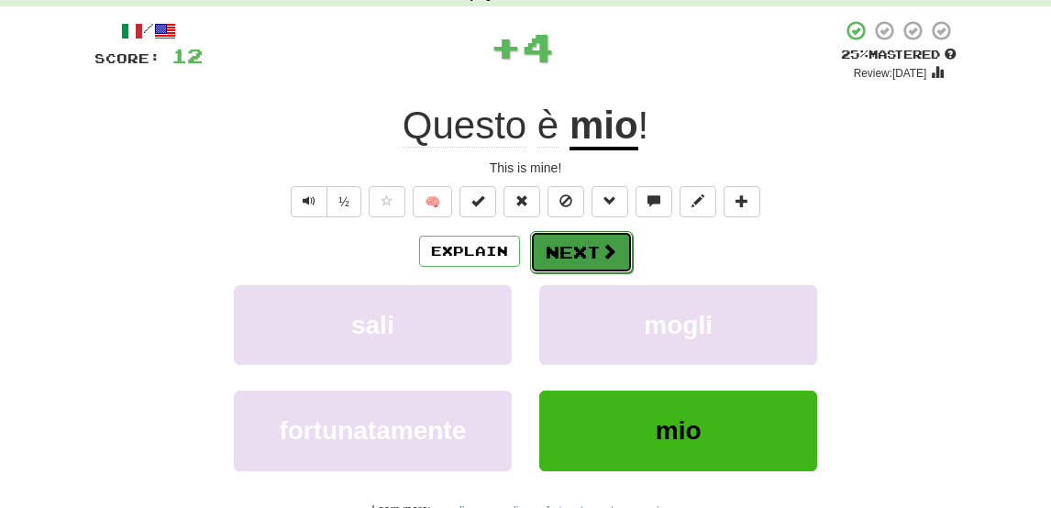
click at [568, 236] on button "Next" at bounding box center [581, 252] width 103 height 42
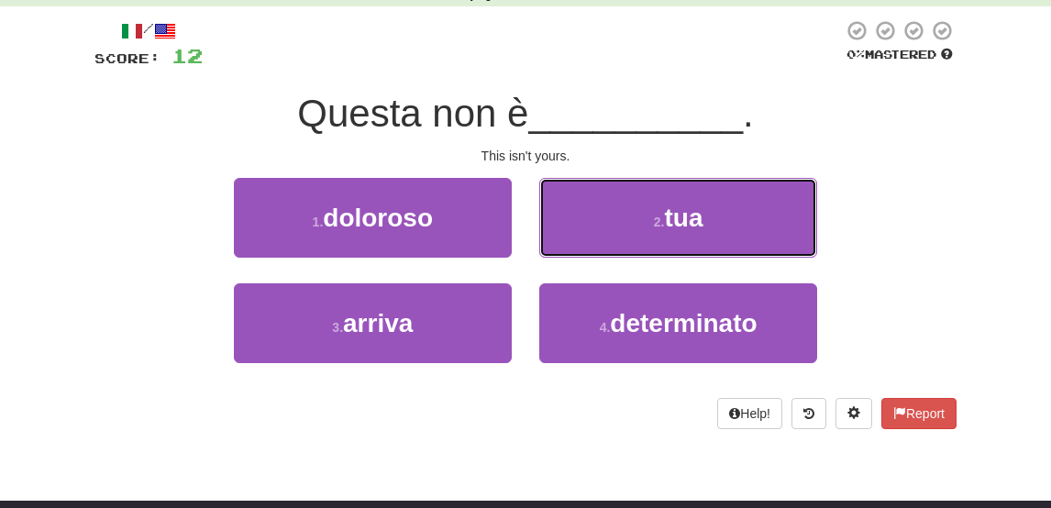
click at [568, 236] on button "2 . tua" at bounding box center [678, 218] width 278 height 80
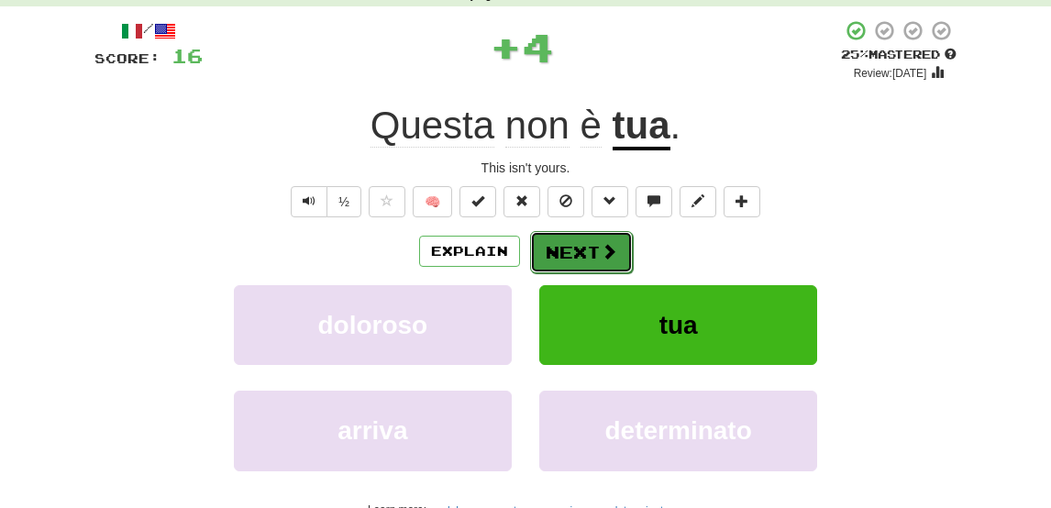
click at [579, 249] on button "Next" at bounding box center [581, 252] width 103 height 42
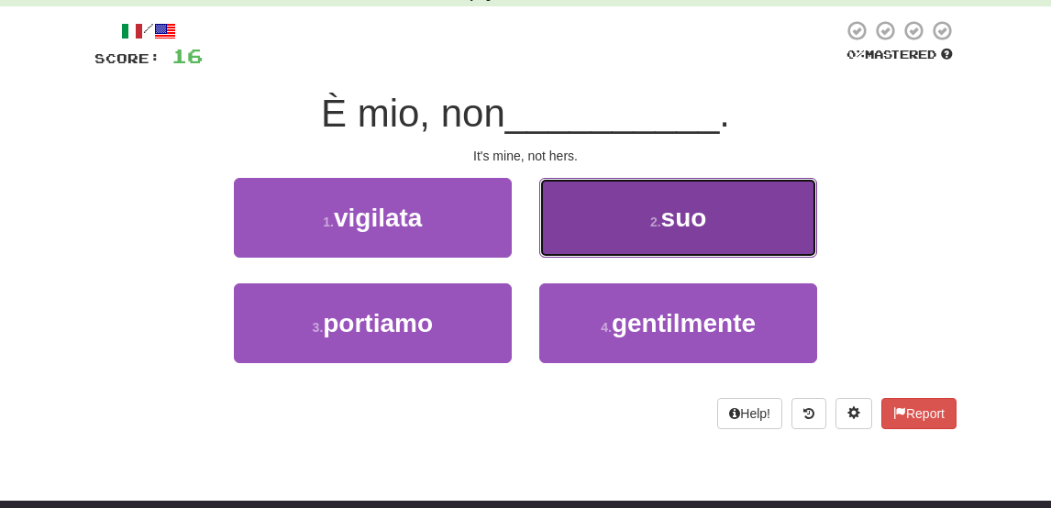
click at [580, 242] on button "2 . suo" at bounding box center [678, 218] width 278 height 80
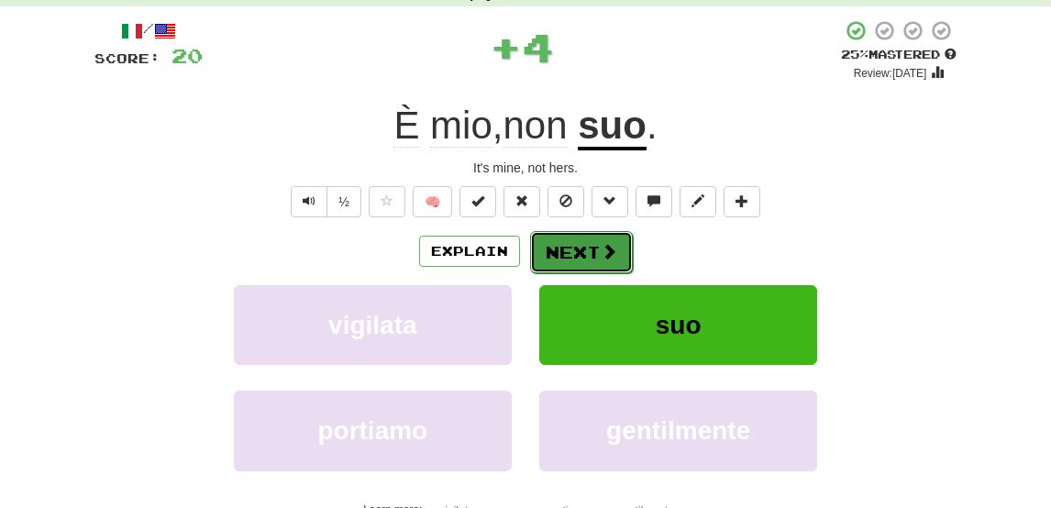
click at [580, 245] on button "Next" at bounding box center [581, 252] width 103 height 42
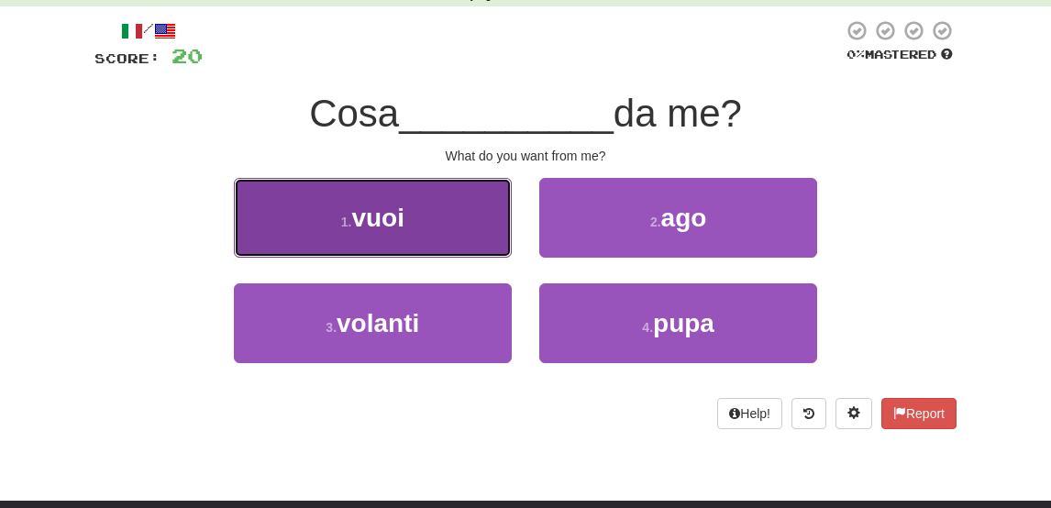
click at [399, 230] on span "vuoi" at bounding box center [377, 218] width 53 height 28
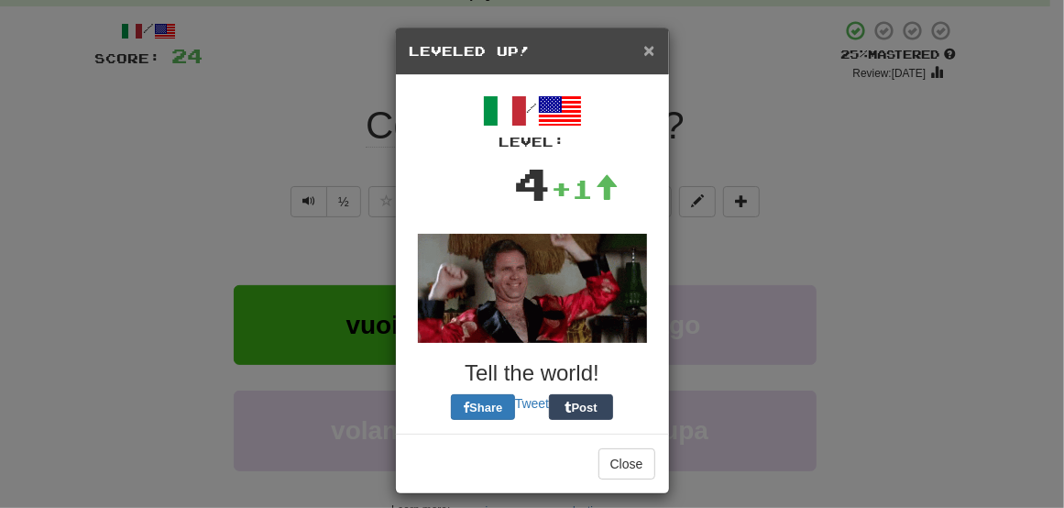
click at [644, 52] on span "×" at bounding box center [649, 49] width 11 height 21
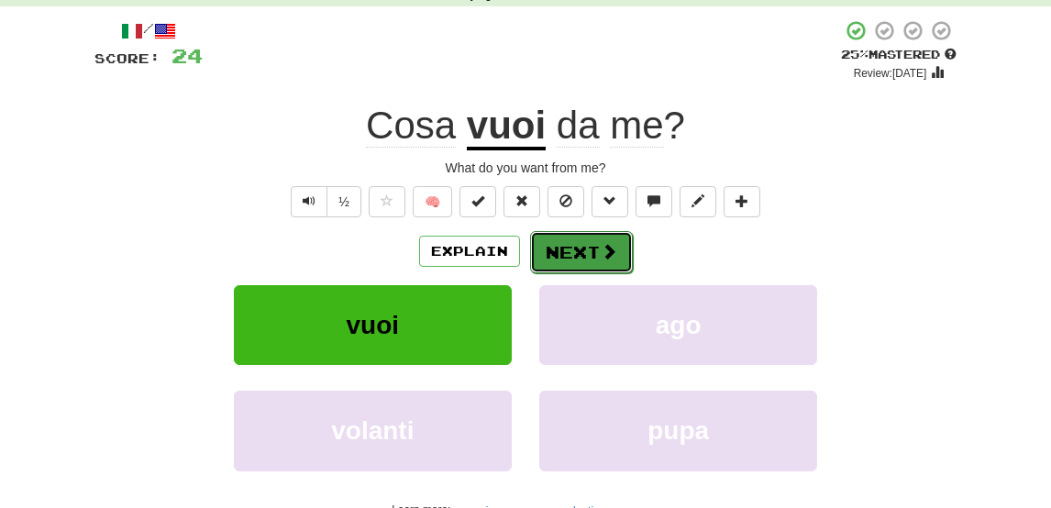
click at [601, 244] on span at bounding box center [609, 251] width 17 height 17
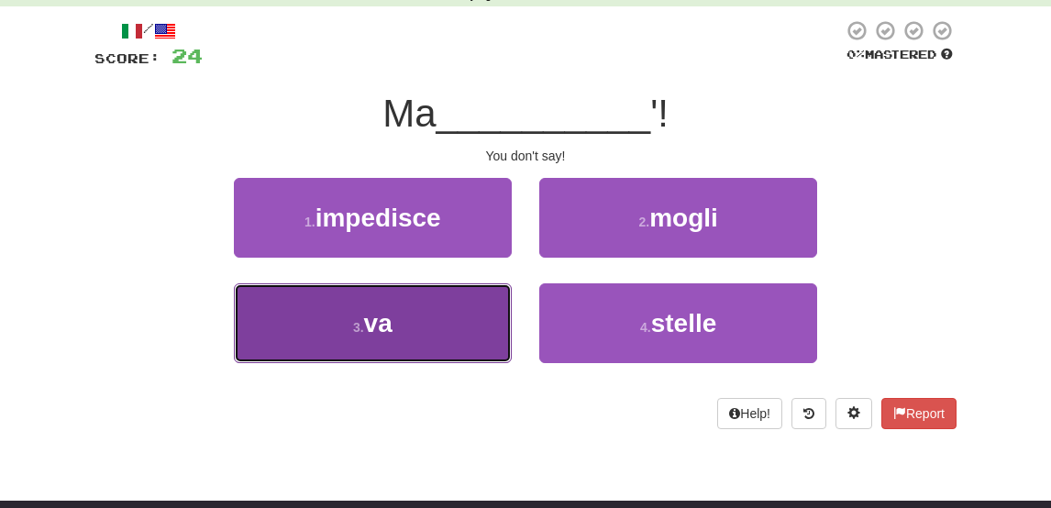
click at [444, 335] on button "3 . va" at bounding box center [373, 323] width 278 height 80
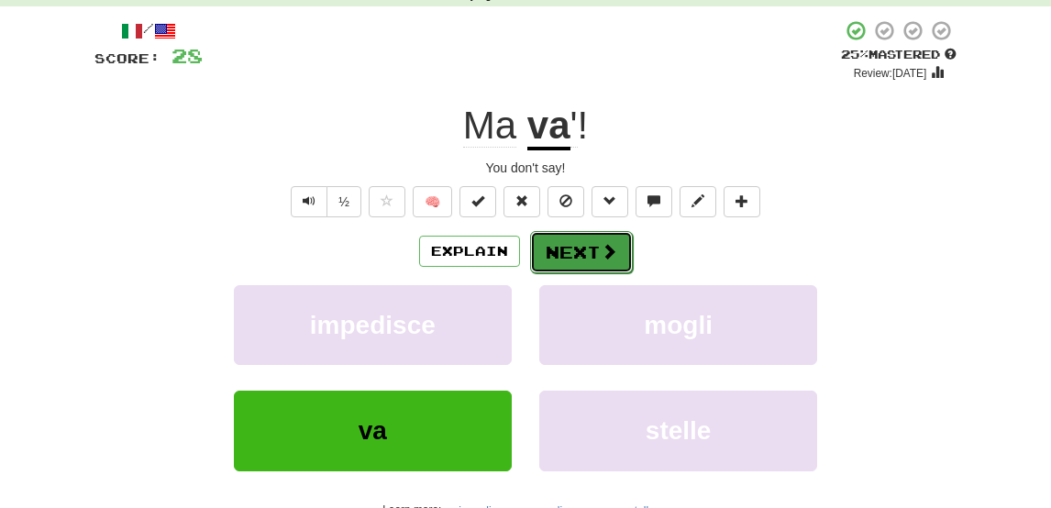
click at [579, 254] on button "Next" at bounding box center [581, 252] width 103 height 42
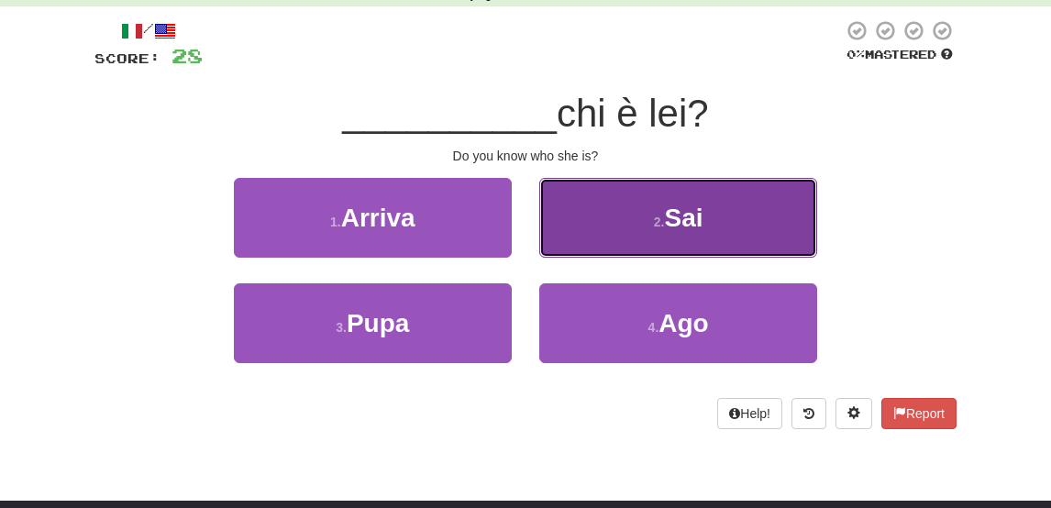
click at [648, 231] on button "2 . Sai" at bounding box center [678, 218] width 278 height 80
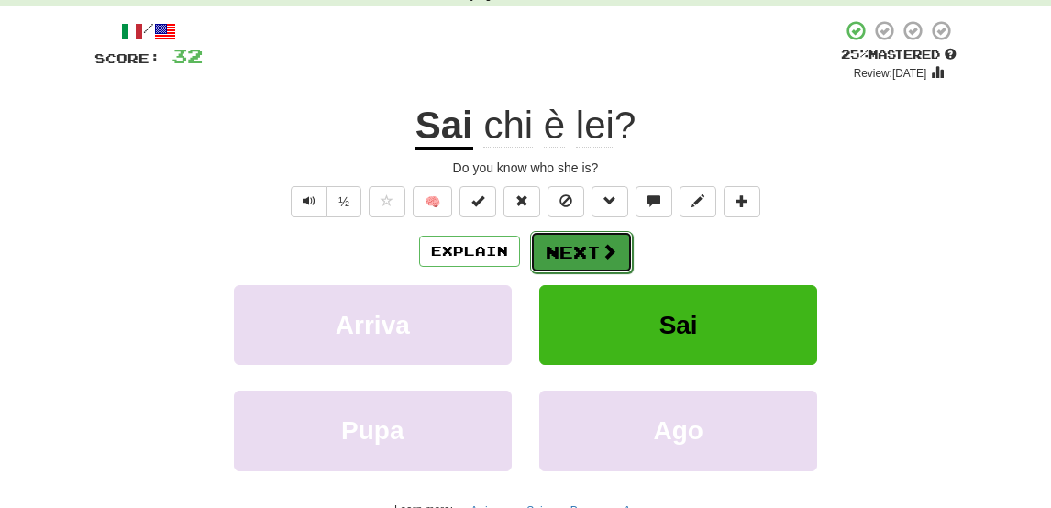
click at [565, 250] on button "Next" at bounding box center [581, 252] width 103 height 42
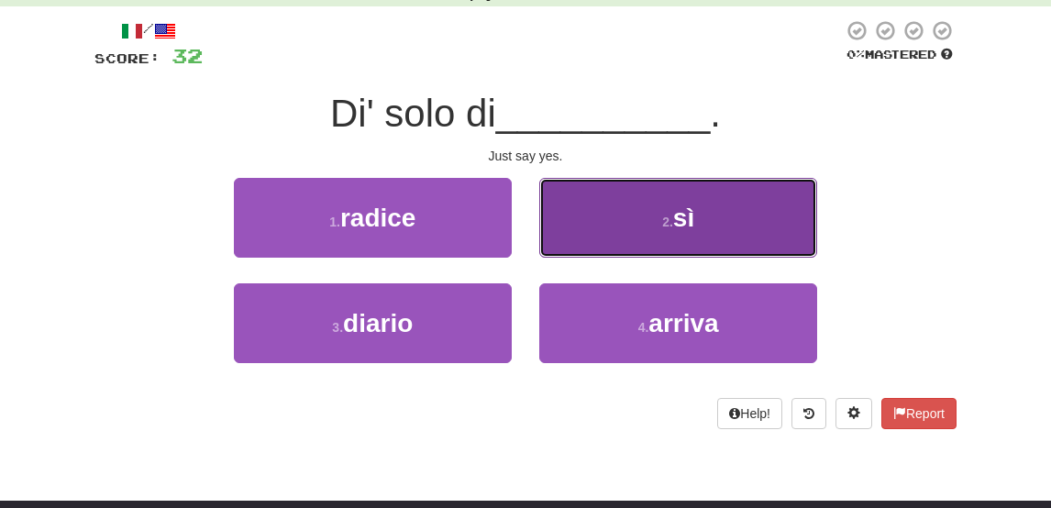
click at [589, 245] on button "2 . sì" at bounding box center [678, 218] width 278 height 80
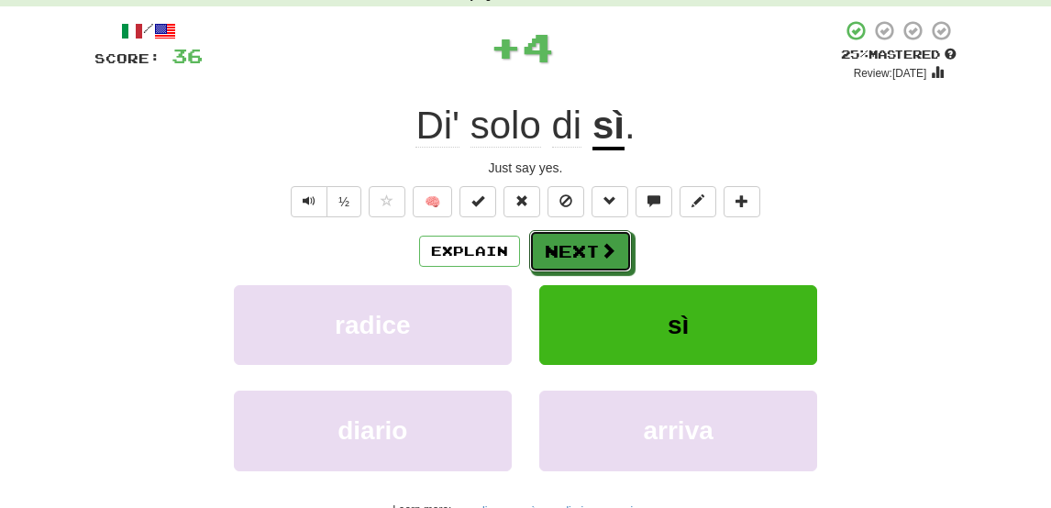
click at [589, 245] on button "Next" at bounding box center [580, 251] width 103 height 42
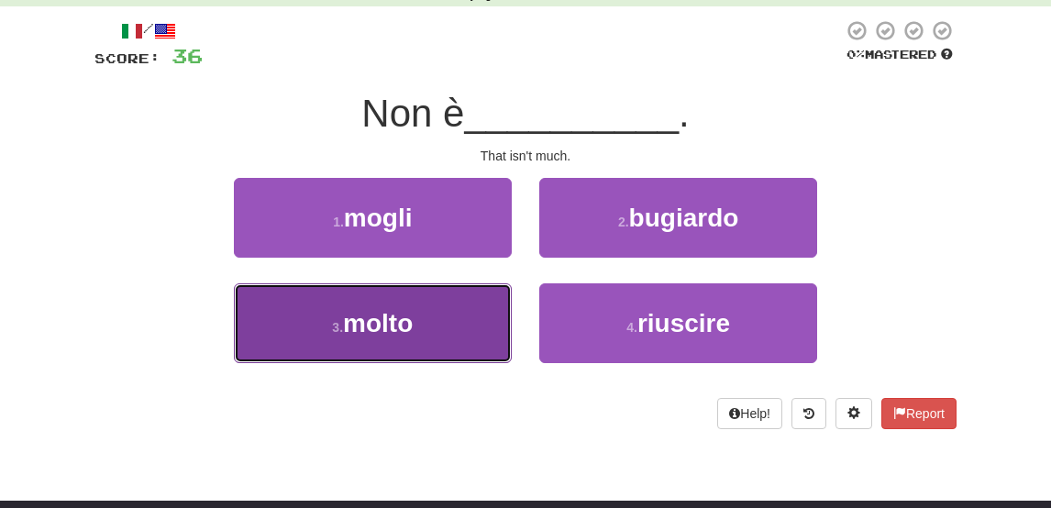
click at [419, 343] on button "3 . molto" at bounding box center [373, 323] width 278 height 80
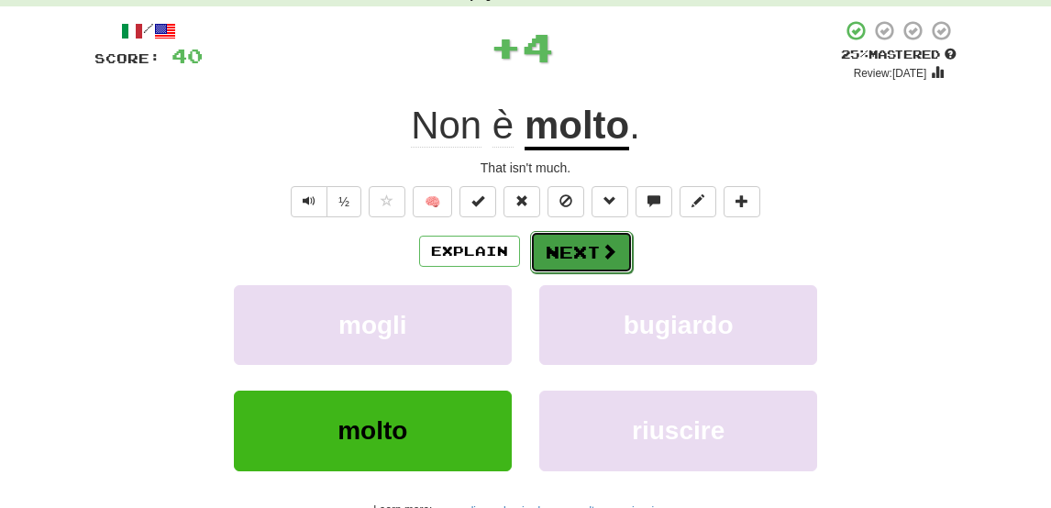
click at [581, 239] on button "Next" at bounding box center [581, 252] width 103 height 42
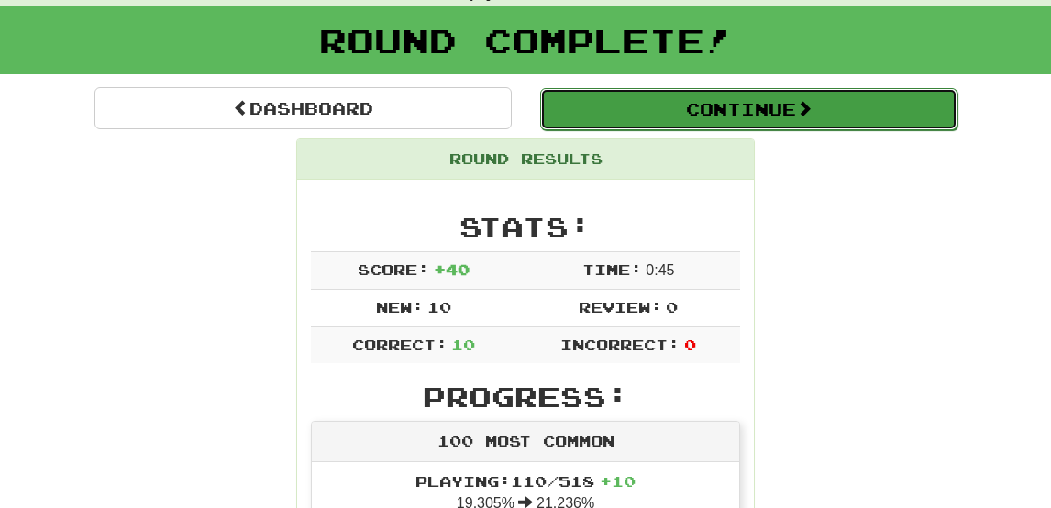
click at [652, 115] on button "Continue" at bounding box center [748, 109] width 417 height 42
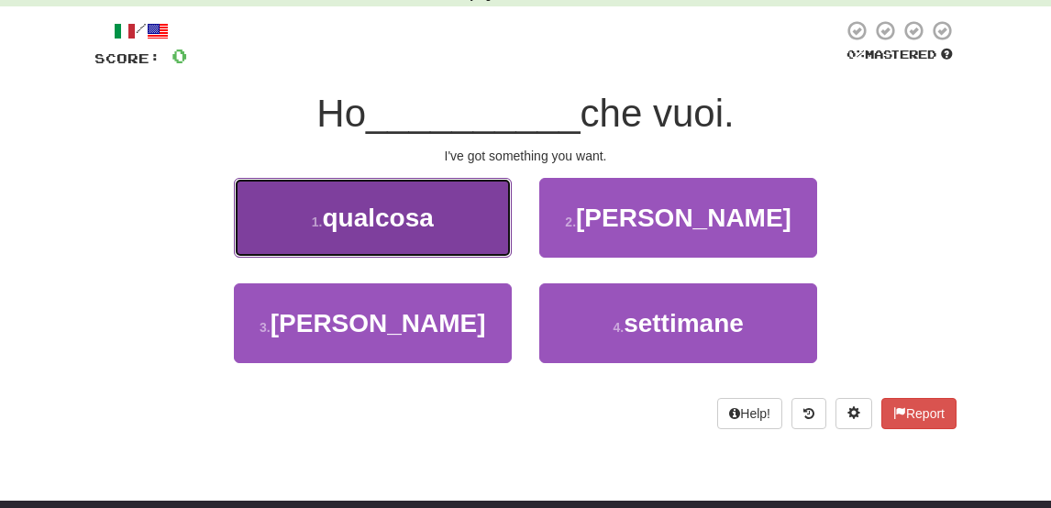
click at [424, 237] on button "1 . qualcosa" at bounding box center [373, 218] width 278 height 80
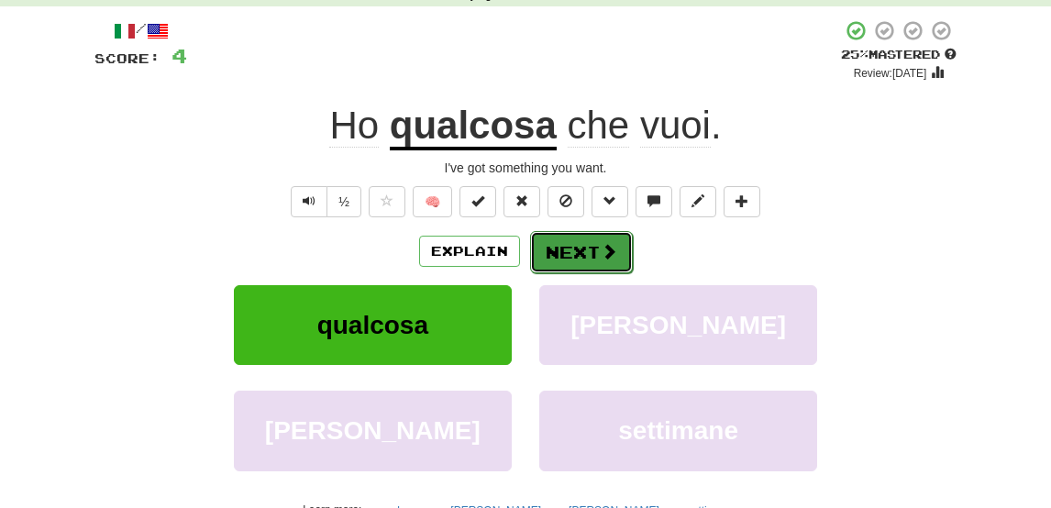
click at [596, 255] on button "Next" at bounding box center [581, 252] width 103 height 42
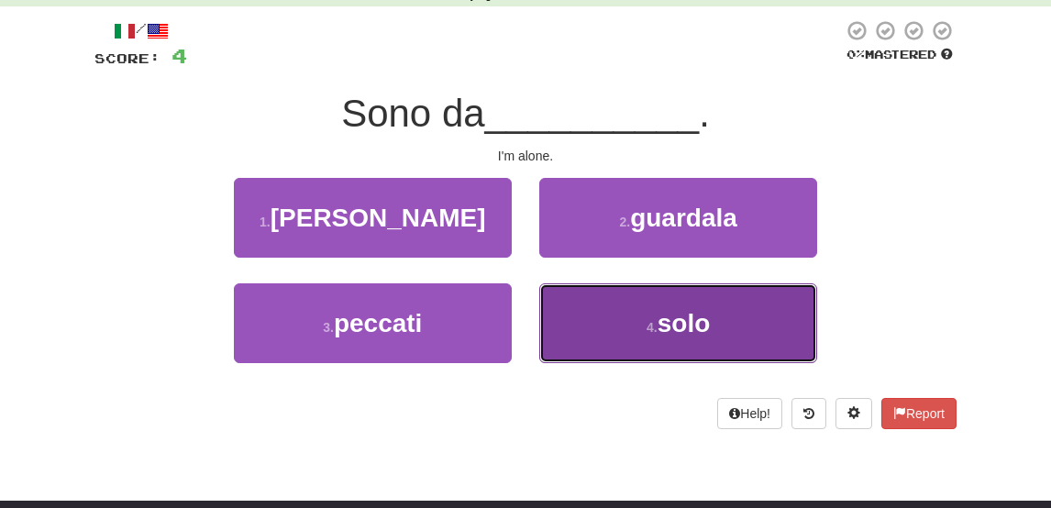
click at [614, 316] on button "4 . solo" at bounding box center [678, 323] width 278 height 80
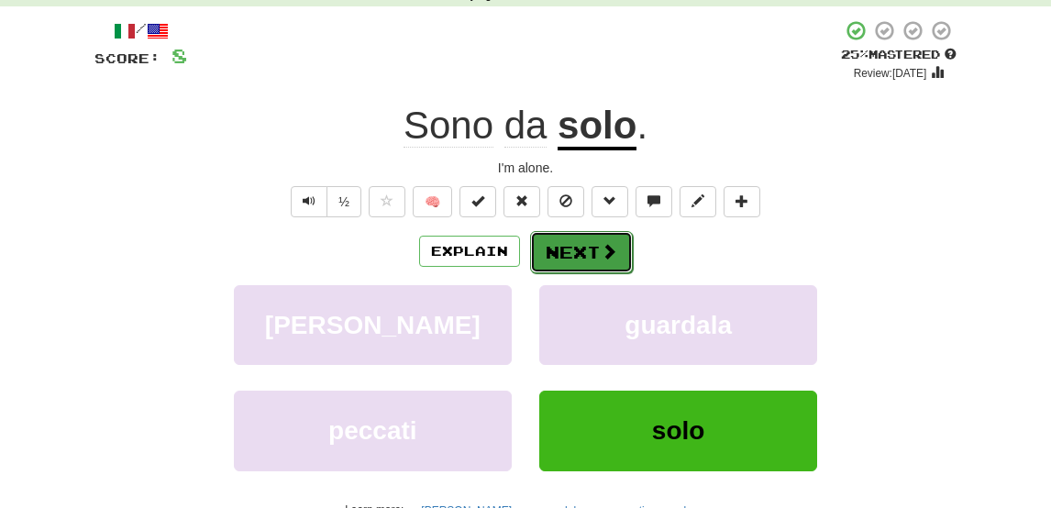
click at [553, 245] on button "Next" at bounding box center [581, 252] width 103 height 42
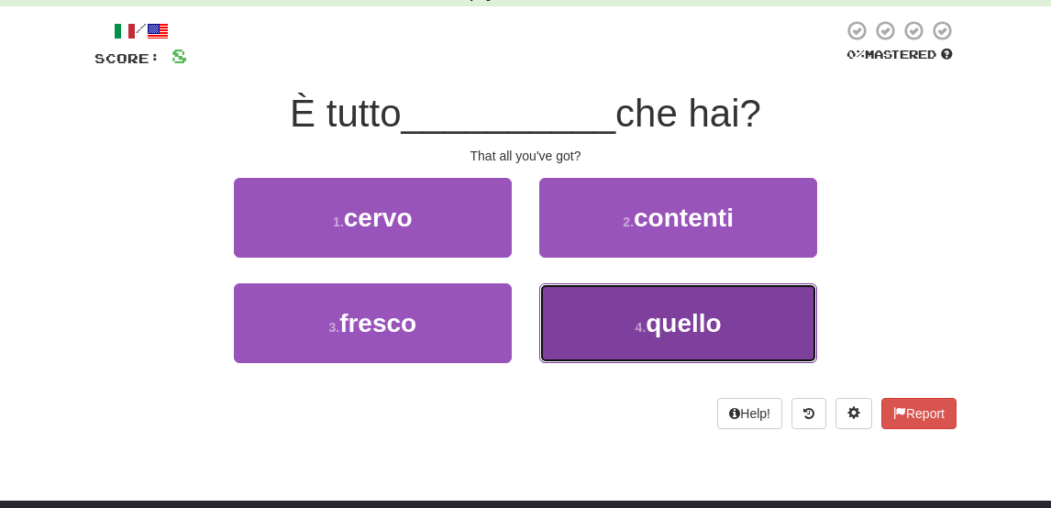
click at [632, 322] on button "4 . quello" at bounding box center [678, 323] width 278 height 80
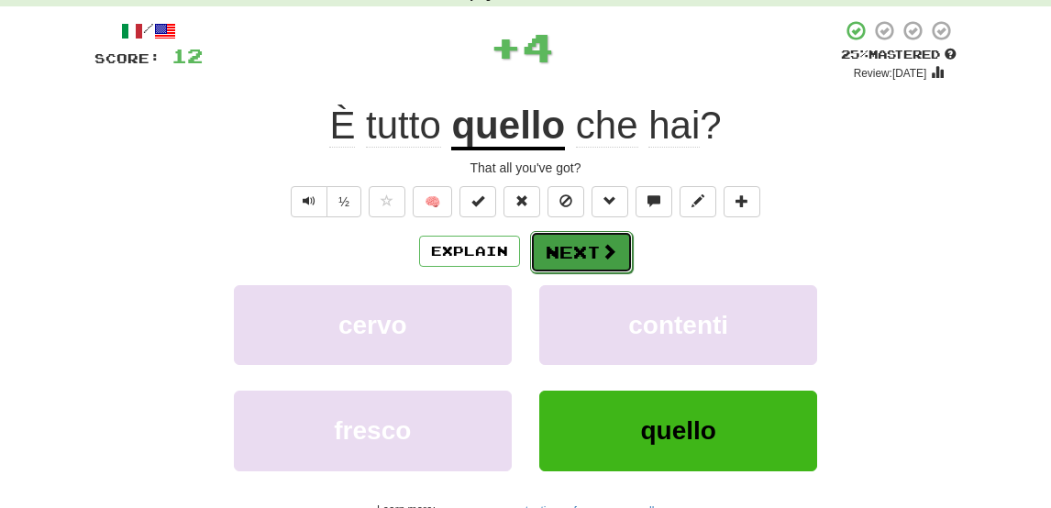
click at [581, 256] on button "Next" at bounding box center [581, 252] width 103 height 42
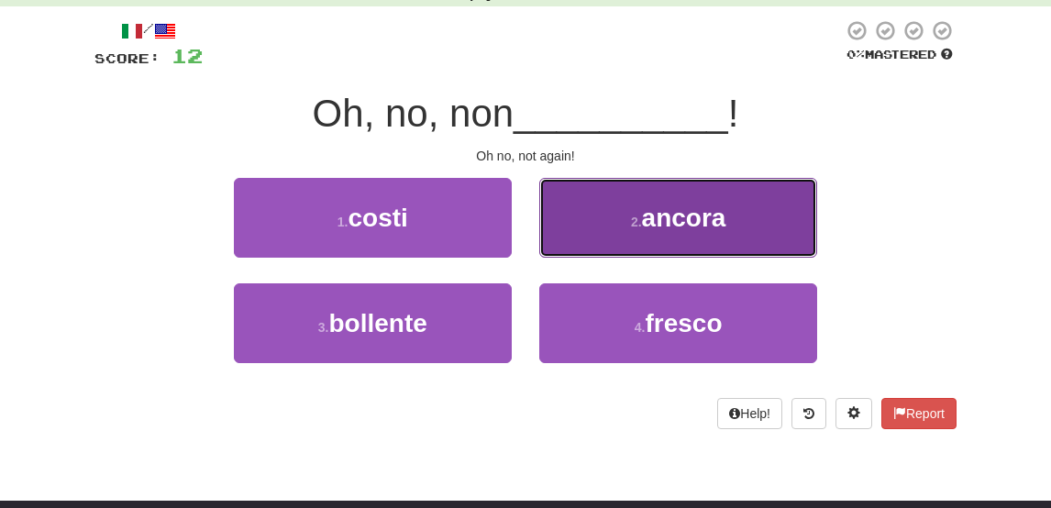
click at [590, 237] on button "2 . ancora" at bounding box center [678, 218] width 278 height 80
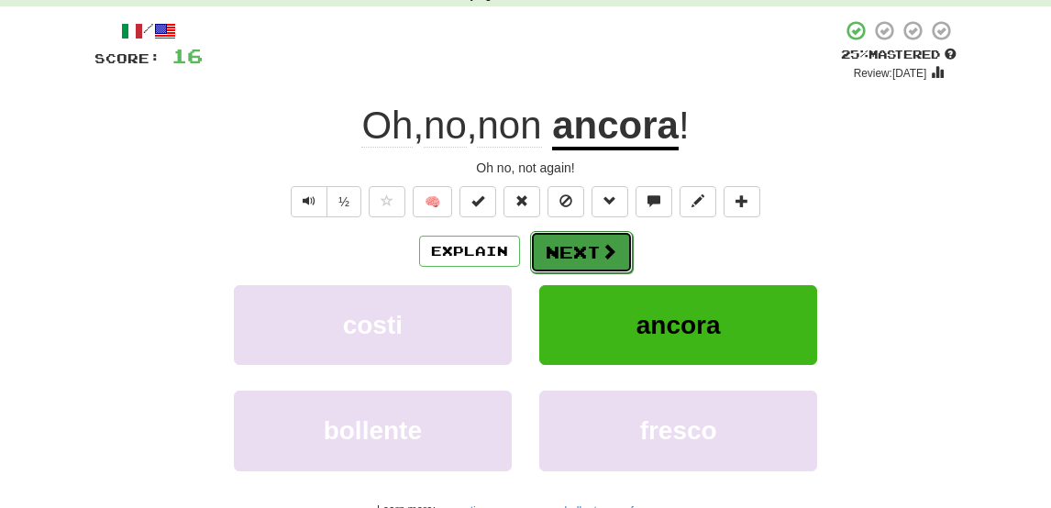
click at [587, 249] on button "Next" at bounding box center [581, 252] width 103 height 42
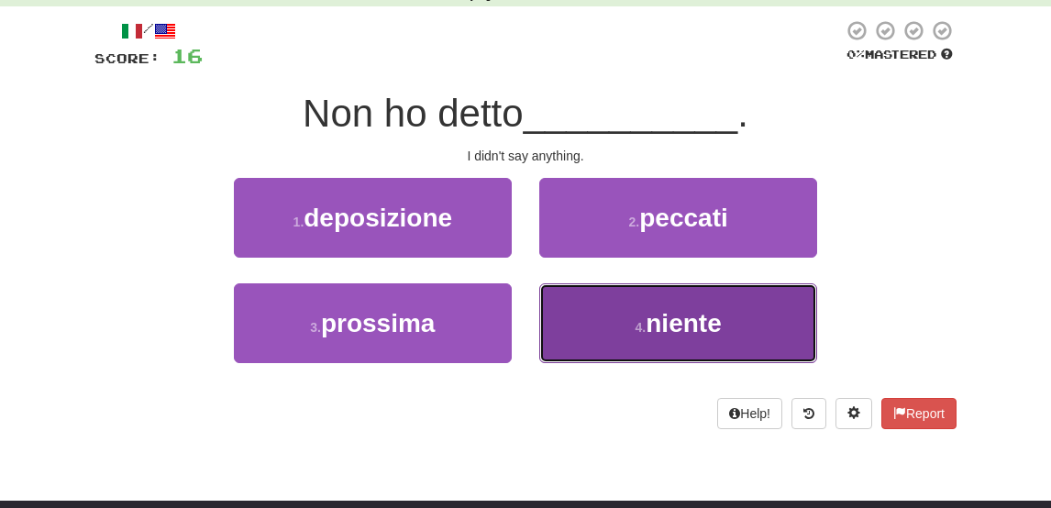
click at [612, 316] on button "4 . niente" at bounding box center [678, 323] width 278 height 80
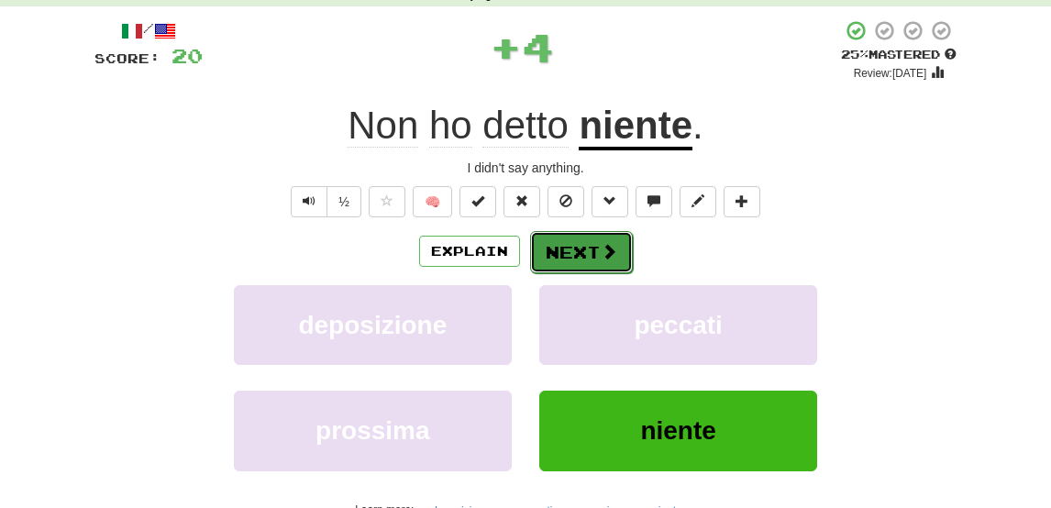
click at [571, 261] on button "Next" at bounding box center [581, 252] width 103 height 42
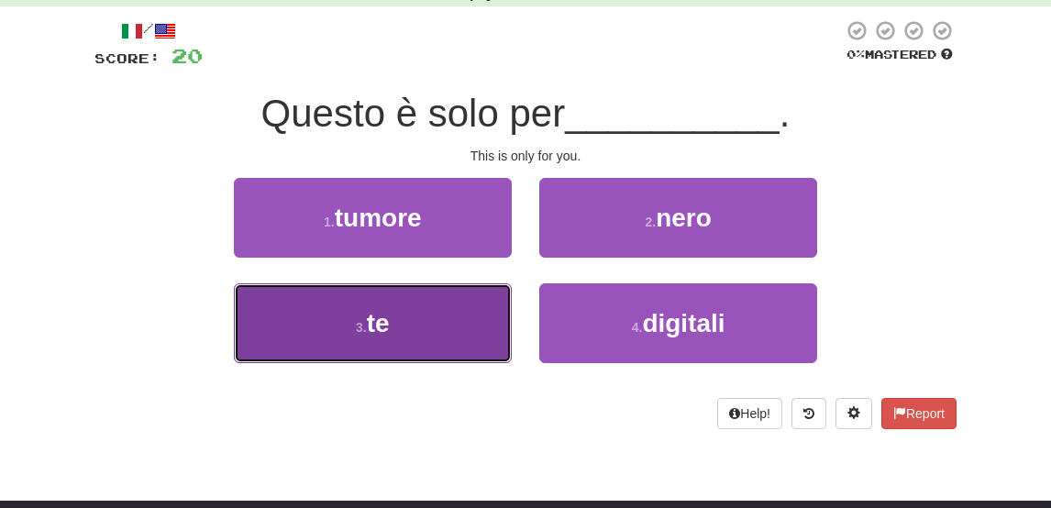
click at [444, 327] on button "3 . te" at bounding box center [373, 323] width 278 height 80
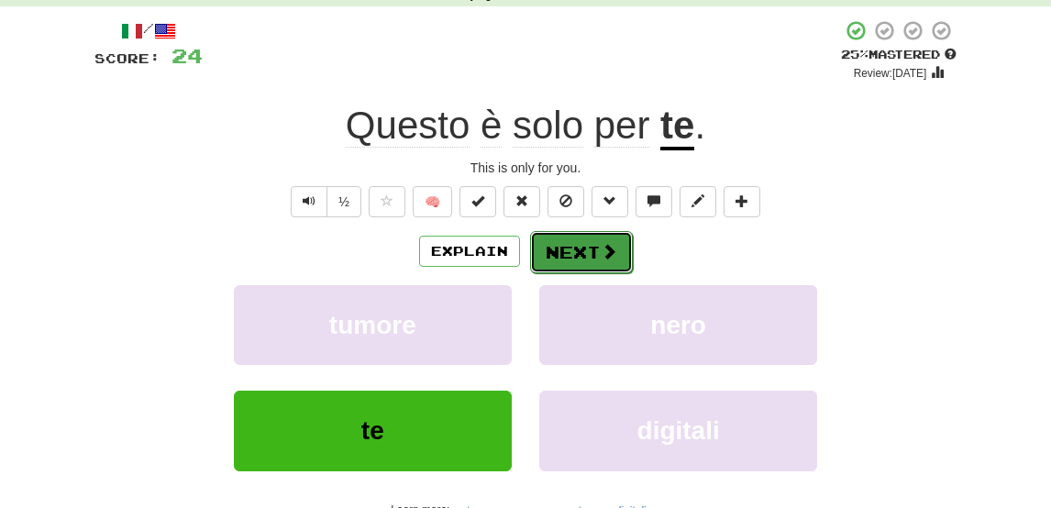
click at [596, 241] on button "Next" at bounding box center [581, 252] width 103 height 42
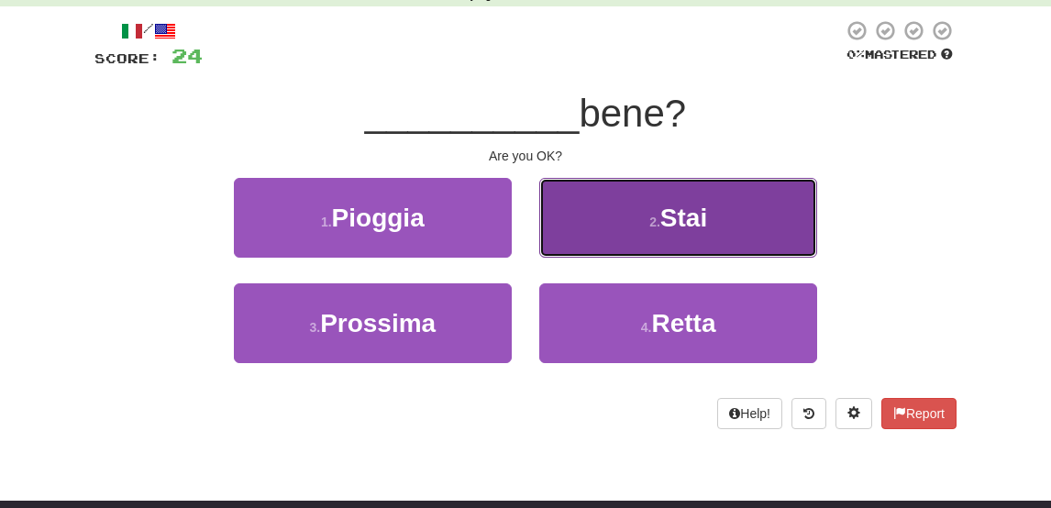
click at [631, 207] on button "2 . Stai" at bounding box center [678, 218] width 278 height 80
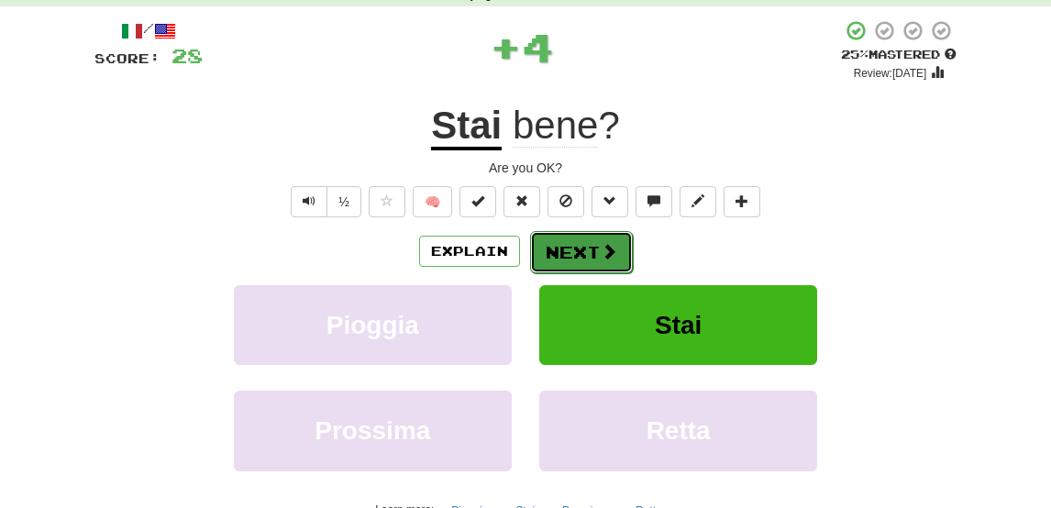
click at [576, 252] on button "Next" at bounding box center [581, 252] width 103 height 42
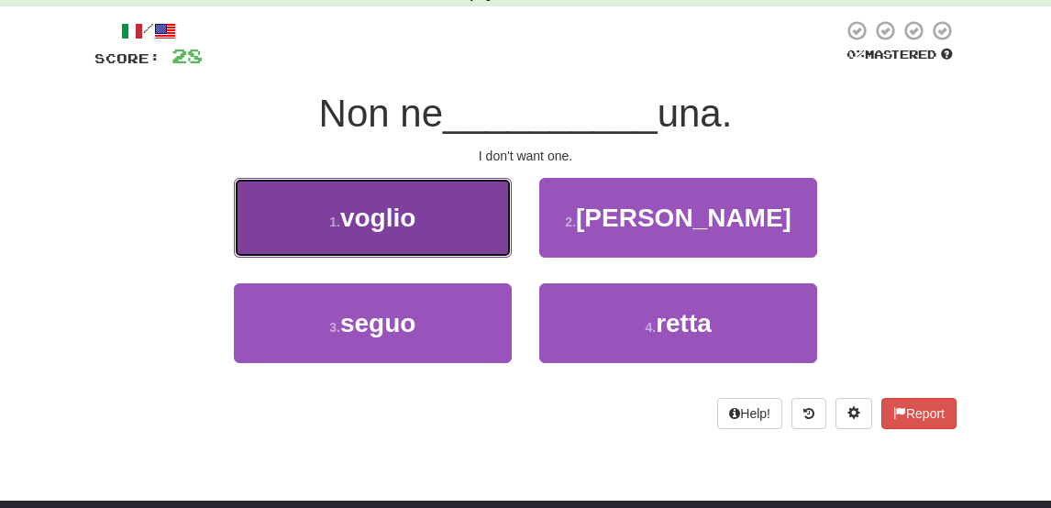
click at [453, 225] on button "1 . voglio" at bounding box center [373, 218] width 278 height 80
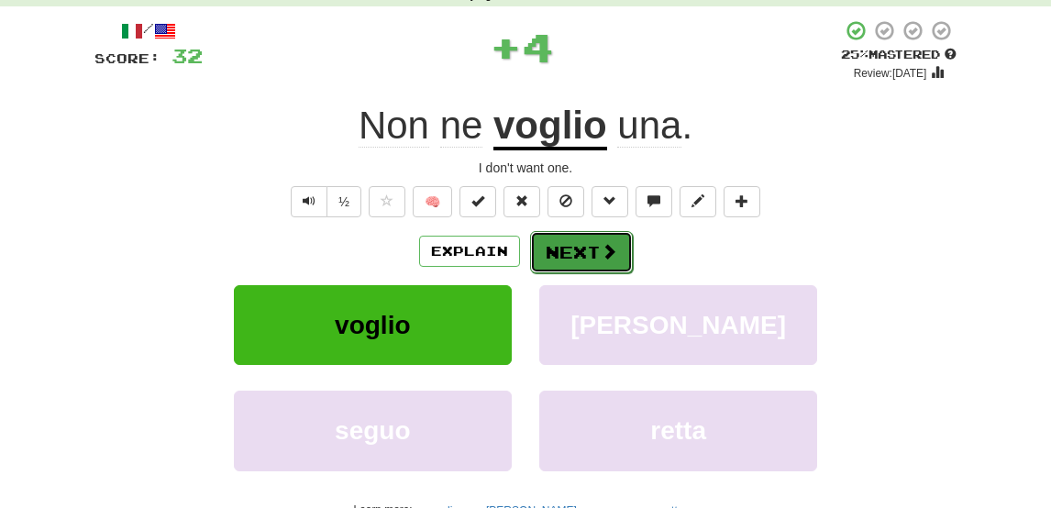
click at [556, 250] on button "Next" at bounding box center [581, 252] width 103 height 42
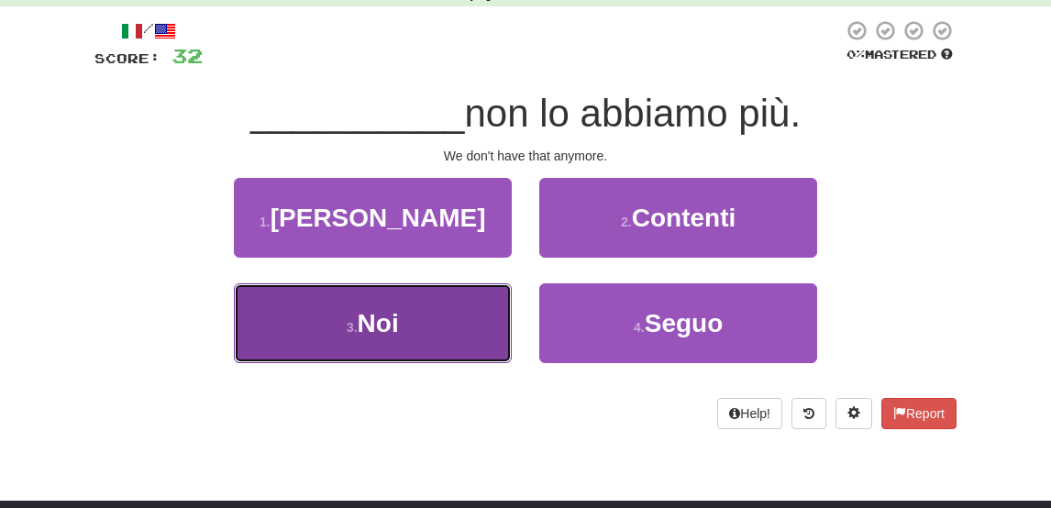
click at [460, 307] on button "3 . Noi" at bounding box center [373, 323] width 278 height 80
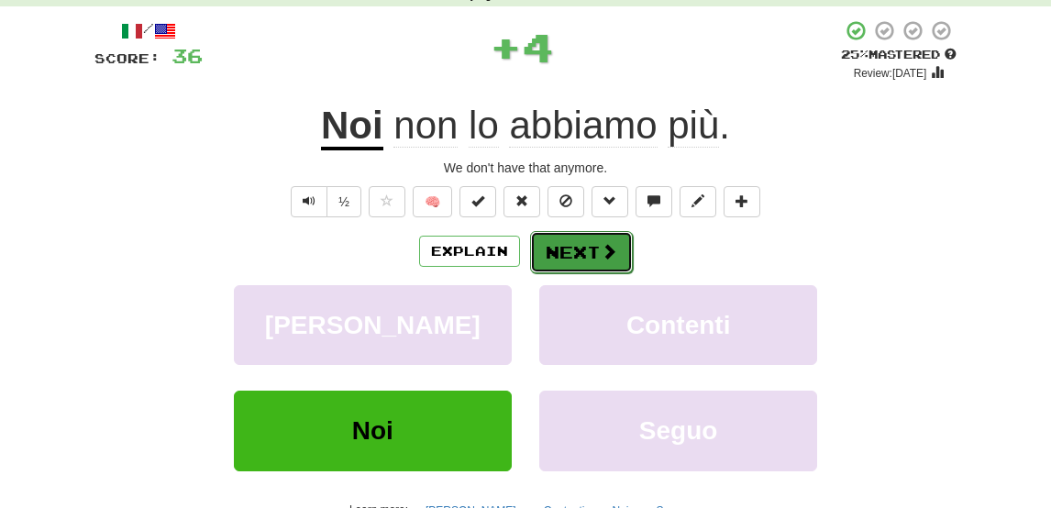
click at [594, 264] on button "Next" at bounding box center [581, 252] width 103 height 42
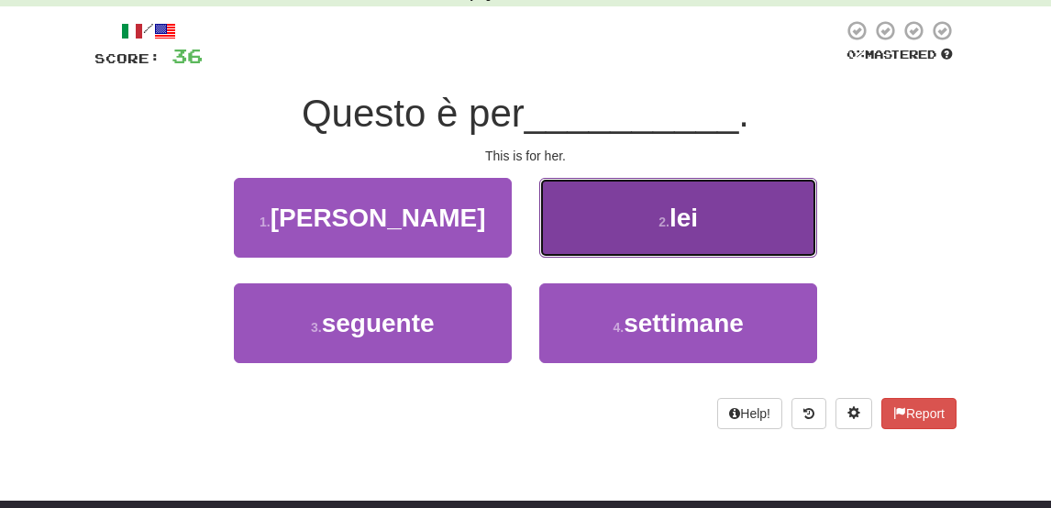
click at [605, 223] on button "2 . lei" at bounding box center [678, 218] width 278 height 80
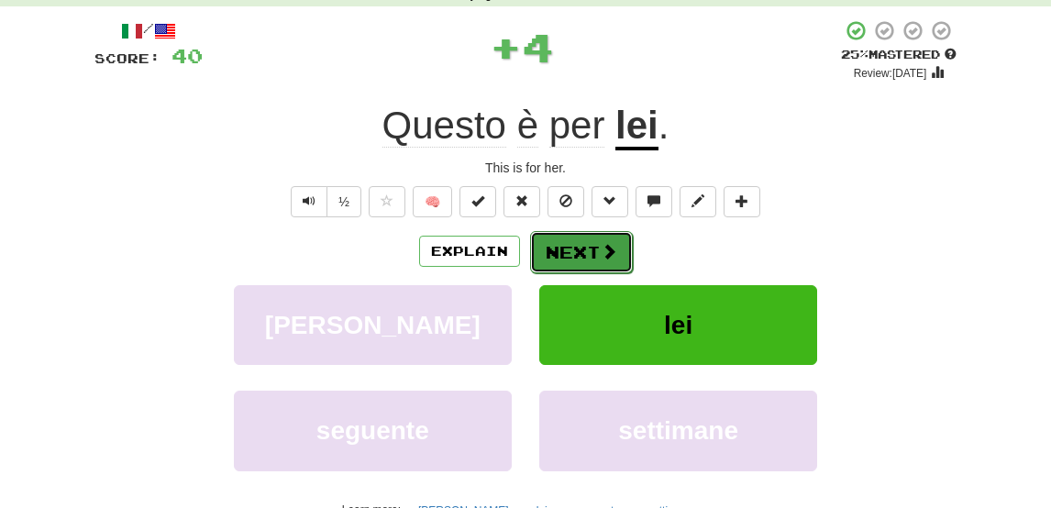
click at [583, 242] on button "Next" at bounding box center [581, 252] width 103 height 42
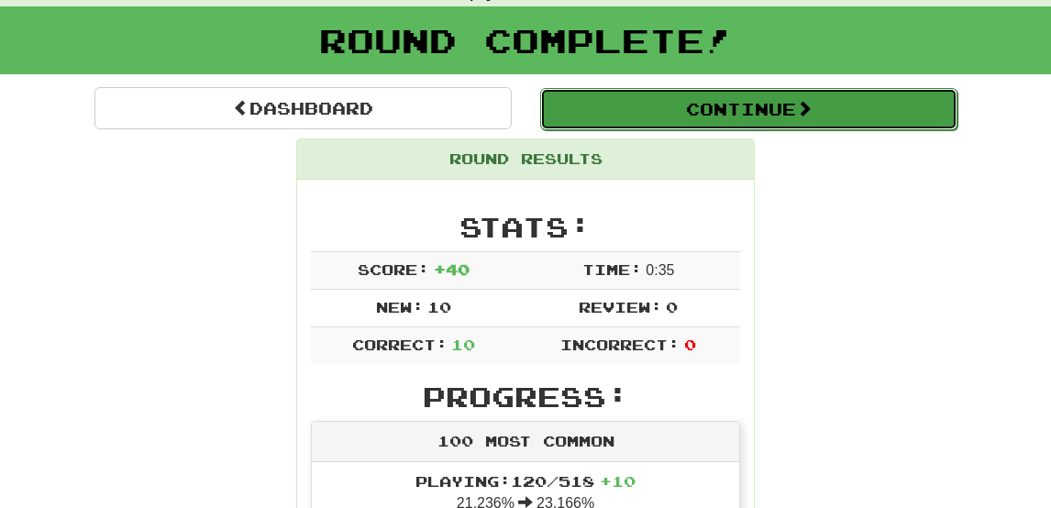
click at [783, 103] on button "Continue" at bounding box center [748, 109] width 417 height 42
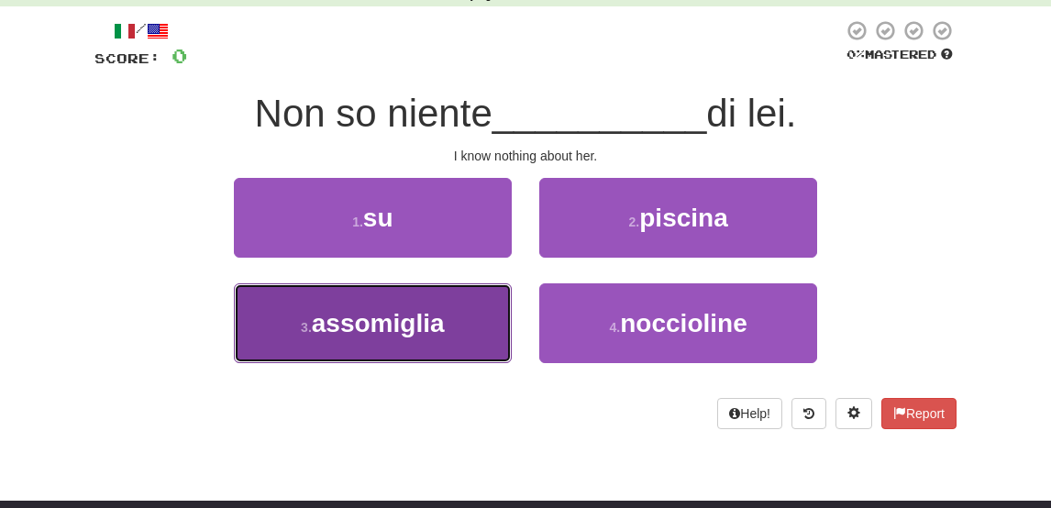
click at [471, 330] on button "3 . assomiglia" at bounding box center [373, 323] width 278 height 80
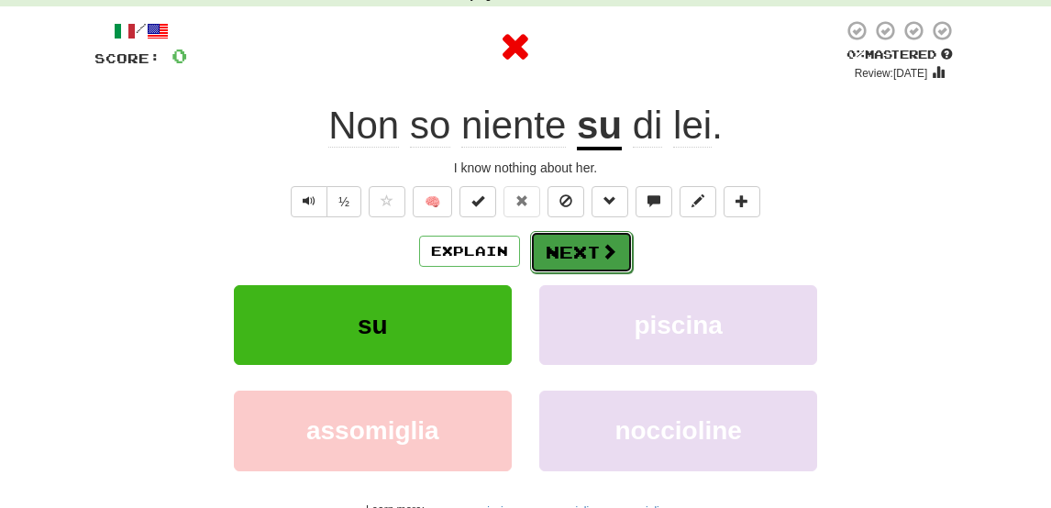
click at [572, 247] on button "Next" at bounding box center [581, 252] width 103 height 42
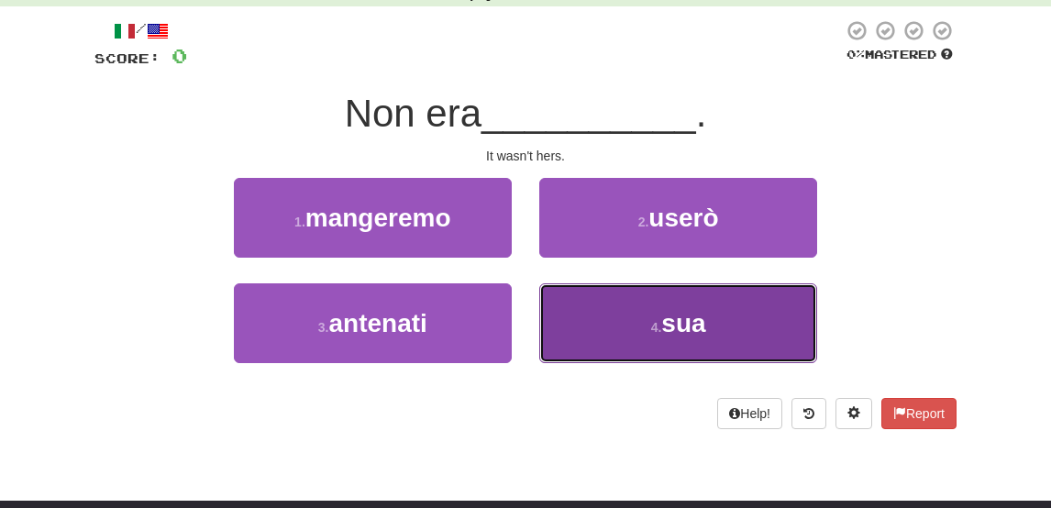
click at [592, 305] on button "4 . sua" at bounding box center [678, 323] width 278 height 80
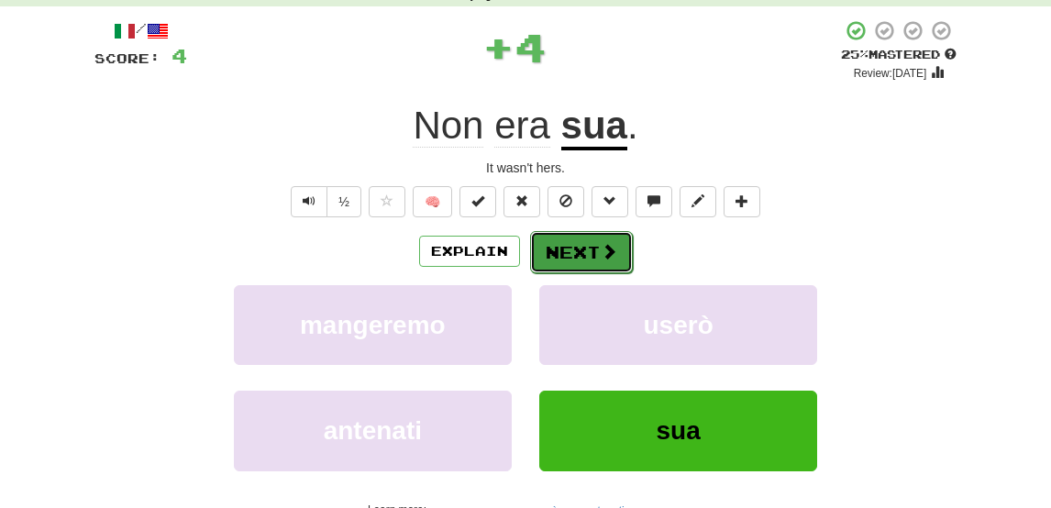
click at [572, 251] on button "Next" at bounding box center [581, 252] width 103 height 42
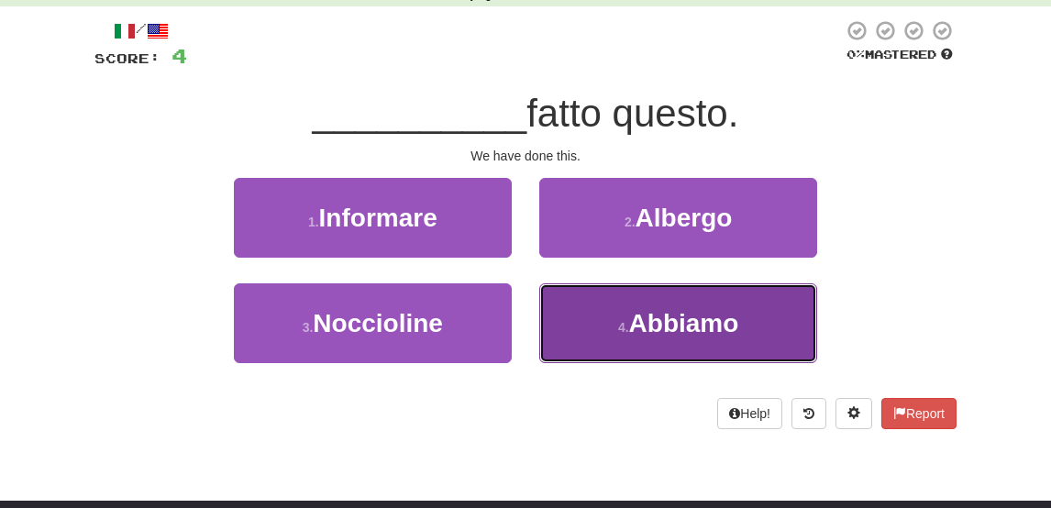
click at [573, 313] on button "4 . Abbiamo" at bounding box center [678, 323] width 278 height 80
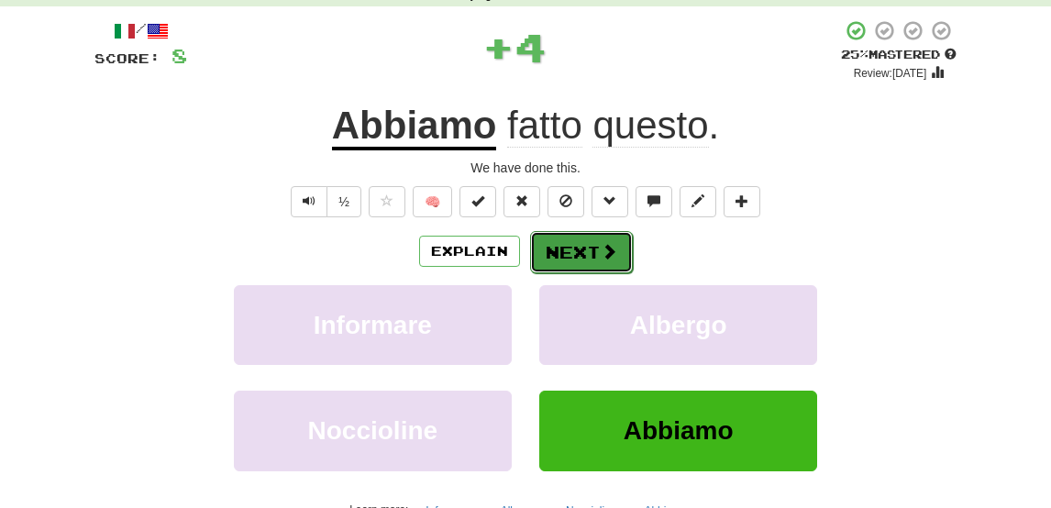
click at [574, 237] on button "Next" at bounding box center [581, 252] width 103 height 42
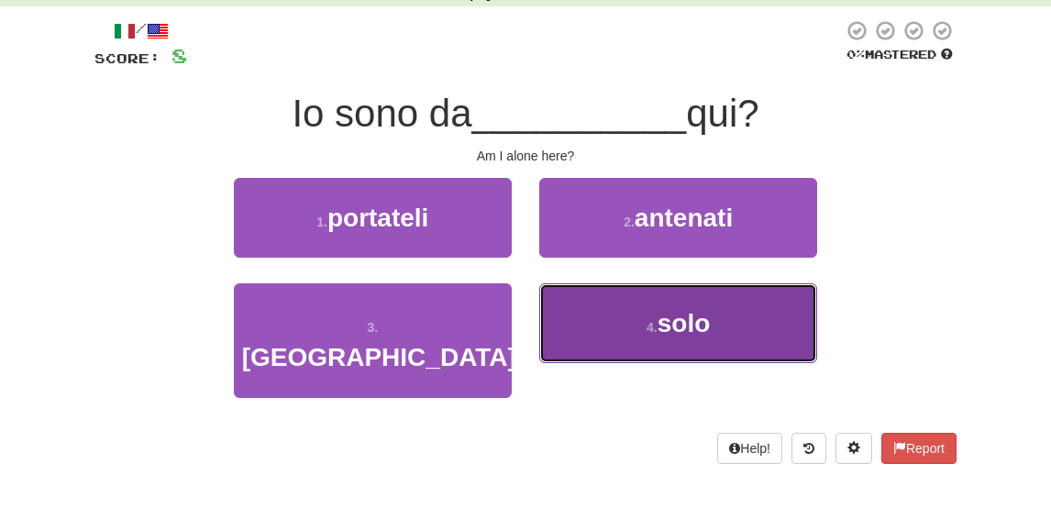
click at [600, 322] on button "4 . solo" at bounding box center [678, 323] width 278 height 80
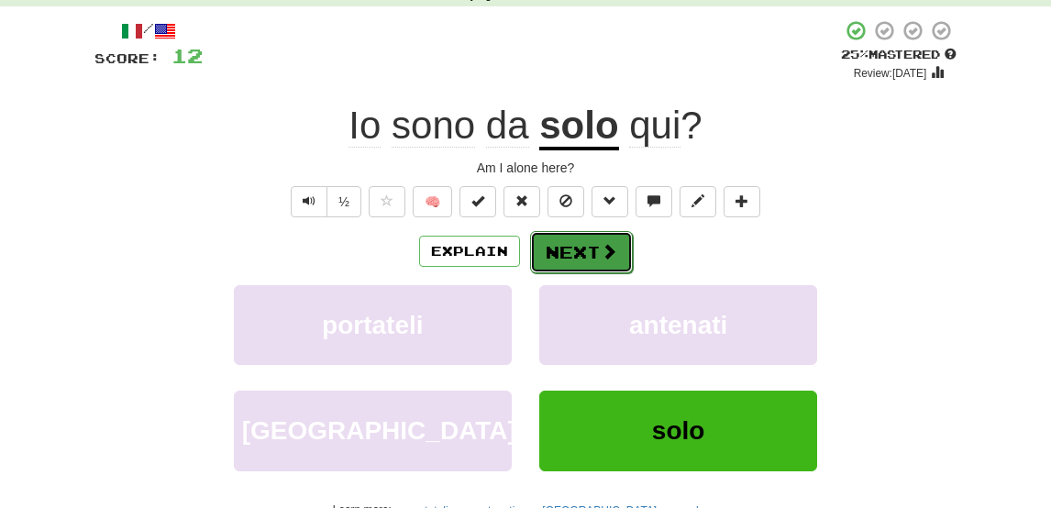
click at [568, 260] on button "Next" at bounding box center [581, 252] width 103 height 42
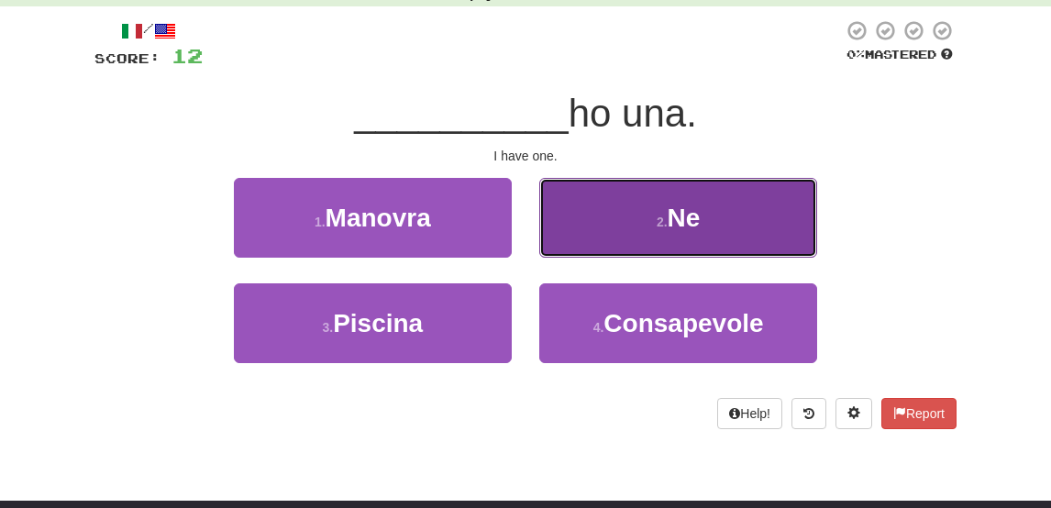
click at [625, 211] on button "2 . Ne" at bounding box center [678, 218] width 278 height 80
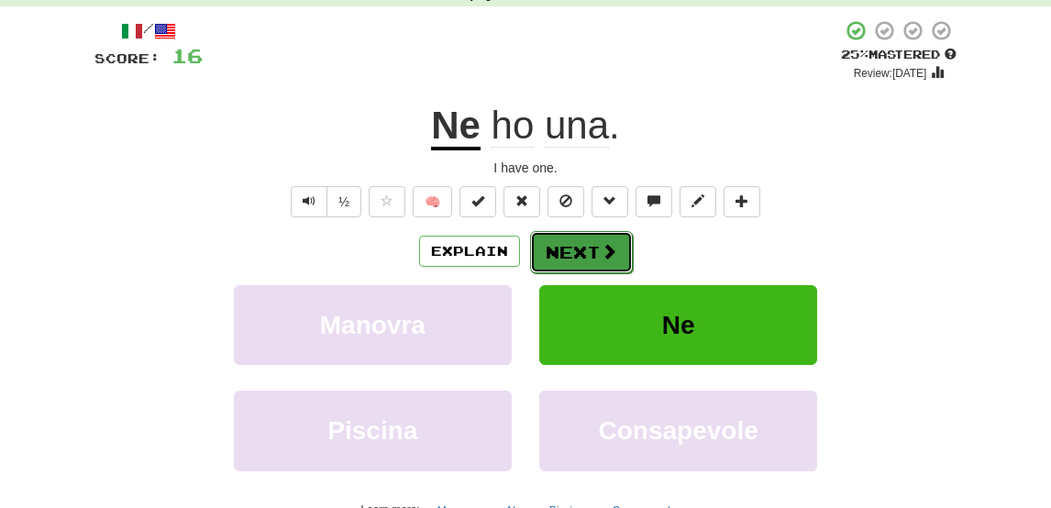
click at [585, 245] on button "Next" at bounding box center [581, 252] width 103 height 42
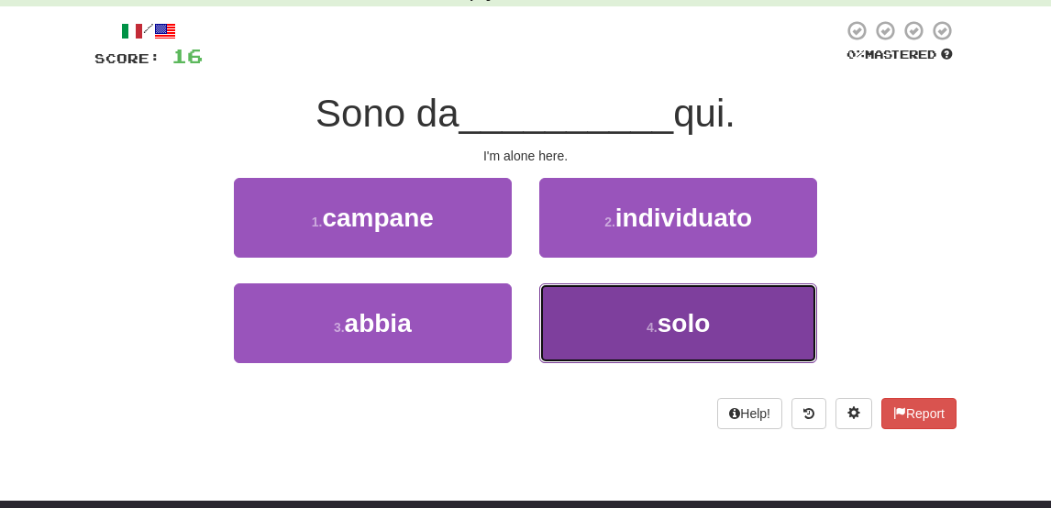
click at [641, 323] on button "4 . solo" at bounding box center [678, 323] width 278 height 80
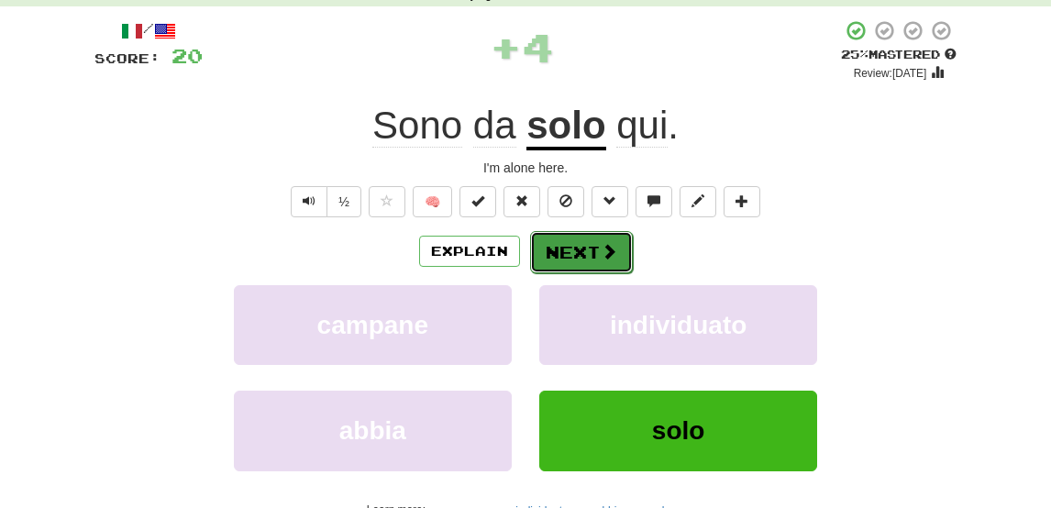
click at [574, 252] on button "Next" at bounding box center [581, 252] width 103 height 42
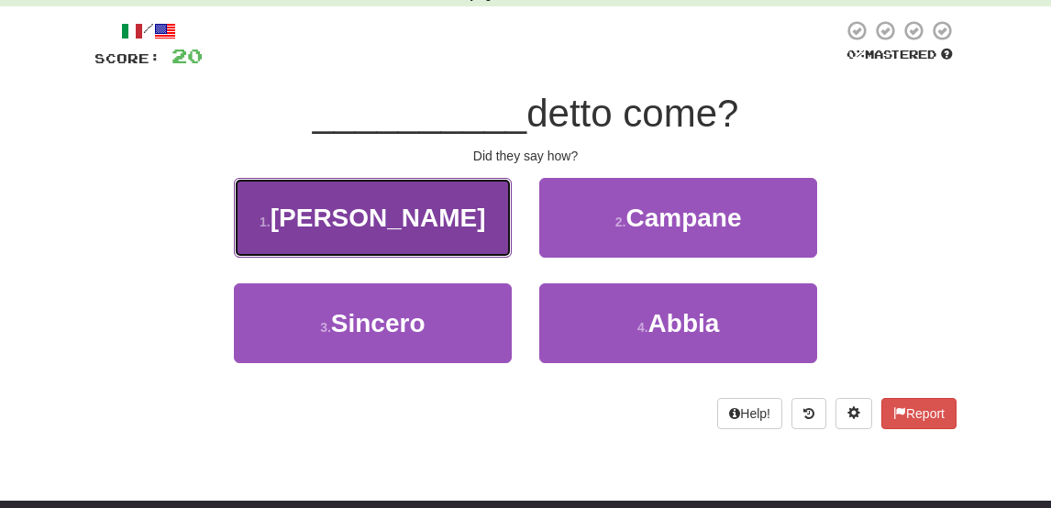
click at [455, 225] on button "1 . Hanno" at bounding box center [373, 218] width 278 height 80
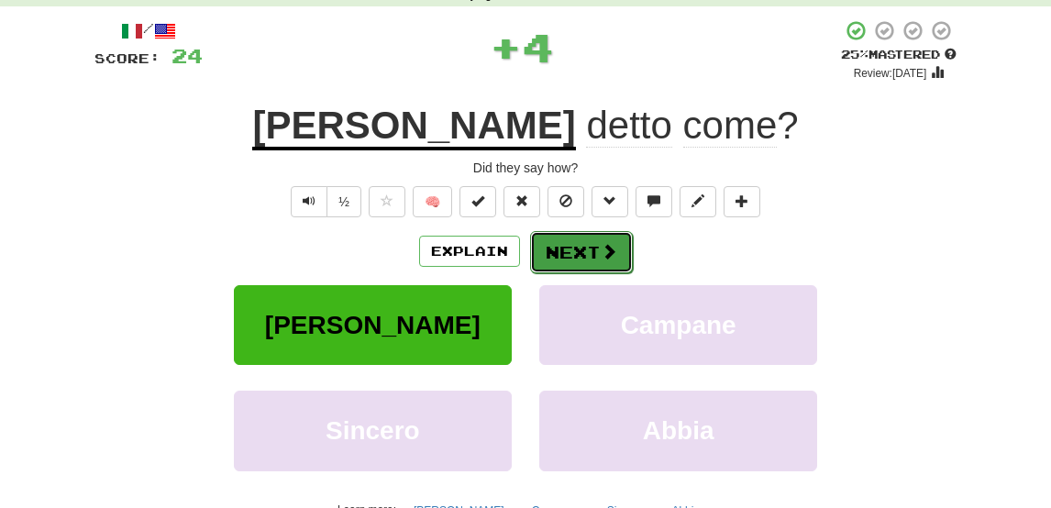
click at [582, 250] on button "Next" at bounding box center [581, 252] width 103 height 42
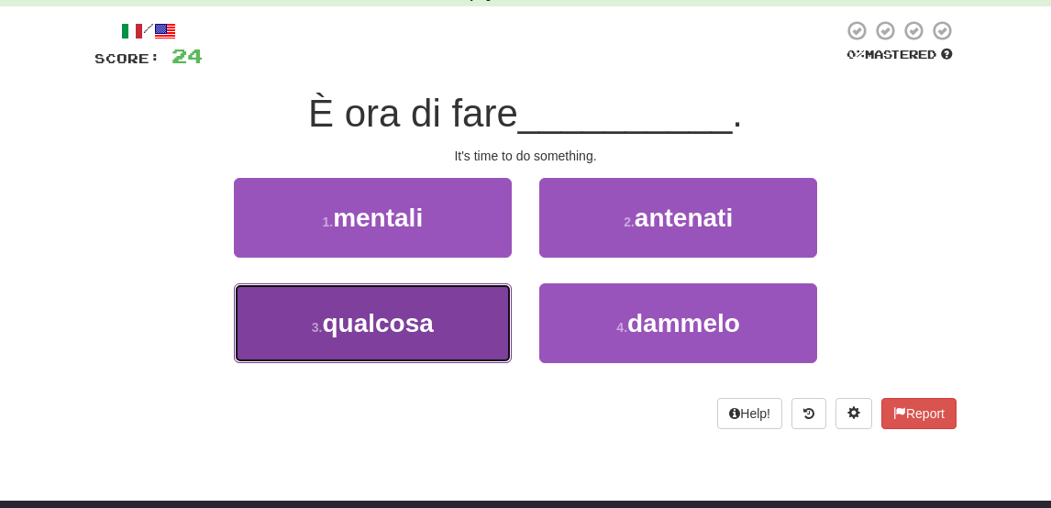
click at [447, 308] on button "3 . qualcosa" at bounding box center [373, 323] width 278 height 80
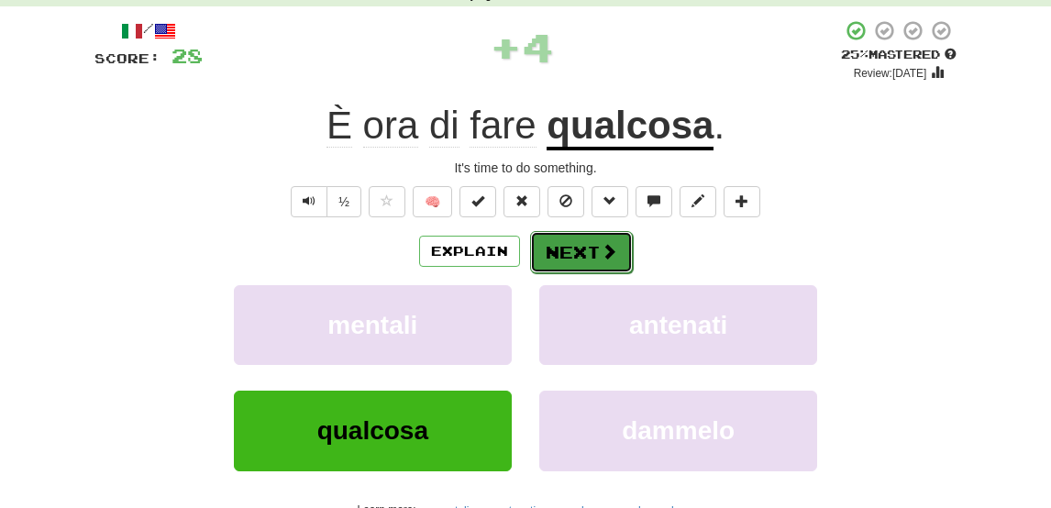
click at [572, 242] on button "Next" at bounding box center [581, 252] width 103 height 42
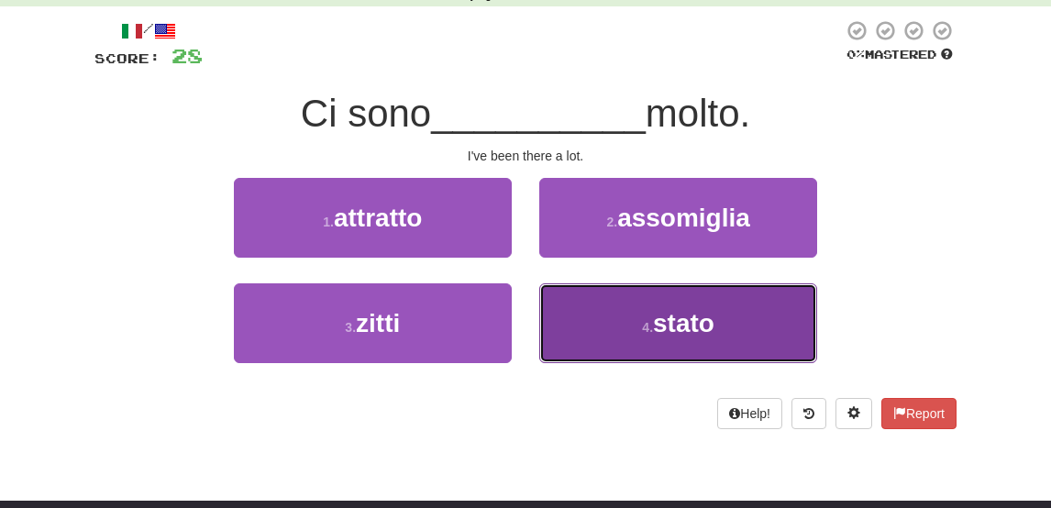
click at [636, 320] on button "4 . stato" at bounding box center [678, 323] width 278 height 80
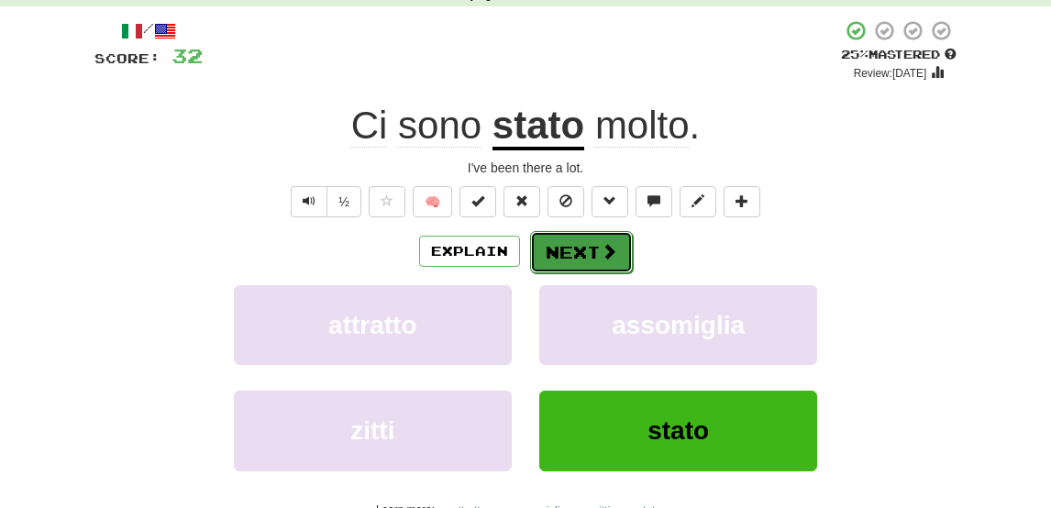
click at [588, 257] on button "Next" at bounding box center [581, 252] width 103 height 42
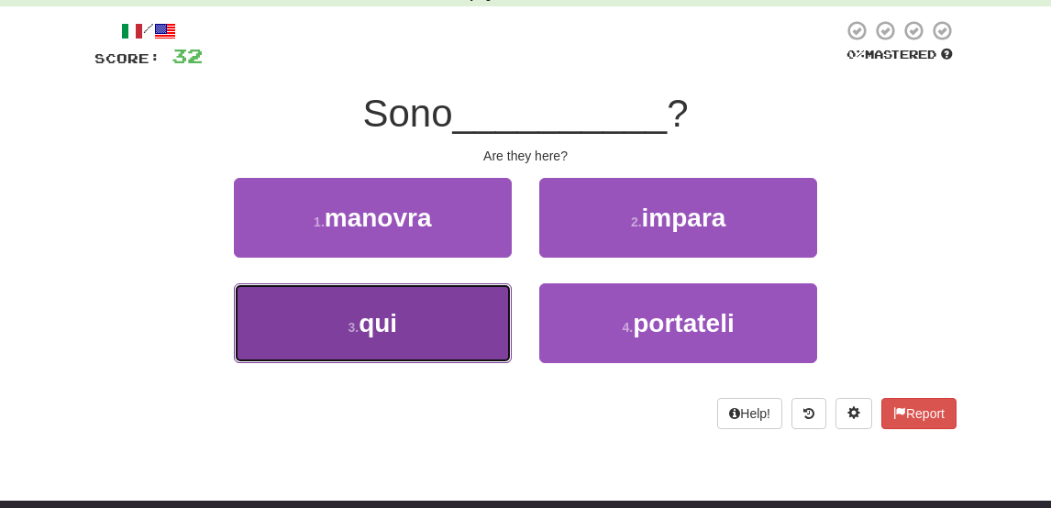
click at [435, 296] on button "3 . qui" at bounding box center [373, 323] width 278 height 80
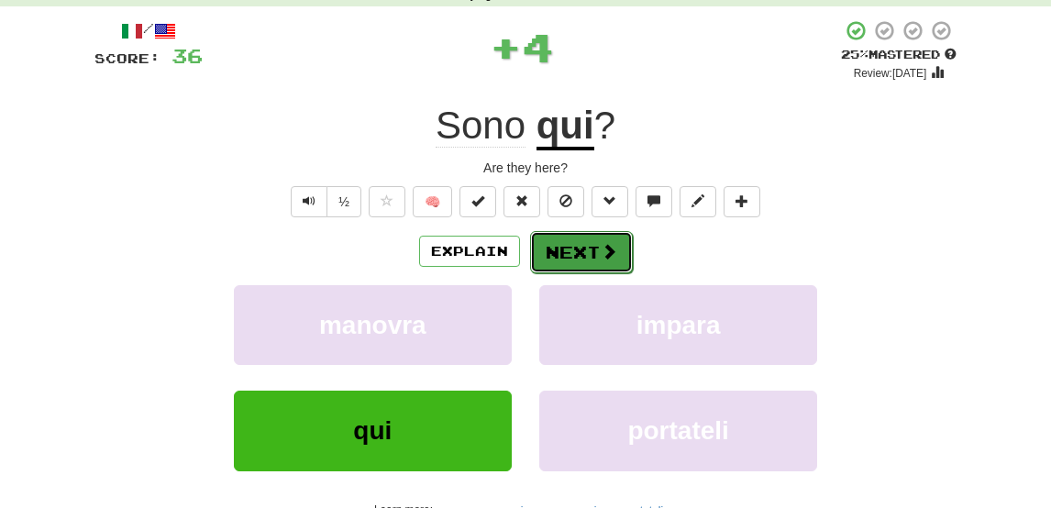
click at [567, 249] on button "Next" at bounding box center [581, 252] width 103 height 42
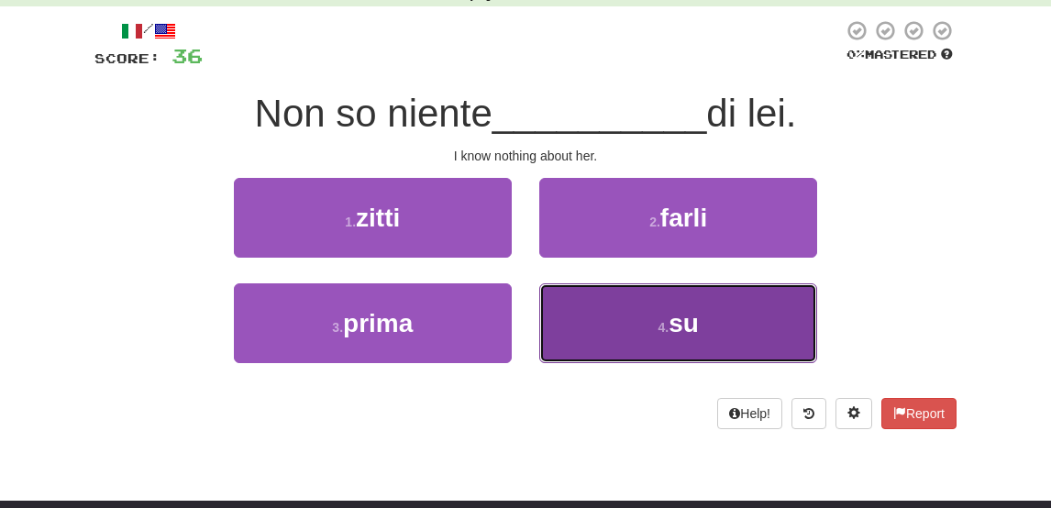
click at [684, 333] on span "su" at bounding box center [683, 323] width 30 height 28
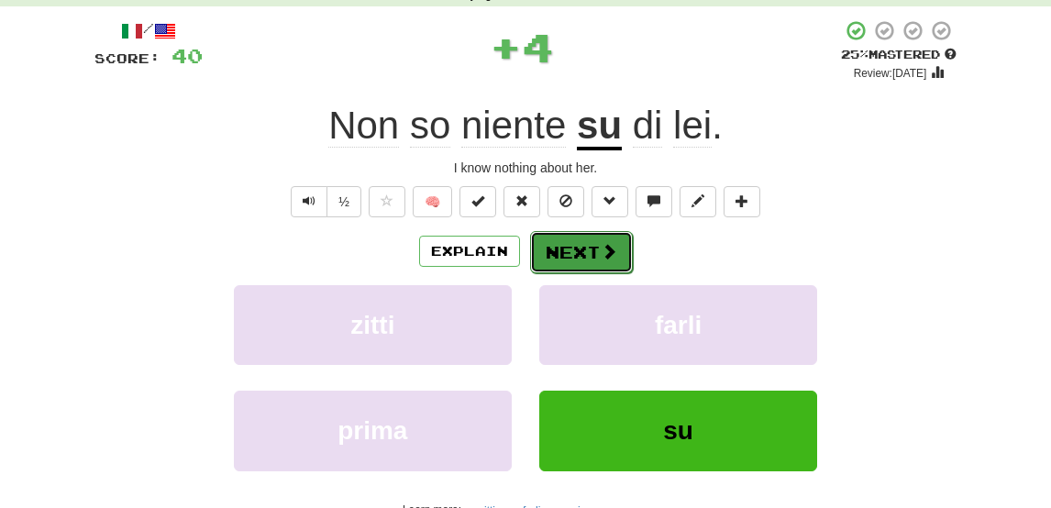
click at [582, 257] on button "Next" at bounding box center [581, 252] width 103 height 42
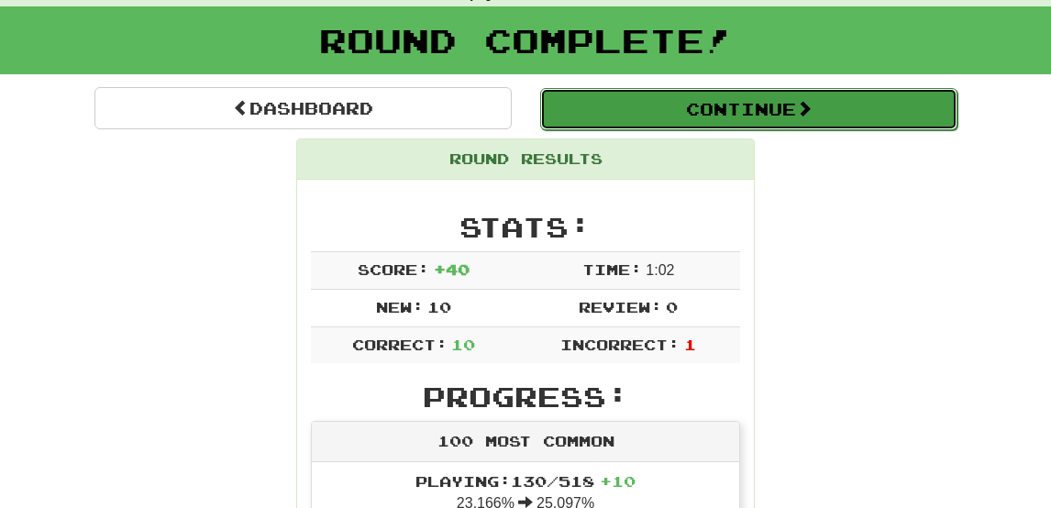
click at [689, 98] on button "Continue" at bounding box center [748, 109] width 417 height 42
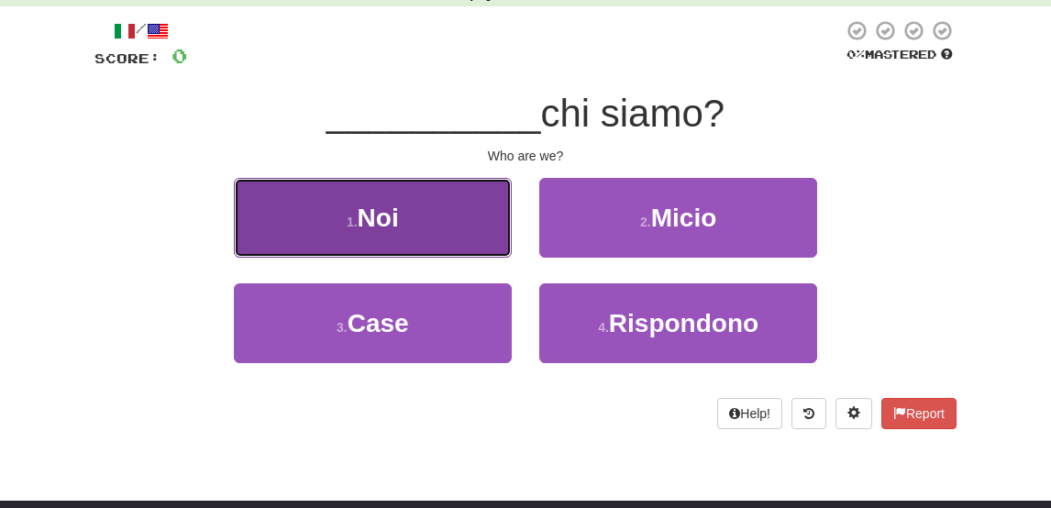
click at [458, 209] on button "1 . Noi" at bounding box center [373, 218] width 278 height 80
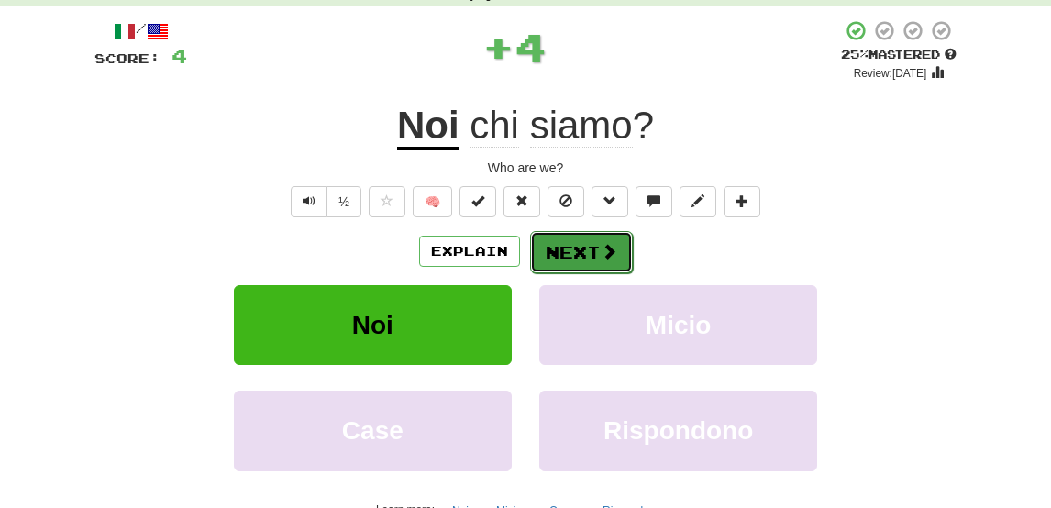
click at [605, 243] on span at bounding box center [609, 251] width 17 height 17
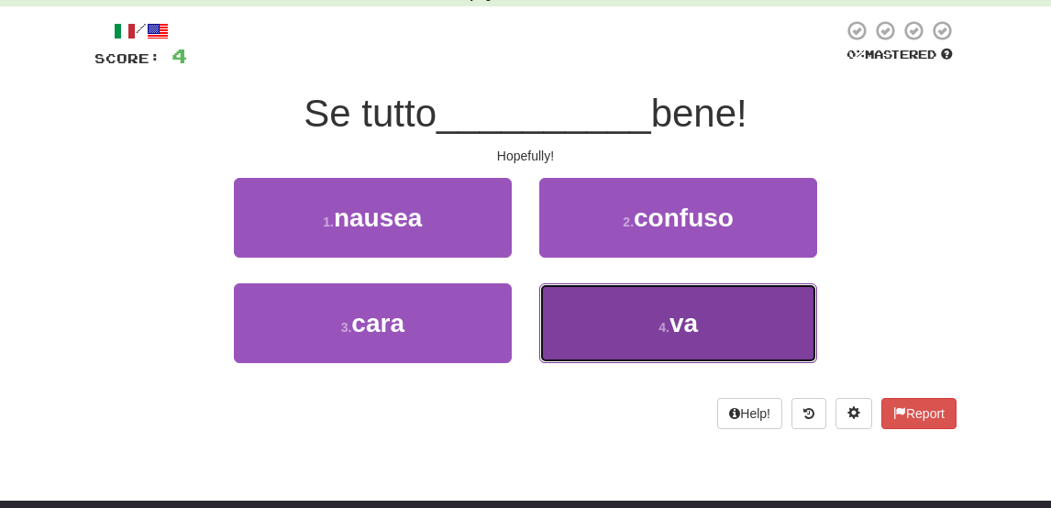
click at [634, 303] on button "4 . va" at bounding box center [678, 323] width 278 height 80
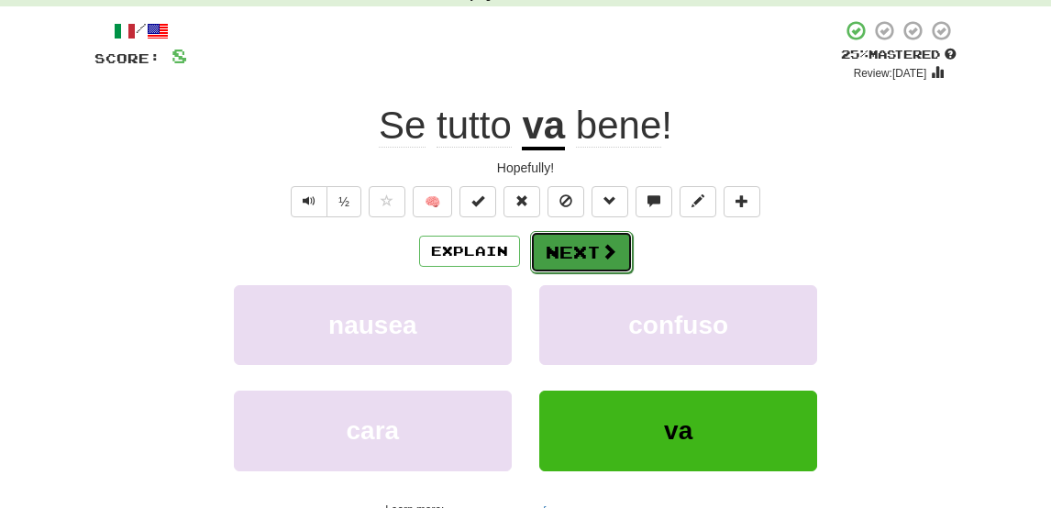
click at [556, 249] on button "Next" at bounding box center [581, 252] width 103 height 42
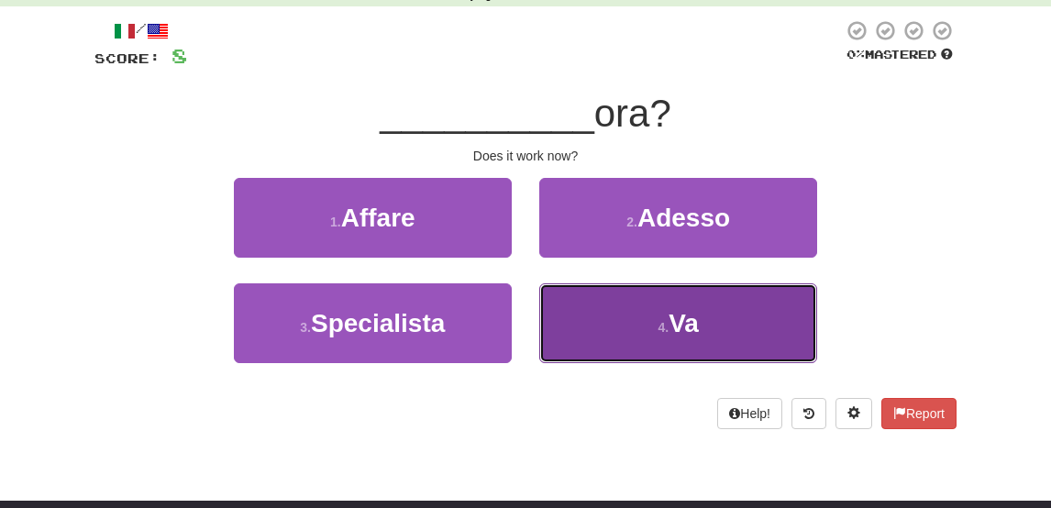
click at [658, 338] on button "4 . Va" at bounding box center [678, 323] width 278 height 80
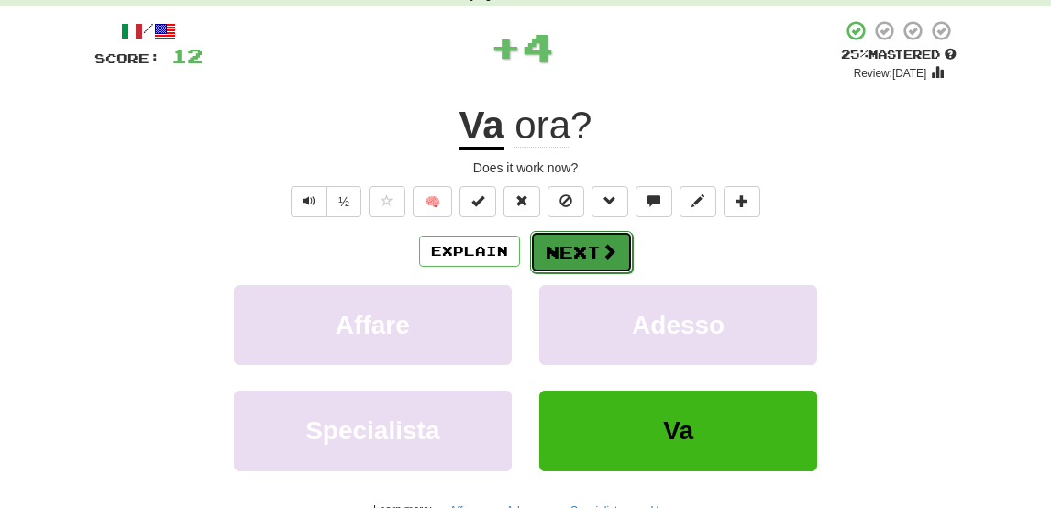
click at [578, 243] on button "Next" at bounding box center [581, 252] width 103 height 42
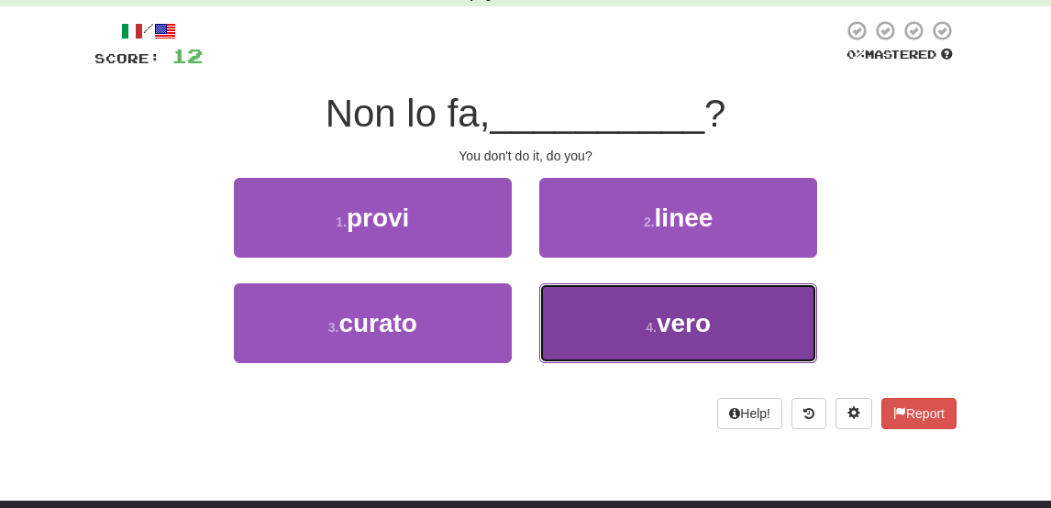
click at [620, 327] on button "4 . vero" at bounding box center [678, 323] width 278 height 80
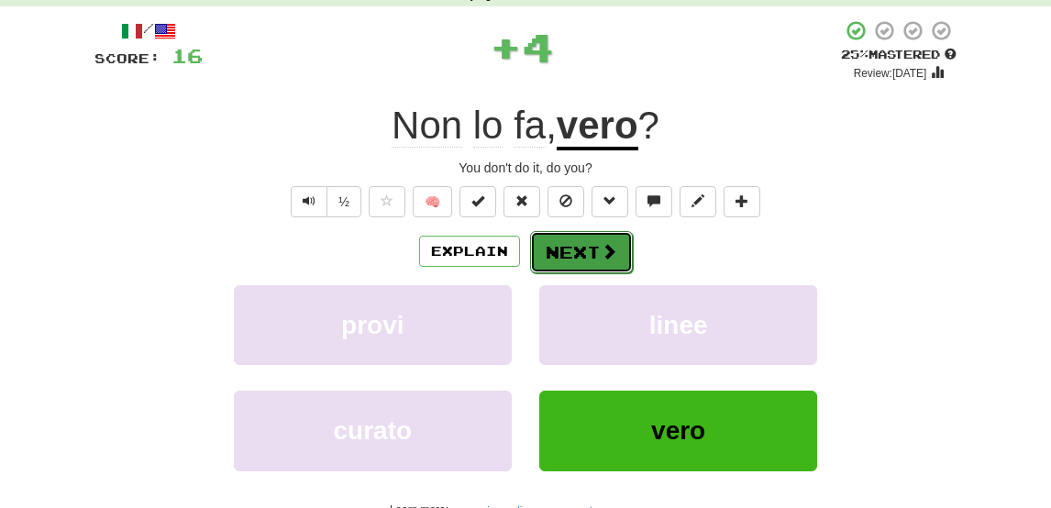
click at [578, 256] on button "Next" at bounding box center [581, 252] width 103 height 42
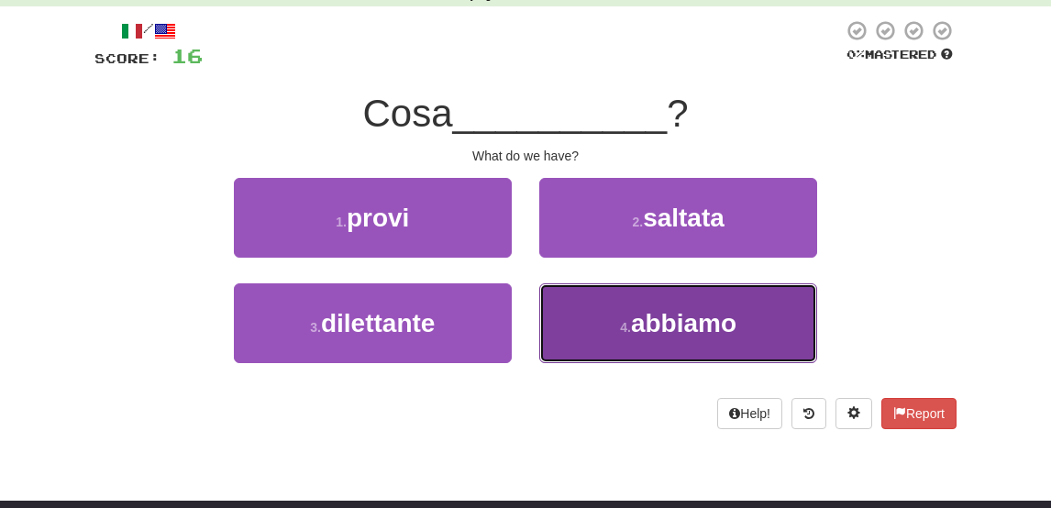
click at [636, 305] on button "4 . abbiamo" at bounding box center [678, 323] width 278 height 80
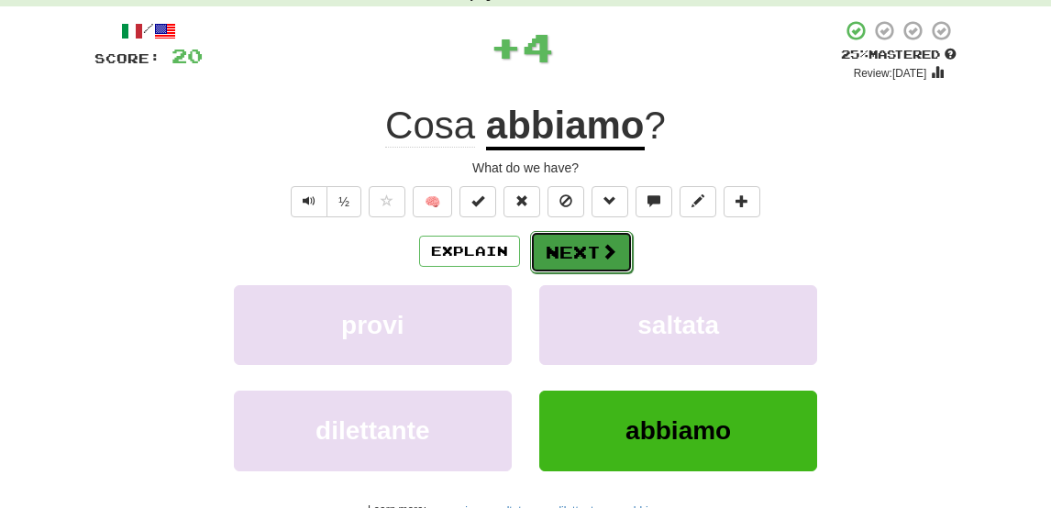
click at [574, 256] on button "Next" at bounding box center [581, 252] width 103 height 42
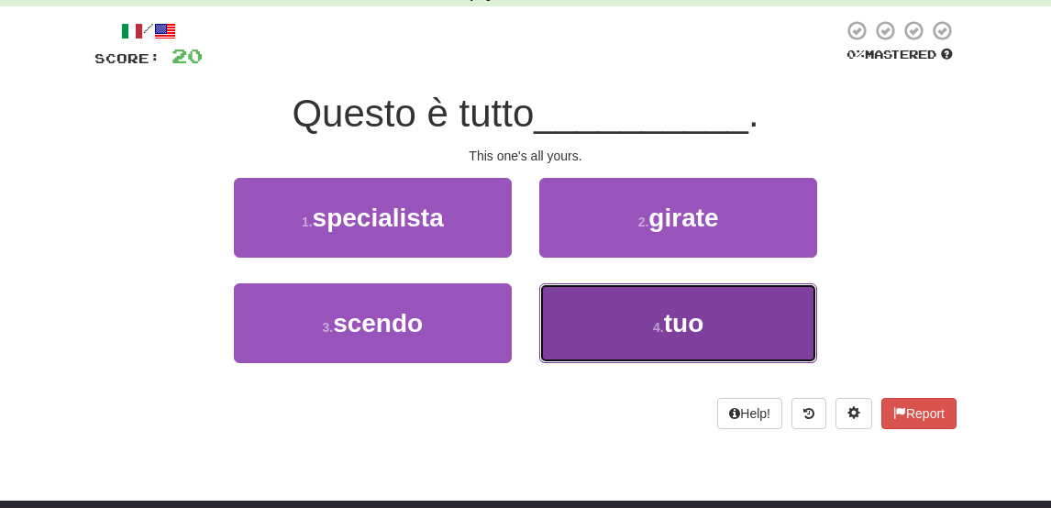
click at [614, 311] on button "4 . tuo" at bounding box center [678, 323] width 278 height 80
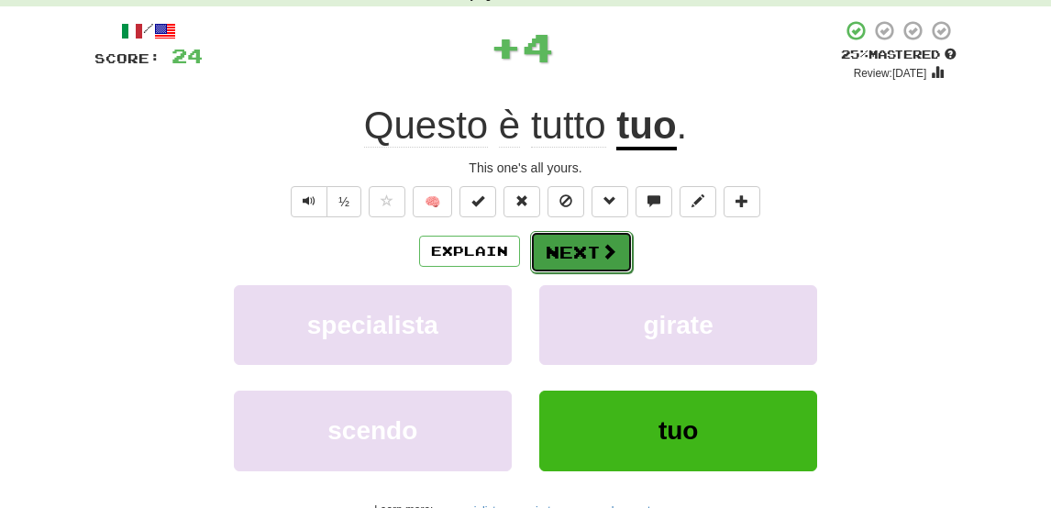
click at [581, 252] on button "Next" at bounding box center [581, 252] width 103 height 42
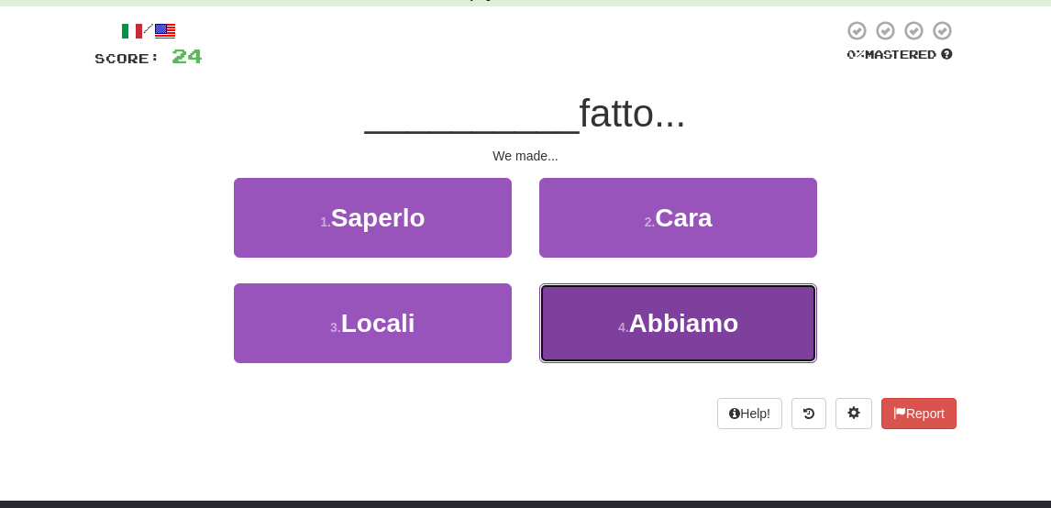
click at [625, 325] on small "4 ." at bounding box center [623, 327] width 11 height 15
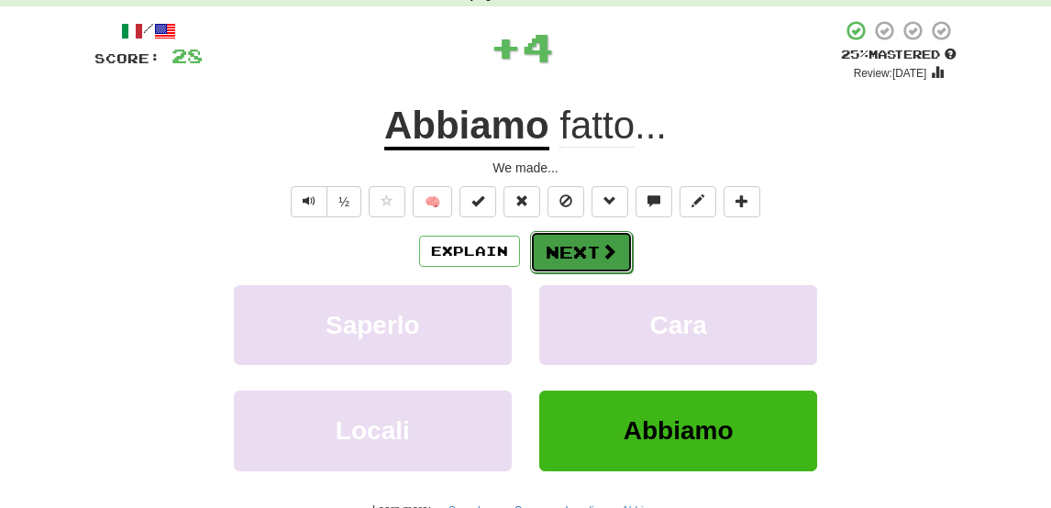
click at [605, 232] on button "Next" at bounding box center [581, 252] width 103 height 42
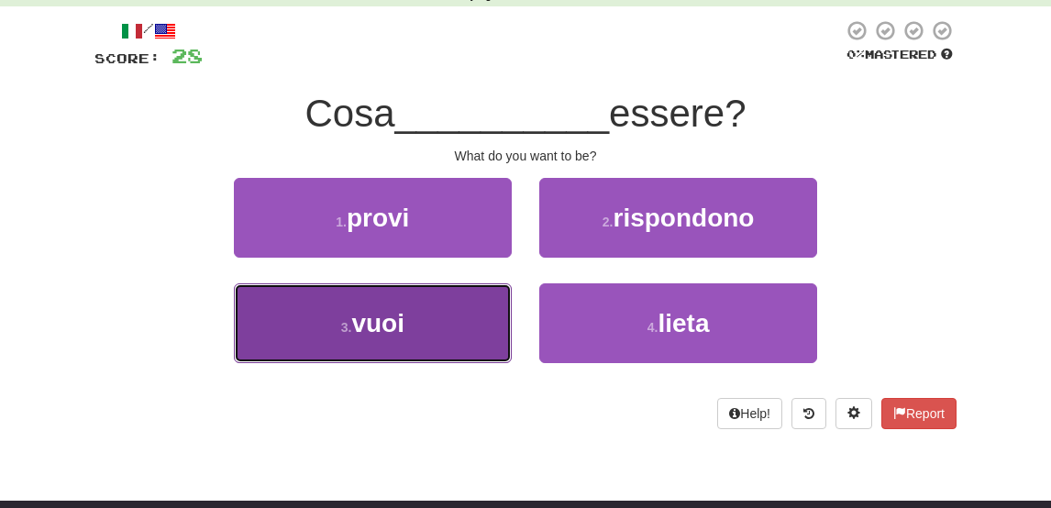
click at [440, 322] on button "3 . vuoi" at bounding box center [373, 323] width 278 height 80
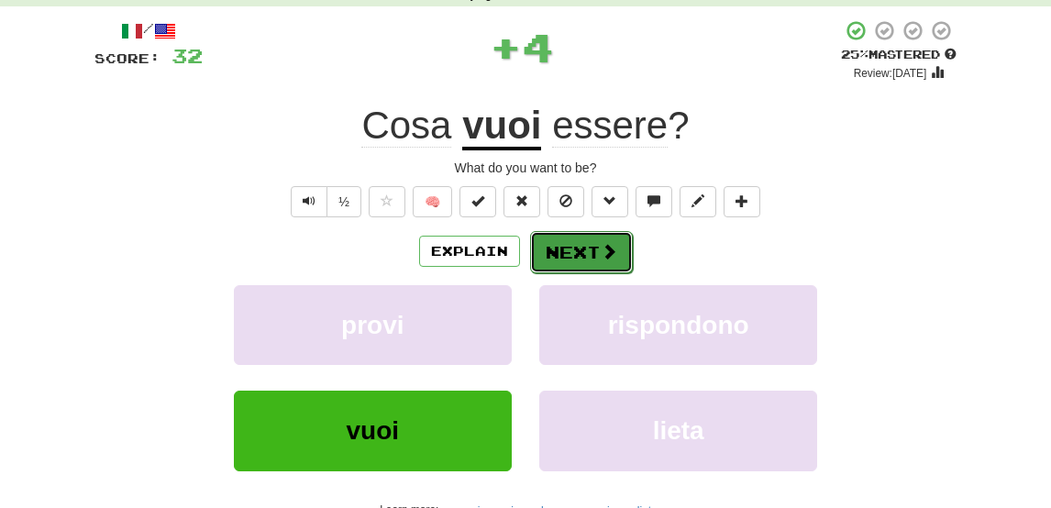
click at [587, 250] on button "Next" at bounding box center [581, 252] width 103 height 42
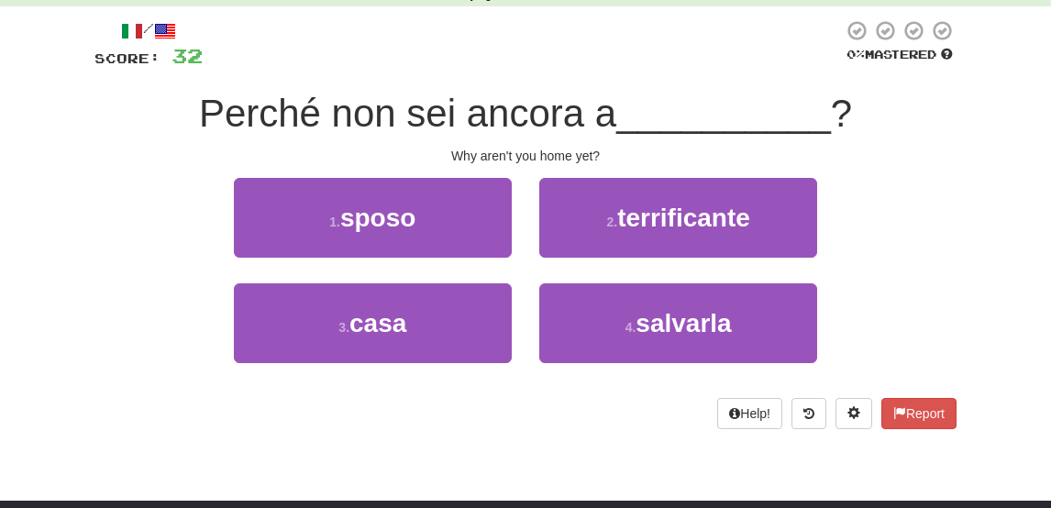
click at [587, 250] on button "2 . terrificante" at bounding box center [678, 218] width 278 height 80
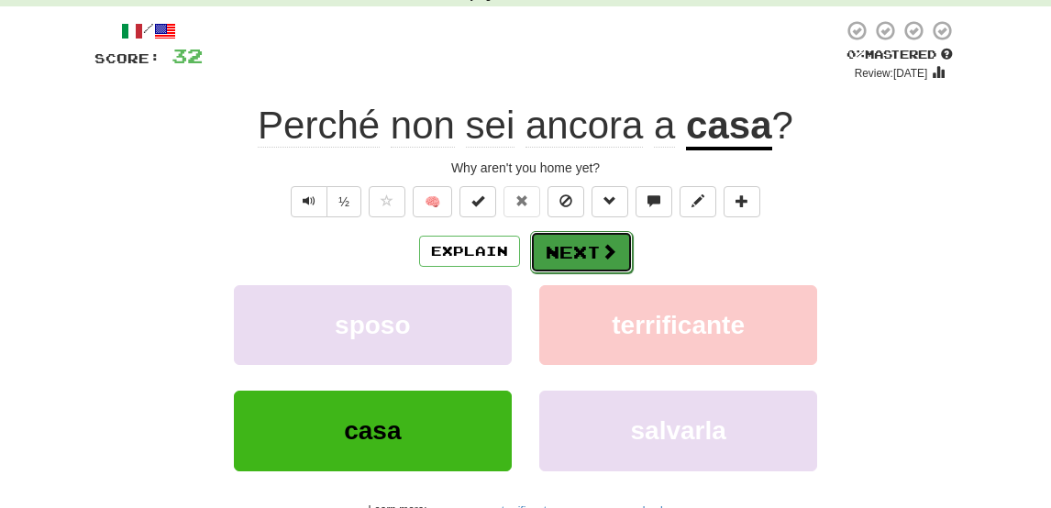
click at [589, 256] on button "Next" at bounding box center [581, 252] width 103 height 42
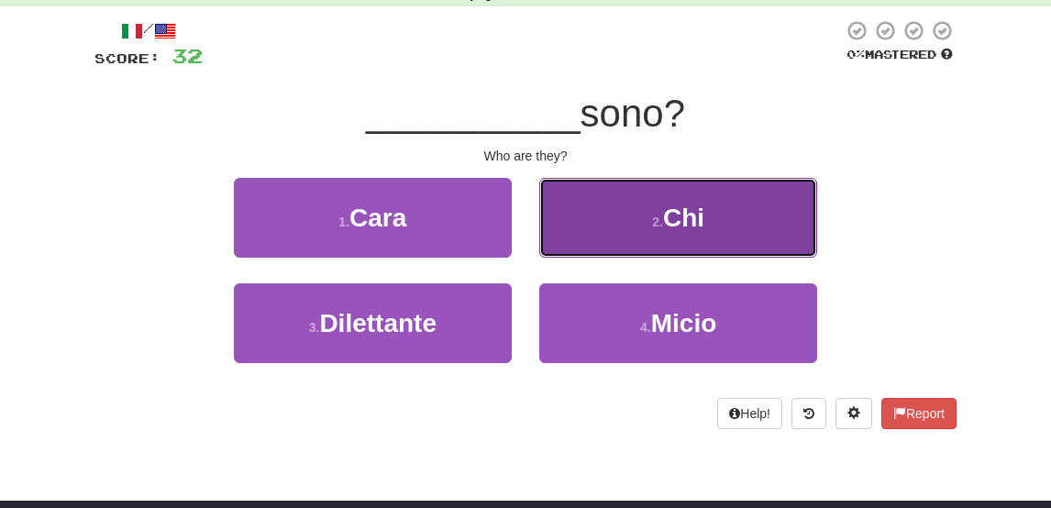
click at [594, 241] on button "2 . Chi" at bounding box center [678, 218] width 278 height 80
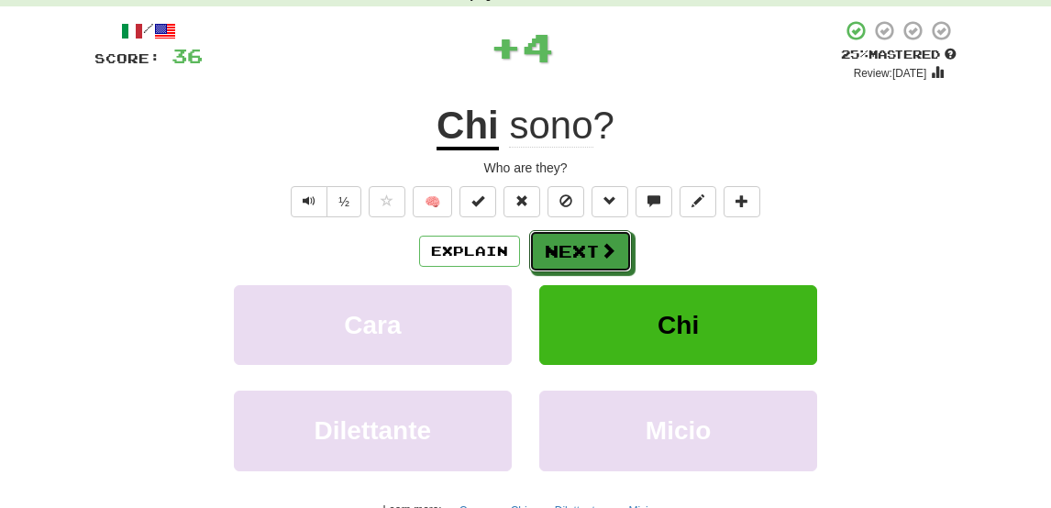
click at [594, 241] on button "Next" at bounding box center [580, 251] width 103 height 42
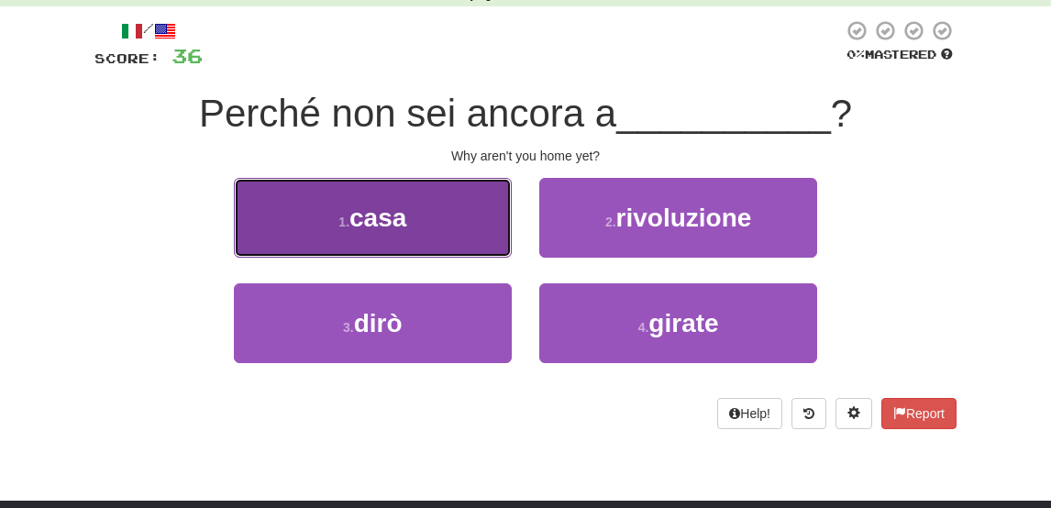
click at [447, 226] on button "1 . casa" at bounding box center [373, 218] width 278 height 80
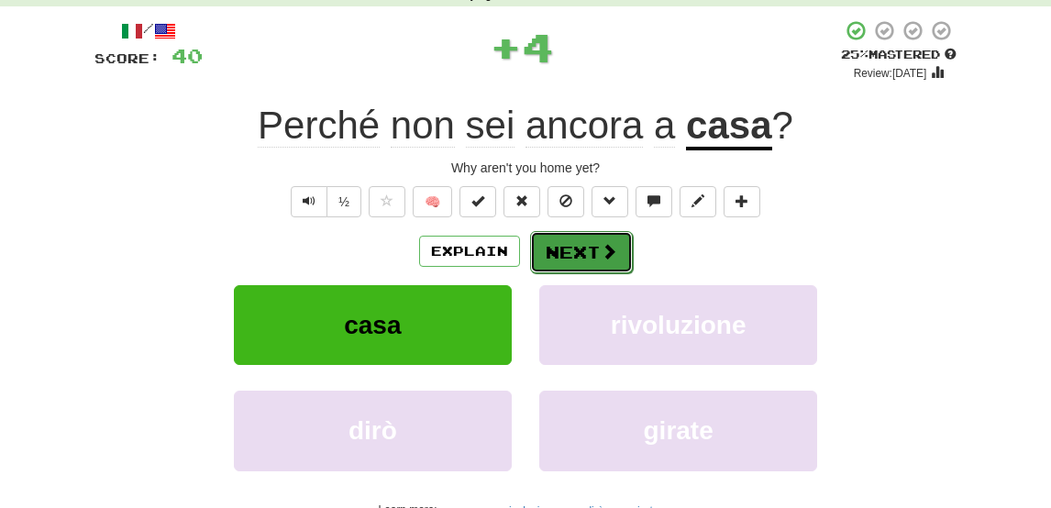
click at [554, 259] on button "Next" at bounding box center [581, 252] width 103 height 42
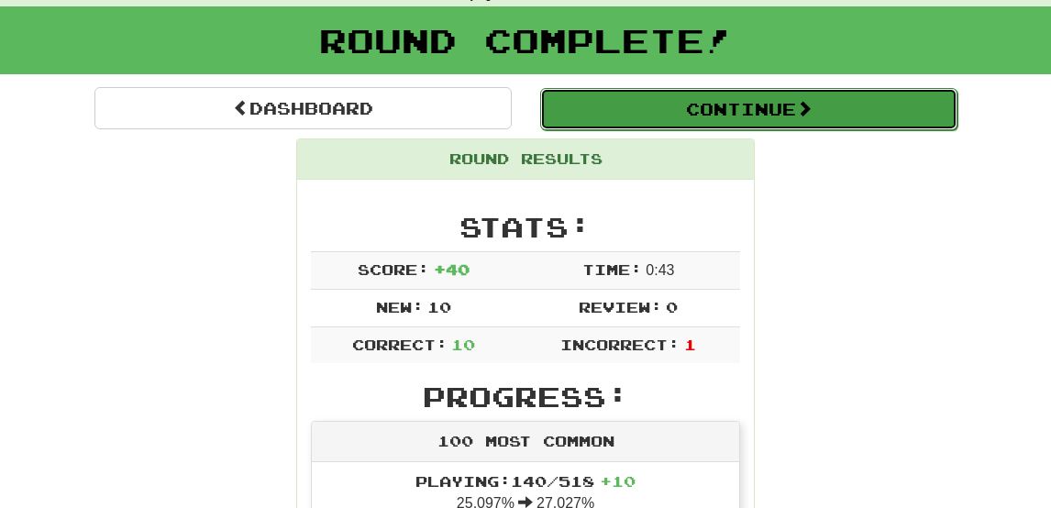
click at [671, 110] on button "Continue" at bounding box center [748, 109] width 417 height 42
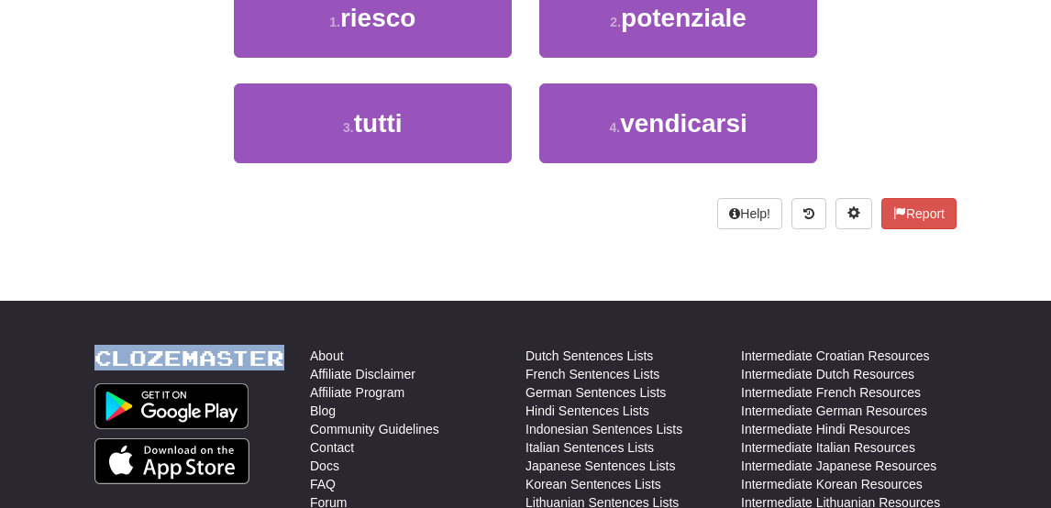
scroll to position [0, 0]
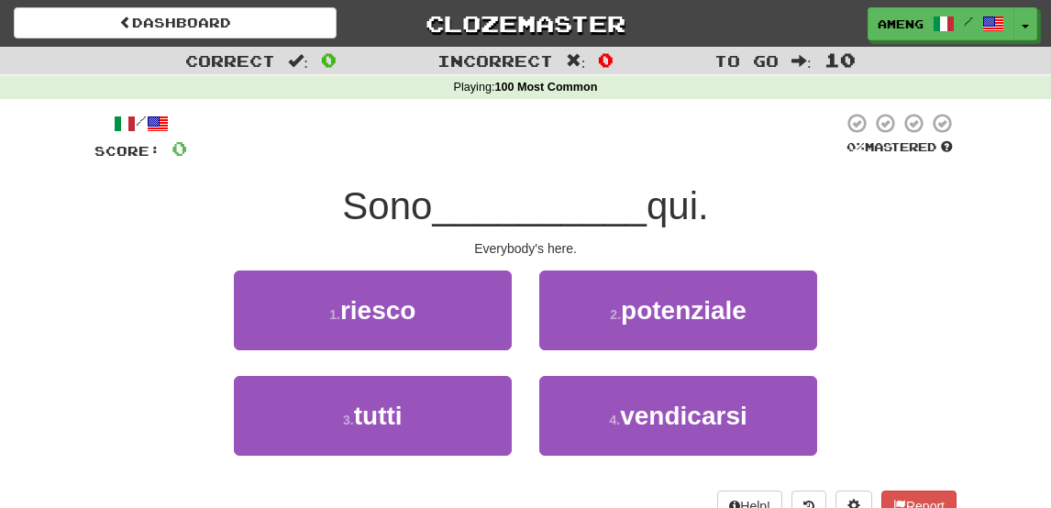
click at [110, 139] on div "Score: 0" at bounding box center [140, 149] width 93 height 28
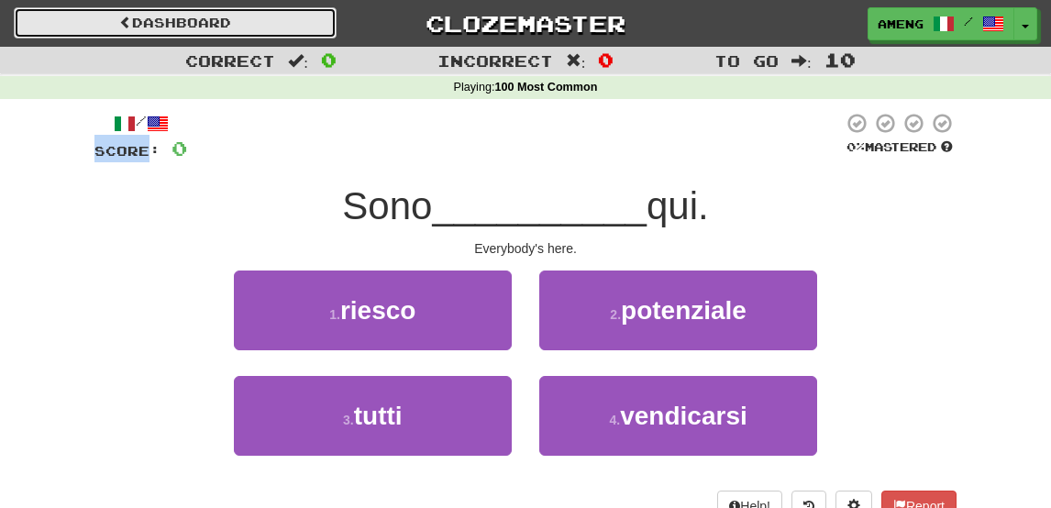
click at [123, 22] on span at bounding box center [125, 22] width 13 height 13
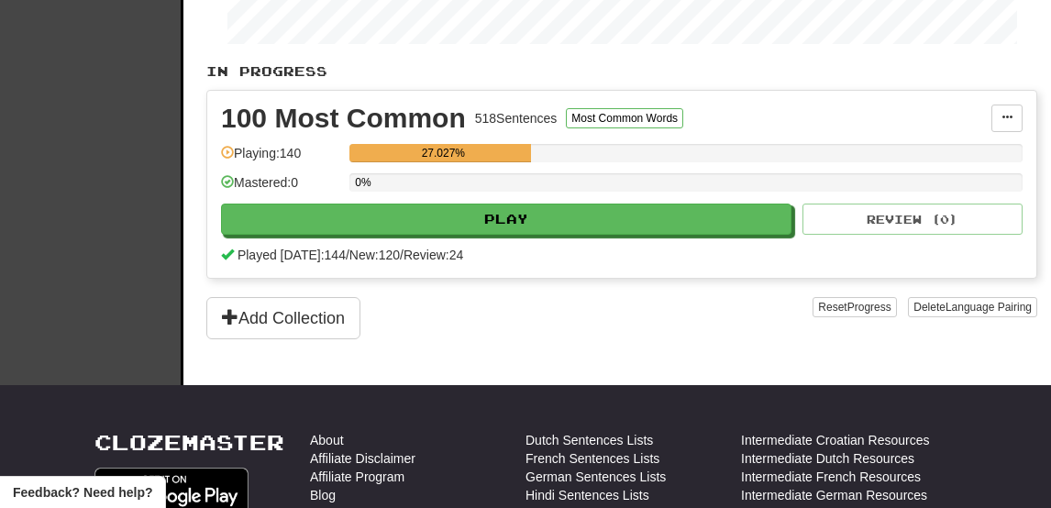
scroll to position [550, 0]
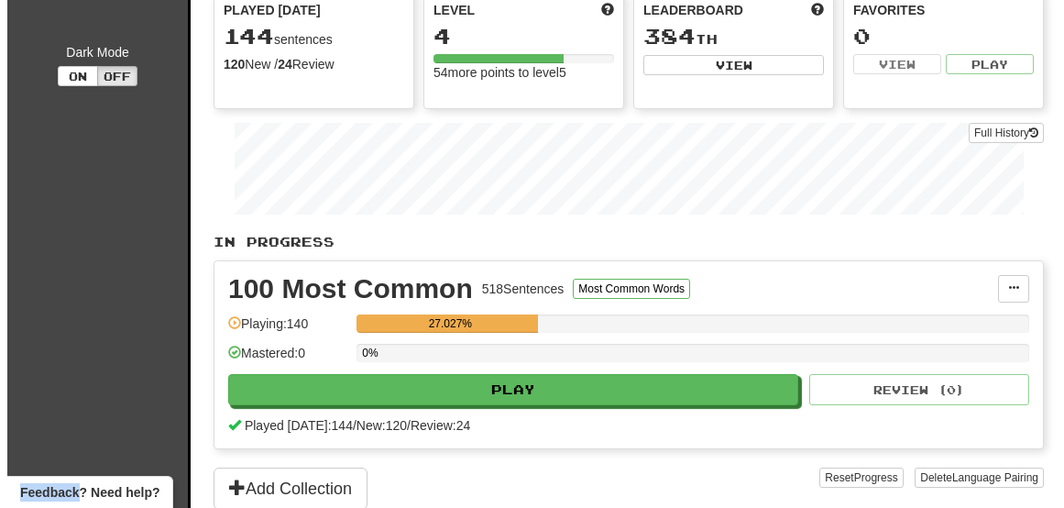
scroll to position [195, 0]
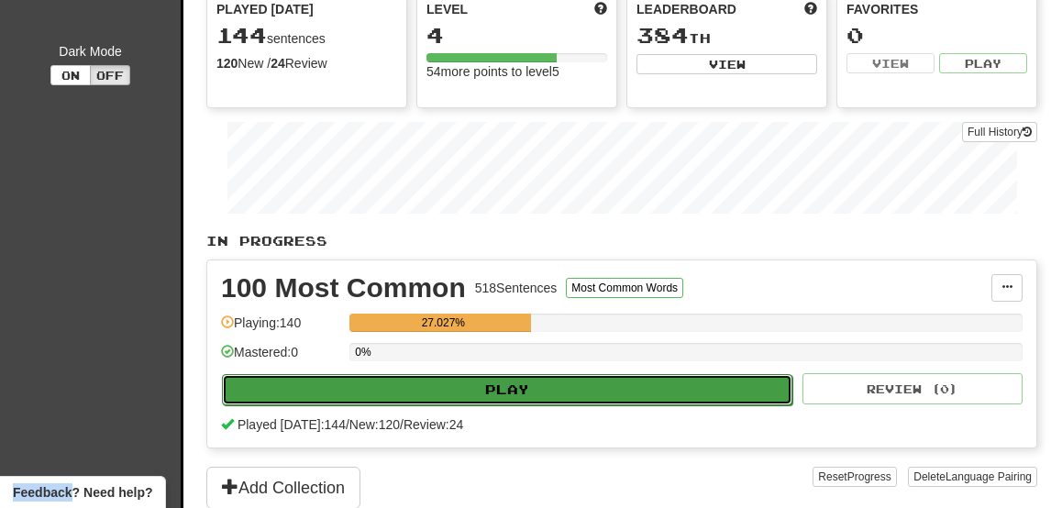
click at [527, 382] on button "Play" at bounding box center [507, 389] width 570 height 31
select select "**"
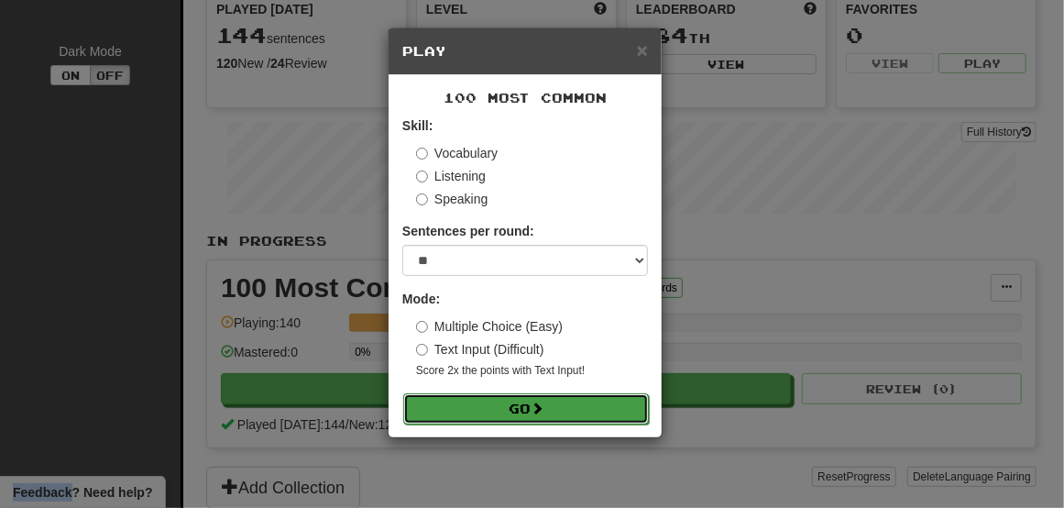
click at [565, 416] on button "Go" at bounding box center [526, 408] width 246 height 31
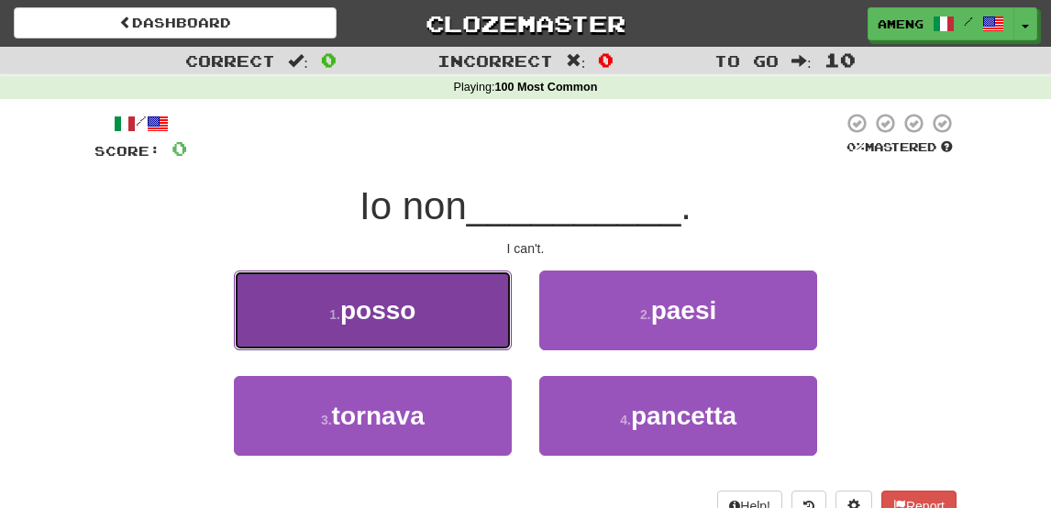
click at [462, 322] on button "1 . posso" at bounding box center [373, 310] width 278 height 80
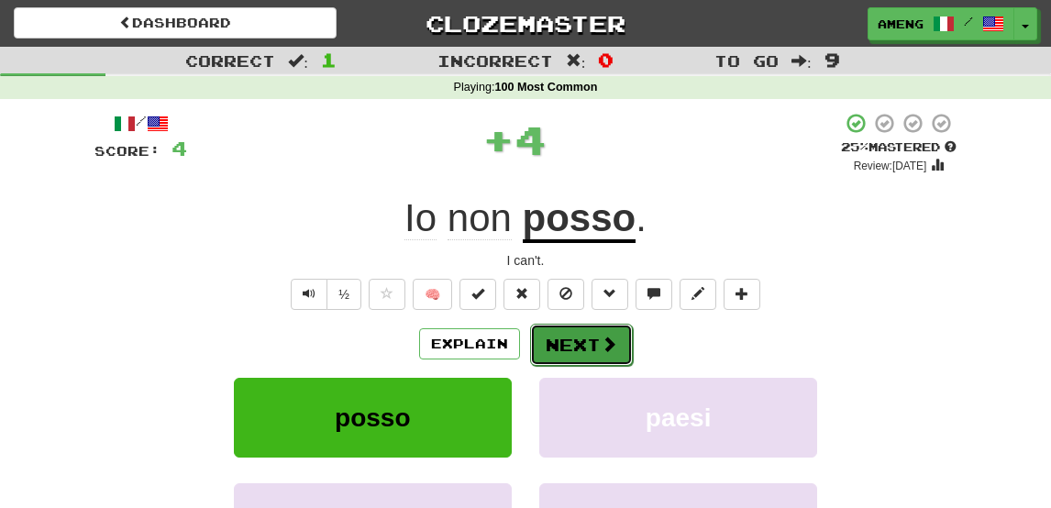
click at [563, 346] on button "Next" at bounding box center [581, 345] width 103 height 42
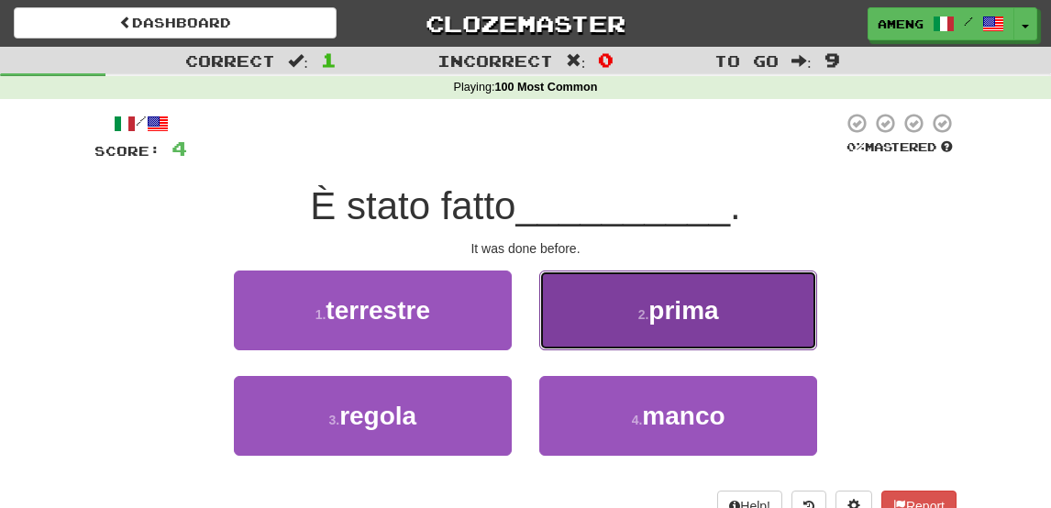
click at [621, 303] on button "2 . prima" at bounding box center [678, 310] width 278 height 80
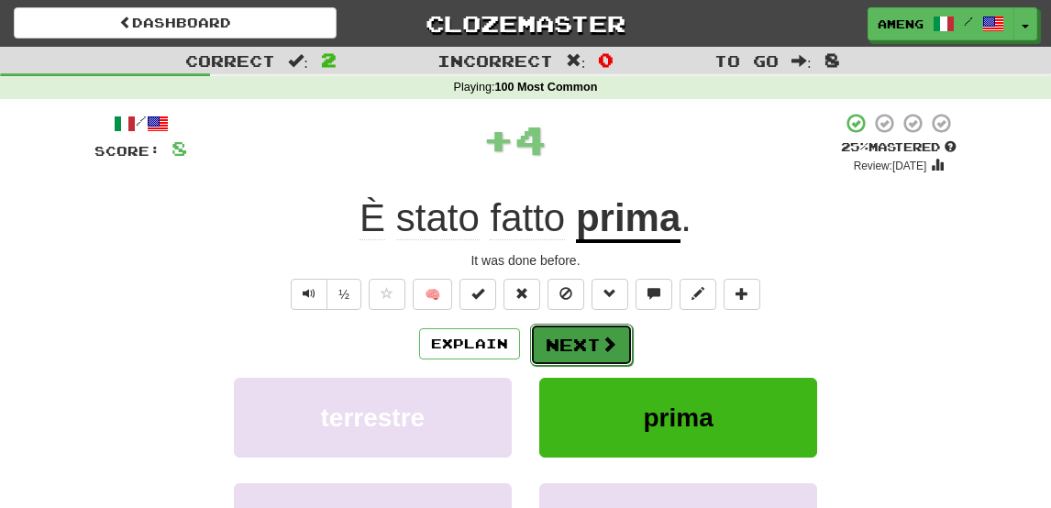
click at [613, 346] on span at bounding box center [609, 344] width 17 height 17
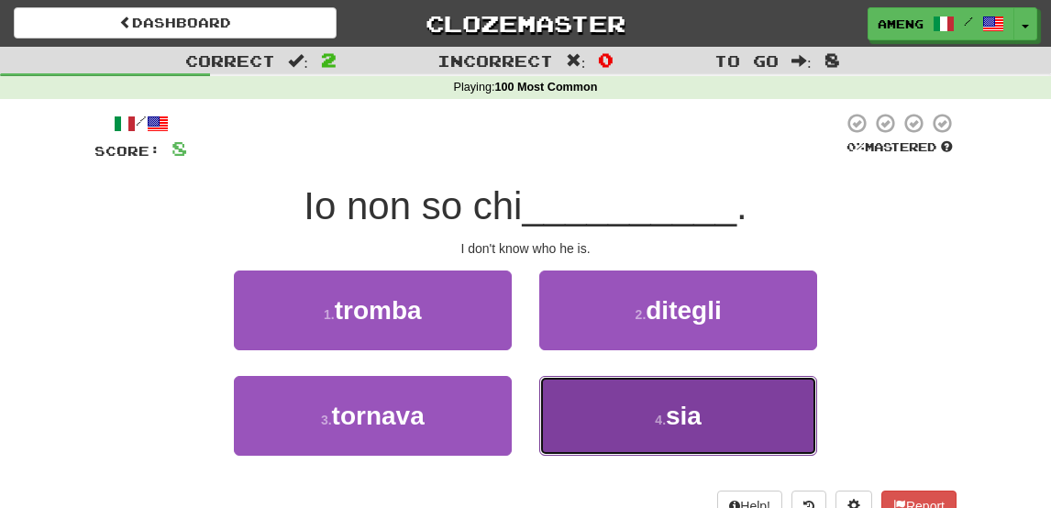
click at [636, 399] on button "4 . sia" at bounding box center [678, 416] width 278 height 80
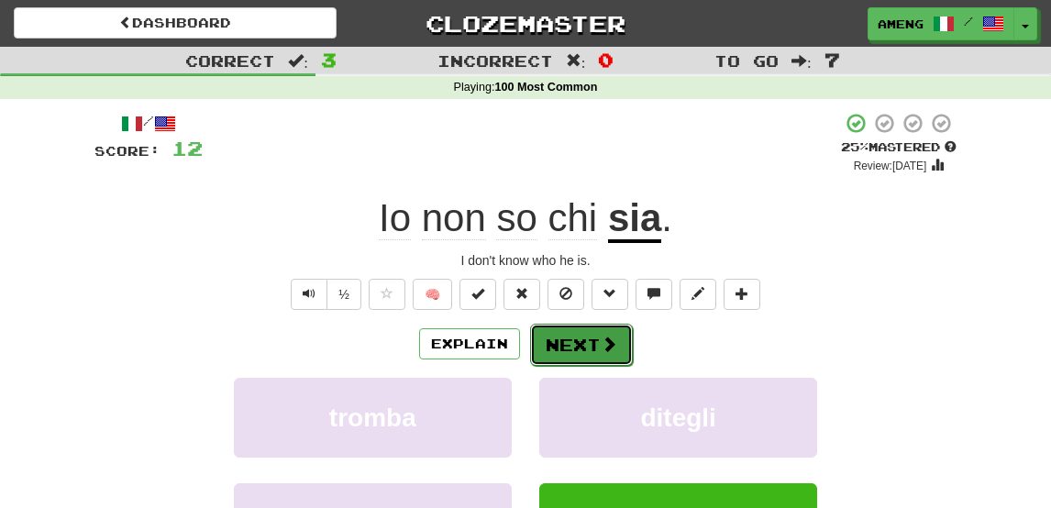
click at [574, 343] on button "Next" at bounding box center [581, 345] width 103 height 42
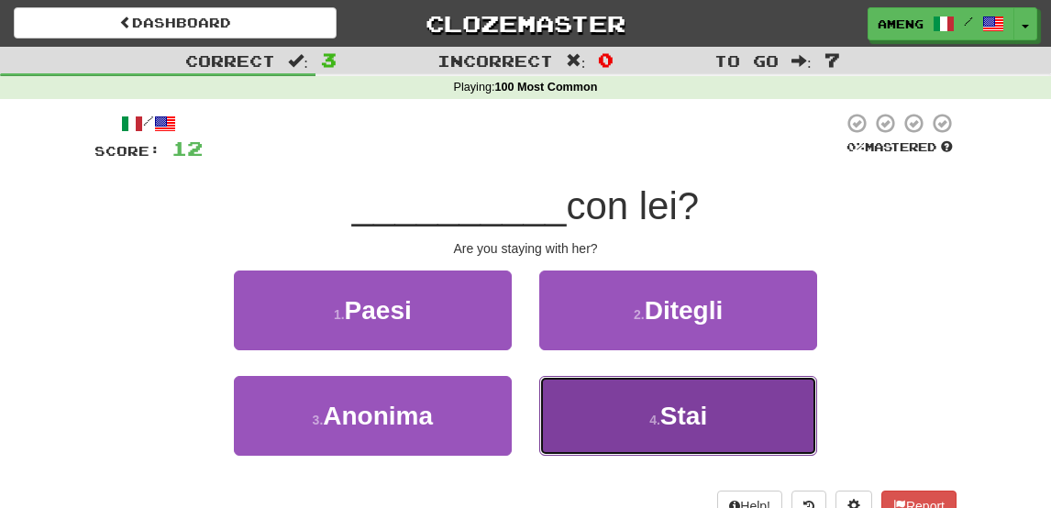
click at [600, 403] on button "4 . Stai" at bounding box center [678, 416] width 278 height 80
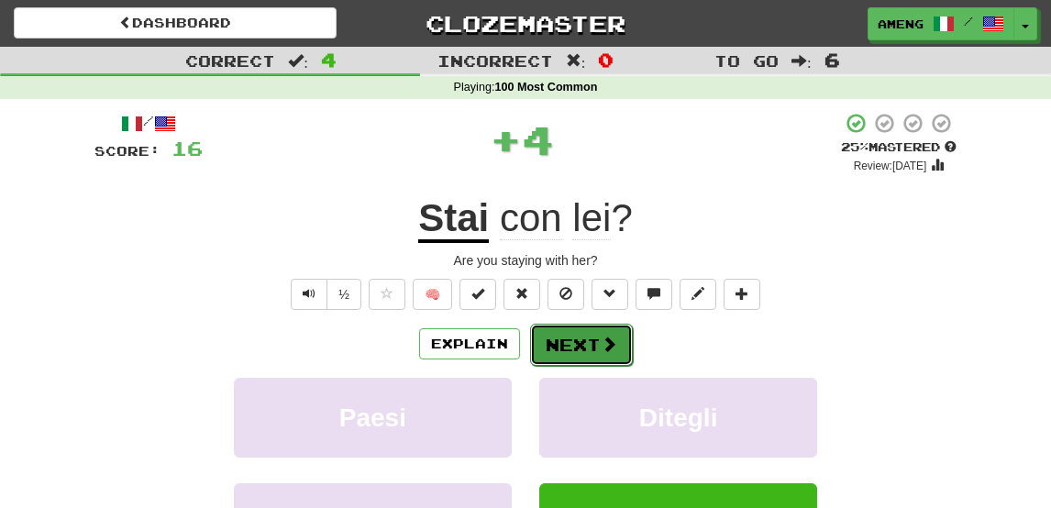
click at [579, 337] on button "Next" at bounding box center [581, 345] width 103 height 42
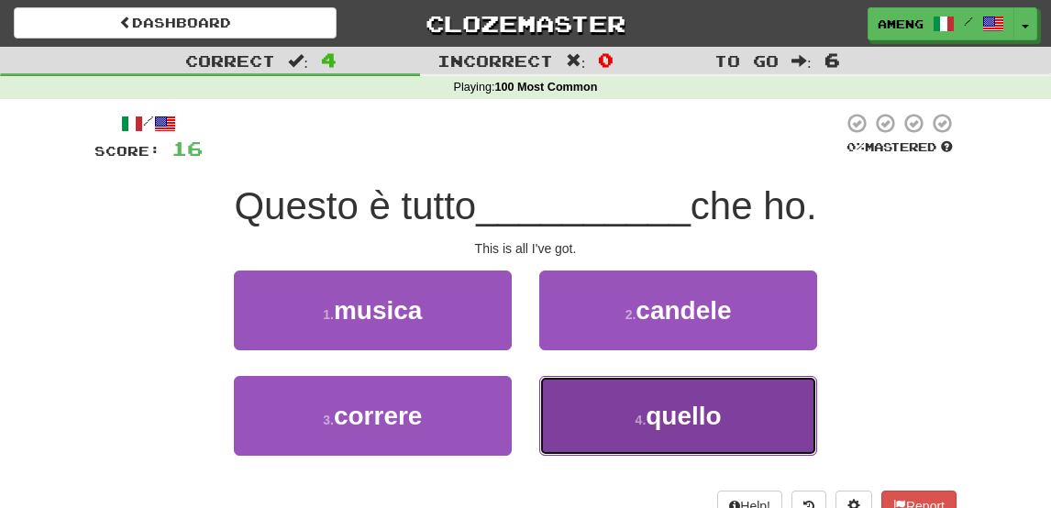
click at [613, 423] on button "4 . quello" at bounding box center [678, 416] width 278 height 80
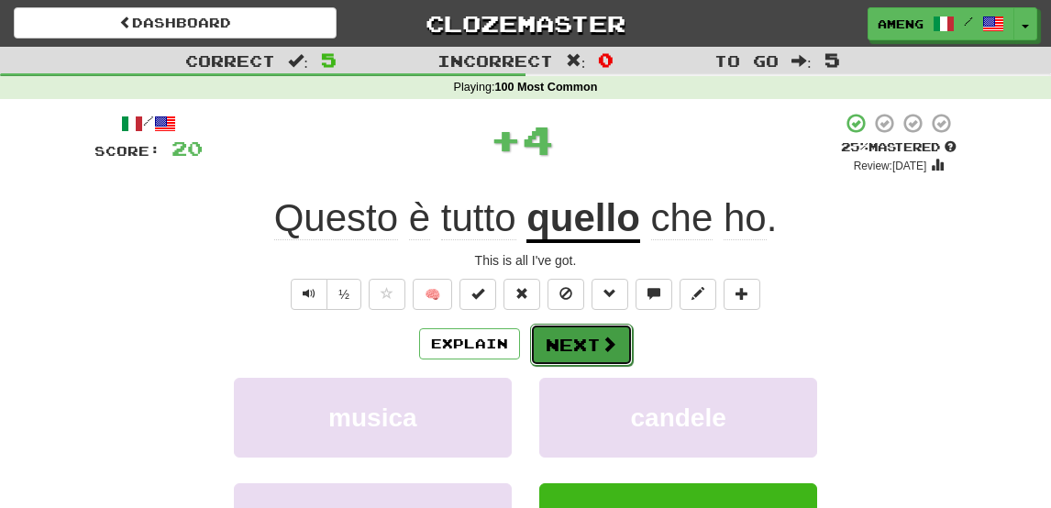
click at [578, 338] on button "Next" at bounding box center [581, 345] width 103 height 42
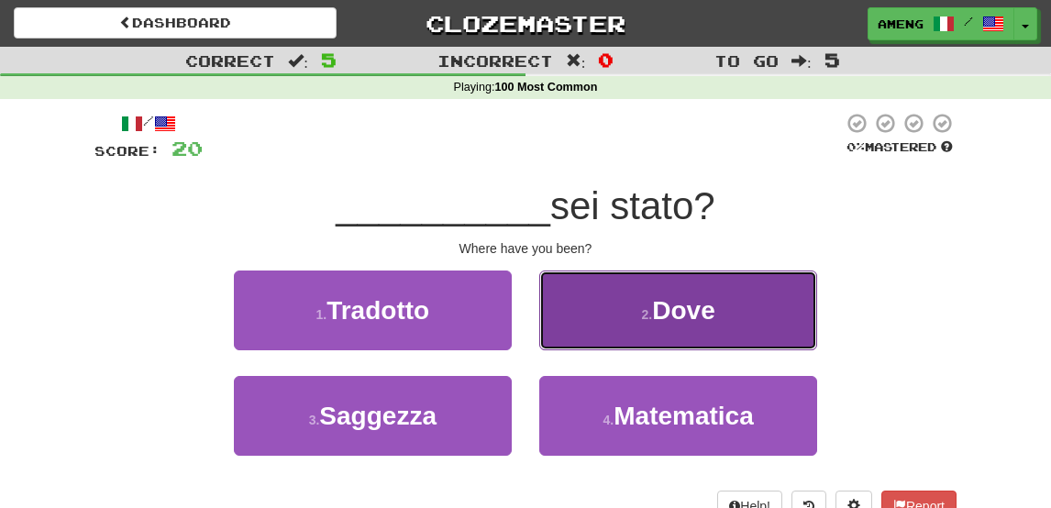
click at [579, 333] on button "2 . Dove" at bounding box center [678, 310] width 278 height 80
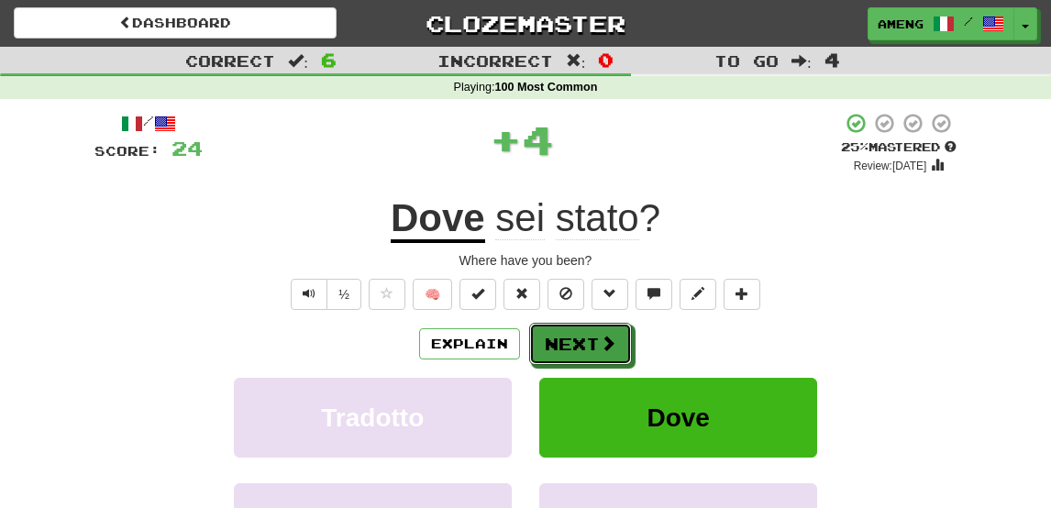
click at [579, 333] on button "Next" at bounding box center [580, 344] width 103 height 42
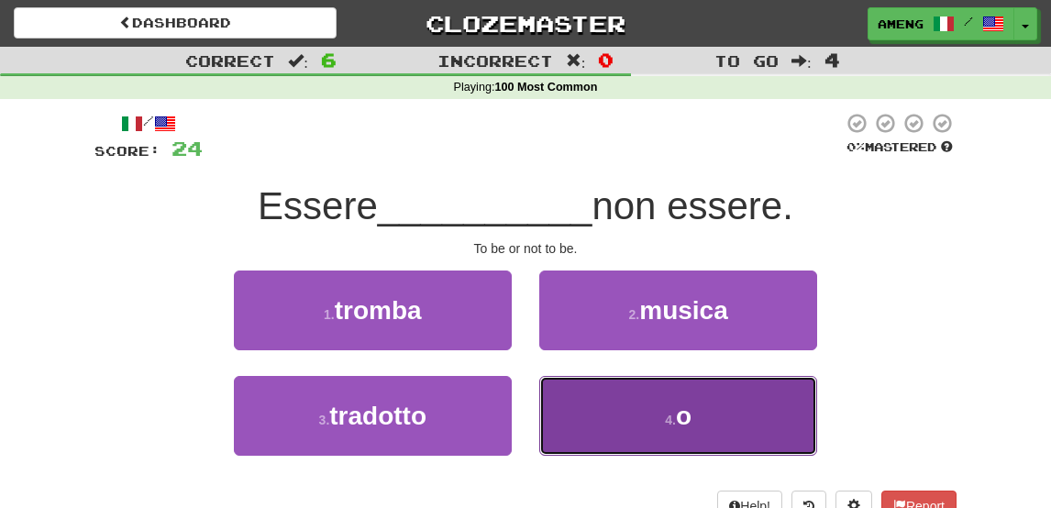
click at [625, 415] on button "4 . o" at bounding box center [678, 416] width 278 height 80
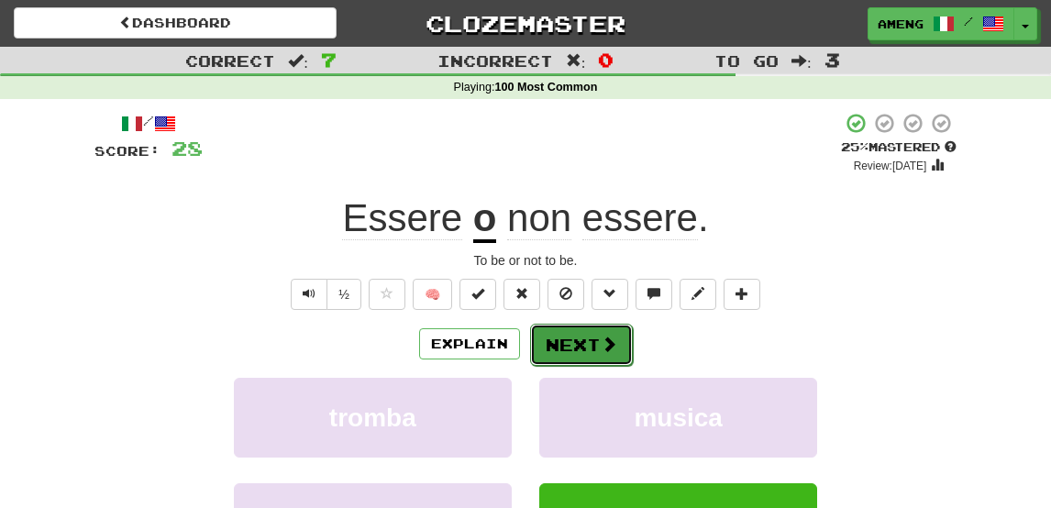
click at [577, 342] on button "Next" at bounding box center [581, 345] width 103 height 42
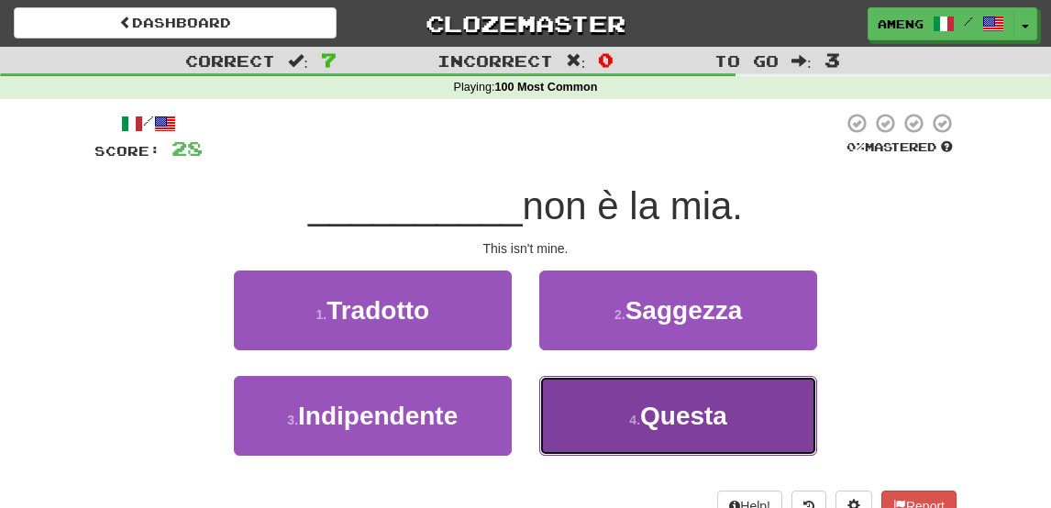
click at [601, 411] on button "4 . Questa" at bounding box center [678, 416] width 278 height 80
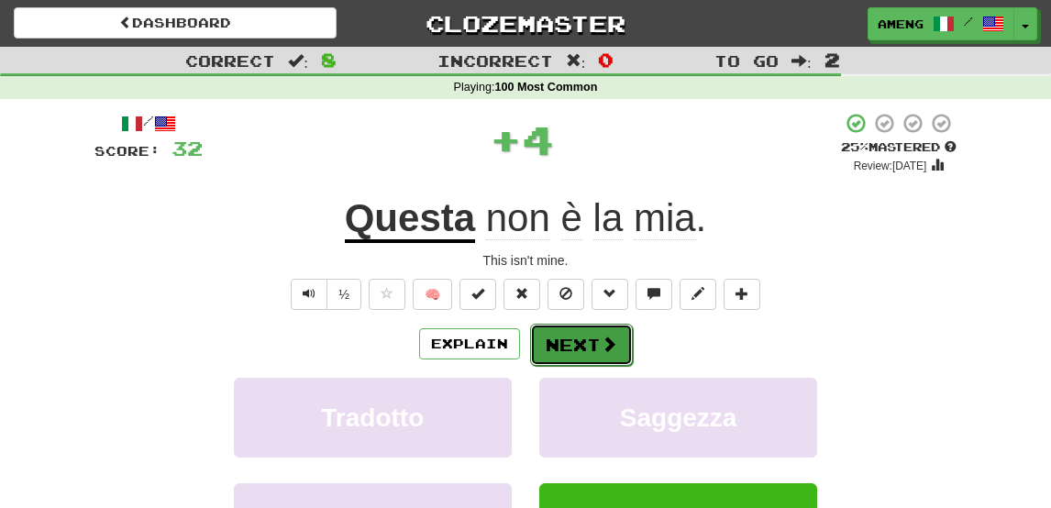
click at [568, 341] on button "Next" at bounding box center [581, 345] width 103 height 42
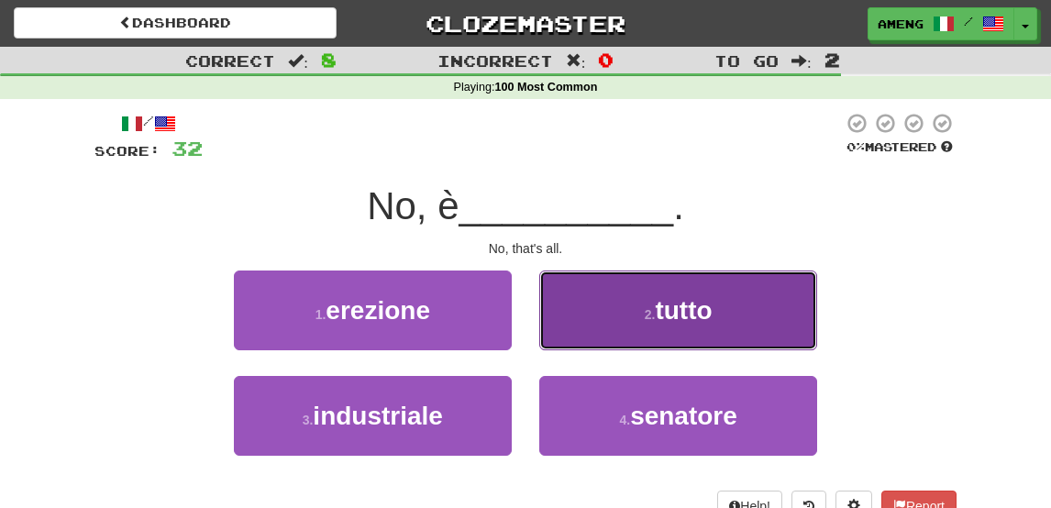
click at [612, 316] on button "2 . tutto" at bounding box center [678, 310] width 278 height 80
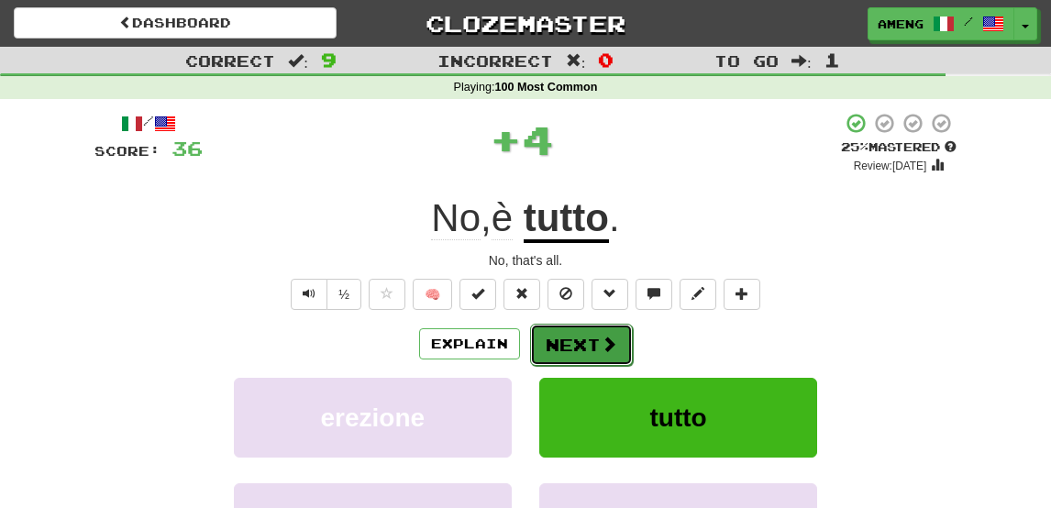
click at [603, 347] on span at bounding box center [609, 344] width 17 height 17
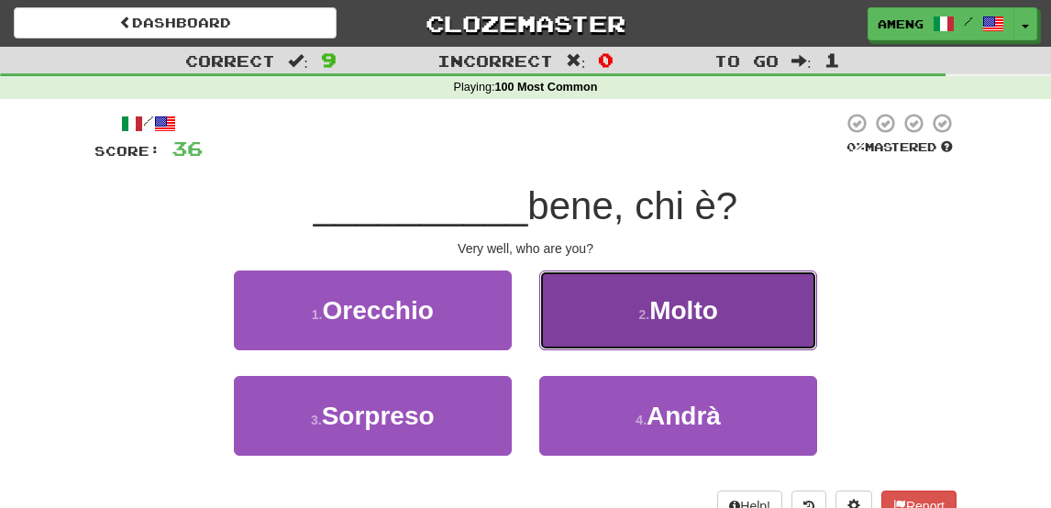
click at [601, 326] on button "2 . Molto" at bounding box center [678, 310] width 278 height 80
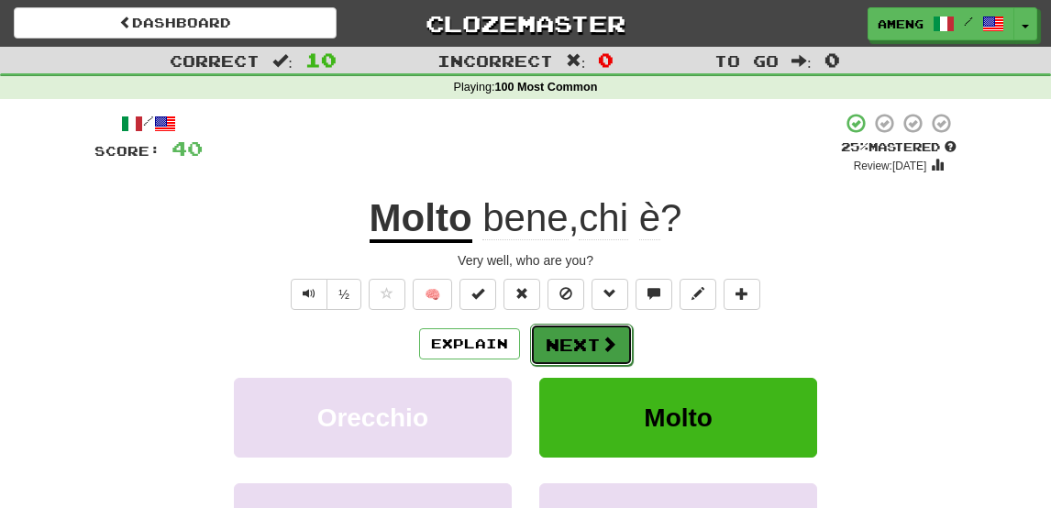
click at [601, 333] on button "Next" at bounding box center [581, 345] width 103 height 42
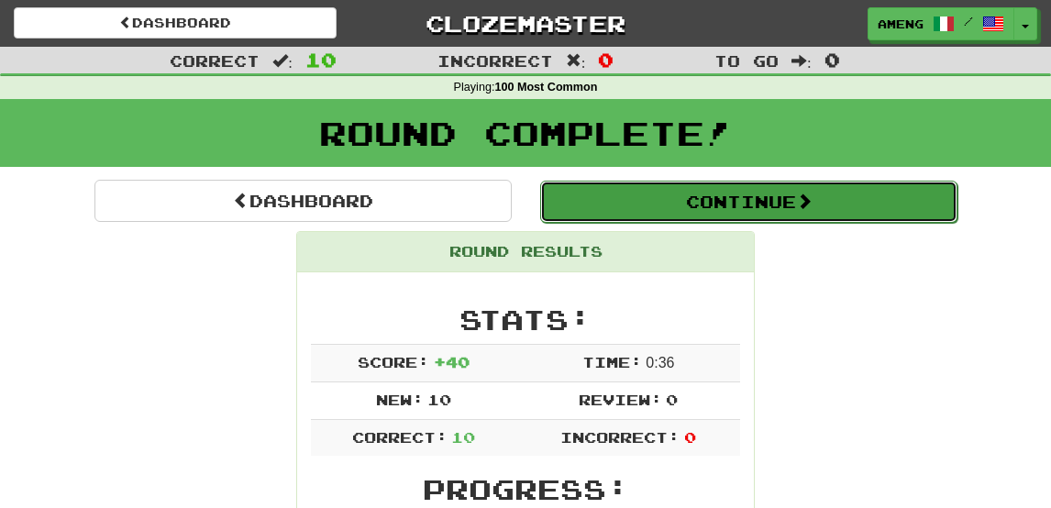
click at [624, 196] on button "Continue" at bounding box center [748, 202] width 417 height 42
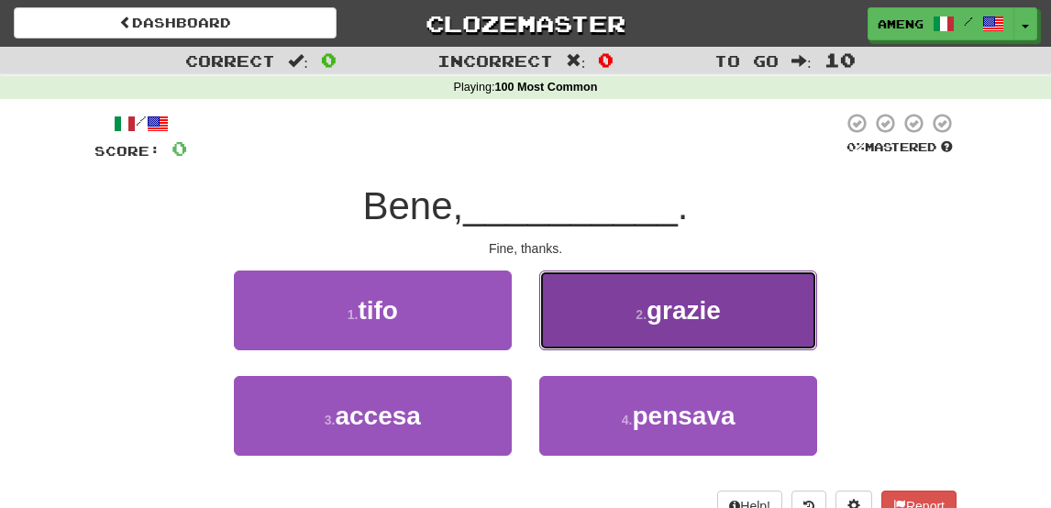
click at [627, 297] on button "2 . grazie" at bounding box center [678, 310] width 278 height 80
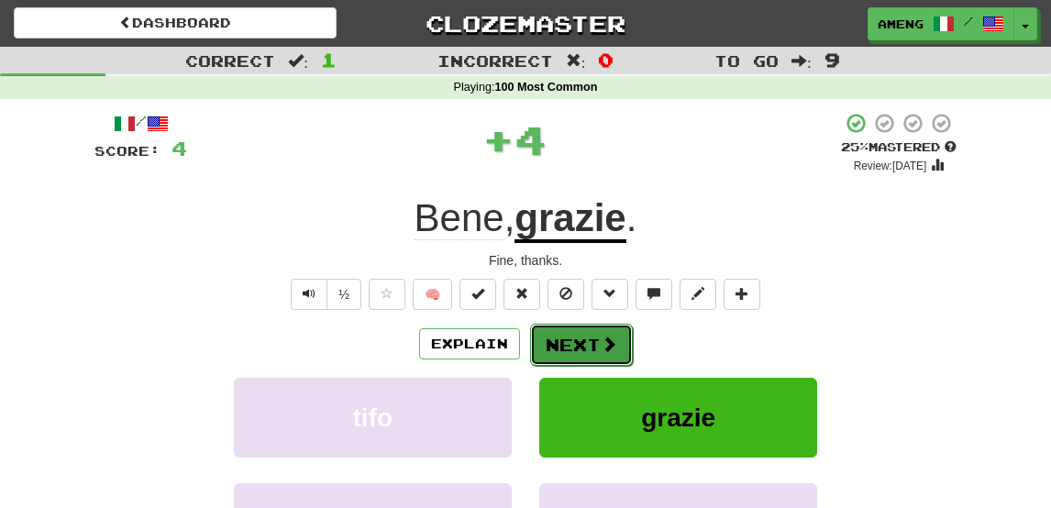
click at [571, 337] on button "Next" at bounding box center [581, 345] width 103 height 42
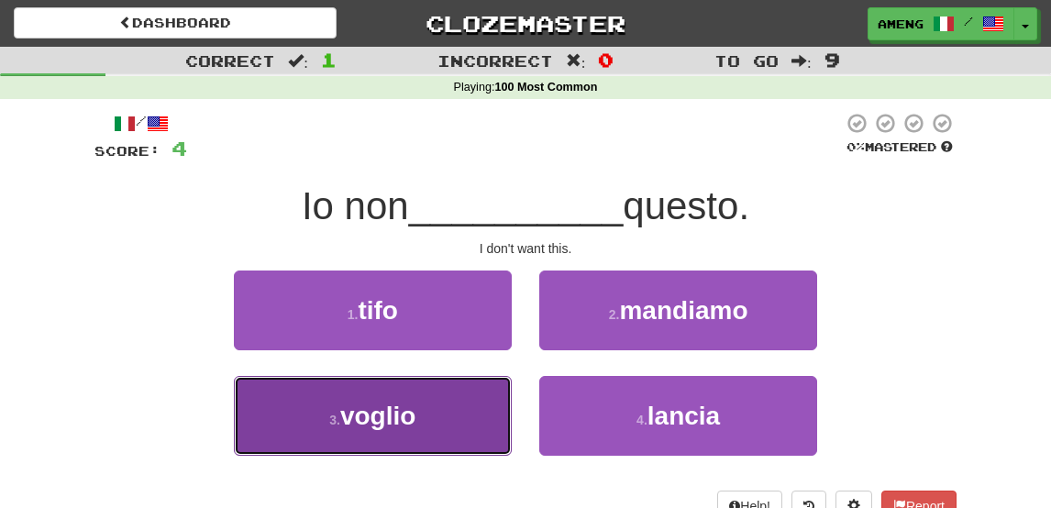
click at [447, 425] on button "3 . voglio" at bounding box center [373, 416] width 278 height 80
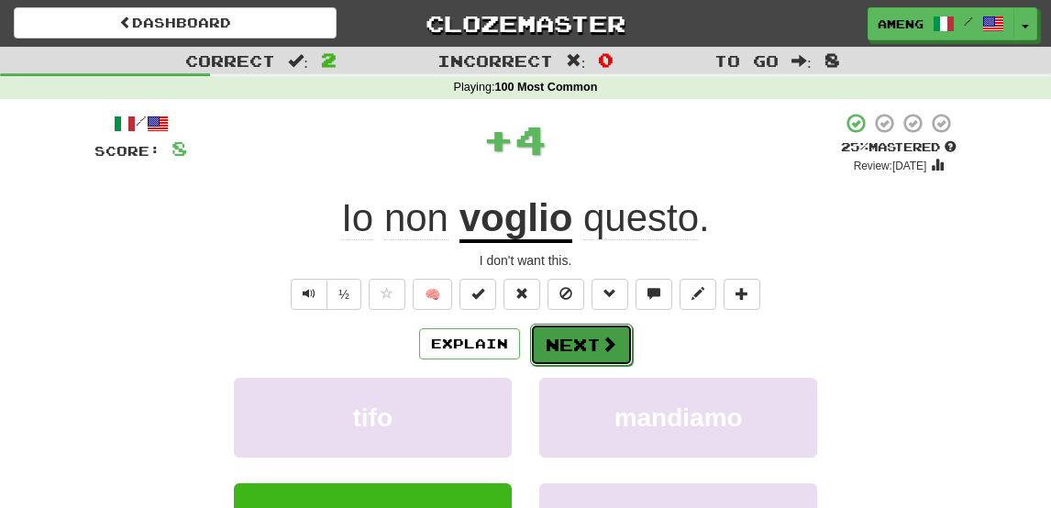
click at [601, 355] on button "Next" at bounding box center [581, 345] width 103 height 42
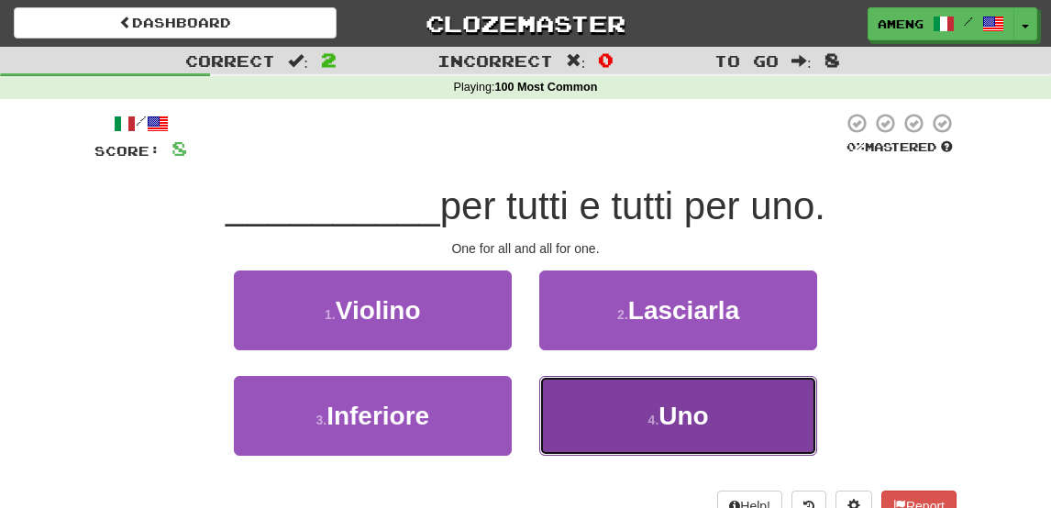
click at [613, 412] on button "4 . Uno" at bounding box center [678, 416] width 278 height 80
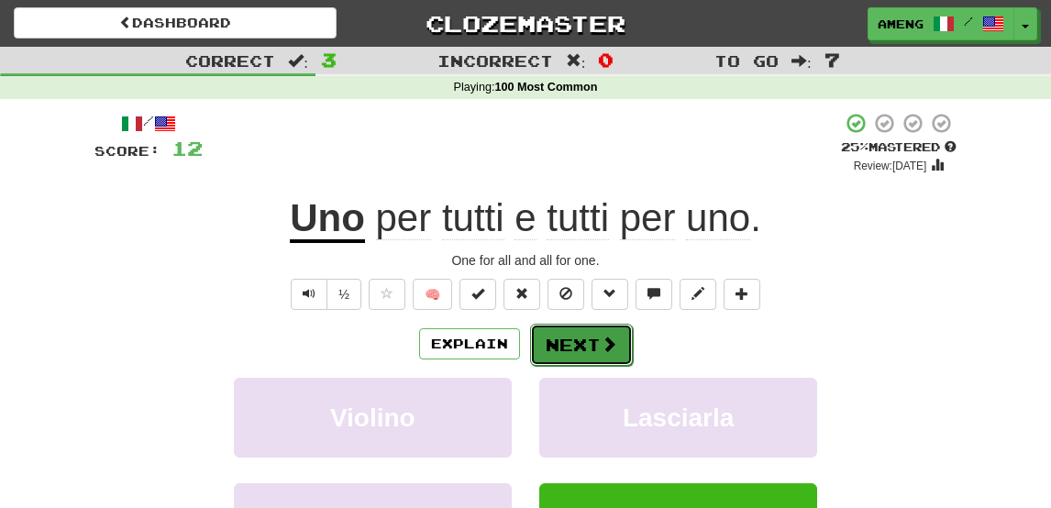
click at [571, 332] on button "Next" at bounding box center [581, 345] width 103 height 42
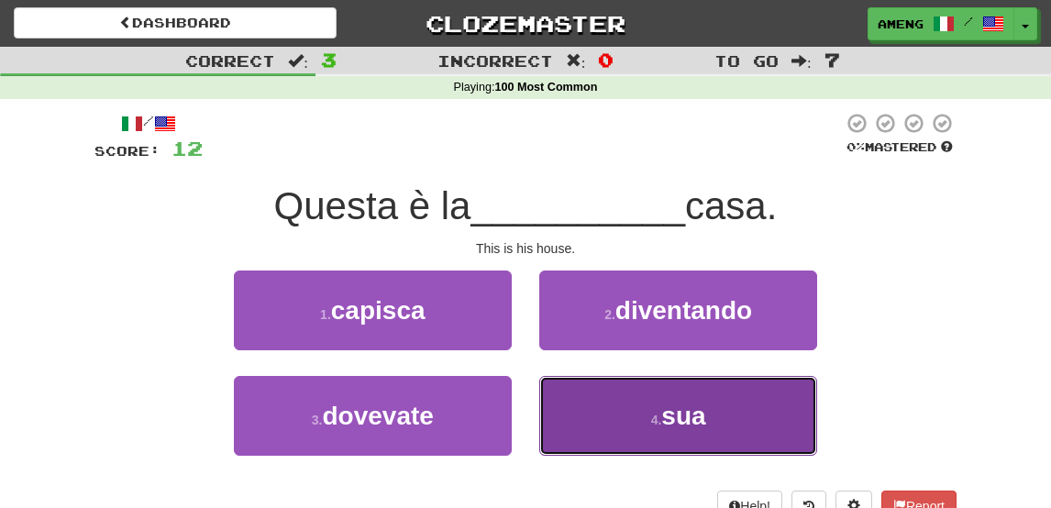
click at [613, 391] on button "4 . sua" at bounding box center [678, 416] width 278 height 80
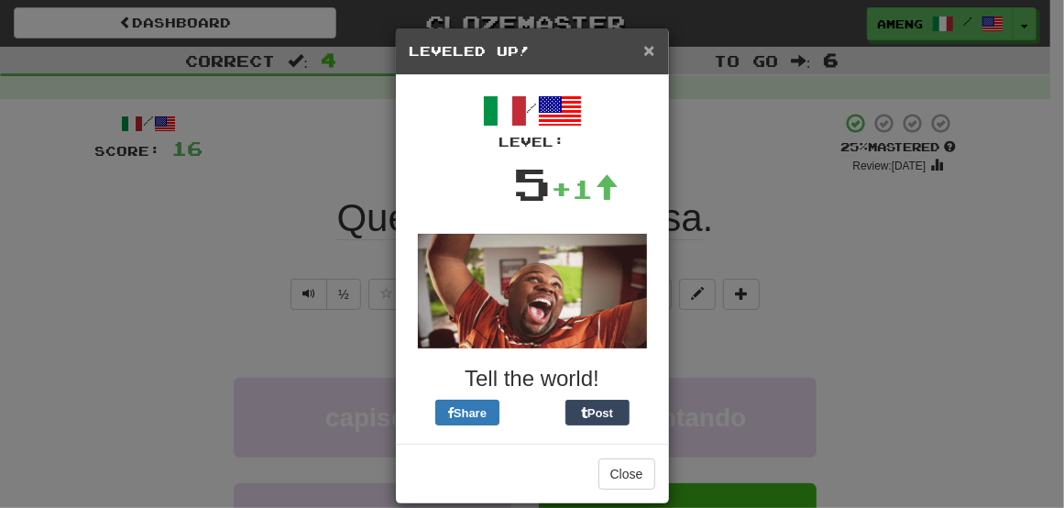
click at [644, 48] on span "×" at bounding box center [649, 49] width 11 height 21
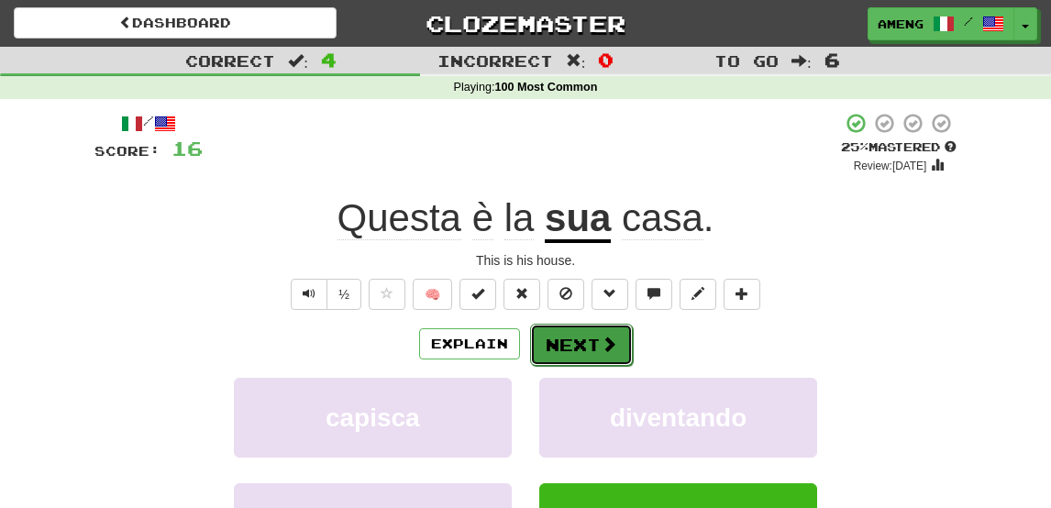
click at [588, 347] on button "Next" at bounding box center [581, 345] width 103 height 42
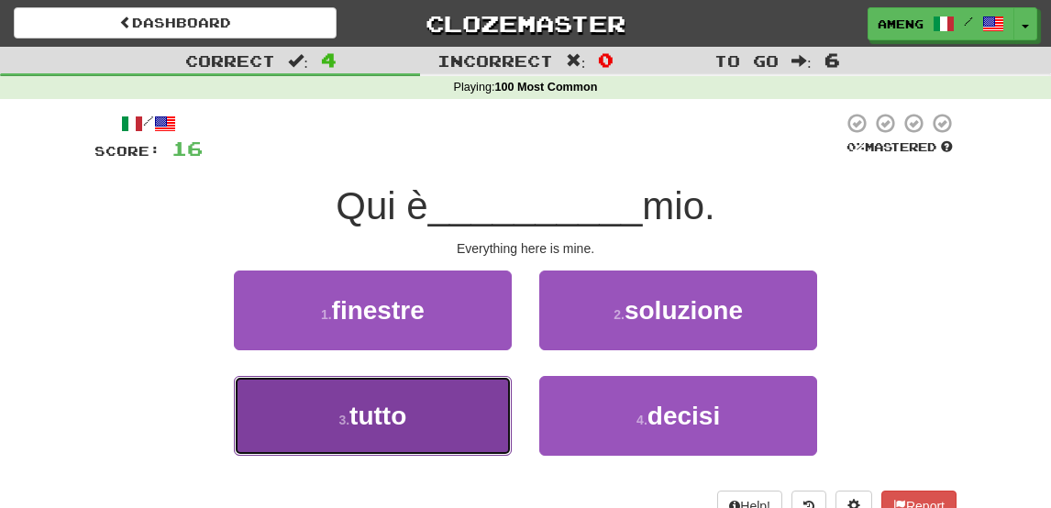
click at [421, 420] on button "3 . tutto" at bounding box center [373, 416] width 278 height 80
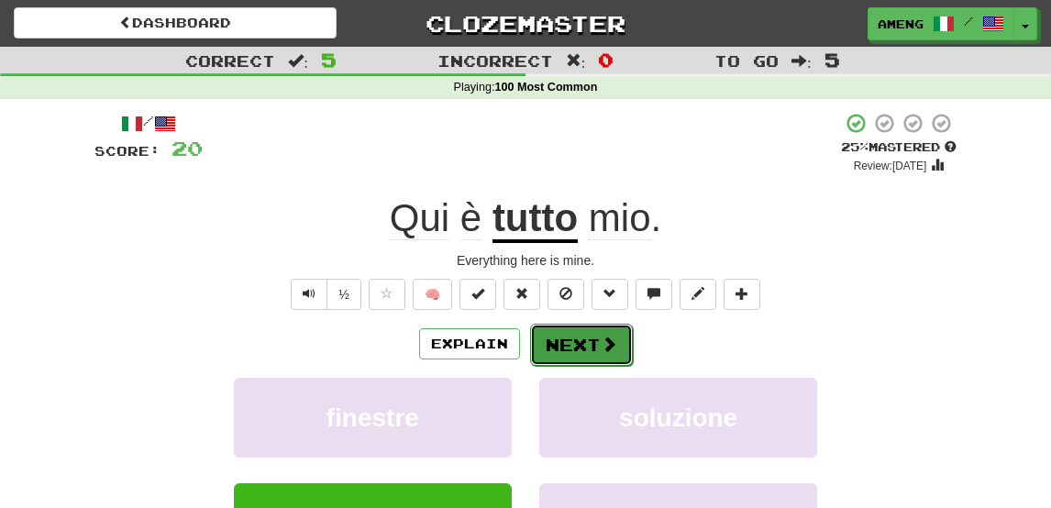
click at [578, 353] on button "Next" at bounding box center [581, 345] width 103 height 42
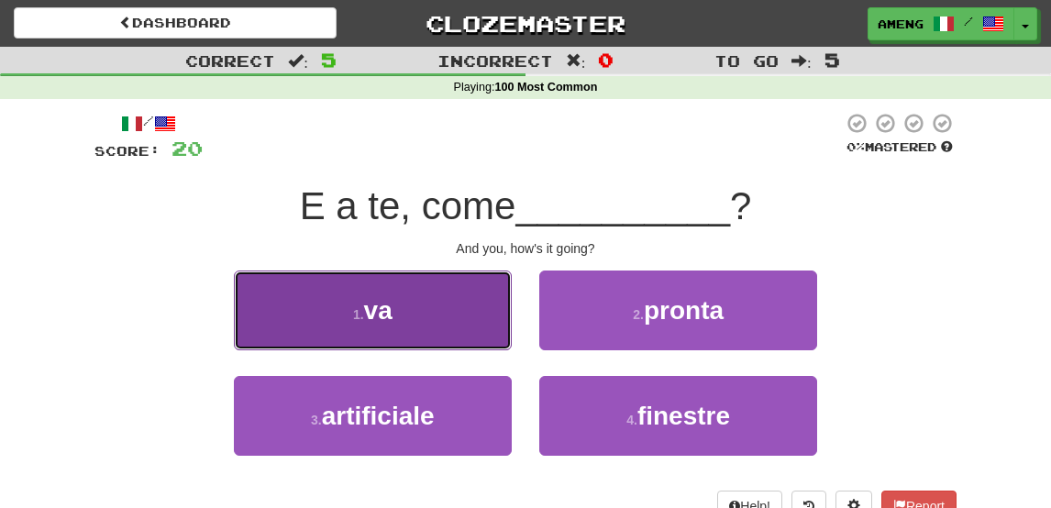
click at [425, 332] on button "1 . va" at bounding box center [373, 310] width 278 height 80
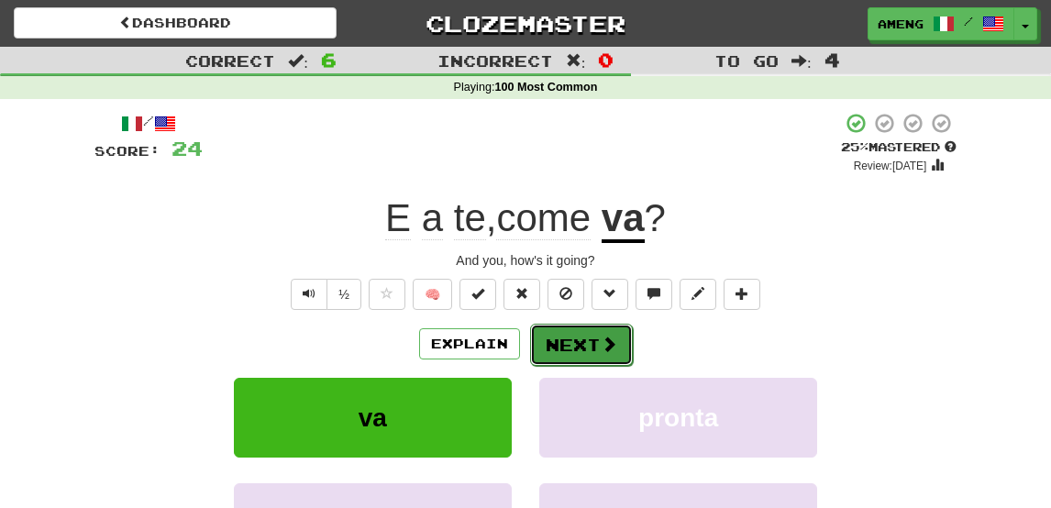
click at [576, 341] on button "Next" at bounding box center [581, 345] width 103 height 42
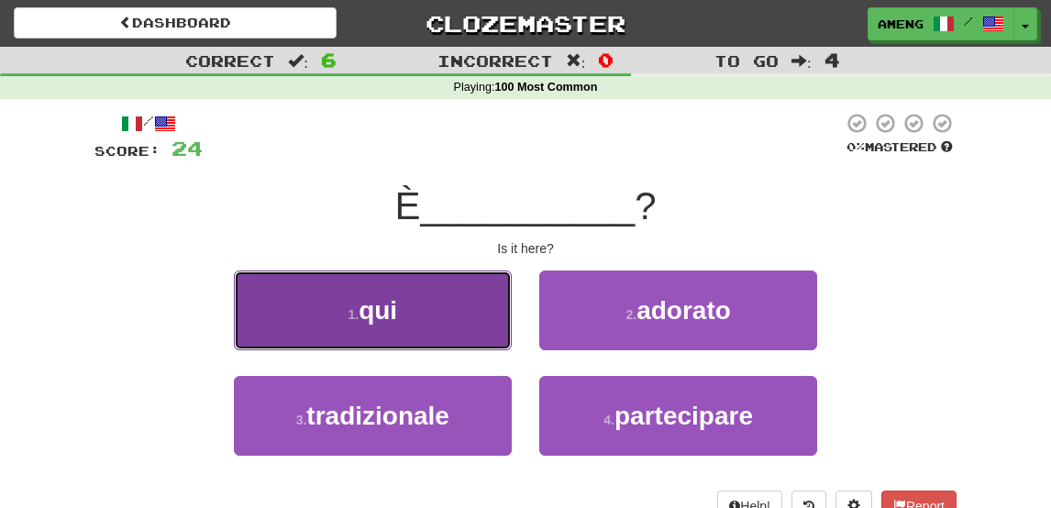
click at [446, 307] on button "1 . qui" at bounding box center [373, 310] width 278 height 80
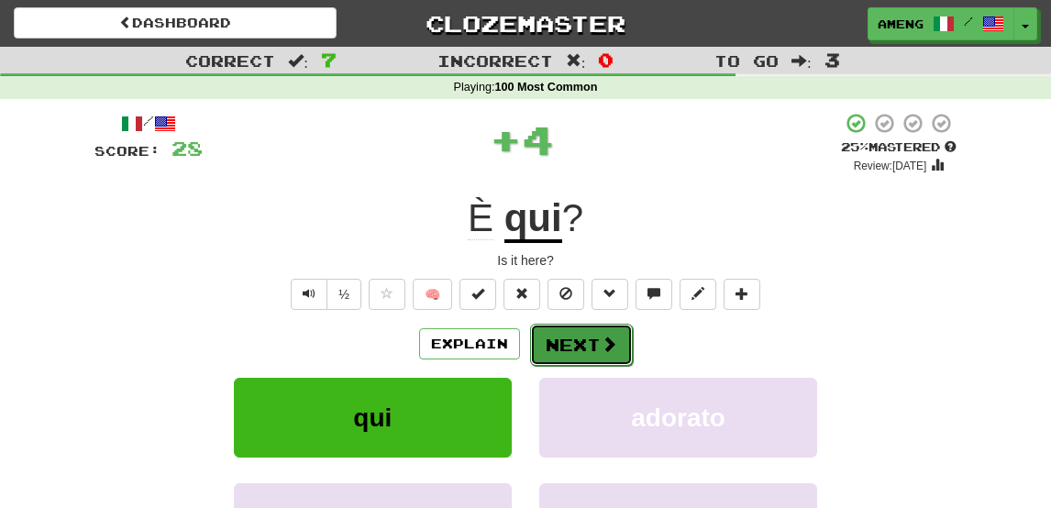
click at [582, 342] on button "Next" at bounding box center [581, 345] width 103 height 42
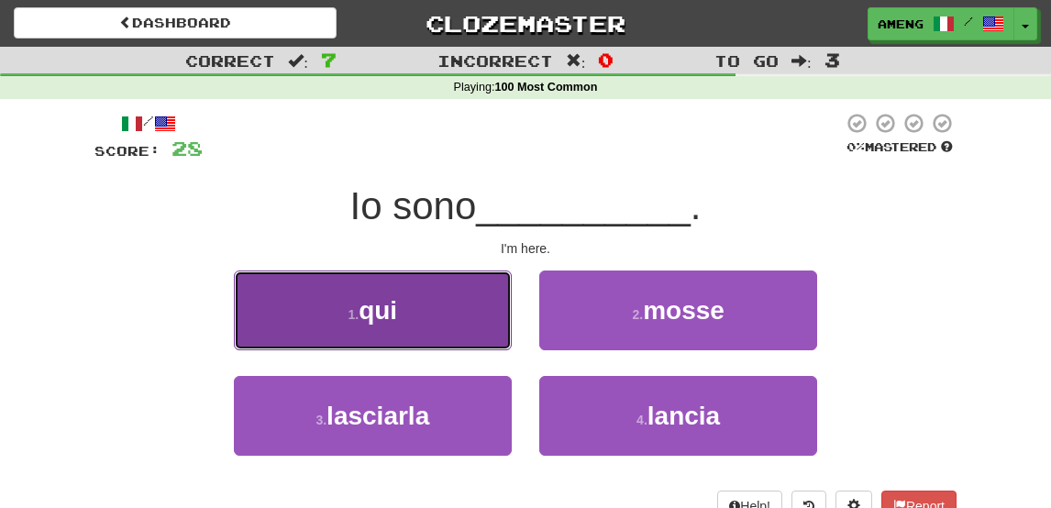
click at [468, 308] on button "1 . qui" at bounding box center [373, 310] width 278 height 80
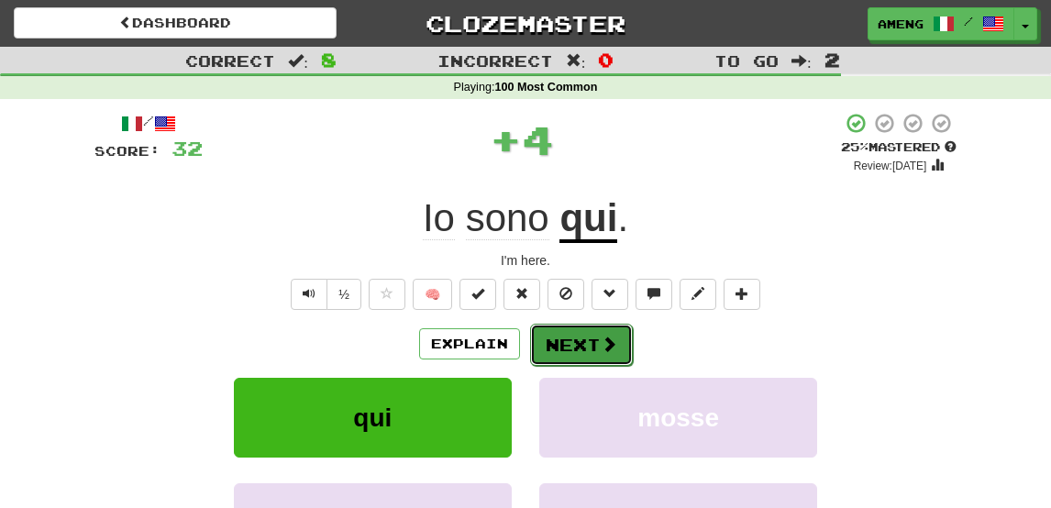
click at [593, 349] on button "Next" at bounding box center [581, 345] width 103 height 42
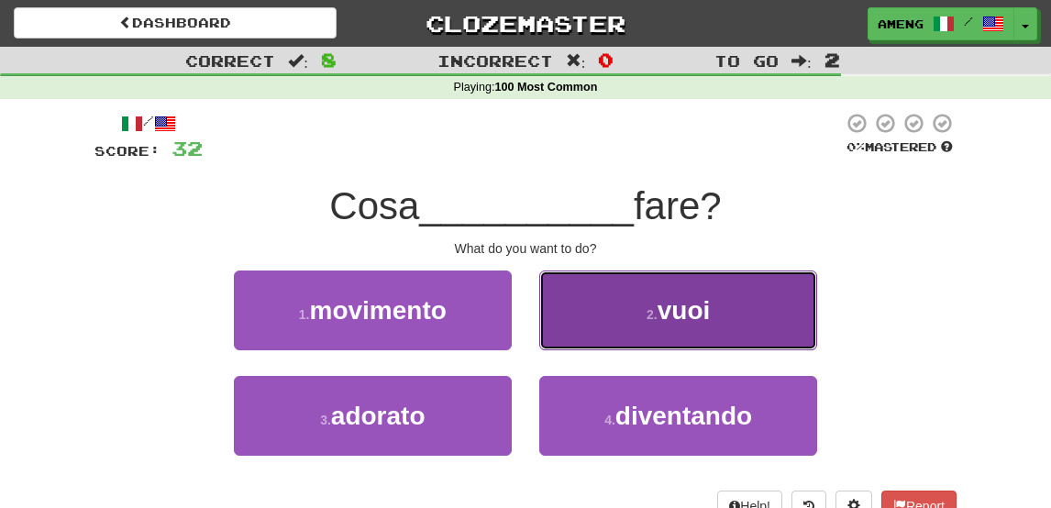
click at [699, 318] on span "vuoi" at bounding box center [683, 310] width 53 height 28
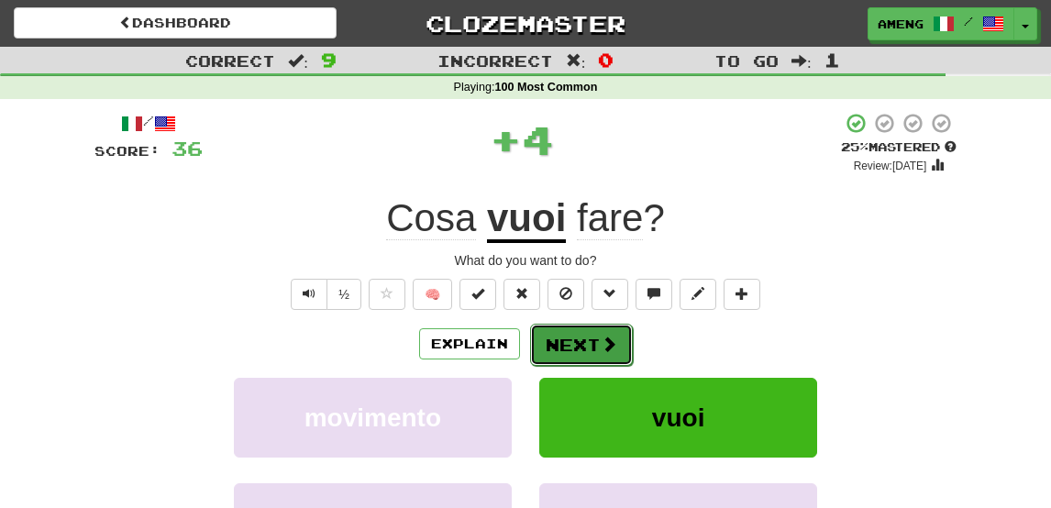
click at [588, 328] on button "Next" at bounding box center [581, 345] width 103 height 42
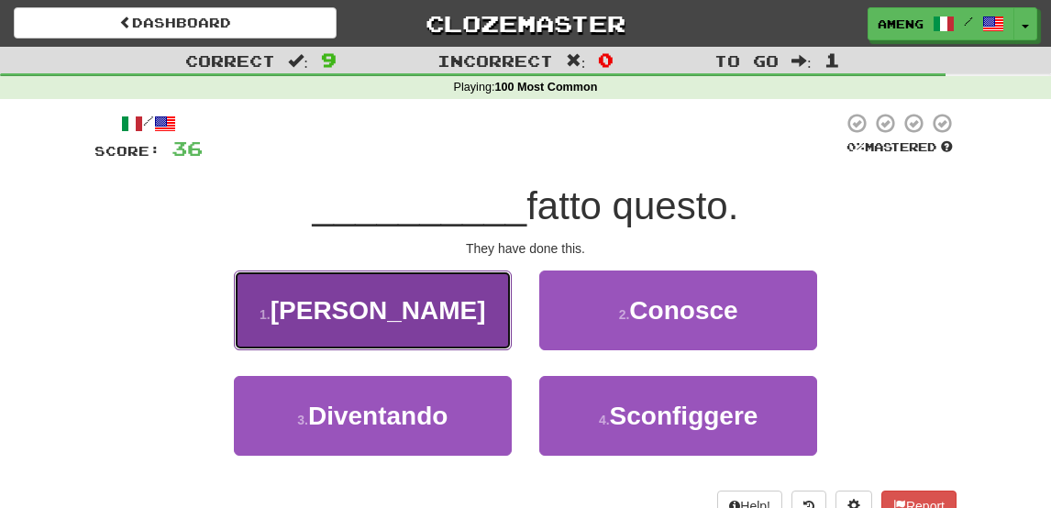
click at [347, 313] on span "Hanno" at bounding box center [377, 310] width 215 height 28
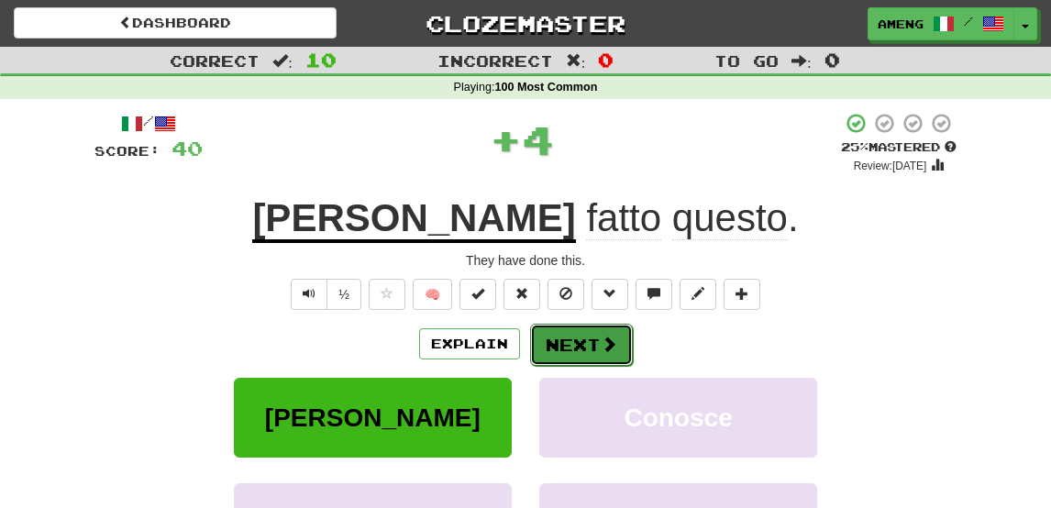
click at [583, 329] on button "Next" at bounding box center [581, 345] width 103 height 42
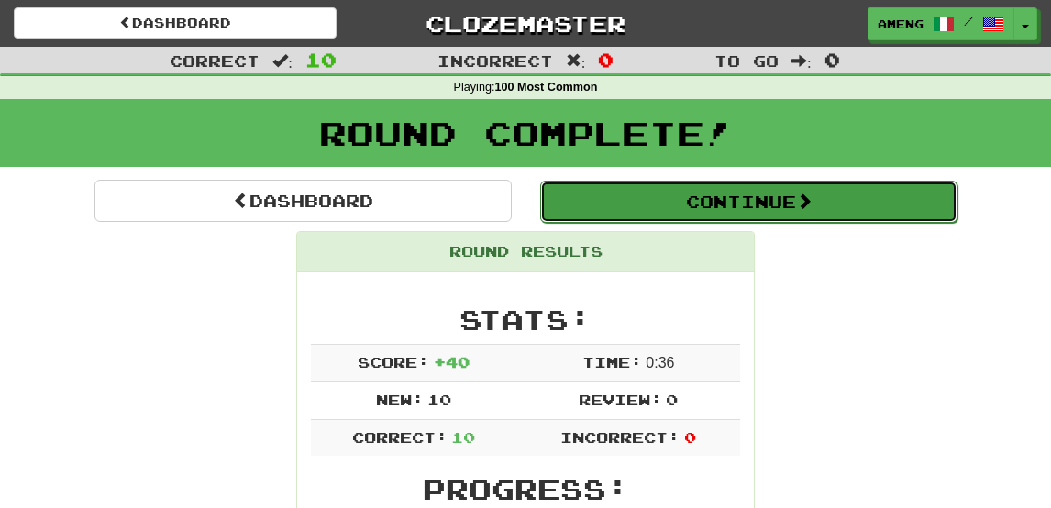
click at [750, 199] on button "Continue" at bounding box center [748, 202] width 417 height 42
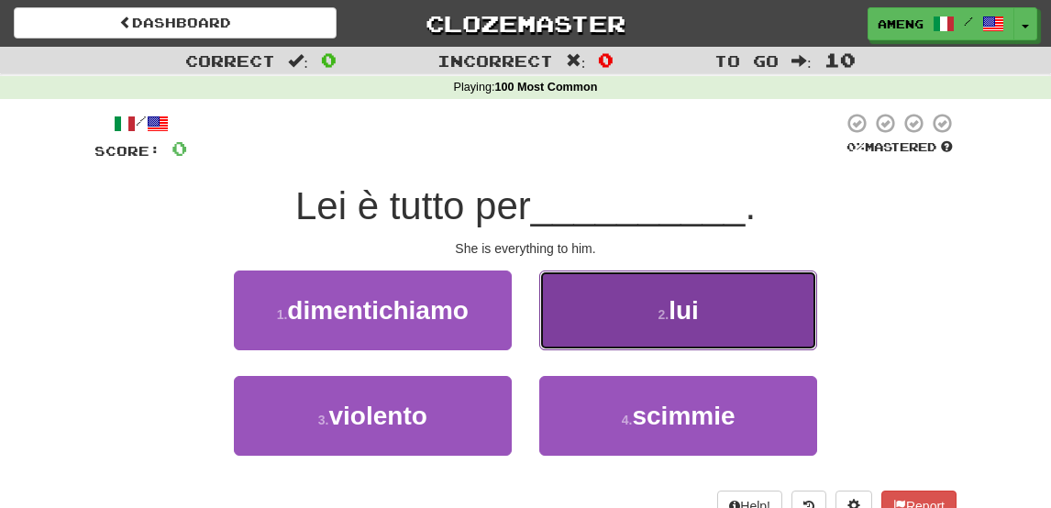
click at [696, 320] on span "lui" at bounding box center [683, 310] width 30 height 28
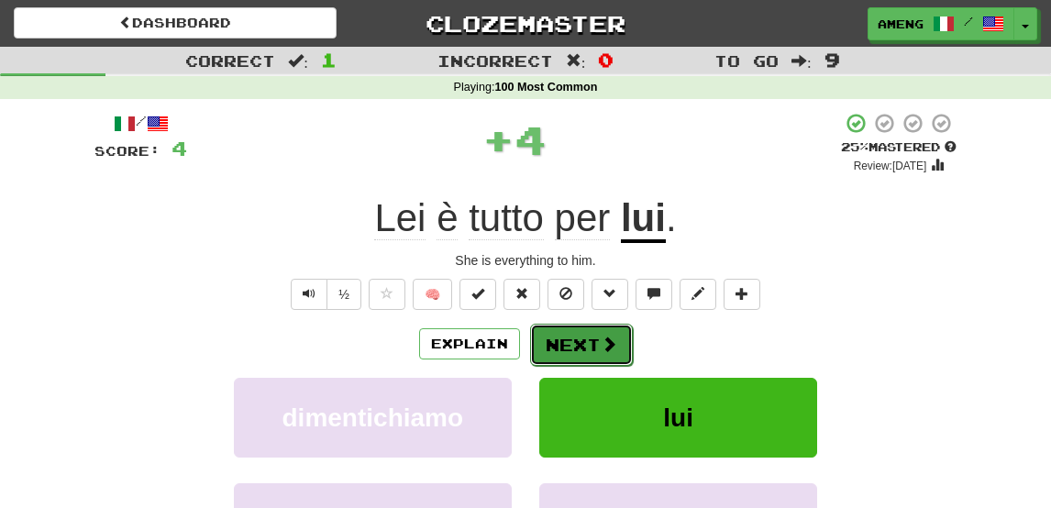
click at [574, 338] on button "Next" at bounding box center [581, 345] width 103 height 42
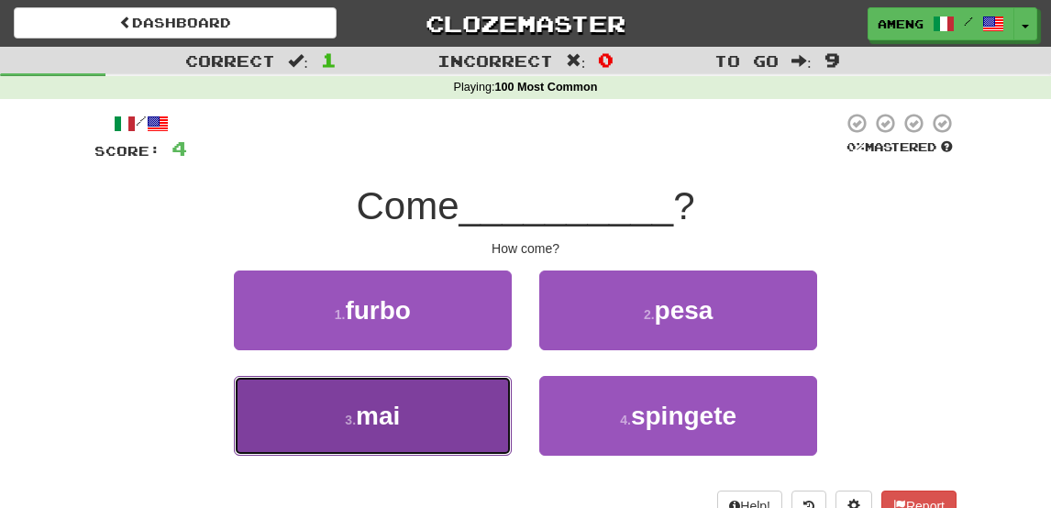
click at [446, 402] on button "3 . mai" at bounding box center [373, 416] width 278 height 80
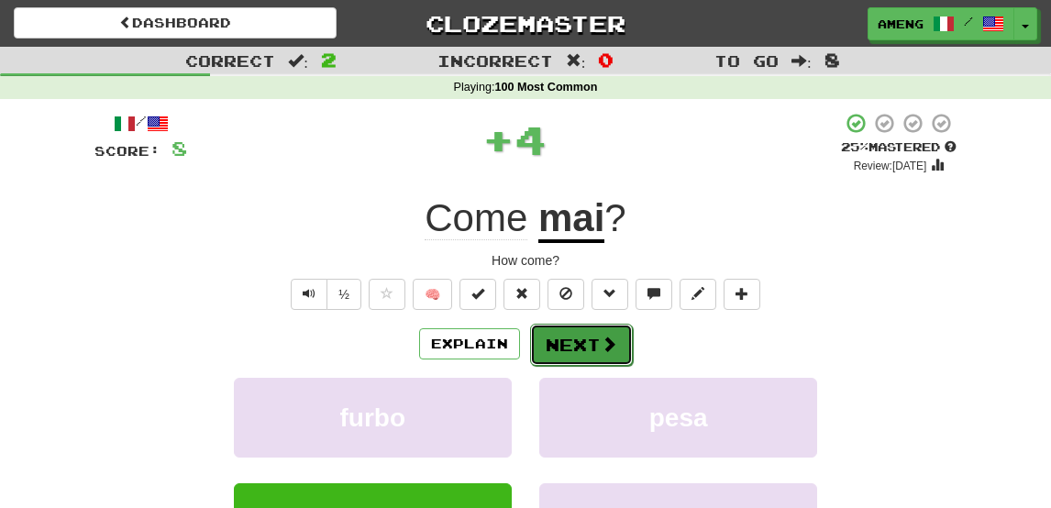
click at [596, 358] on button "Next" at bounding box center [581, 345] width 103 height 42
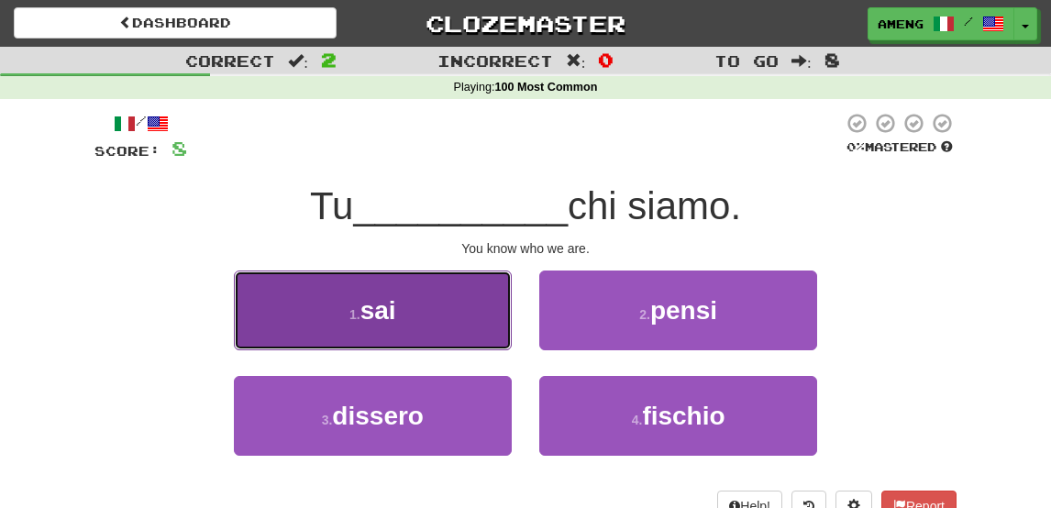
click at [472, 303] on button "1 . sai" at bounding box center [373, 310] width 278 height 80
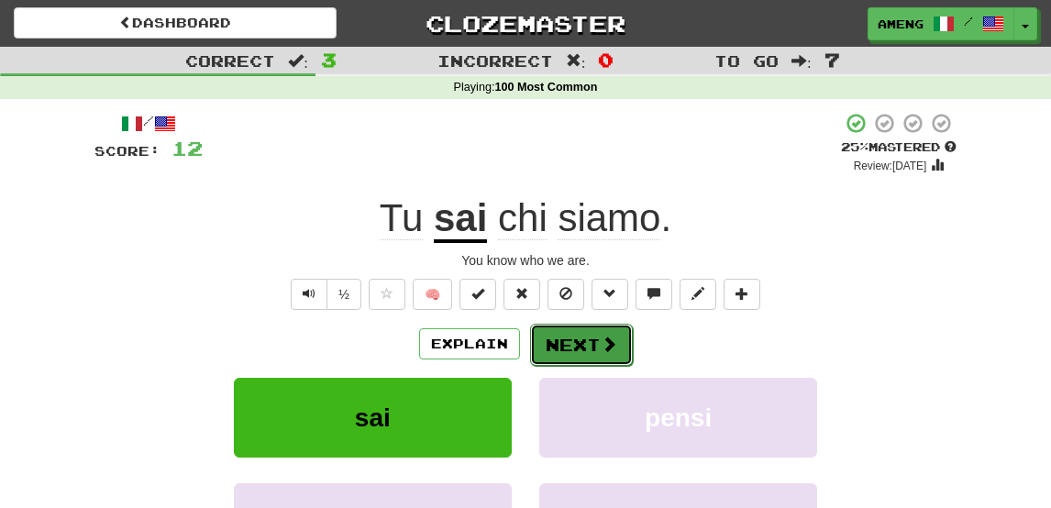
click at [583, 331] on button "Next" at bounding box center [581, 345] width 103 height 42
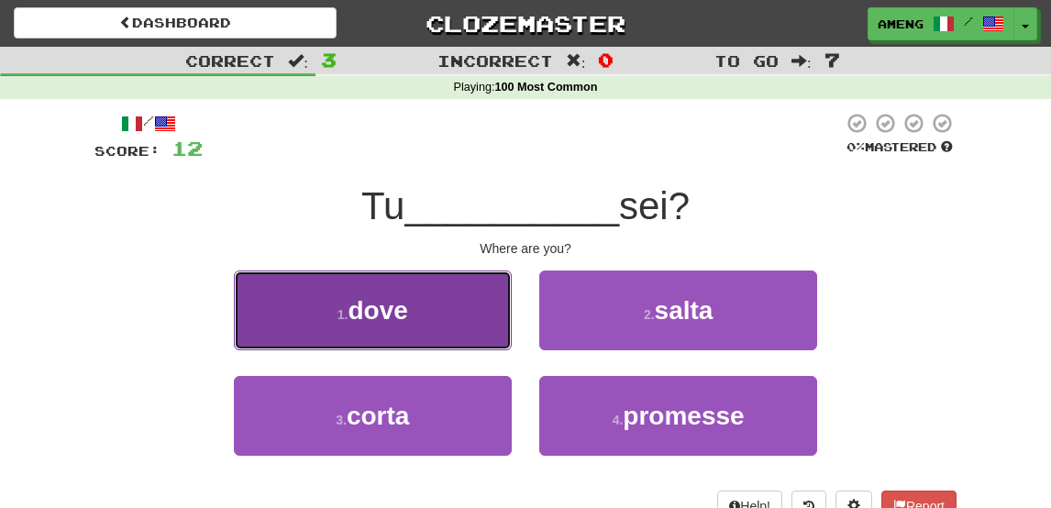
click at [434, 335] on button "1 . dove" at bounding box center [373, 310] width 278 height 80
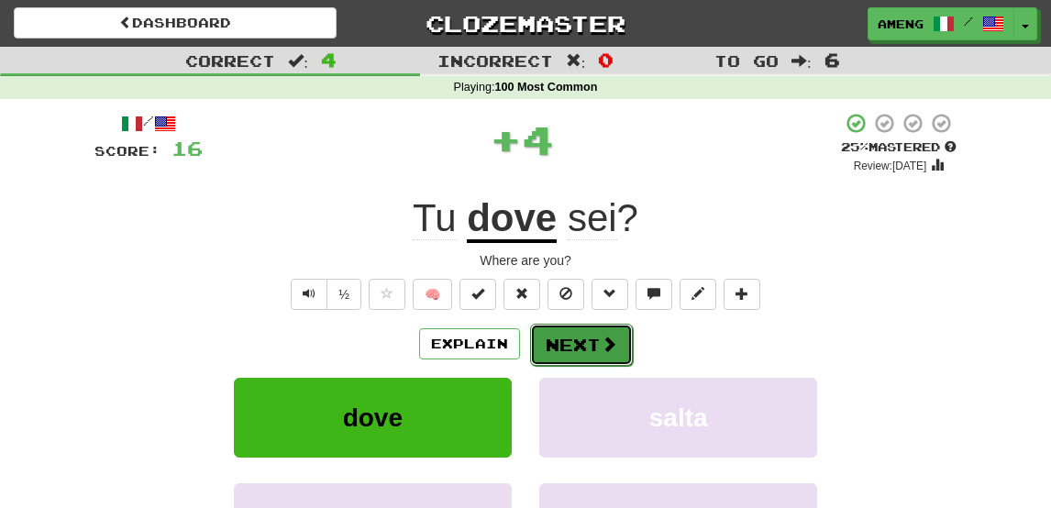
click at [567, 334] on button "Next" at bounding box center [581, 345] width 103 height 42
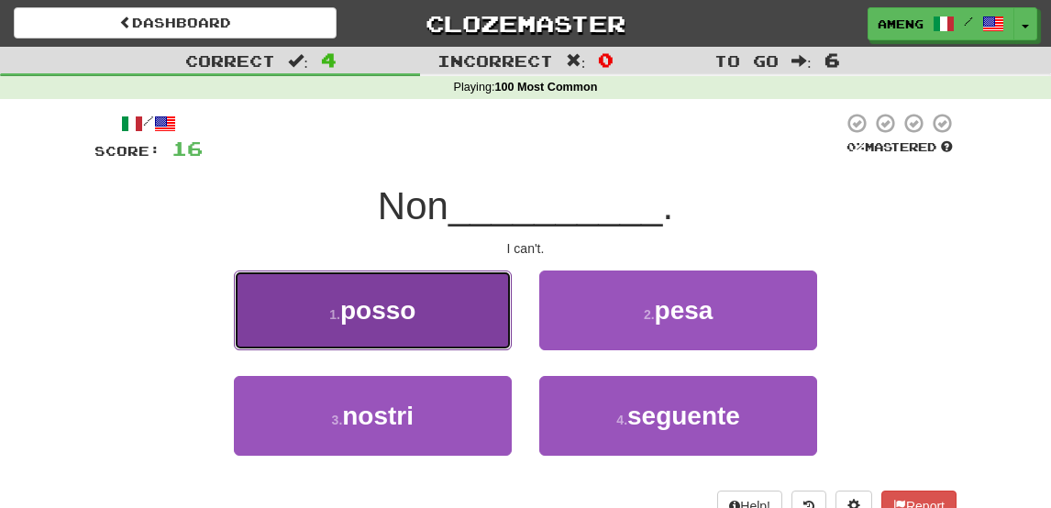
click at [439, 320] on button "1 . posso" at bounding box center [373, 310] width 278 height 80
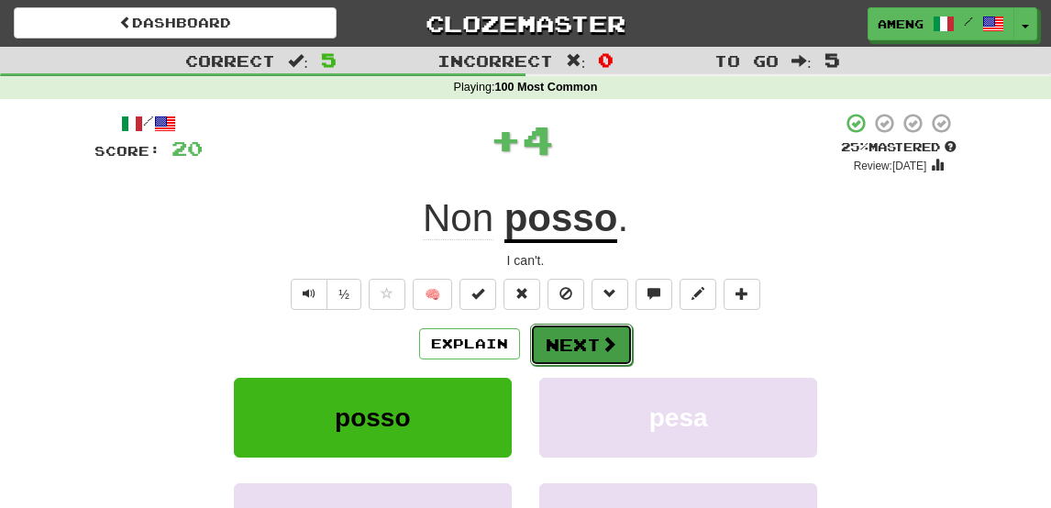
click at [545, 349] on button "Next" at bounding box center [581, 345] width 103 height 42
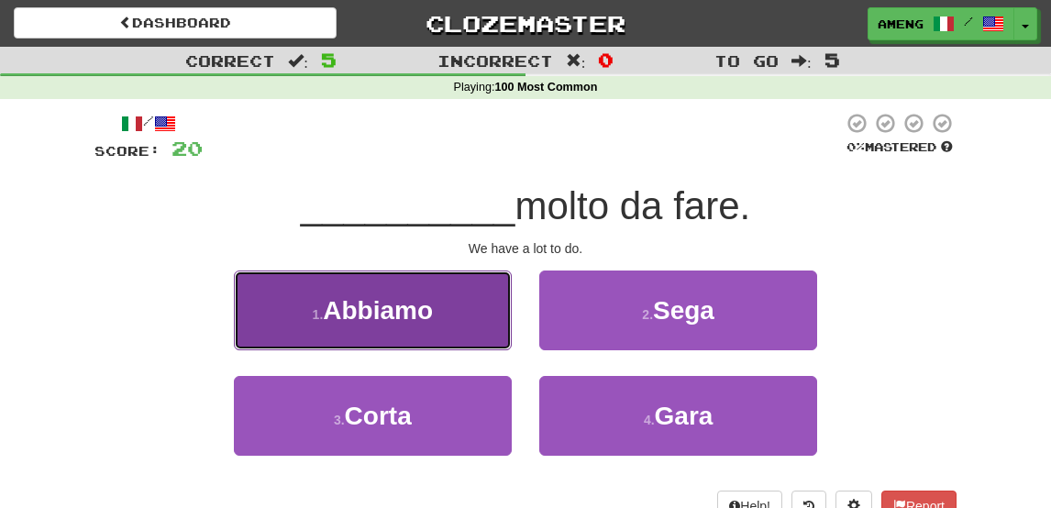
click at [463, 330] on button "1 . Abbiamo" at bounding box center [373, 310] width 278 height 80
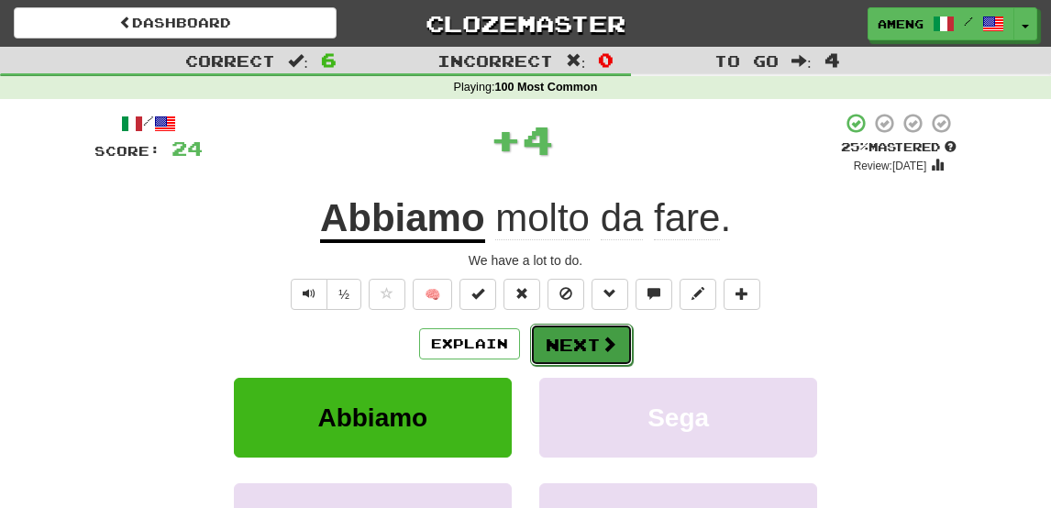
click at [578, 351] on button "Next" at bounding box center [581, 345] width 103 height 42
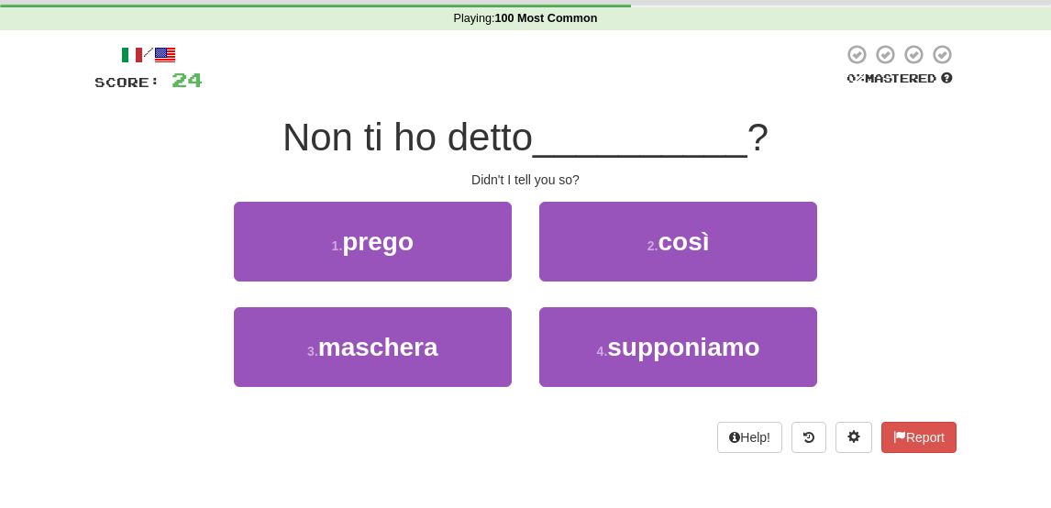
scroll to position [72, 0]
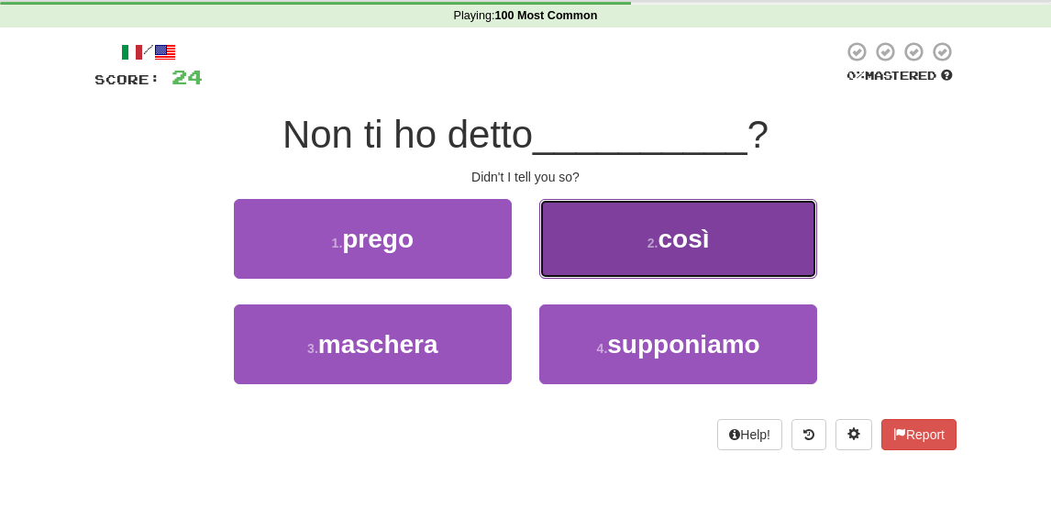
click at [648, 230] on button "2 . così" at bounding box center [678, 239] width 278 height 80
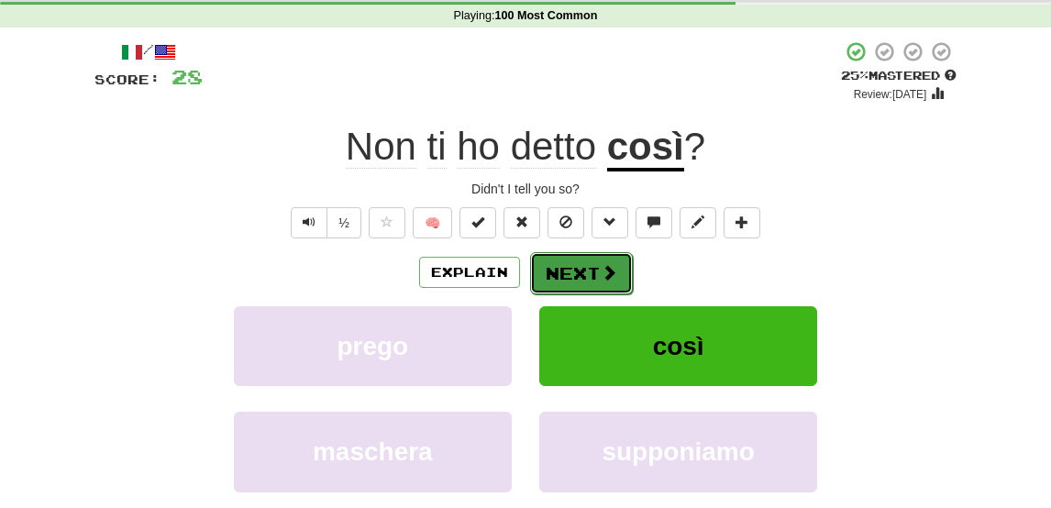
click at [612, 282] on button "Next" at bounding box center [581, 273] width 103 height 42
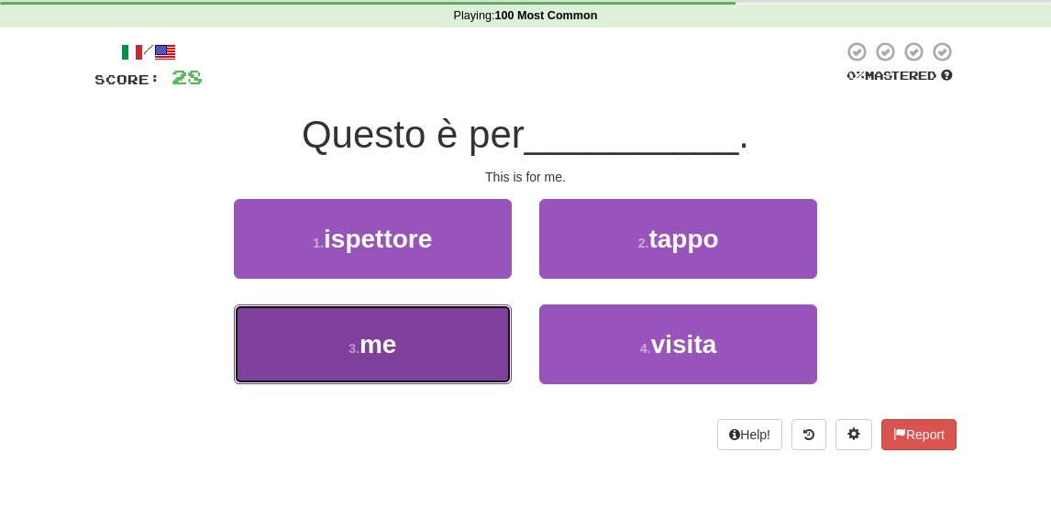
click at [442, 327] on button "3 . me" at bounding box center [373, 344] width 278 height 80
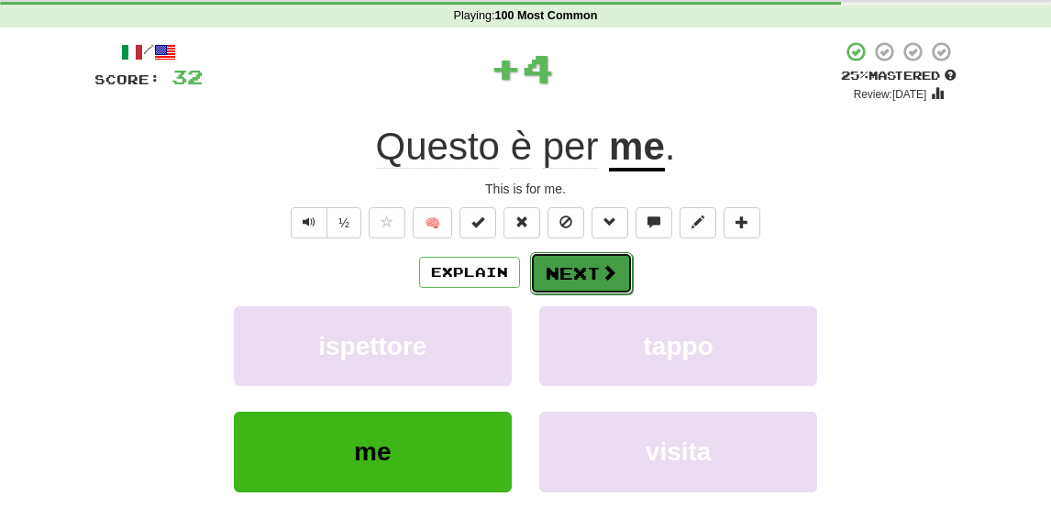
click at [567, 278] on button "Next" at bounding box center [581, 273] width 103 height 42
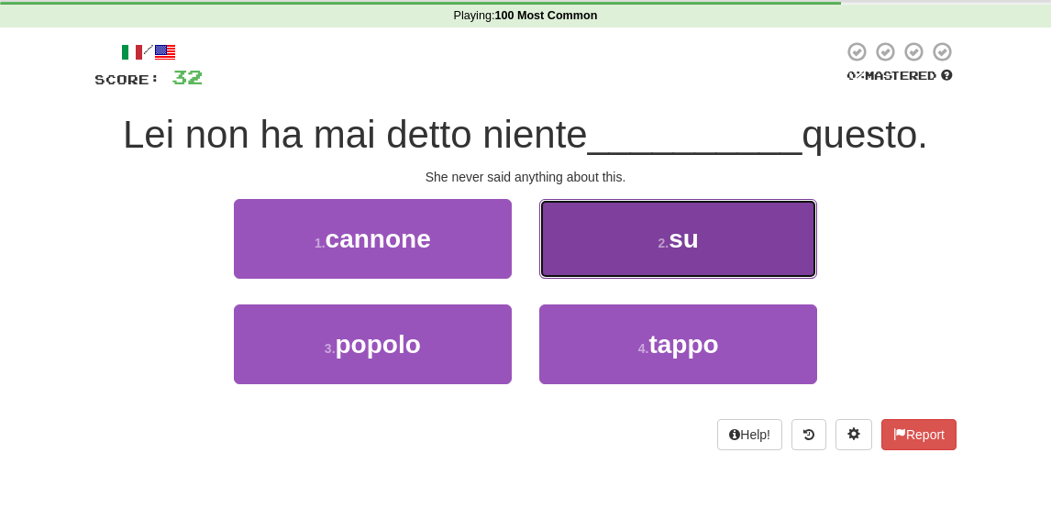
click at [640, 263] on button "2 . su" at bounding box center [678, 239] width 278 height 80
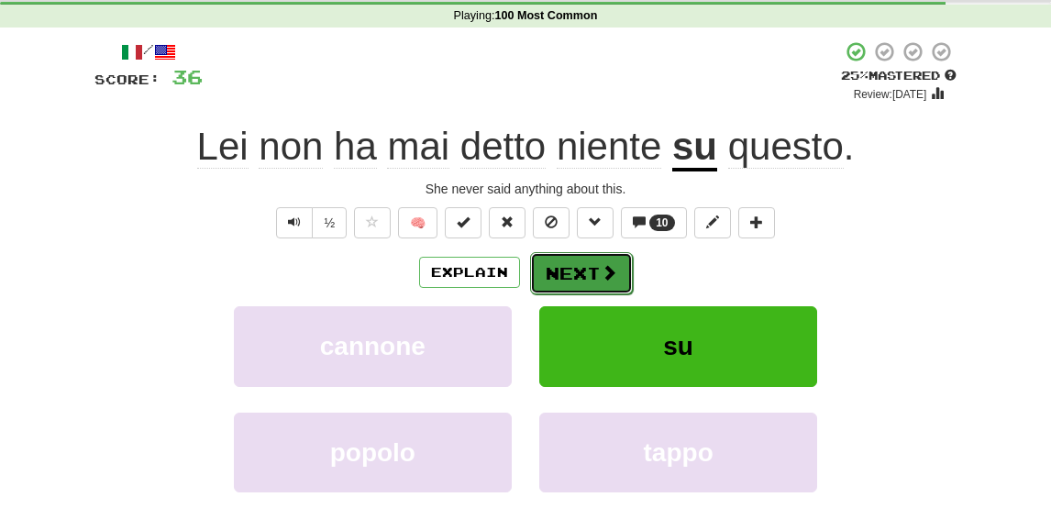
click at [583, 255] on button "Next" at bounding box center [581, 273] width 103 height 42
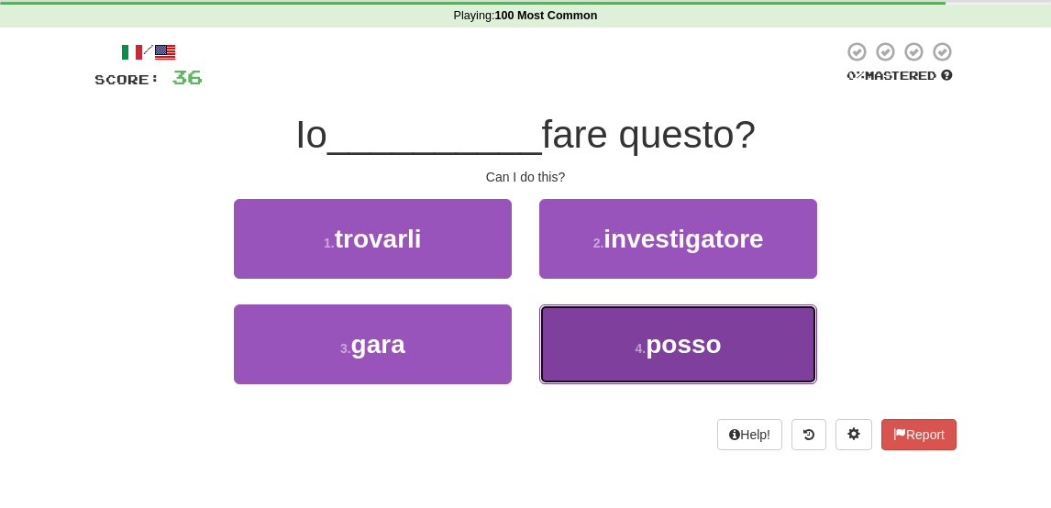
click at [627, 336] on button "4 . posso" at bounding box center [678, 344] width 278 height 80
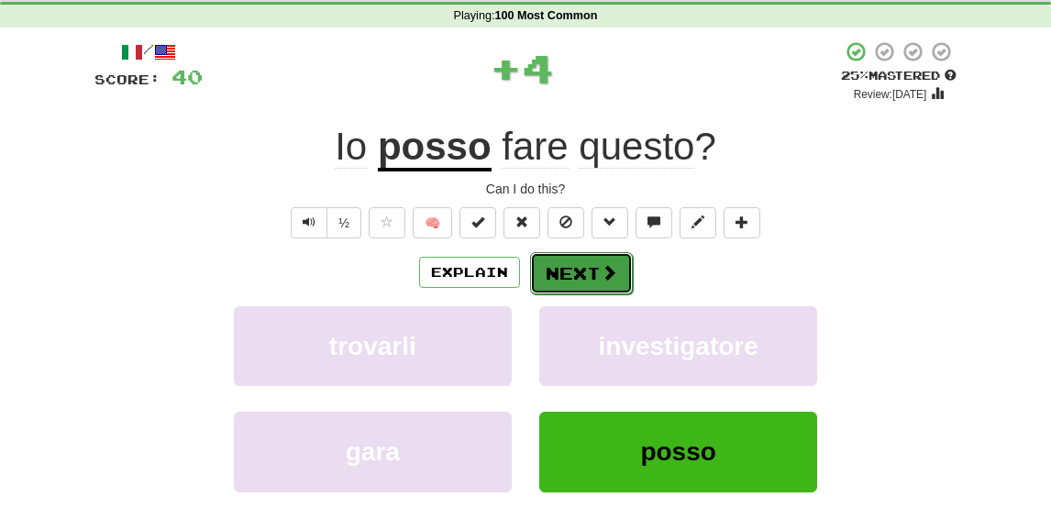
click at [568, 269] on button "Next" at bounding box center [581, 273] width 103 height 42
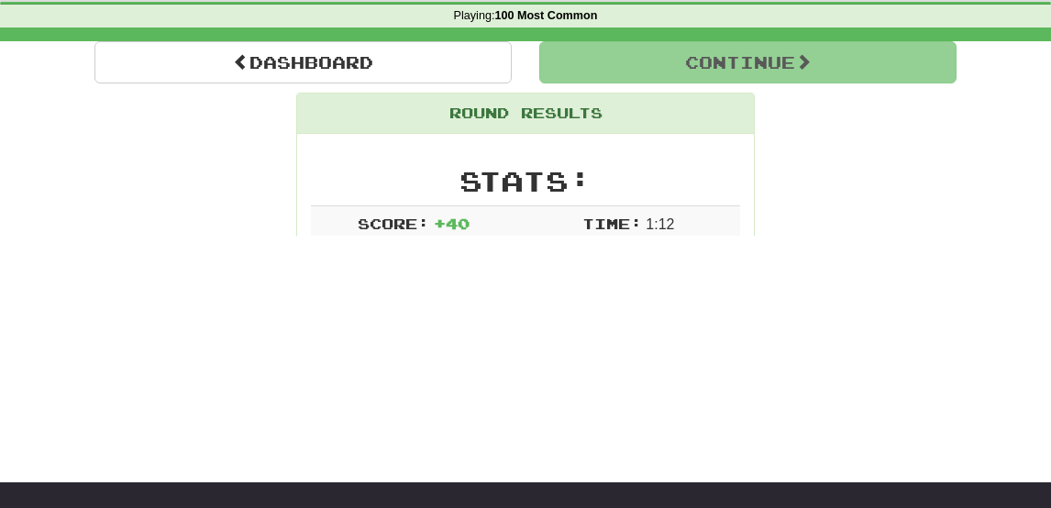
click at [568, 269] on div "Dashboard Clozemaster Ameng / Toggle Dropdown Dashboard Leaderboard Activity Fe…" at bounding box center [525, 182] width 1051 height 508
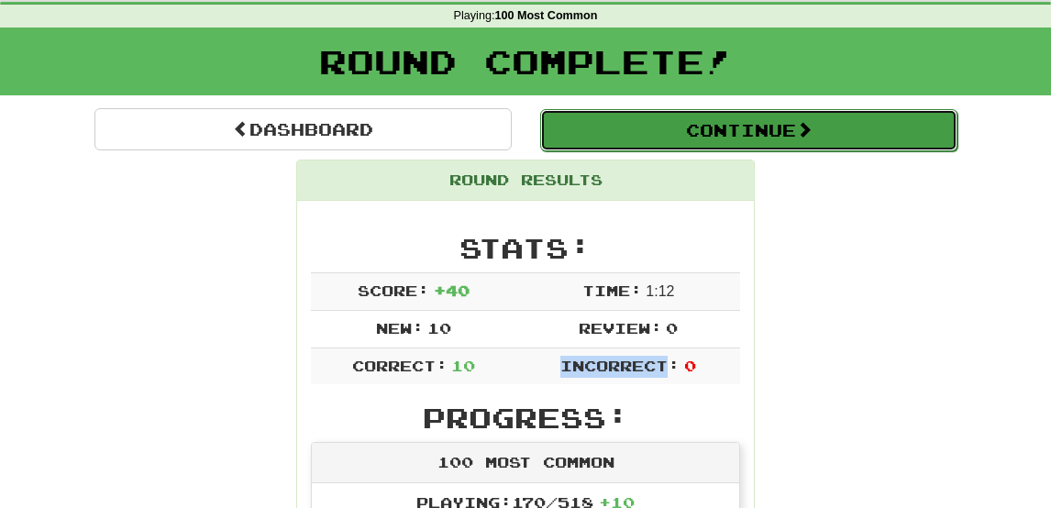
click at [641, 118] on button "Continue" at bounding box center [748, 130] width 417 height 42
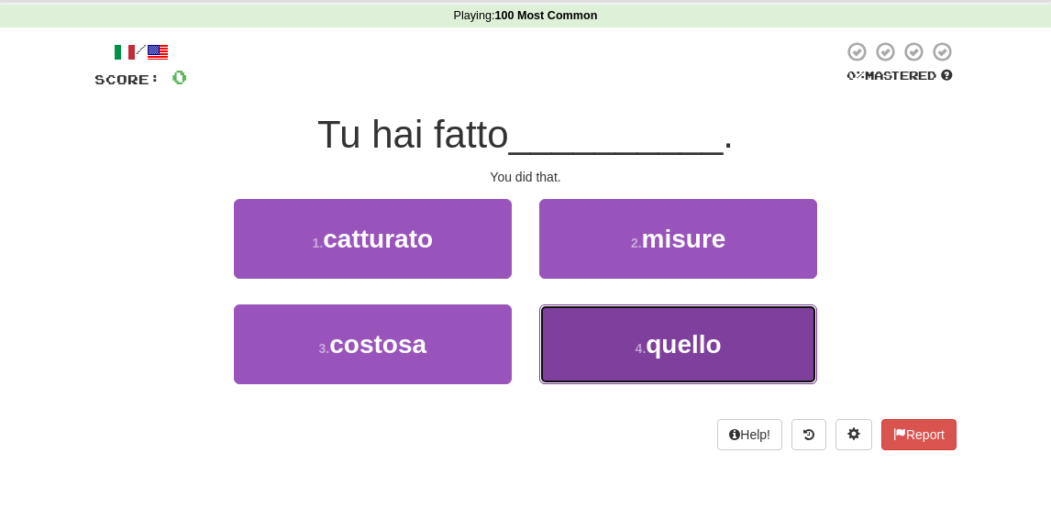
click at [642, 360] on button "4 . quello" at bounding box center [678, 344] width 278 height 80
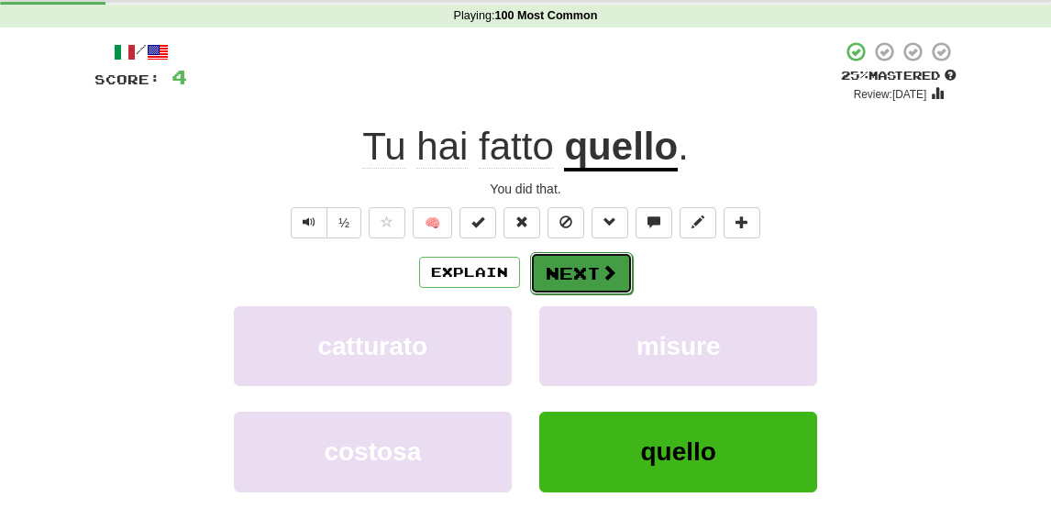
click at [601, 264] on span at bounding box center [609, 272] width 17 height 17
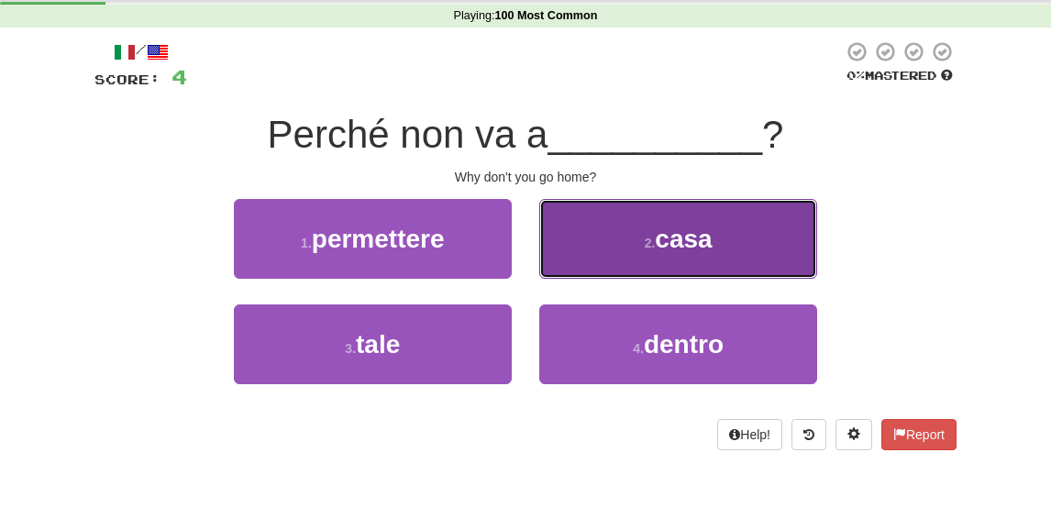
click at [647, 247] on small "2 ." at bounding box center [650, 243] width 11 height 15
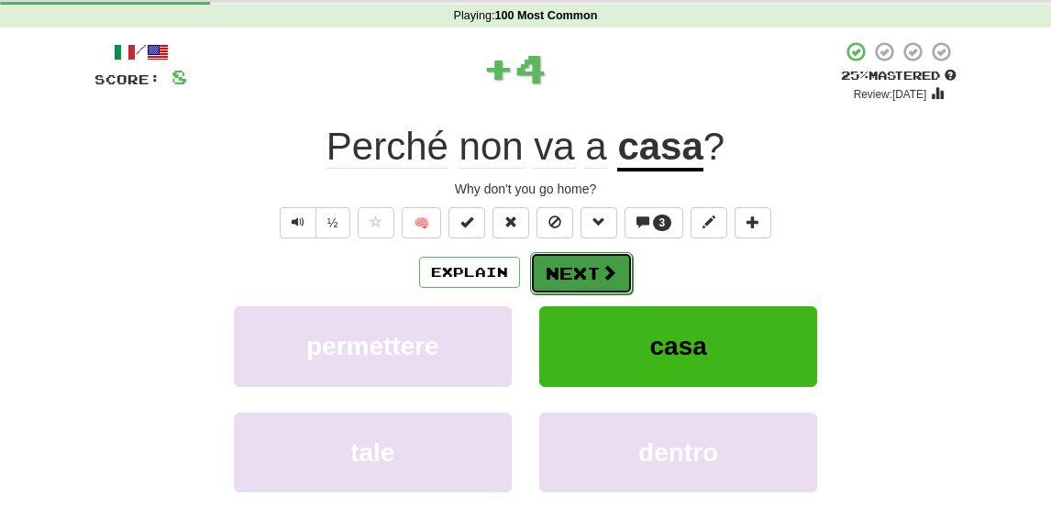
click at [590, 272] on button "Next" at bounding box center [581, 273] width 103 height 42
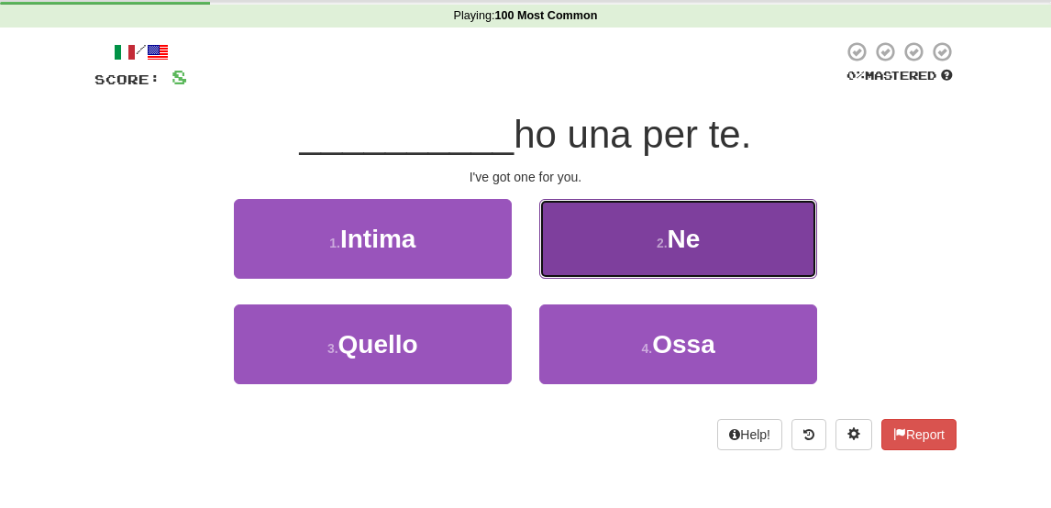
click at [662, 220] on button "2 . Ne" at bounding box center [678, 239] width 278 height 80
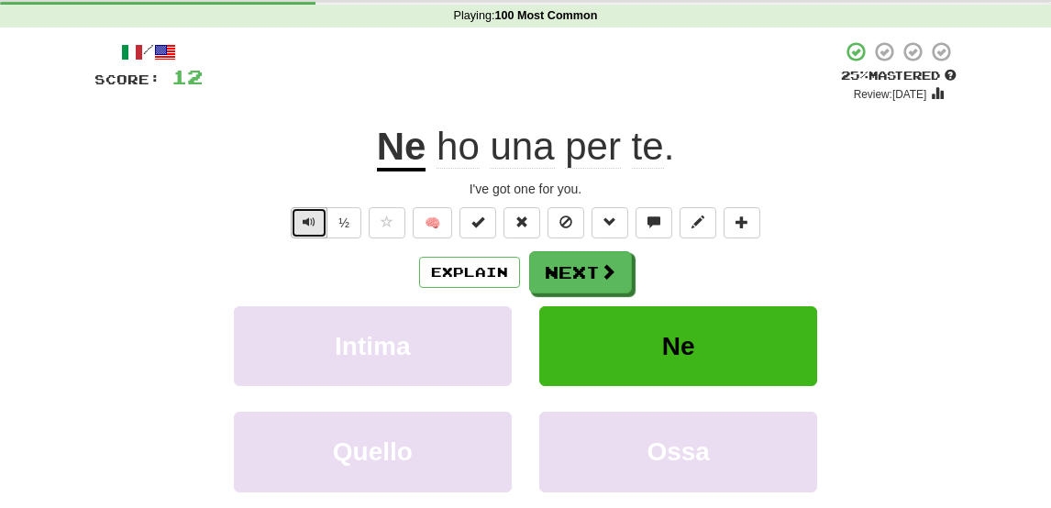
click at [315, 221] on span "Text-to-speech controls" at bounding box center [309, 221] width 13 height 13
click at [612, 270] on span at bounding box center [609, 272] width 17 height 17
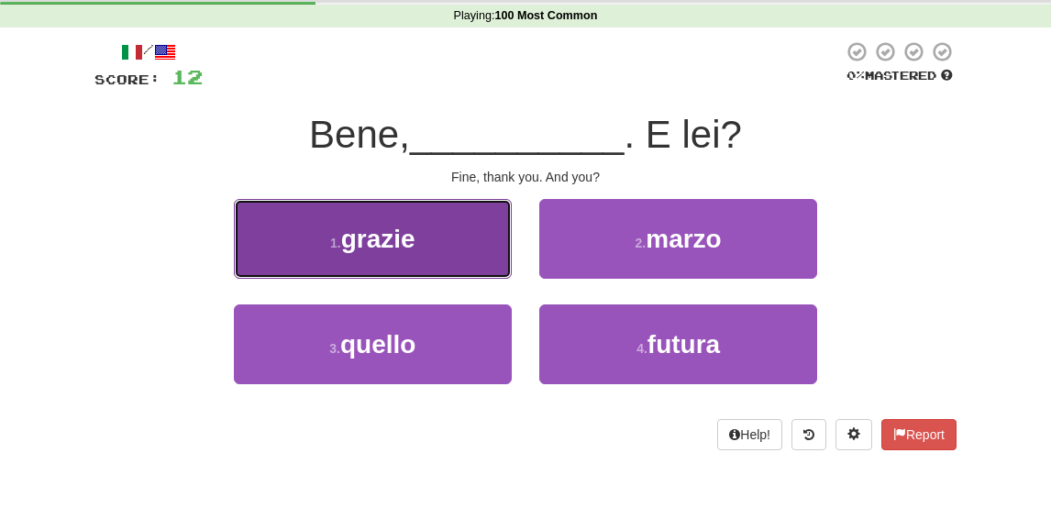
click at [430, 261] on button "1 . grazie" at bounding box center [373, 239] width 278 height 80
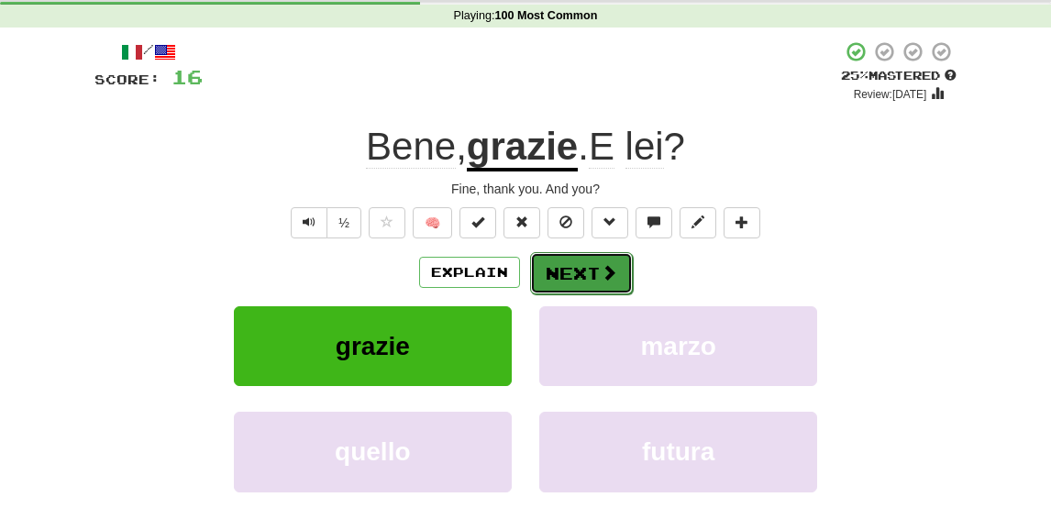
click at [573, 264] on button "Next" at bounding box center [581, 273] width 103 height 42
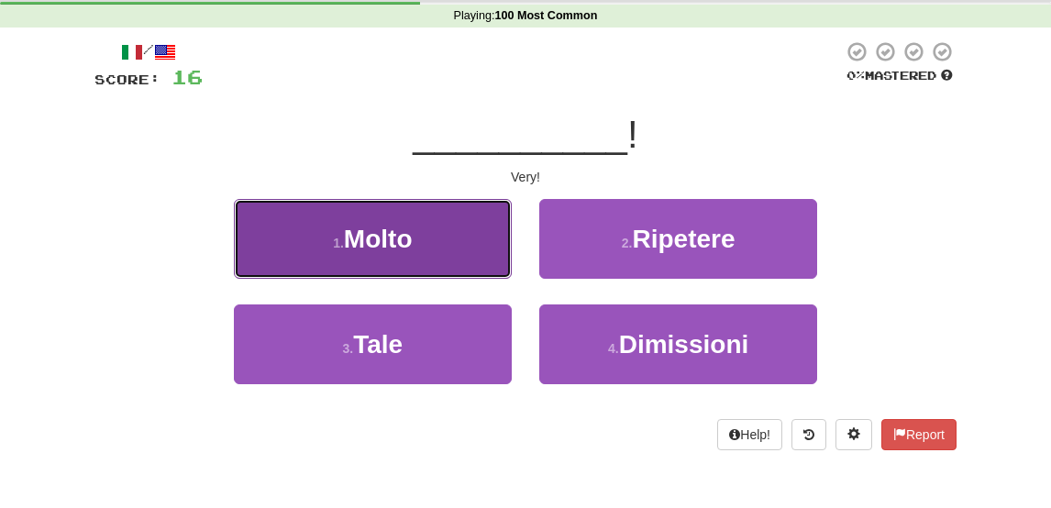
click at [436, 245] on button "1 . Molto" at bounding box center [373, 239] width 278 height 80
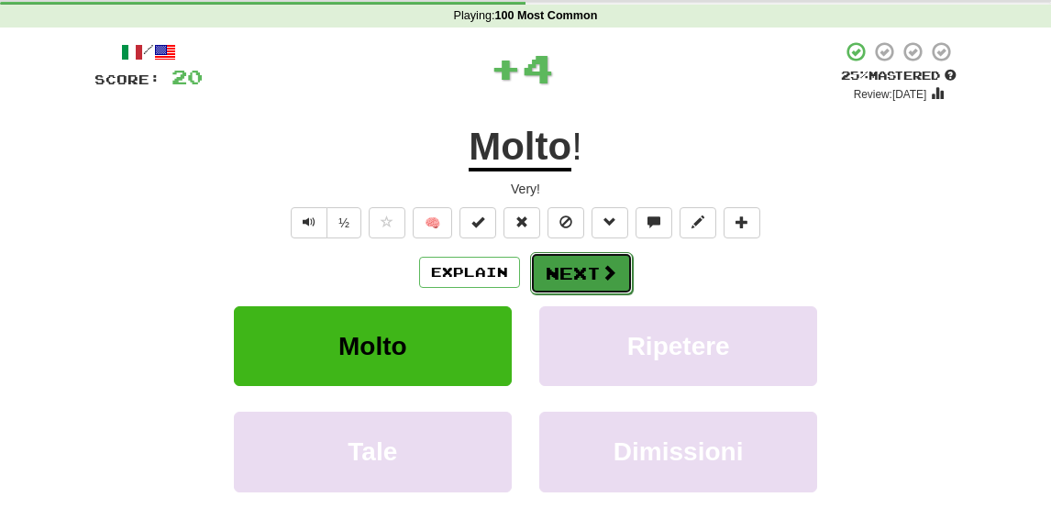
click at [591, 275] on button "Next" at bounding box center [581, 273] width 103 height 42
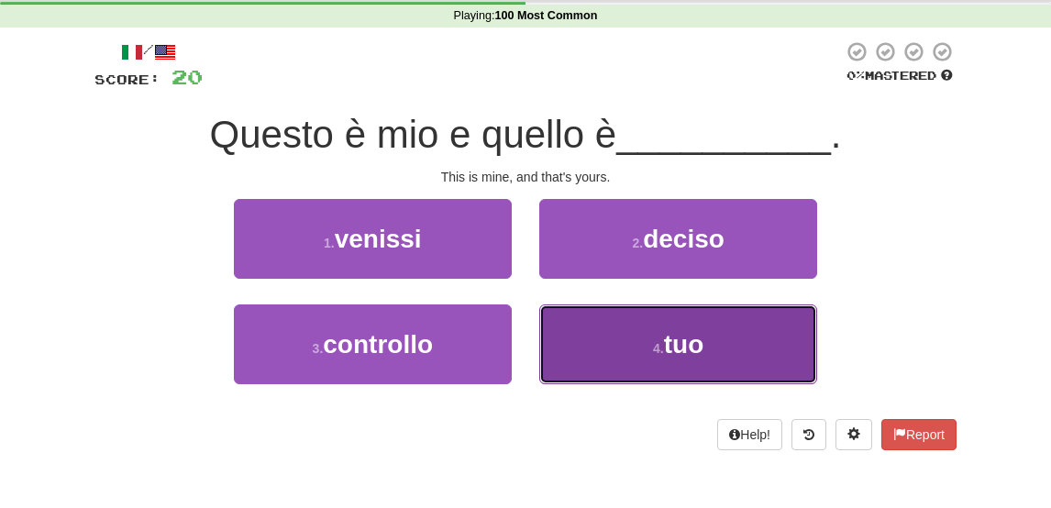
click at [608, 345] on button "4 . tuo" at bounding box center [678, 344] width 278 height 80
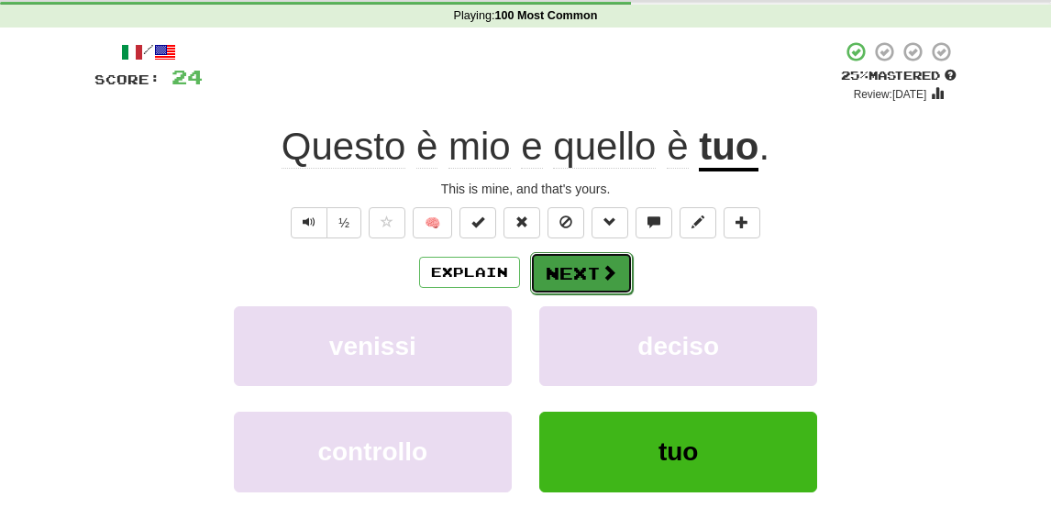
click at [579, 270] on button "Next" at bounding box center [581, 273] width 103 height 42
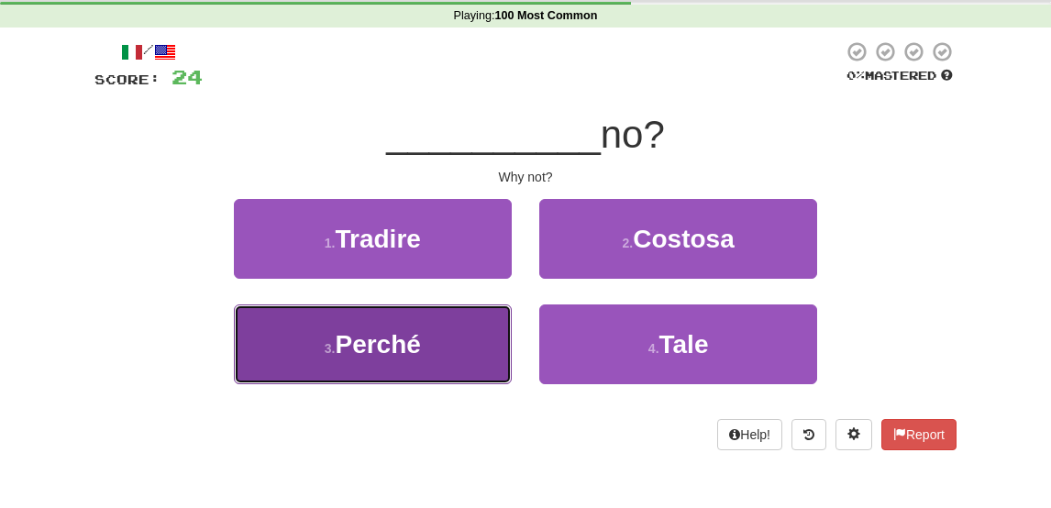
click at [479, 335] on button "3 . Perché" at bounding box center [373, 344] width 278 height 80
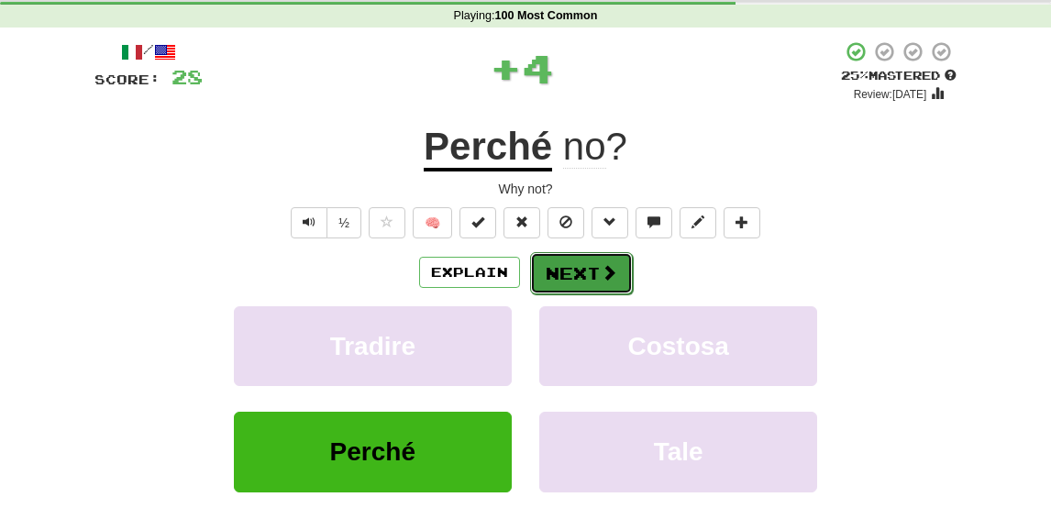
click at [578, 277] on button "Next" at bounding box center [581, 273] width 103 height 42
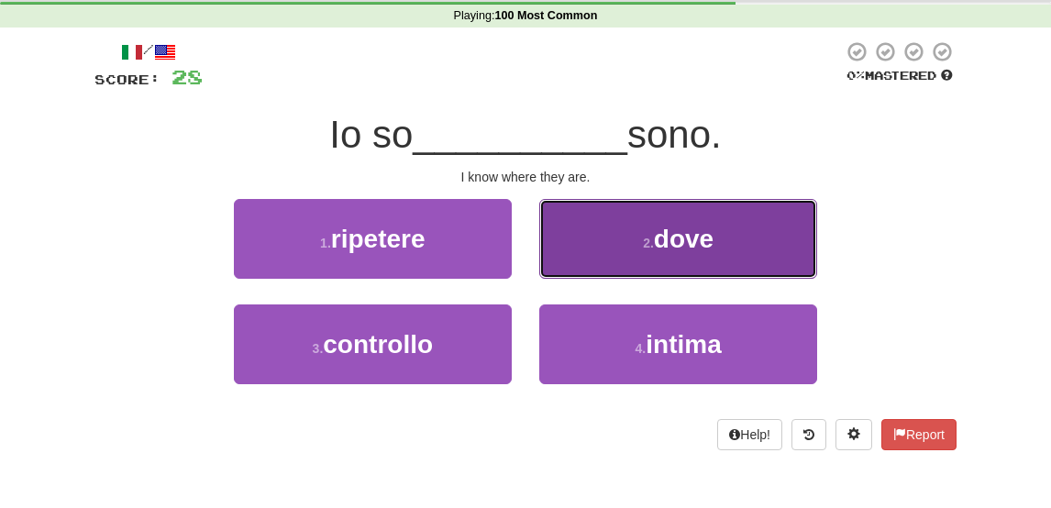
click at [630, 236] on button "2 . dove" at bounding box center [678, 239] width 278 height 80
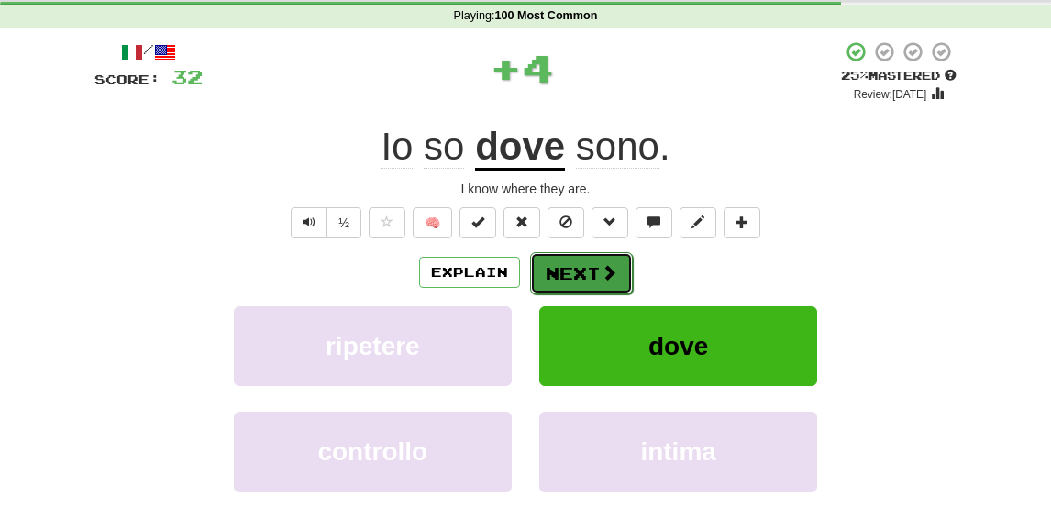
click at [576, 271] on button "Next" at bounding box center [581, 273] width 103 height 42
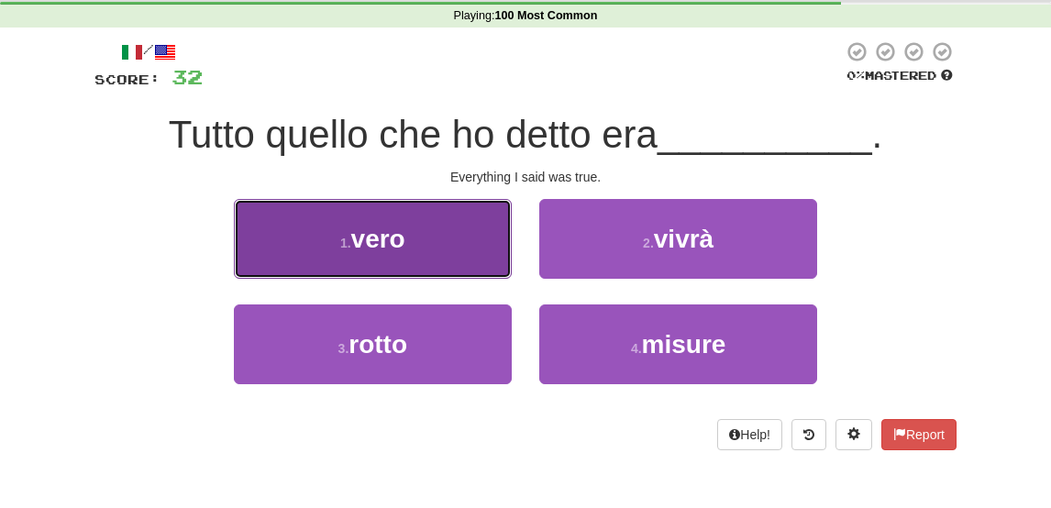
click at [473, 245] on button "1 . vero" at bounding box center [373, 239] width 278 height 80
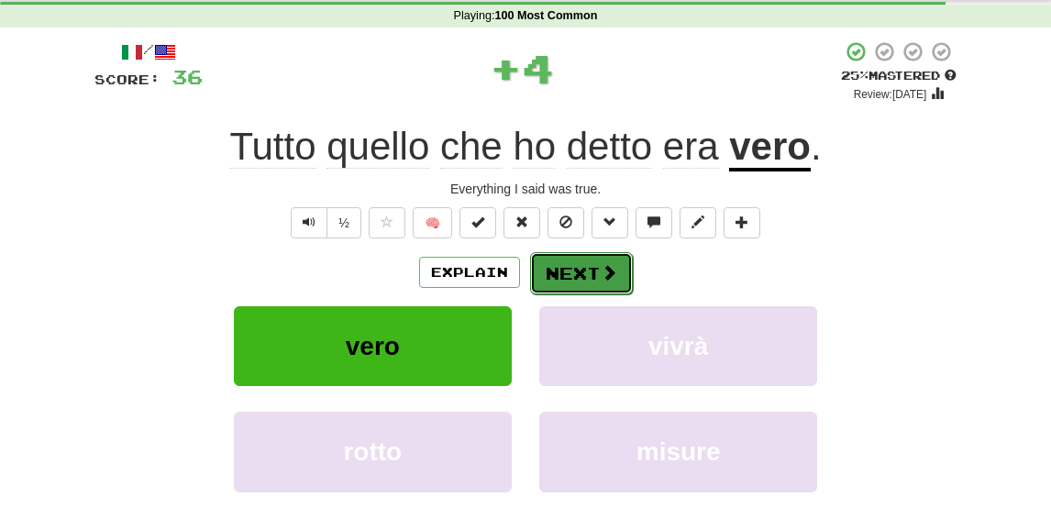
click at [580, 273] on button "Next" at bounding box center [581, 273] width 103 height 42
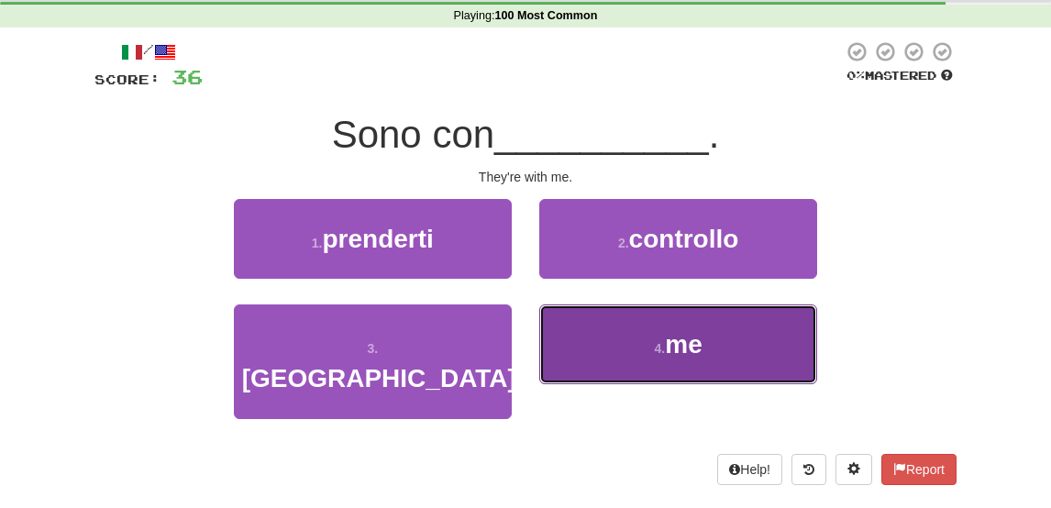
click at [670, 347] on span "me" at bounding box center [683, 344] width 37 height 28
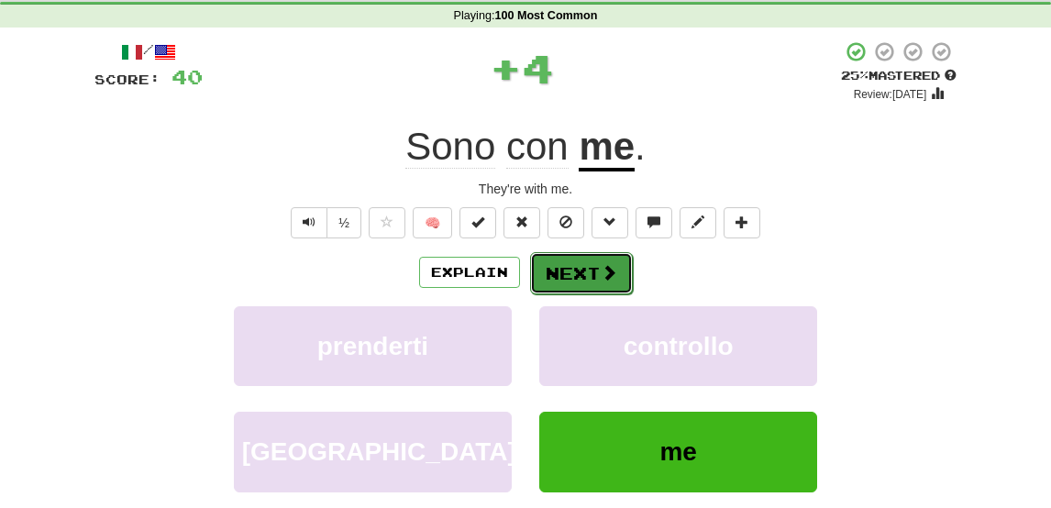
click at [571, 269] on button "Next" at bounding box center [581, 273] width 103 height 42
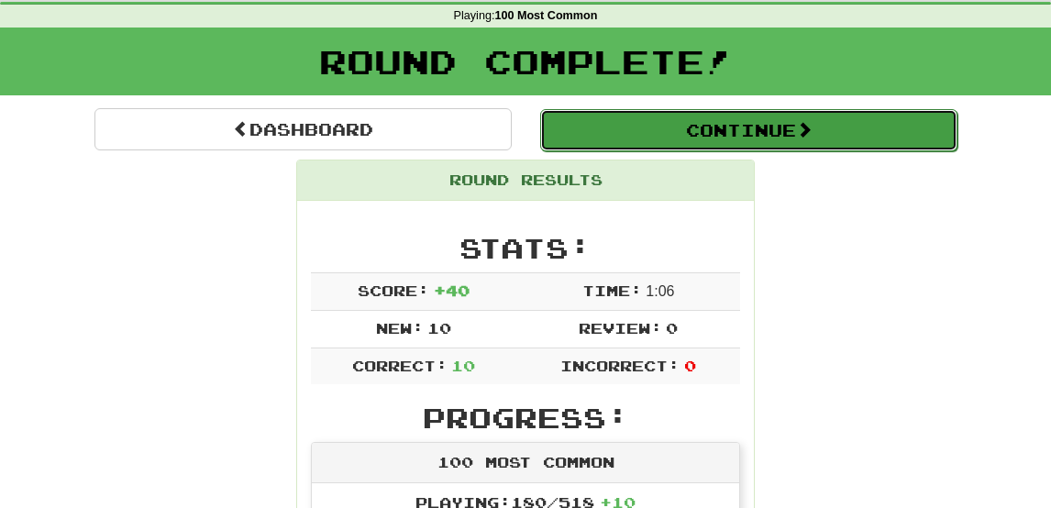
click at [656, 138] on button "Continue" at bounding box center [748, 130] width 417 height 42
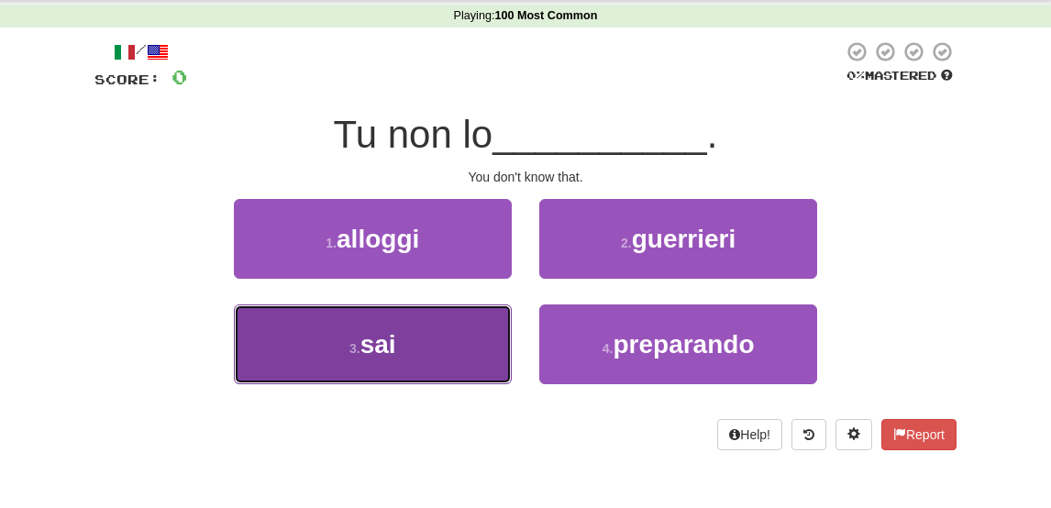
click at [422, 347] on button "3 . sai" at bounding box center [373, 344] width 278 height 80
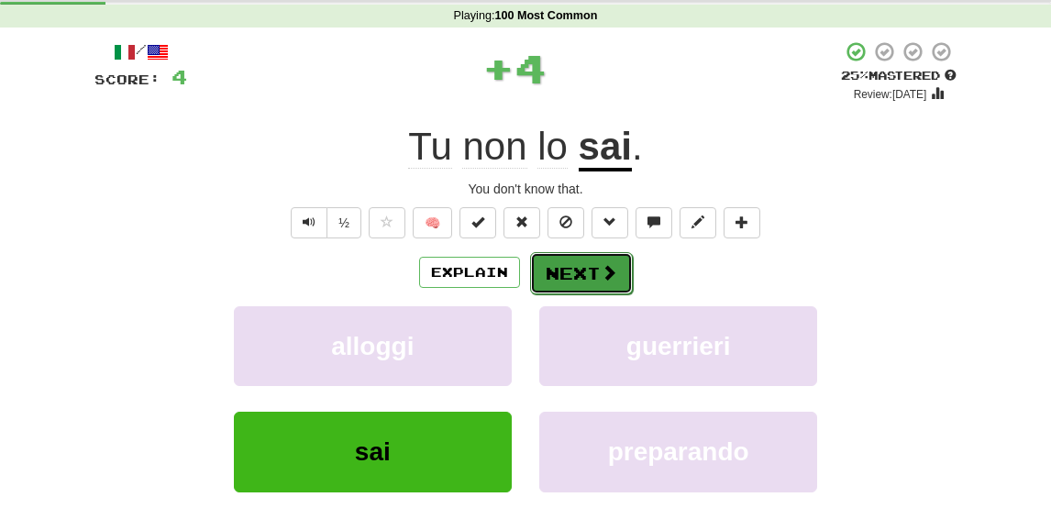
click at [579, 271] on button "Next" at bounding box center [581, 273] width 103 height 42
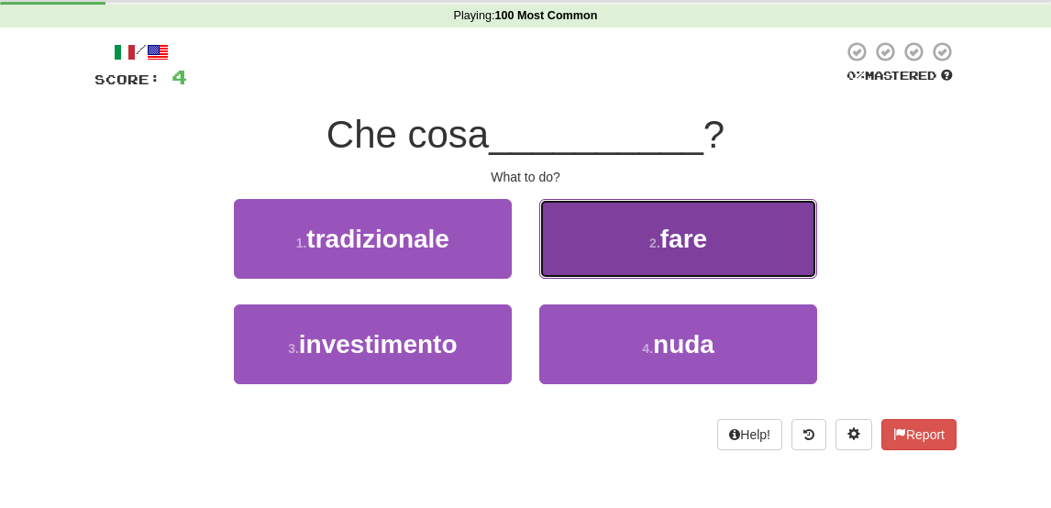
click at [632, 237] on button "2 . fare" at bounding box center [678, 239] width 278 height 80
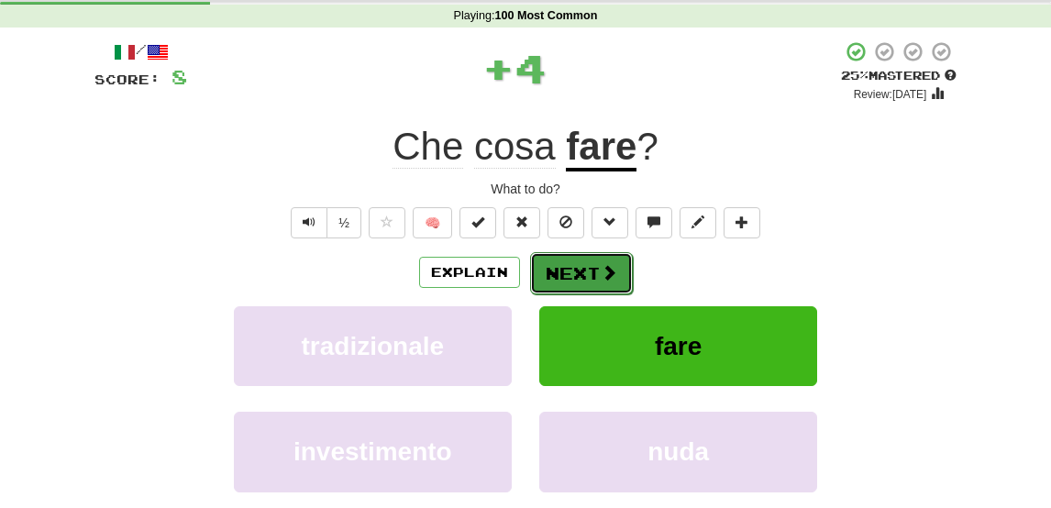
click at [571, 265] on button "Next" at bounding box center [581, 273] width 103 height 42
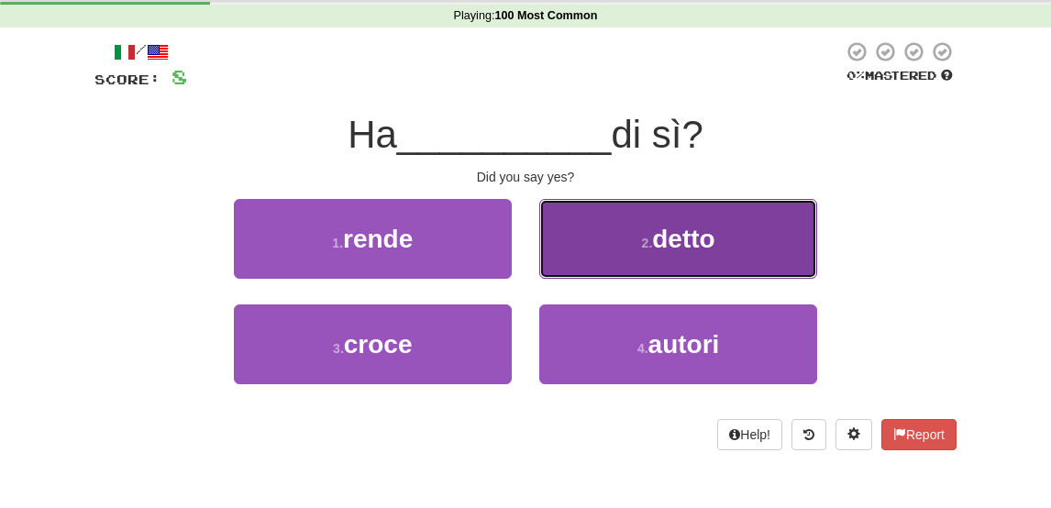
click at [631, 233] on button "2 . detto" at bounding box center [678, 239] width 278 height 80
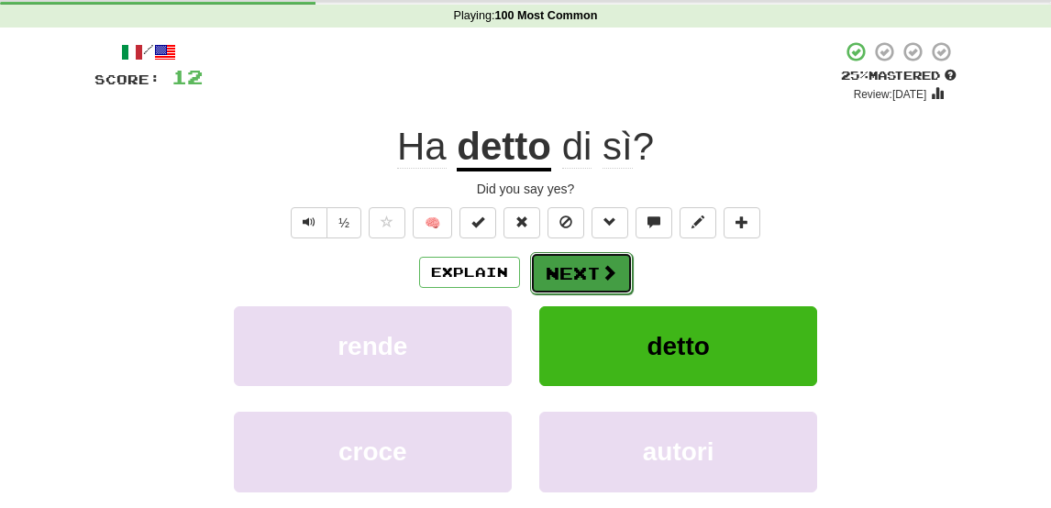
click at [579, 273] on button "Next" at bounding box center [581, 273] width 103 height 42
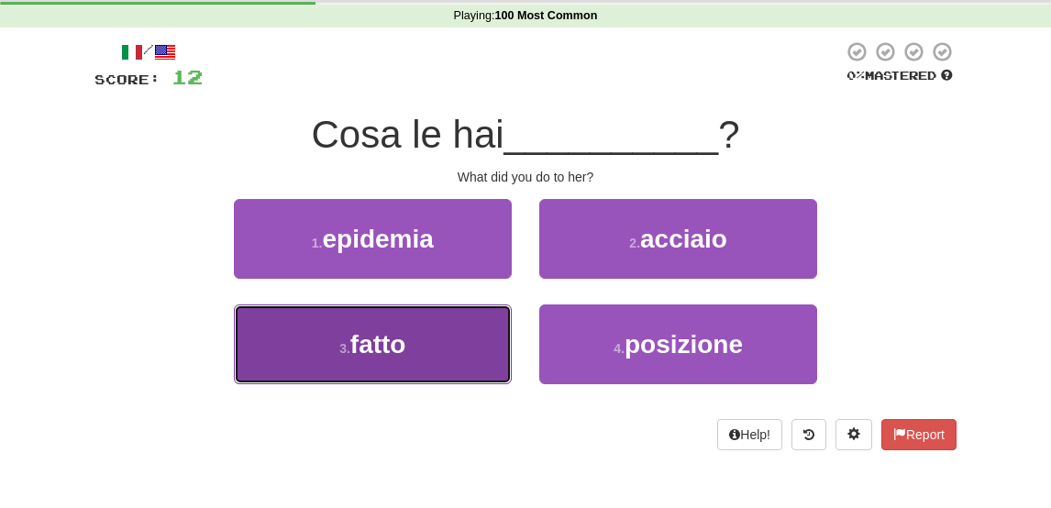
click at [449, 327] on button "3 . fatto" at bounding box center [373, 344] width 278 height 80
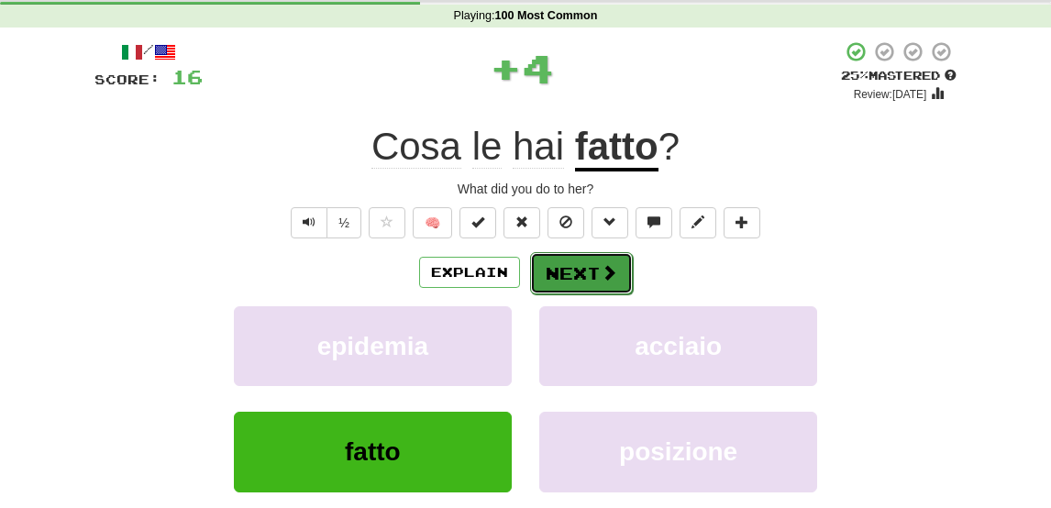
click at [581, 265] on button "Next" at bounding box center [581, 273] width 103 height 42
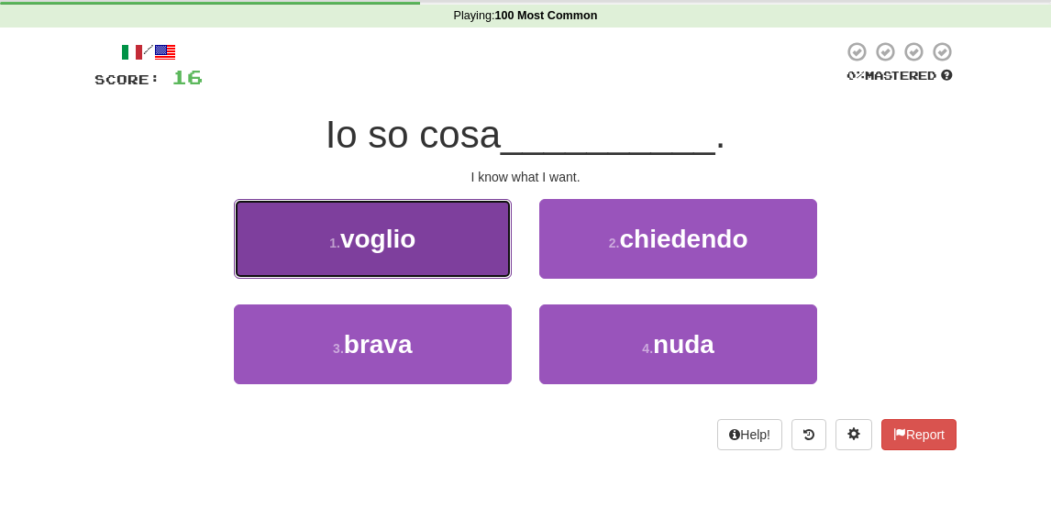
click at [449, 247] on button "1 . voglio" at bounding box center [373, 239] width 278 height 80
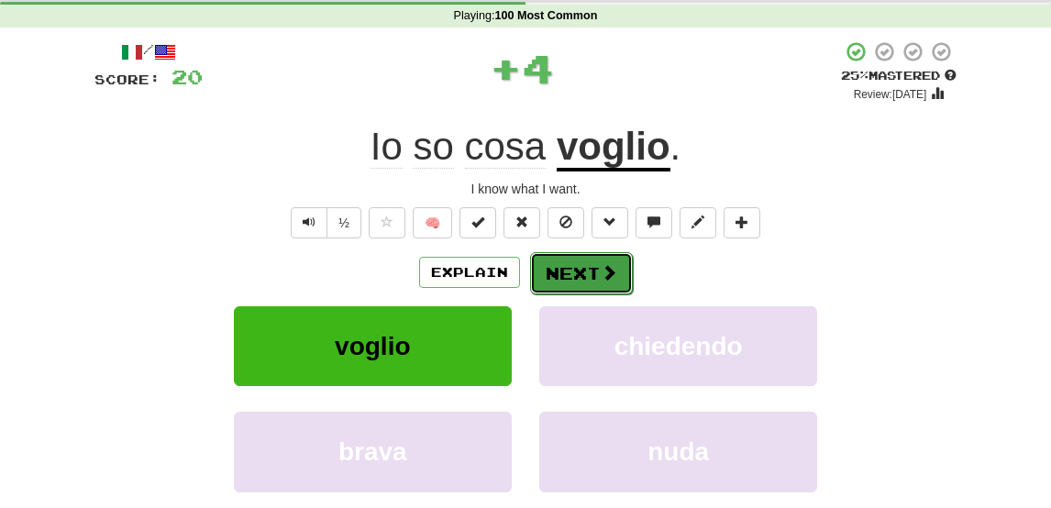
click at [572, 275] on button "Next" at bounding box center [581, 273] width 103 height 42
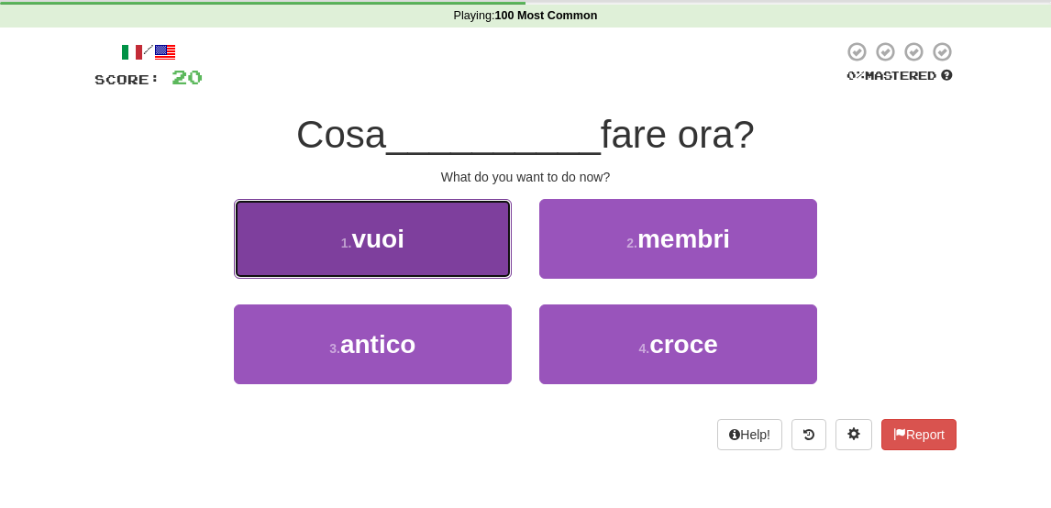
click at [447, 250] on button "1 . vuoi" at bounding box center [373, 239] width 278 height 80
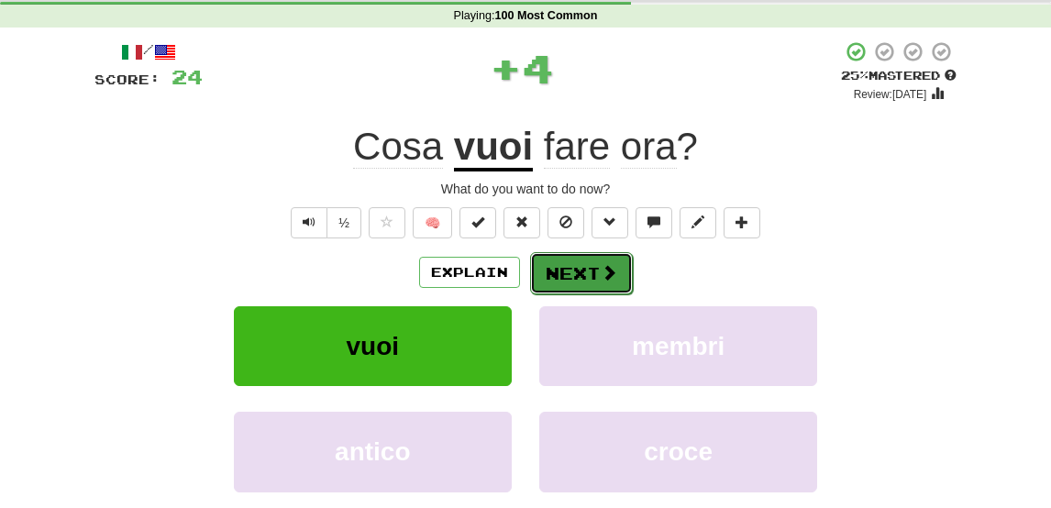
click at [571, 270] on button "Next" at bounding box center [581, 273] width 103 height 42
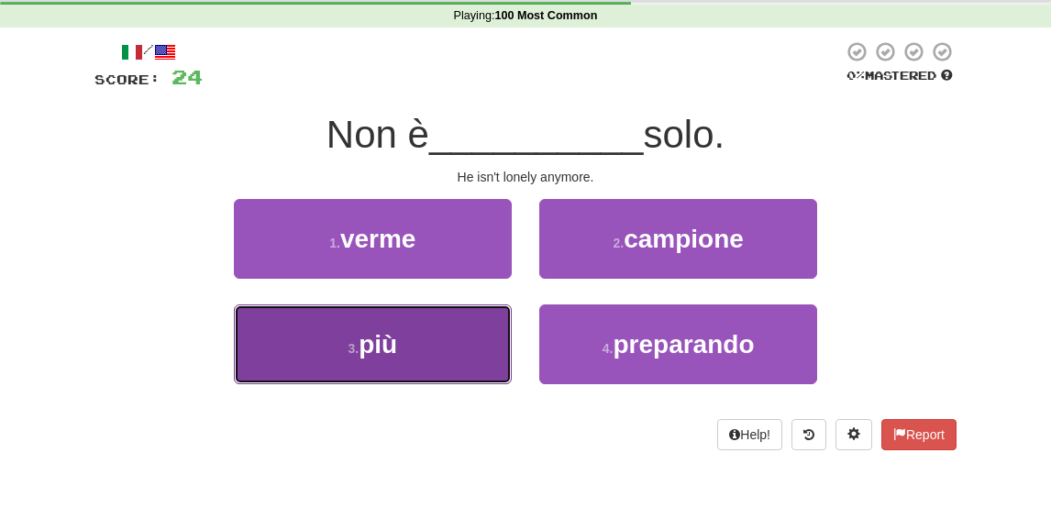
click at [446, 340] on button "3 . più" at bounding box center [373, 344] width 278 height 80
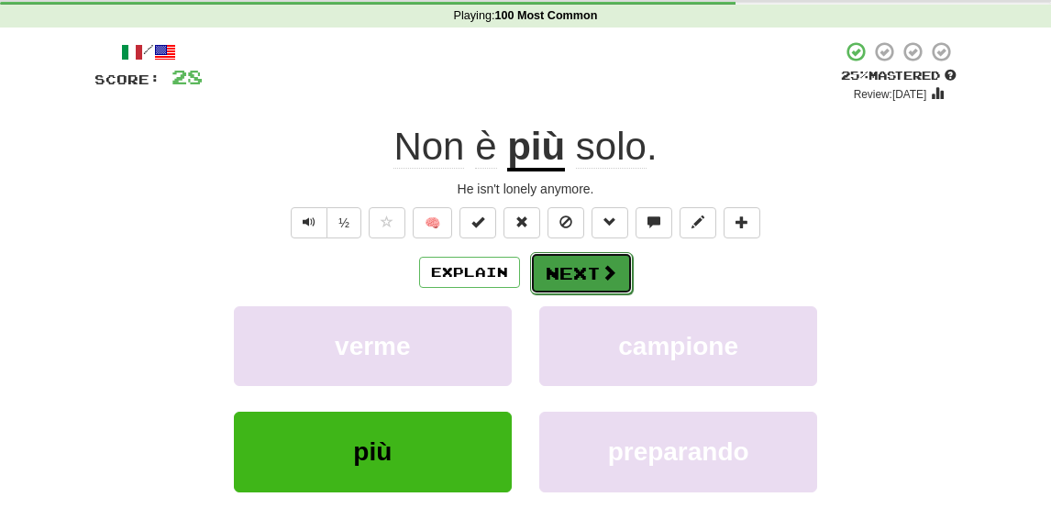
click at [591, 256] on button "Next" at bounding box center [581, 273] width 103 height 42
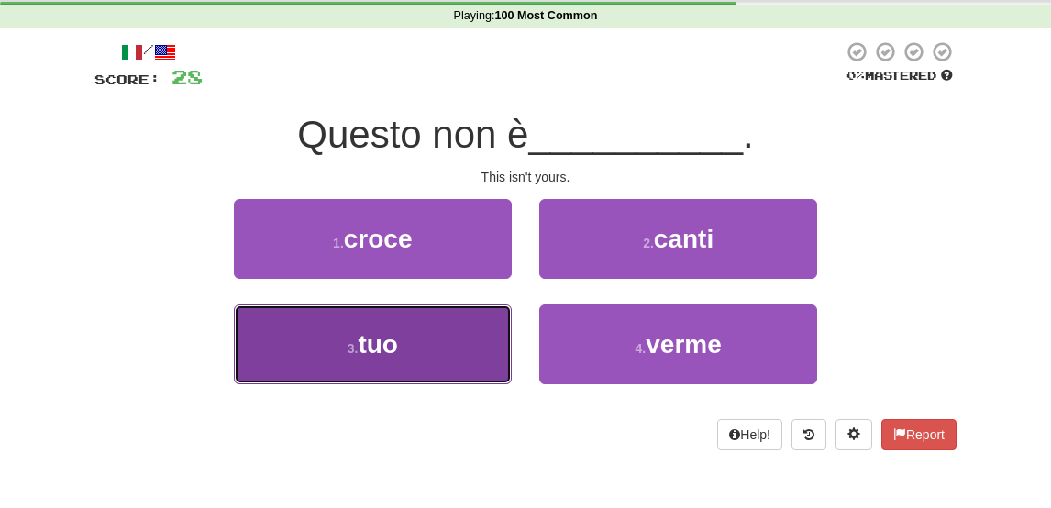
click at [466, 353] on button "3 . tuo" at bounding box center [373, 344] width 278 height 80
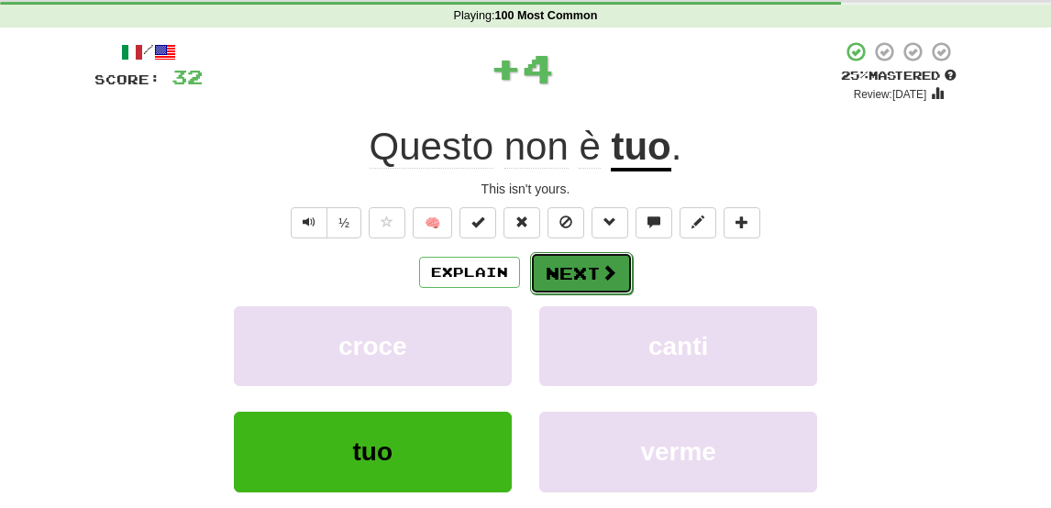
click at [589, 286] on button "Next" at bounding box center [581, 273] width 103 height 42
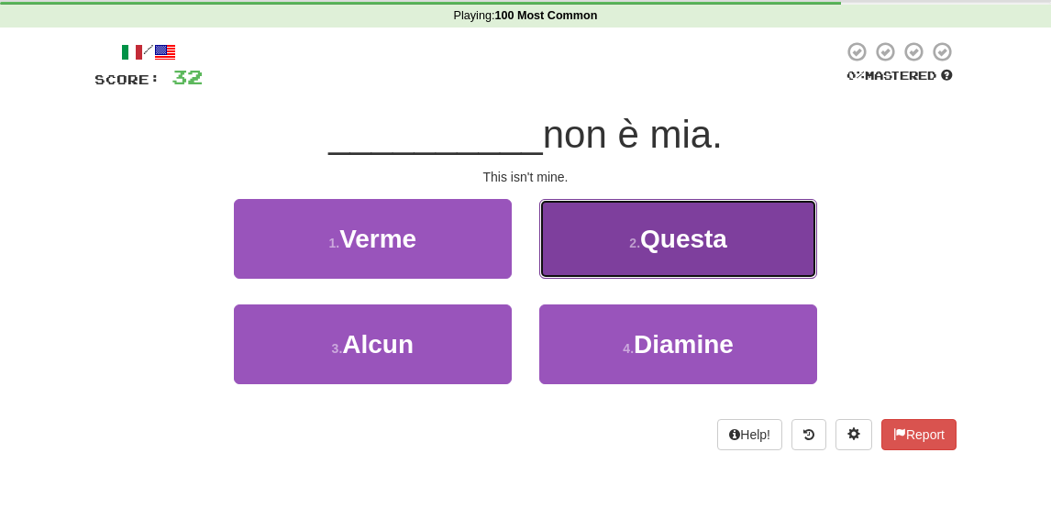
click at [645, 236] on span "Questa" at bounding box center [683, 239] width 87 height 28
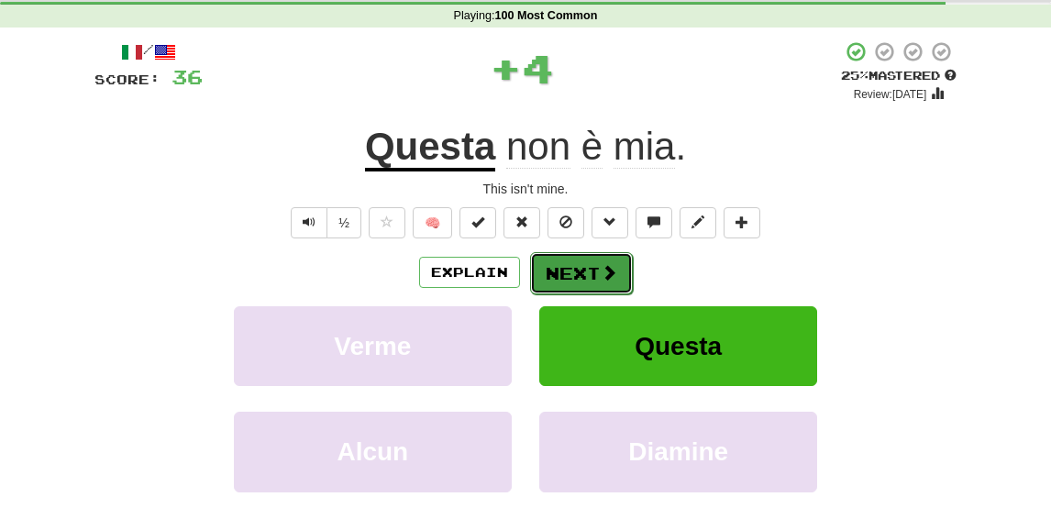
click at [576, 272] on button "Next" at bounding box center [581, 273] width 103 height 42
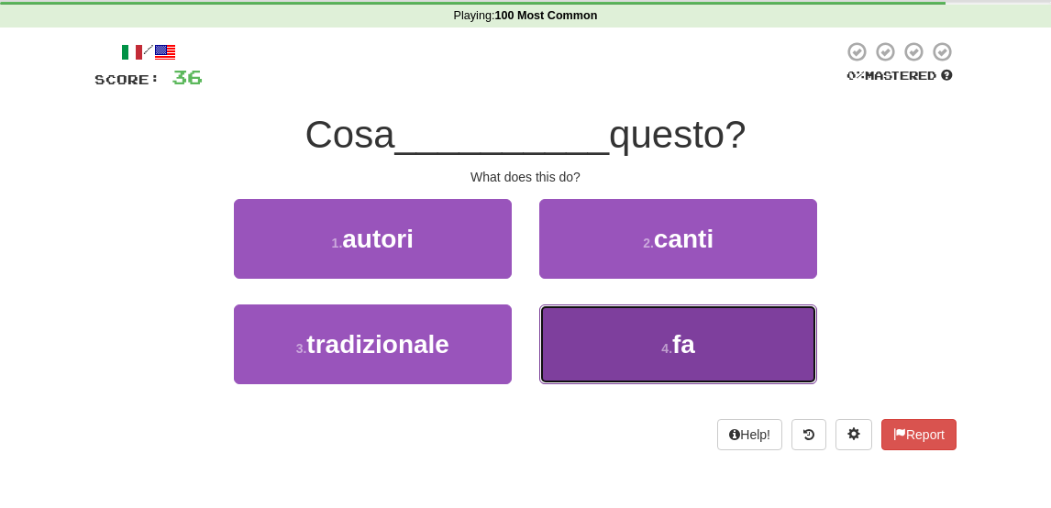
click at [642, 336] on button "4 . fa" at bounding box center [678, 344] width 278 height 80
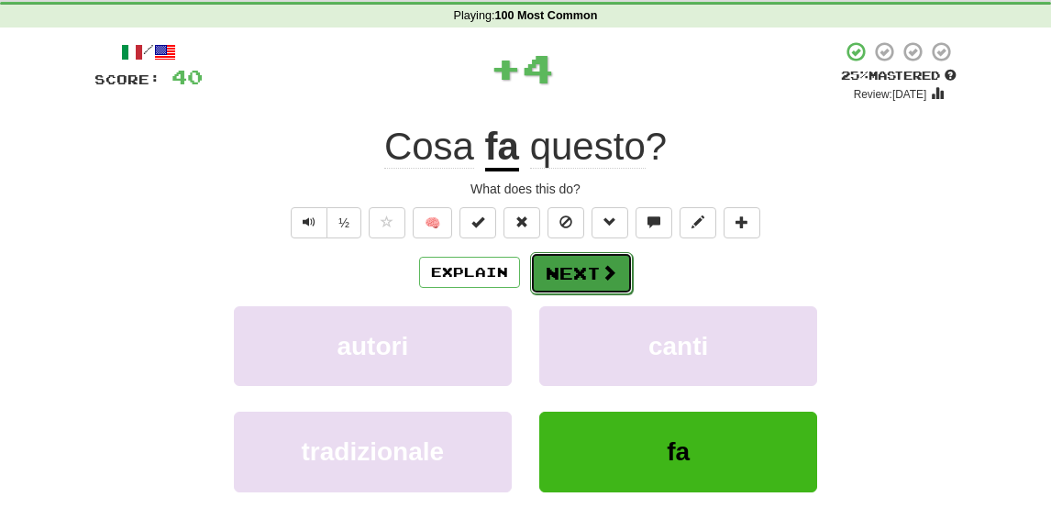
click at [581, 262] on button "Next" at bounding box center [581, 273] width 103 height 42
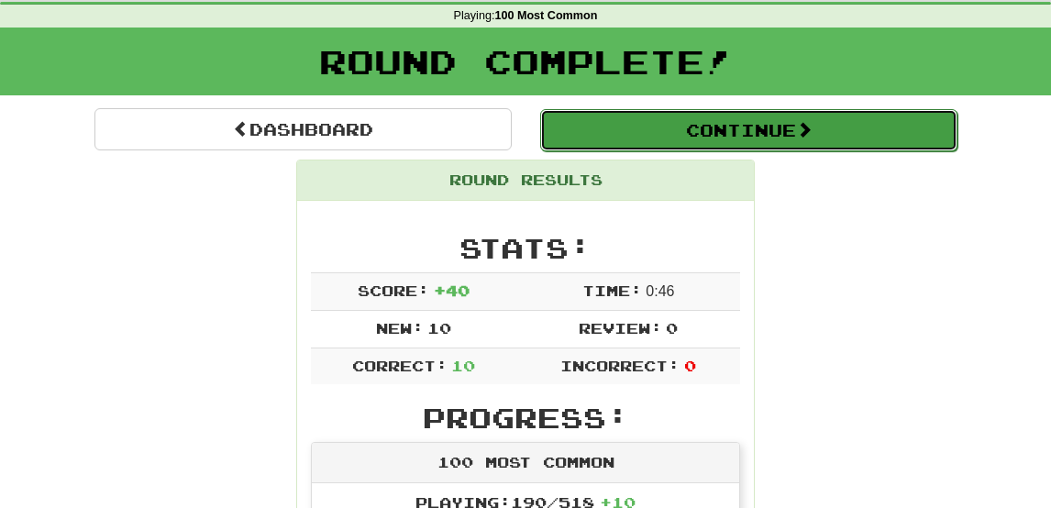
click at [662, 133] on button "Continue" at bounding box center [748, 130] width 417 height 42
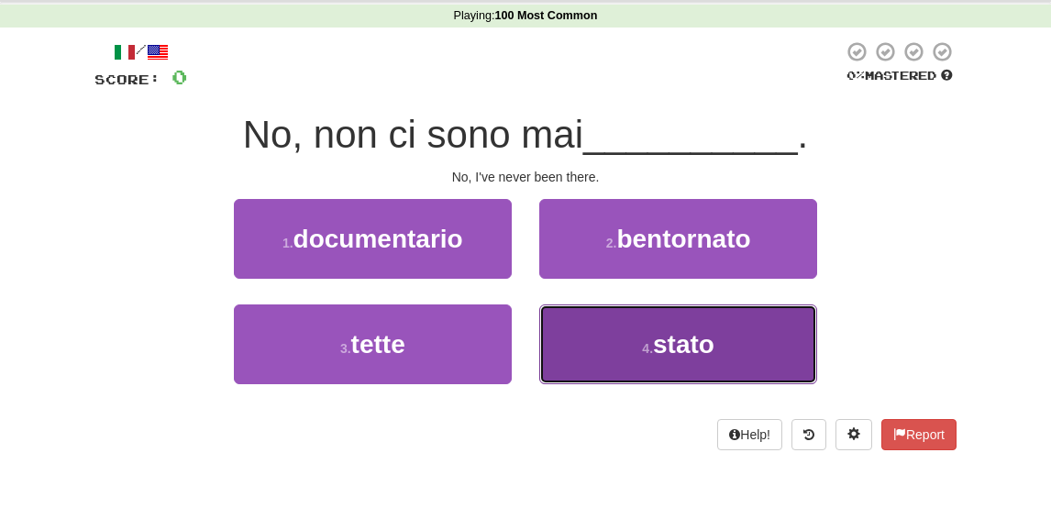
click at [610, 362] on button "4 . stato" at bounding box center [678, 344] width 278 height 80
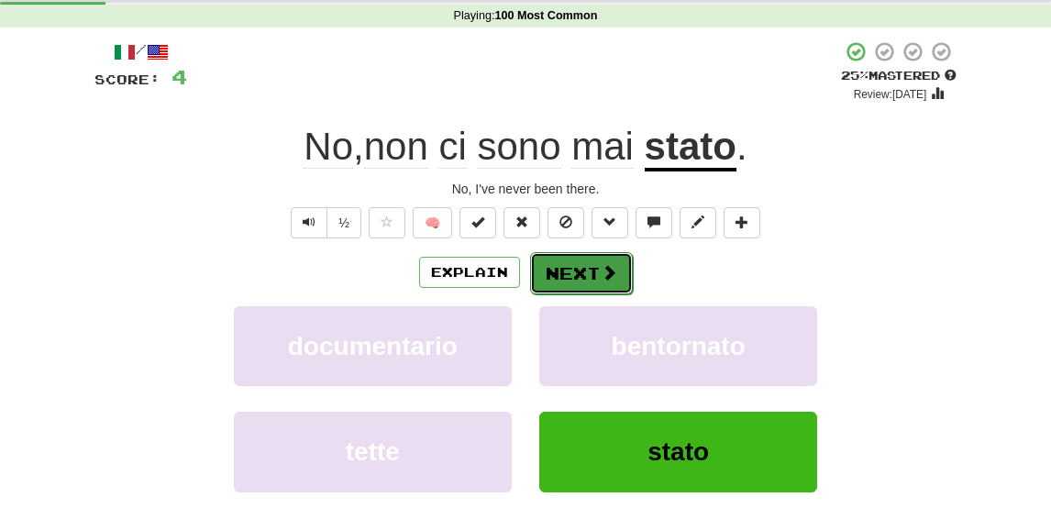
click at [587, 281] on button "Next" at bounding box center [581, 273] width 103 height 42
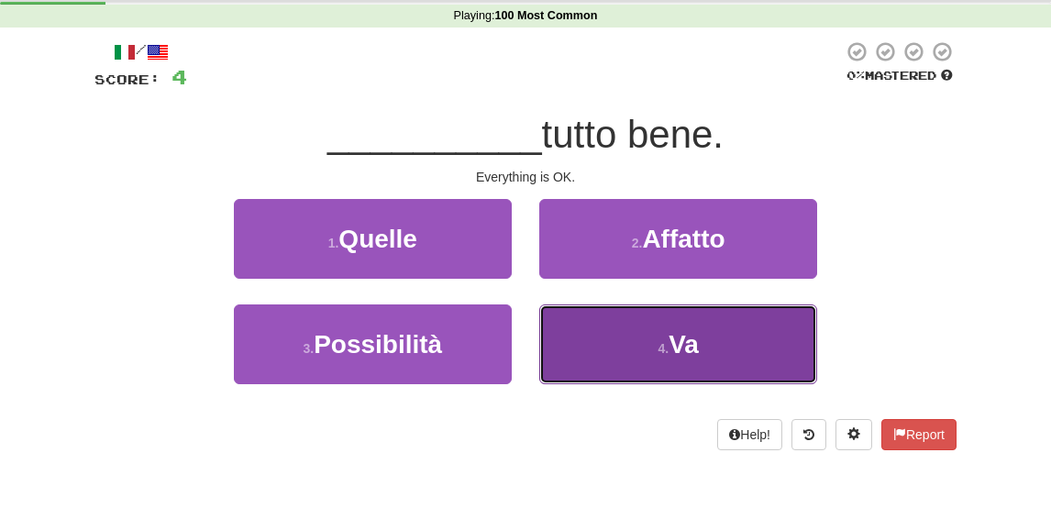
click at [618, 335] on button "4 . Va" at bounding box center [678, 344] width 278 height 80
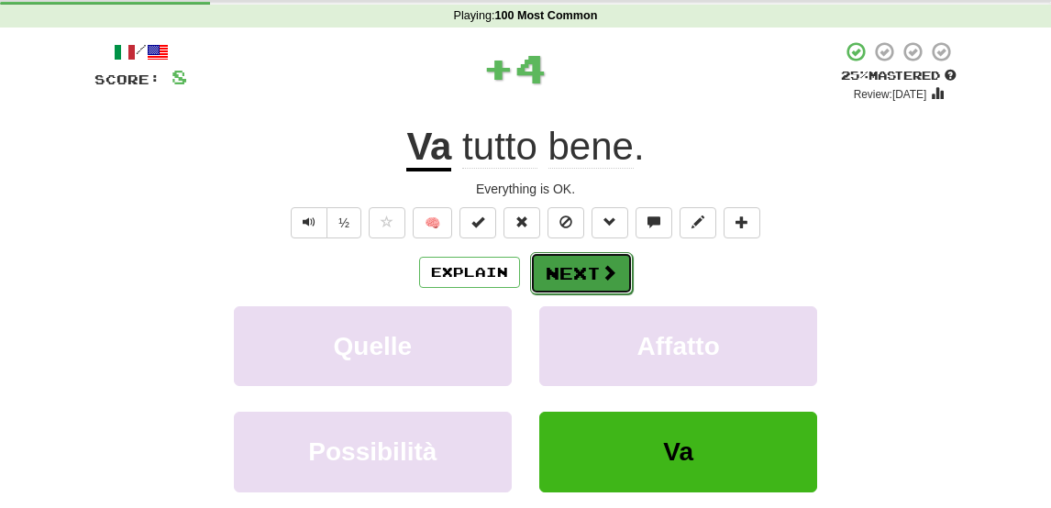
click at [581, 263] on button "Next" at bounding box center [581, 273] width 103 height 42
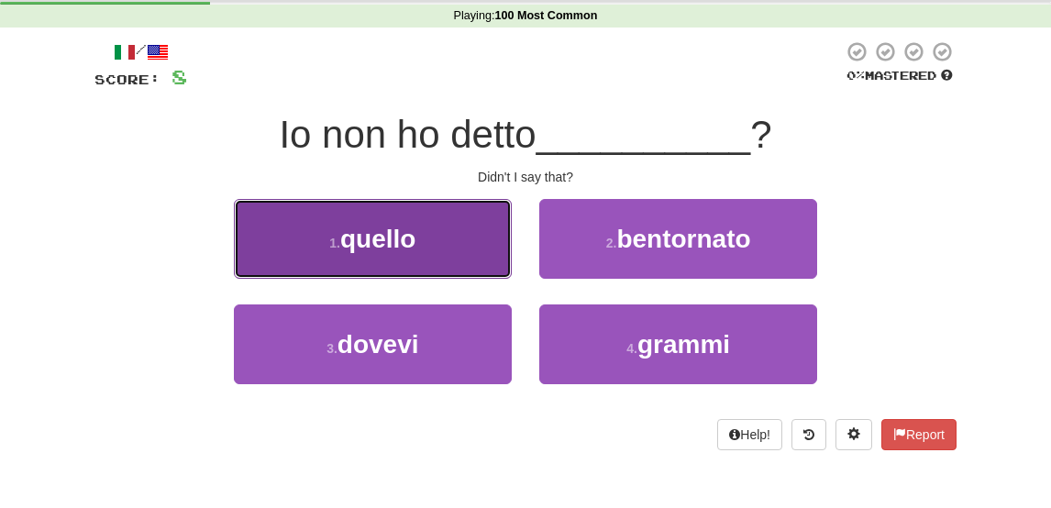
click at [424, 245] on button "1 . quello" at bounding box center [373, 239] width 278 height 80
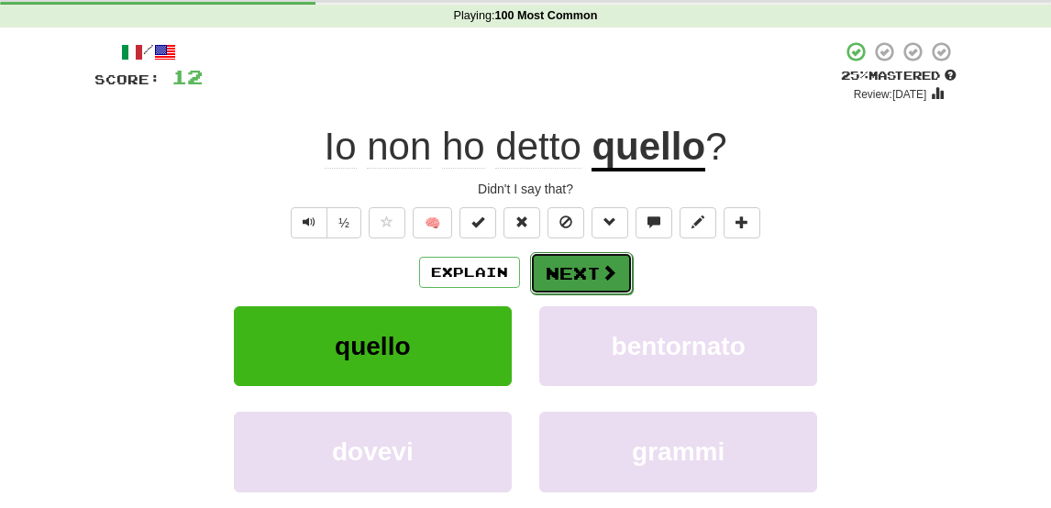
click at [567, 269] on button "Next" at bounding box center [581, 273] width 103 height 42
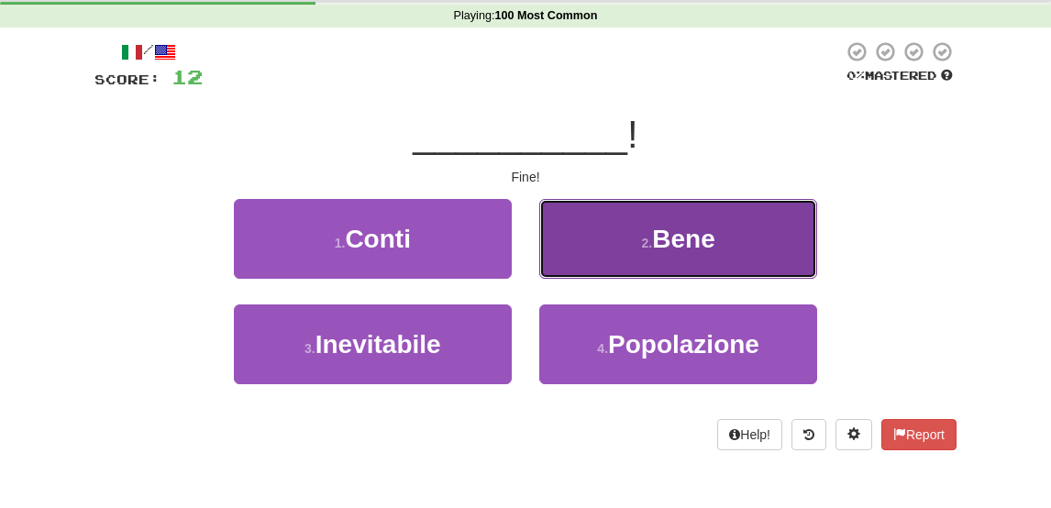
click at [613, 235] on button "2 . Bene" at bounding box center [678, 239] width 278 height 80
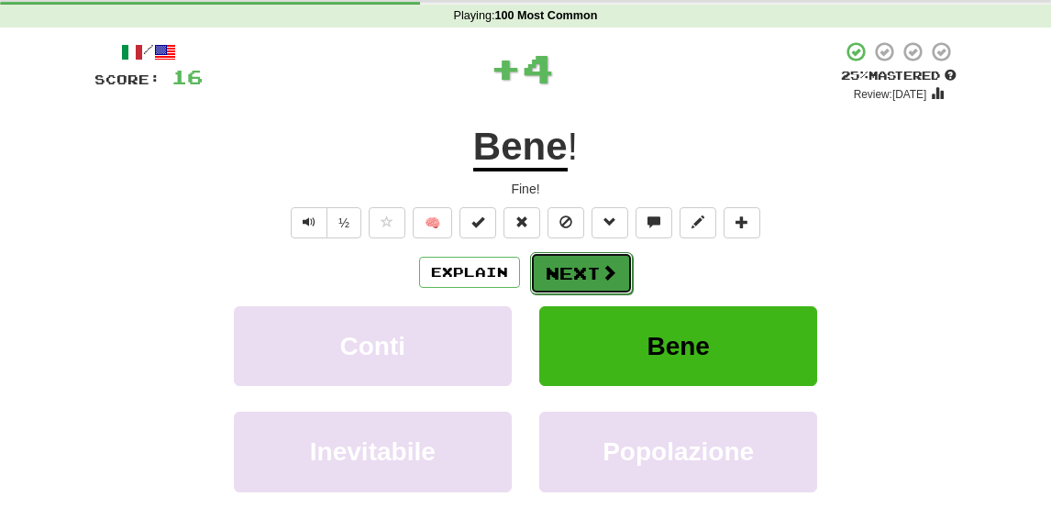
click at [566, 276] on button "Next" at bounding box center [581, 273] width 103 height 42
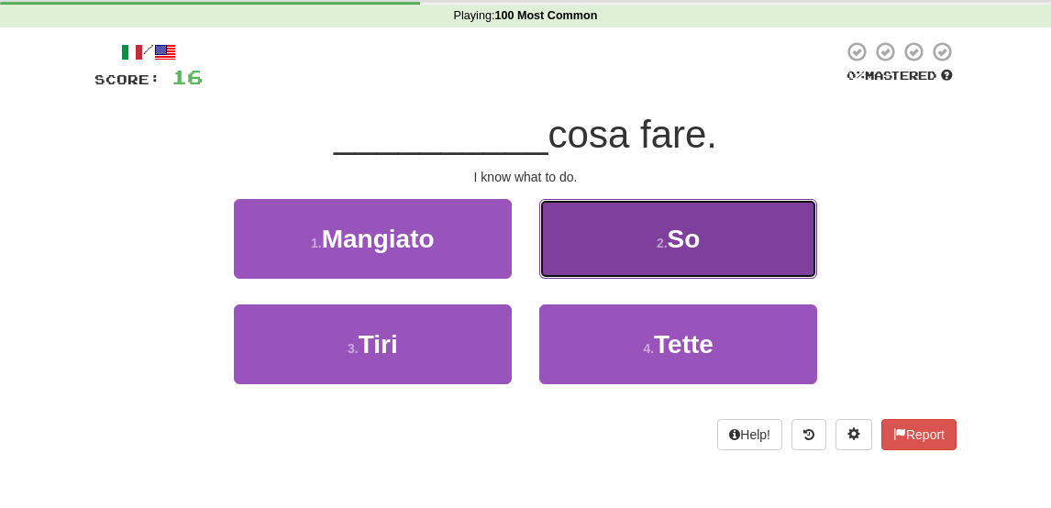
click at [562, 262] on button "2 . So" at bounding box center [678, 239] width 278 height 80
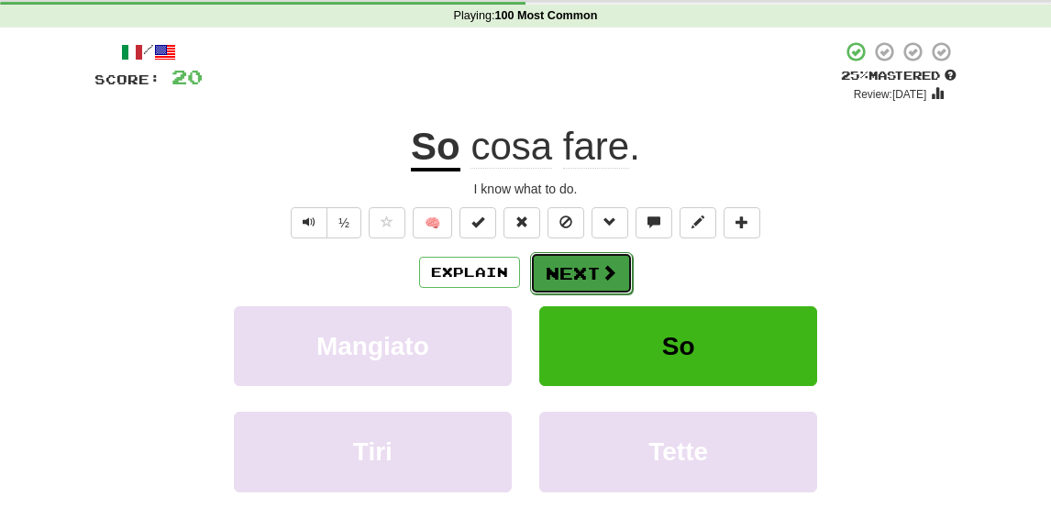
click at [568, 263] on button "Next" at bounding box center [581, 273] width 103 height 42
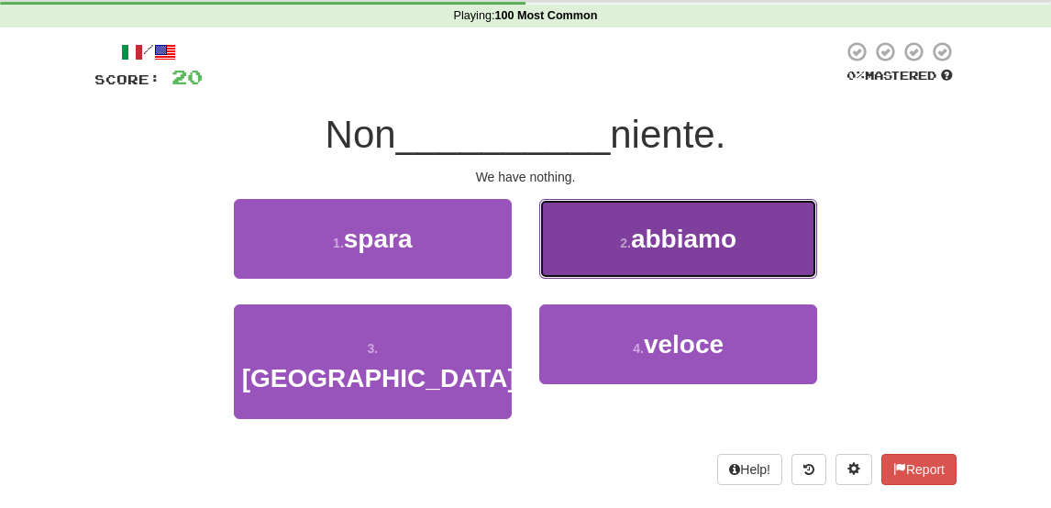
click at [585, 256] on button "2 . abbiamo" at bounding box center [678, 239] width 278 height 80
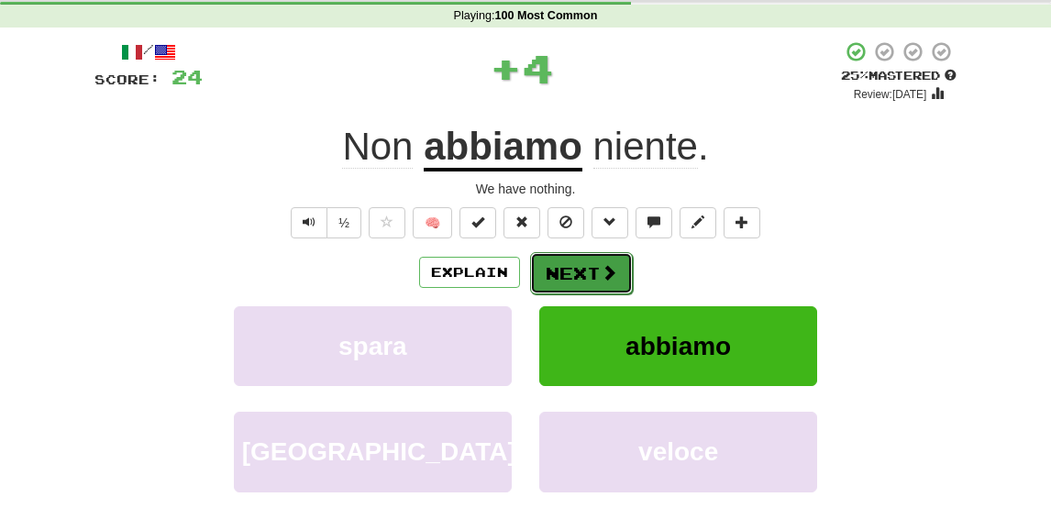
click at [563, 274] on button "Next" at bounding box center [581, 273] width 103 height 42
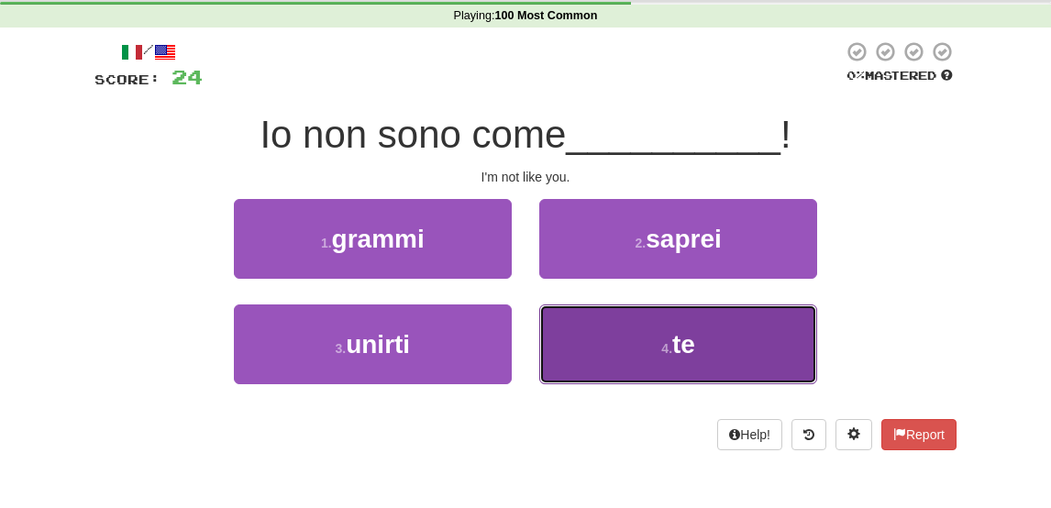
click at [601, 340] on button "4 . te" at bounding box center [678, 344] width 278 height 80
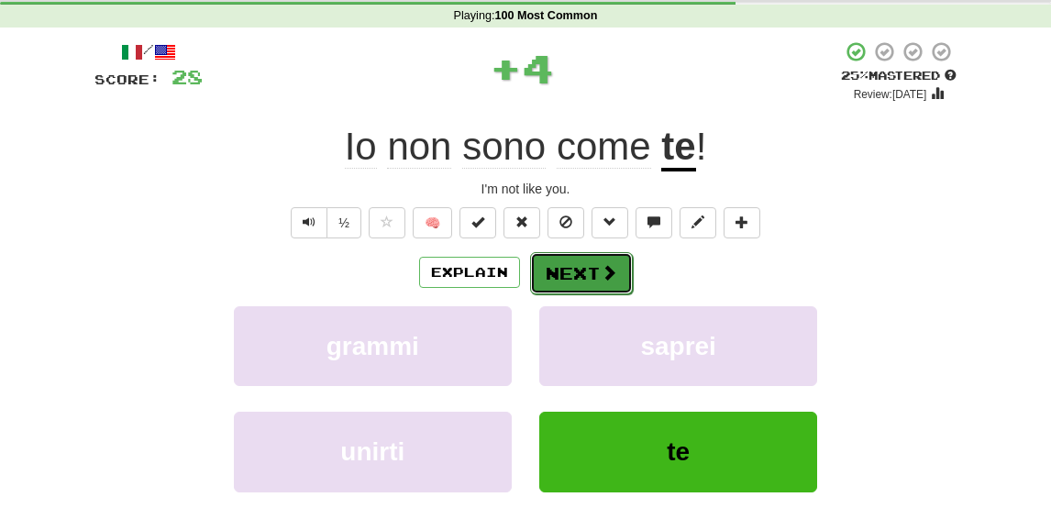
click at [561, 268] on button "Next" at bounding box center [581, 273] width 103 height 42
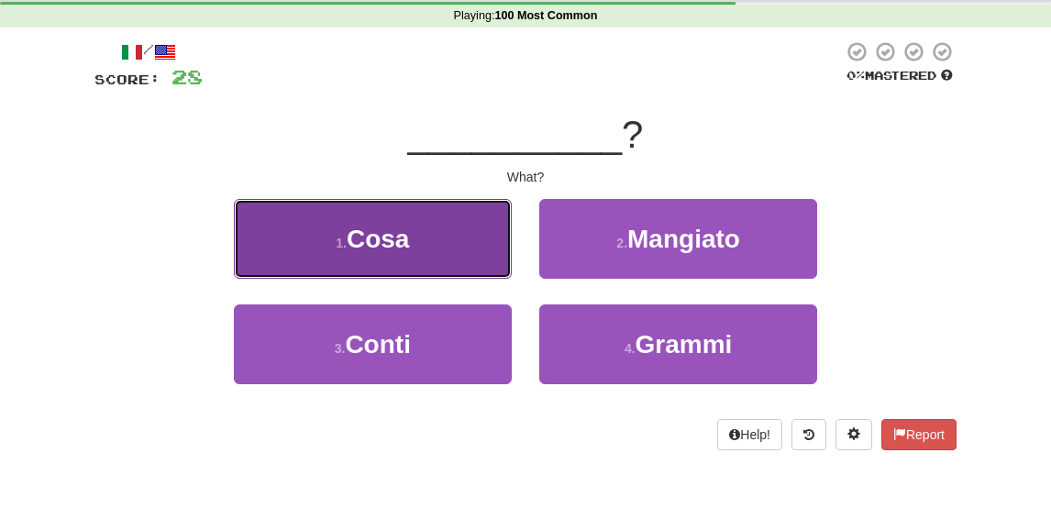
click at [451, 257] on button "1 . Cosa" at bounding box center [373, 239] width 278 height 80
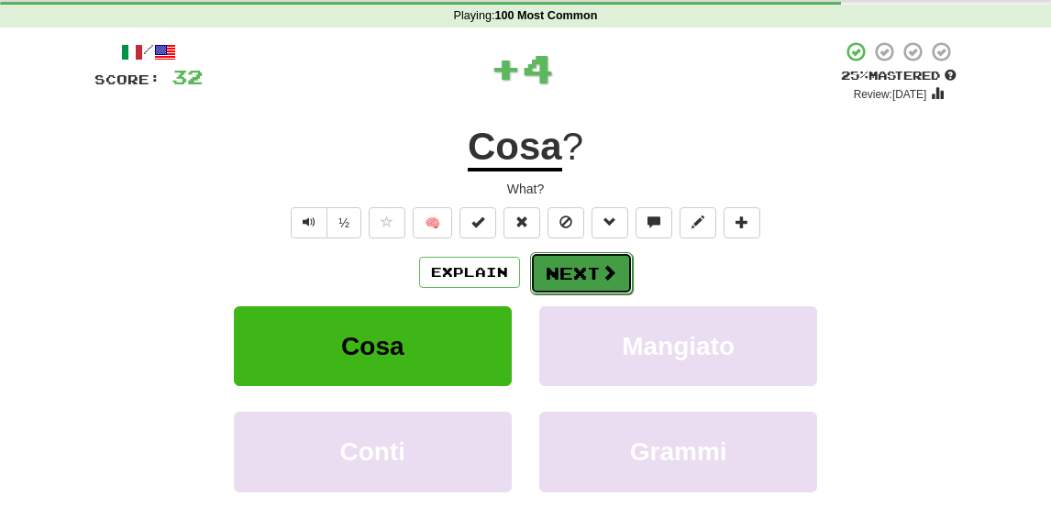
click at [589, 264] on button "Next" at bounding box center [581, 273] width 103 height 42
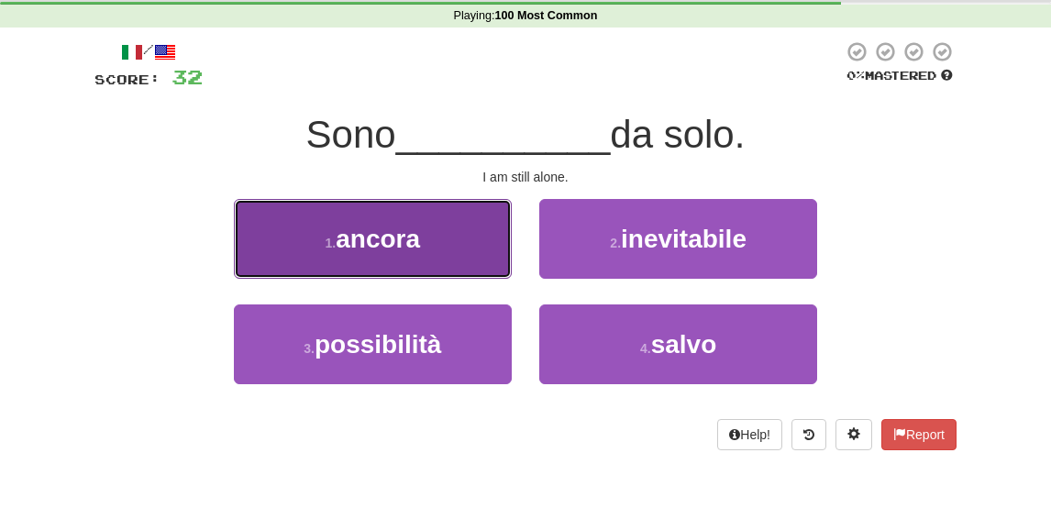
click at [439, 245] on button "1 . ancora" at bounding box center [373, 239] width 278 height 80
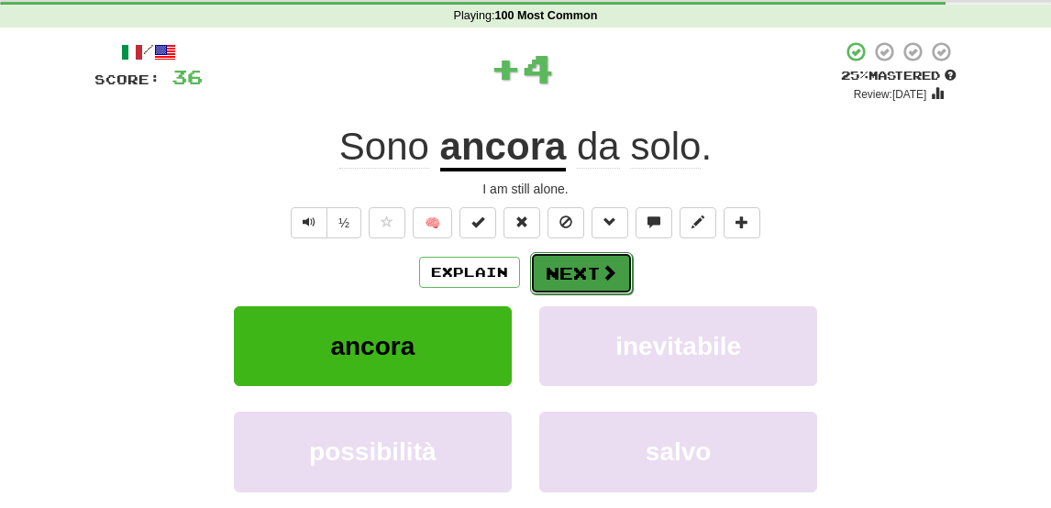
click at [601, 270] on span at bounding box center [609, 272] width 17 height 17
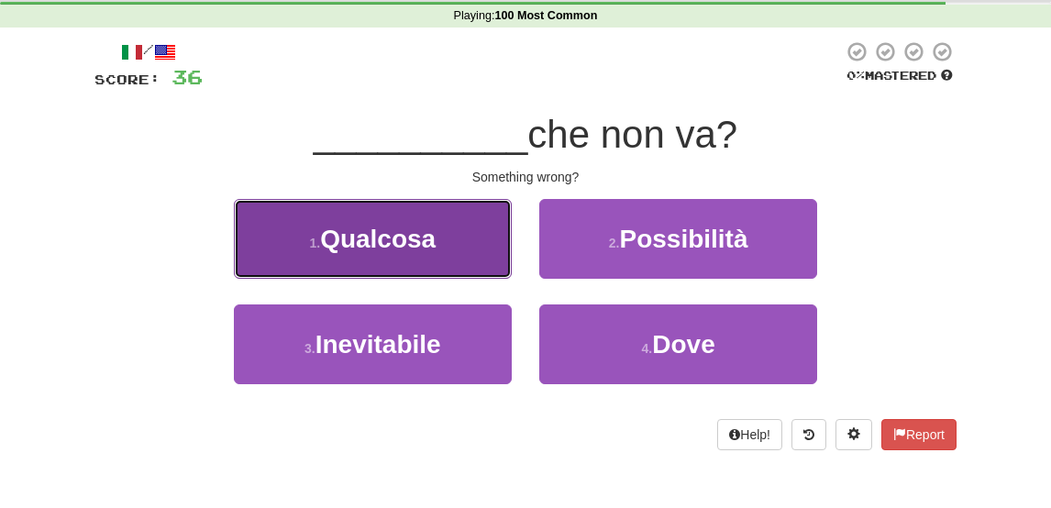
click at [433, 267] on button "1 . Qualcosa" at bounding box center [373, 239] width 278 height 80
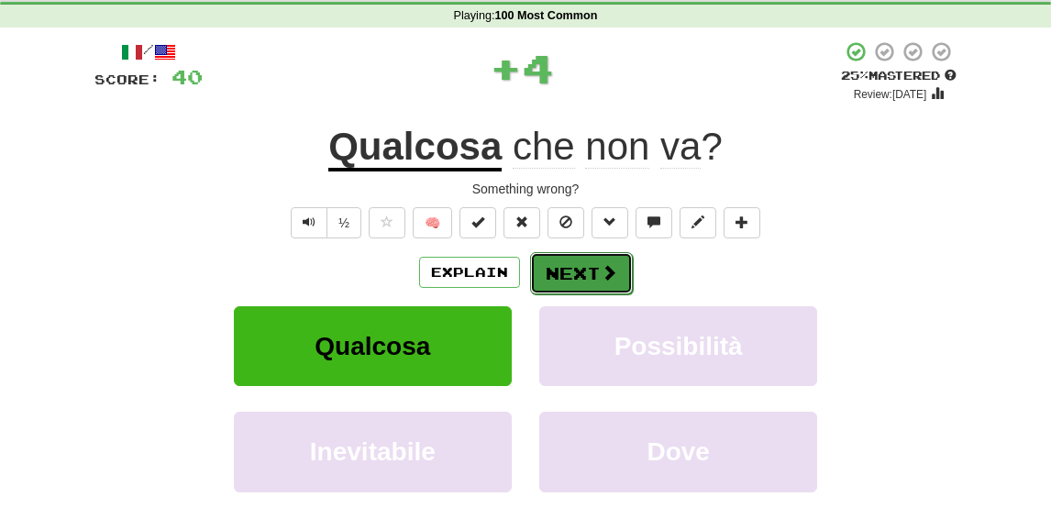
click at [570, 272] on button "Next" at bounding box center [581, 273] width 103 height 42
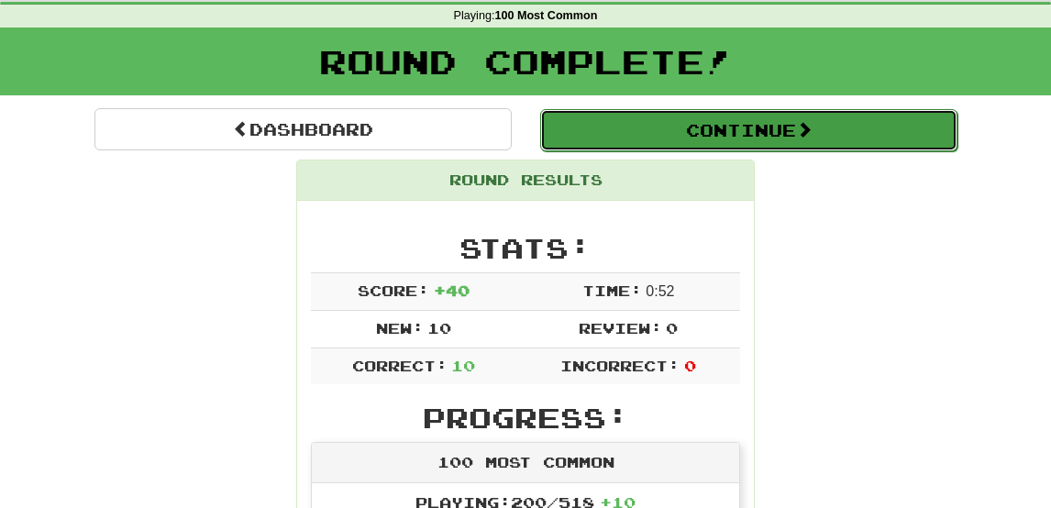
click at [669, 126] on button "Continue" at bounding box center [748, 130] width 417 height 42
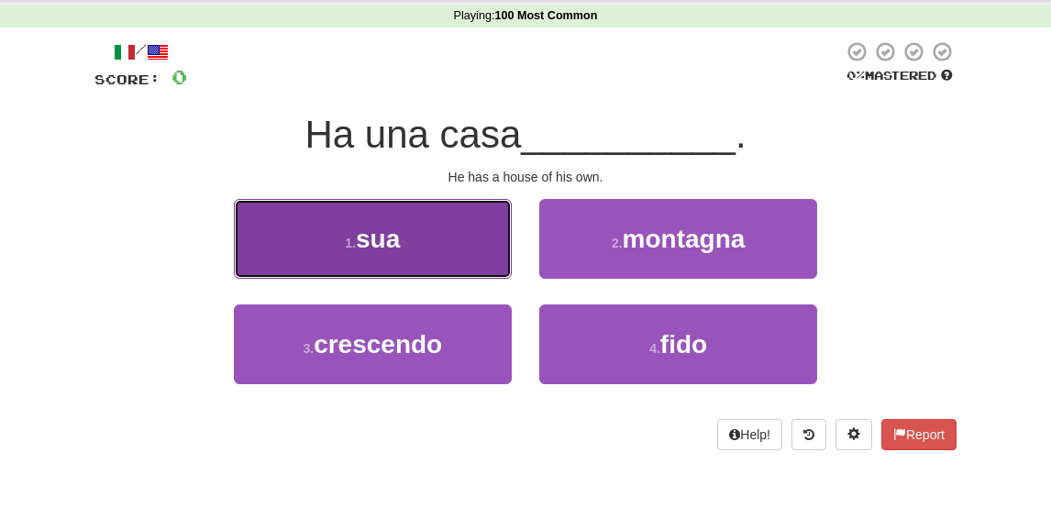
click at [450, 261] on button "1 . sua" at bounding box center [373, 239] width 278 height 80
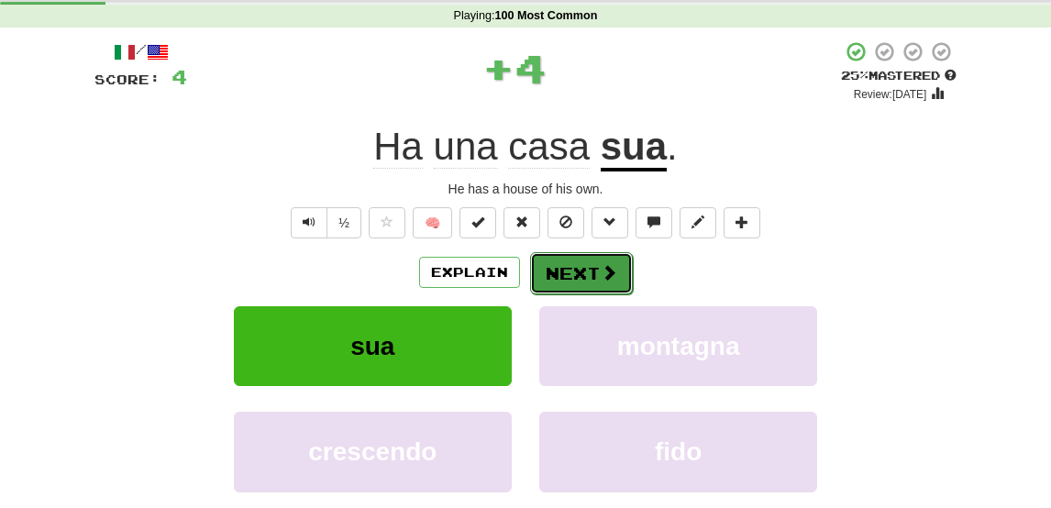
click at [561, 269] on button "Next" at bounding box center [581, 273] width 103 height 42
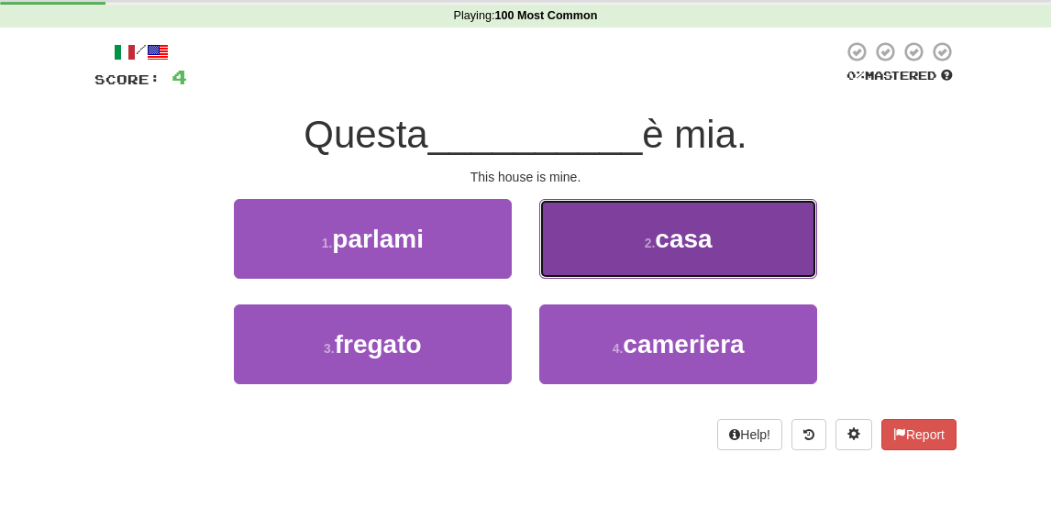
click at [612, 250] on button "2 . casa" at bounding box center [678, 239] width 278 height 80
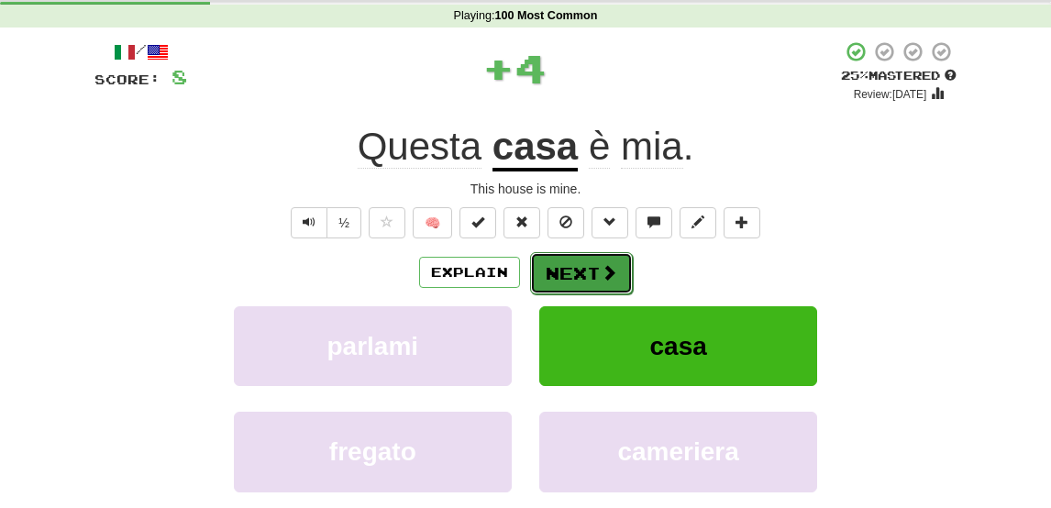
click at [578, 278] on button "Next" at bounding box center [581, 273] width 103 height 42
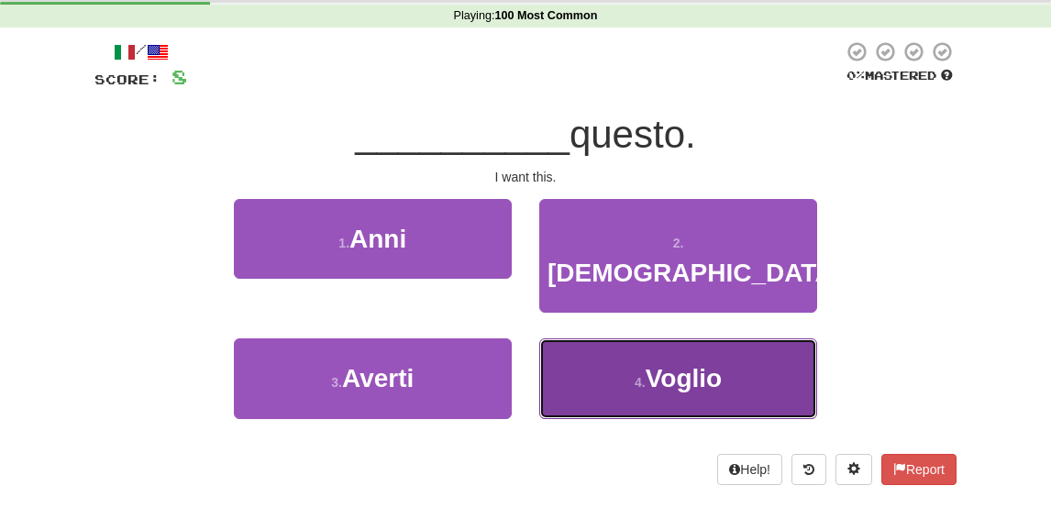
click at [633, 338] on button "4 . Voglio" at bounding box center [678, 378] width 278 height 80
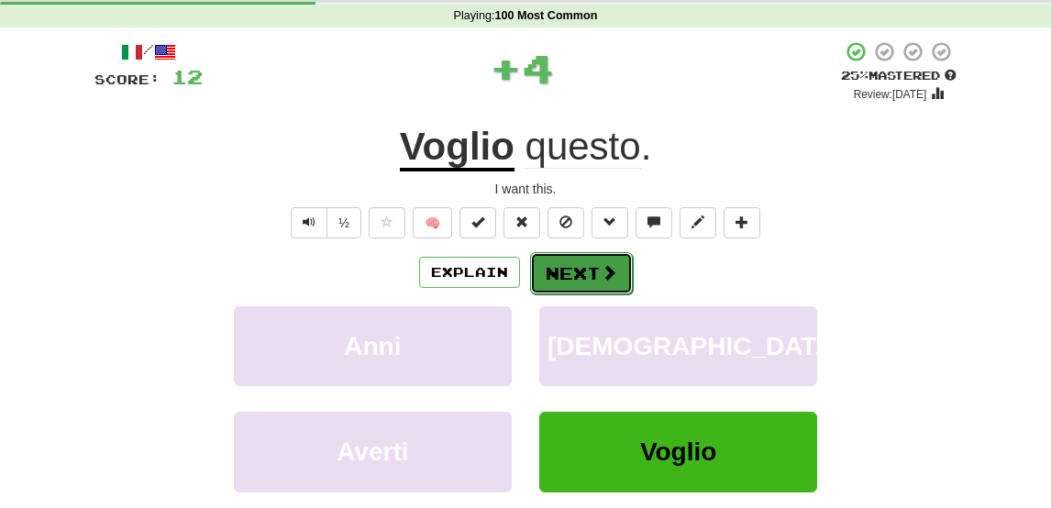
click at [571, 271] on button "Next" at bounding box center [581, 273] width 103 height 42
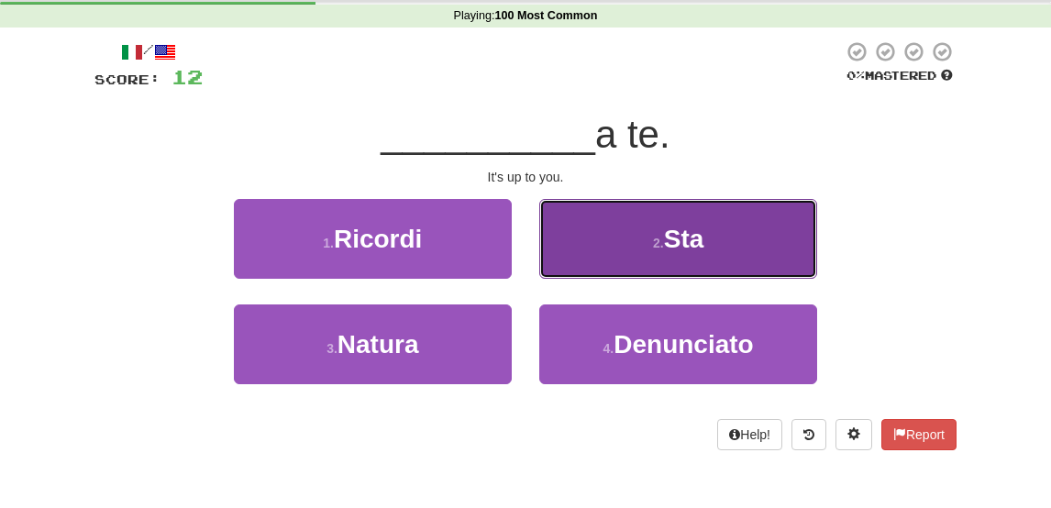
click at [640, 248] on button "2 . Sta" at bounding box center [678, 239] width 278 height 80
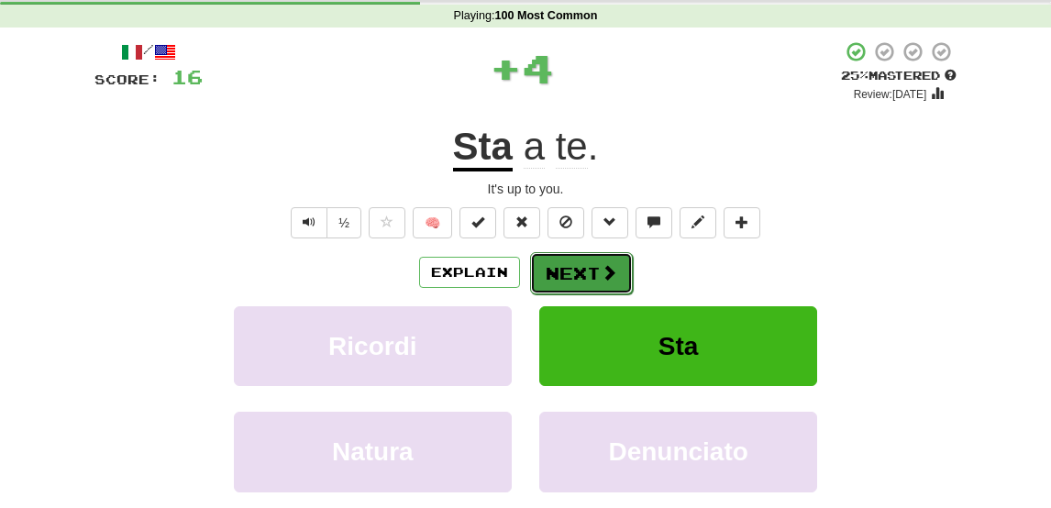
click at [574, 278] on button "Next" at bounding box center [581, 273] width 103 height 42
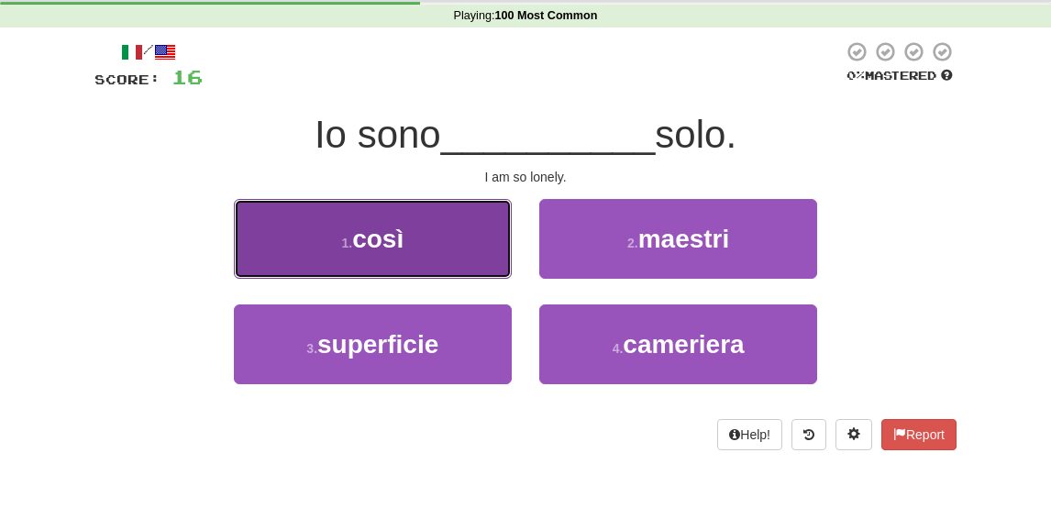
click at [416, 258] on button "1 . così" at bounding box center [373, 239] width 278 height 80
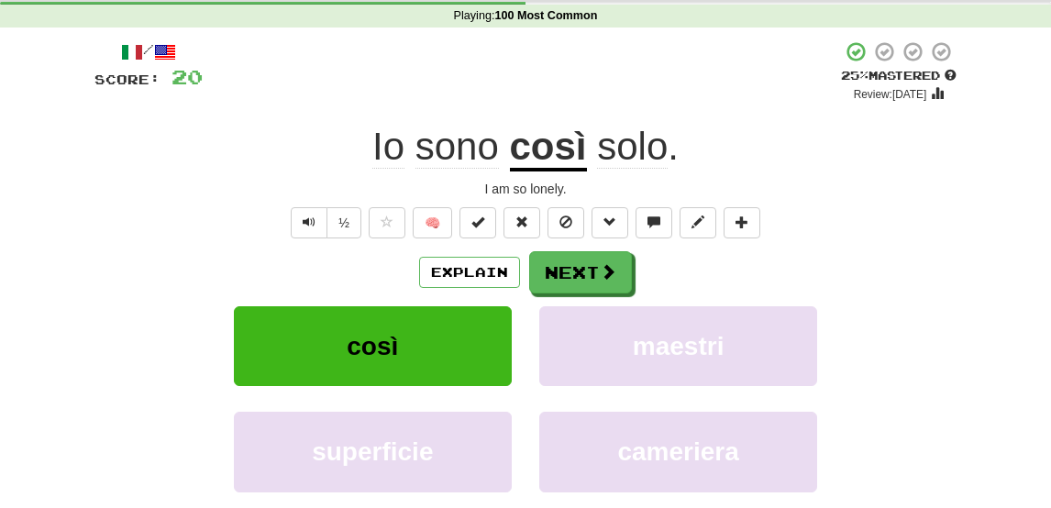
click at [416, 258] on div "Explain Next" at bounding box center [525, 272] width 862 height 42
click at [585, 278] on button "Next" at bounding box center [581, 273] width 103 height 42
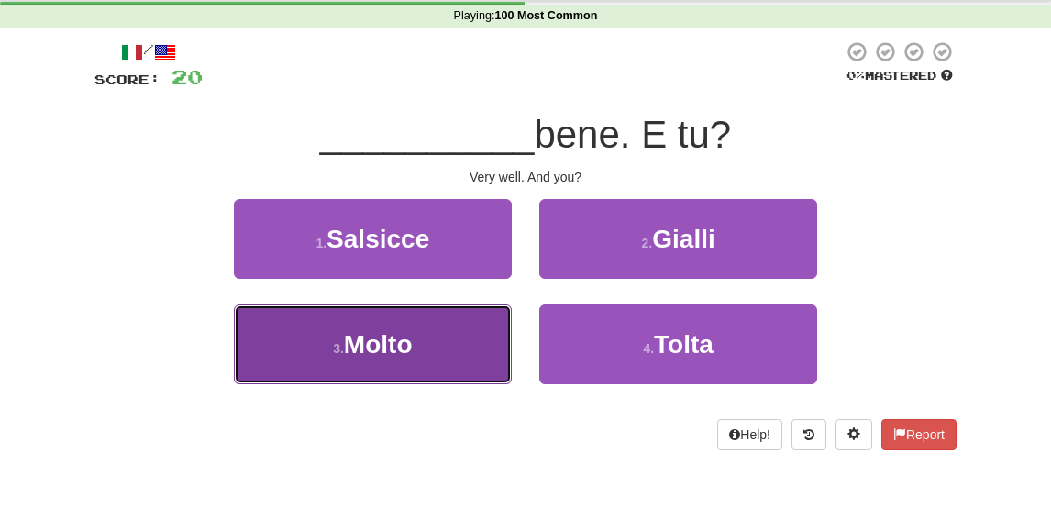
click at [429, 357] on button "3 . Molto" at bounding box center [373, 344] width 278 height 80
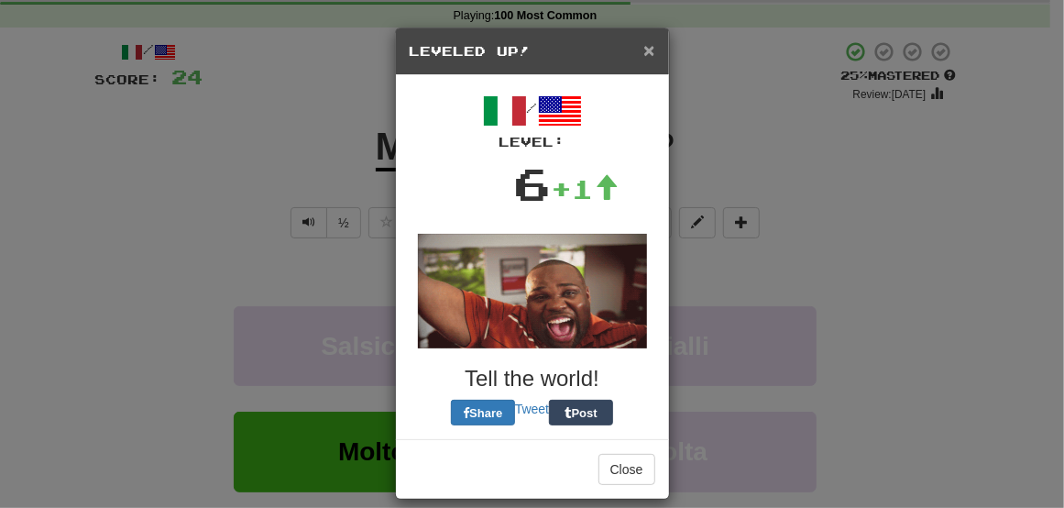
click at [644, 56] on span "×" at bounding box center [649, 49] width 11 height 21
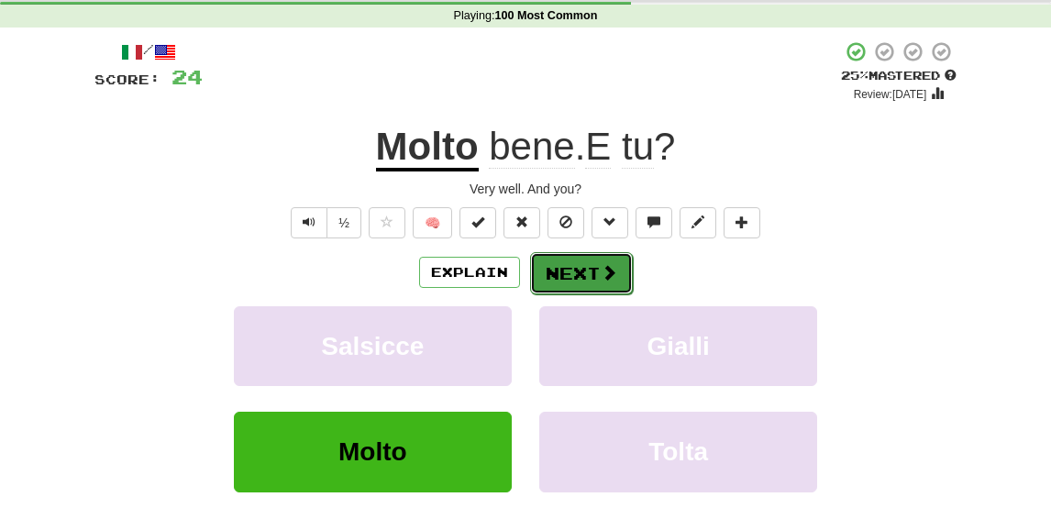
click at [563, 278] on button "Next" at bounding box center [581, 273] width 103 height 42
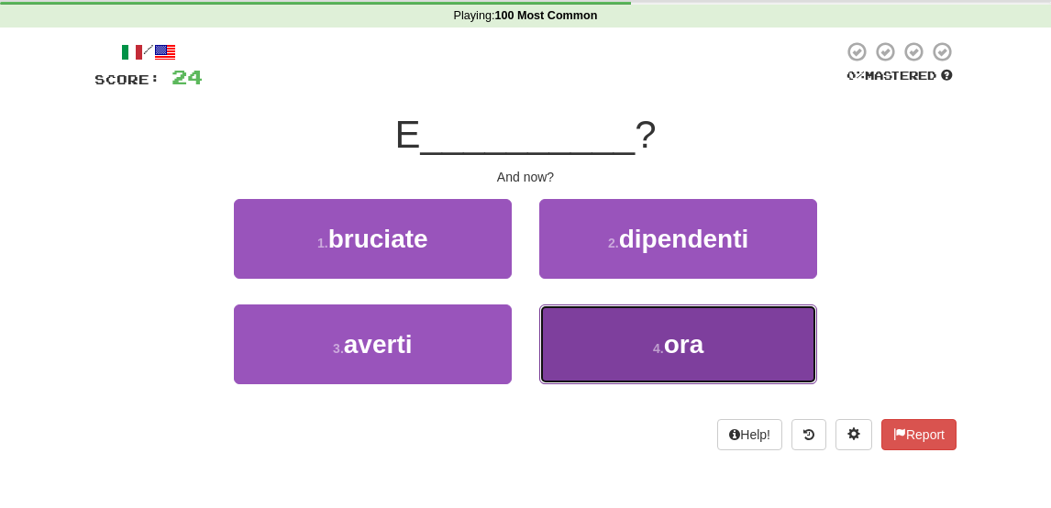
click at [617, 323] on button "4 . ora" at bounding box center [678, 344] width 278 height 80
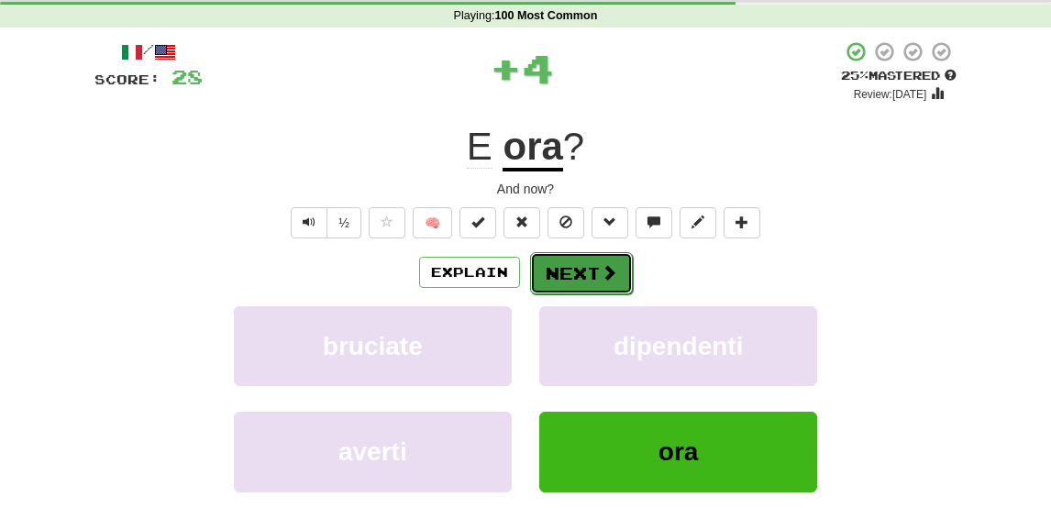
click at [585, 270] on button "Next" at bounding box center [581, 273] width 103 height 42
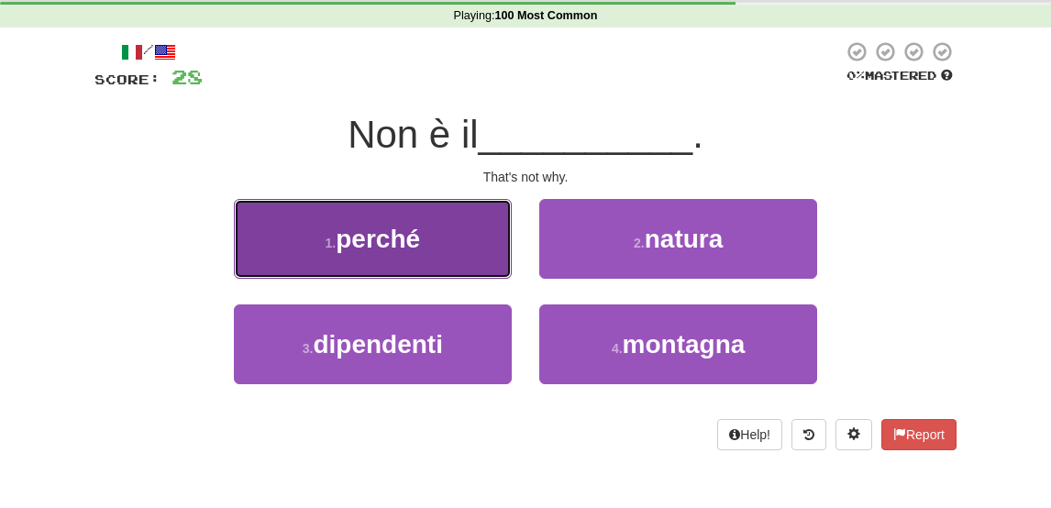
click at [428, 259] on button "1 . perché" at bounding box center [373, 239] width 278 height 80
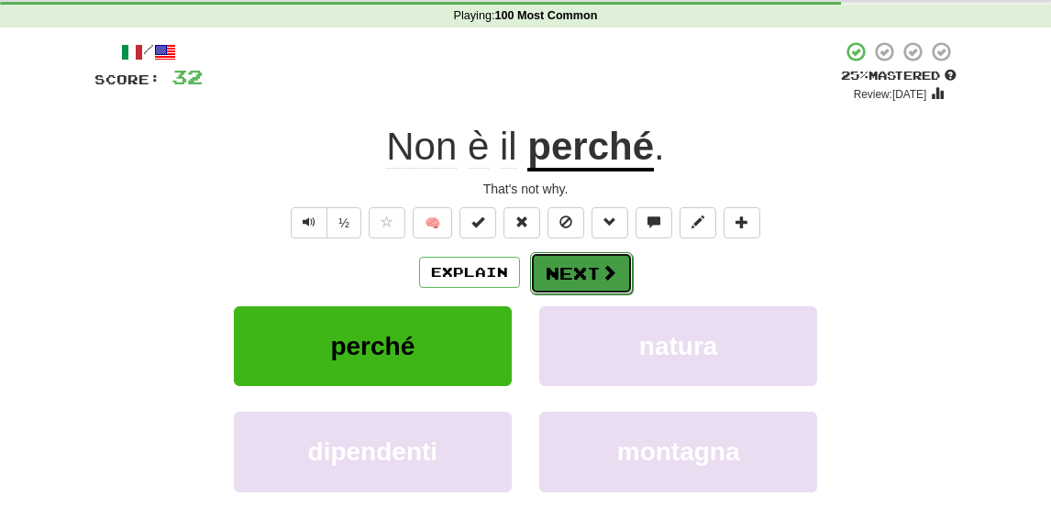
click at [563, 271] on button "Next" at bounding box center [581, 273] width 103 height 42
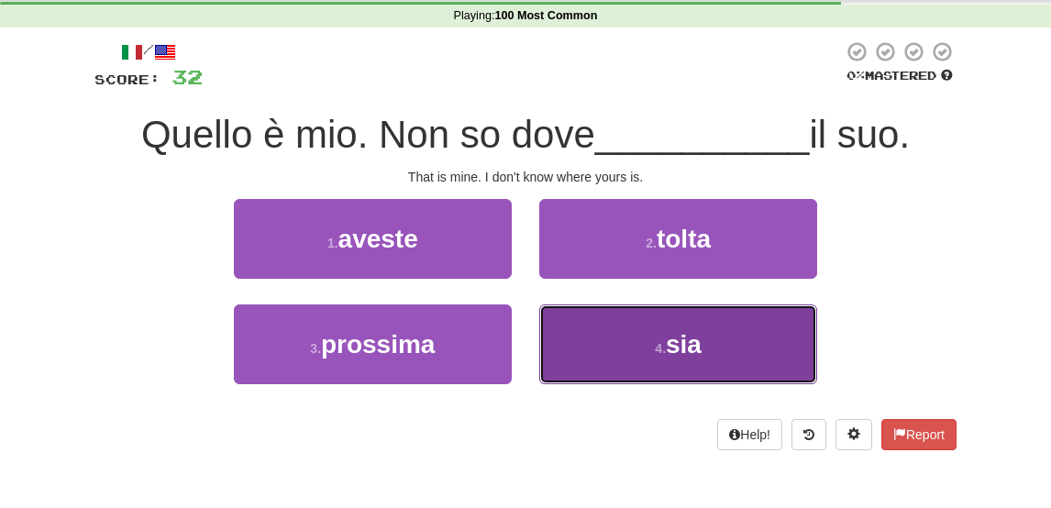
click at [593, 350] on button "4 . sia" at bounding box center [678, 344] width 278 height 80
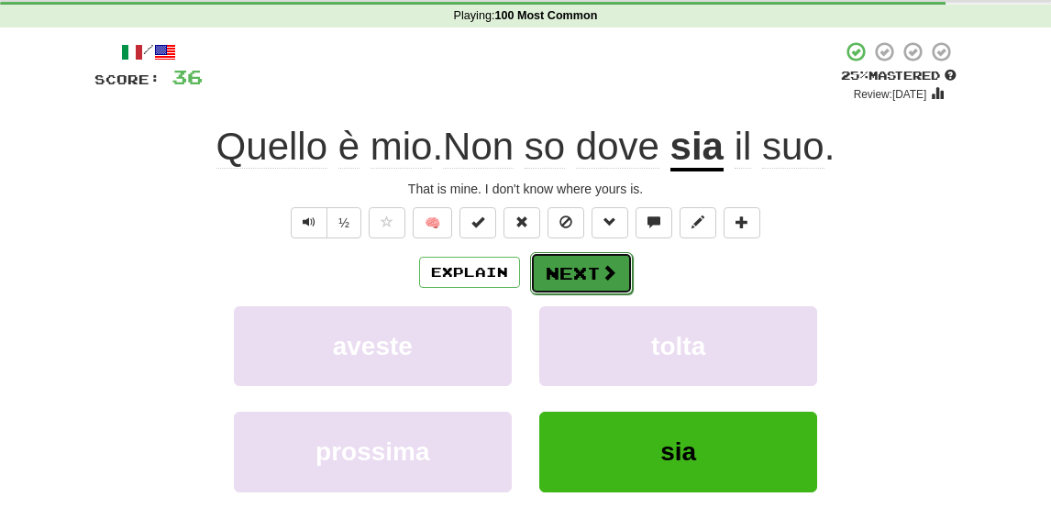
click at [592, 267] on button "Next" at bounding box center [581, 273] width 103 height 42
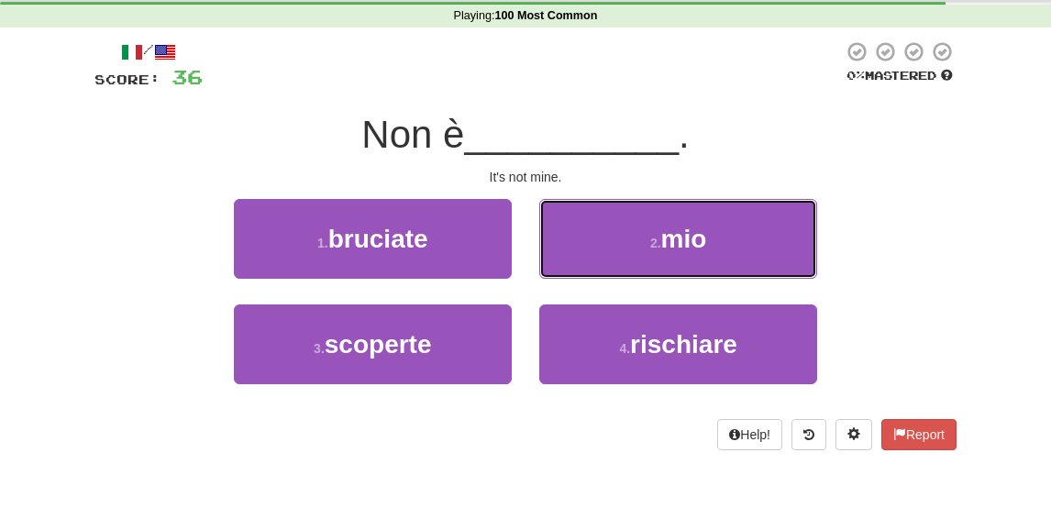
click at [592, 267] on button "2 . mio" at bounding box center [678, 239] width 278 height 80
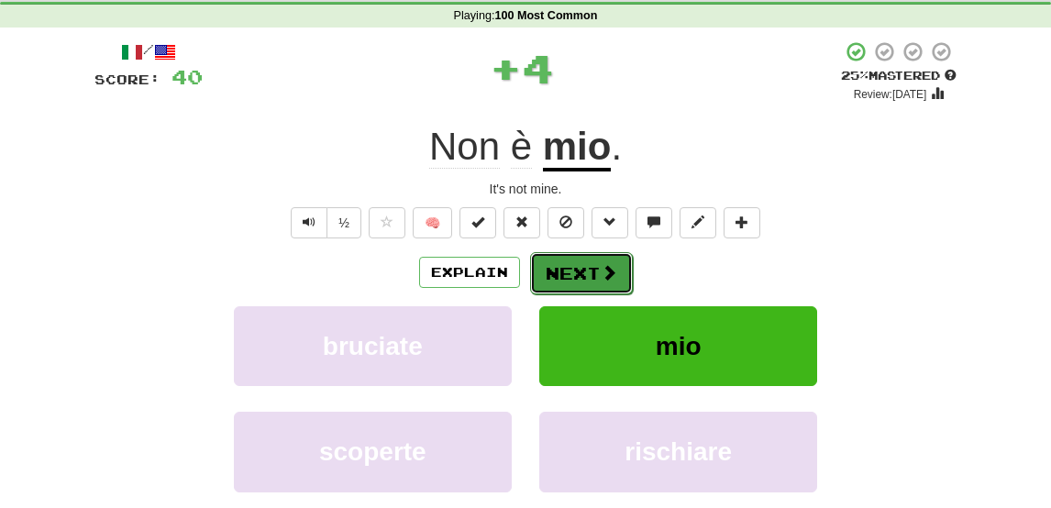
click at [583, 282] on button "Next" at bounding box center [581, 273] width 103 height 42
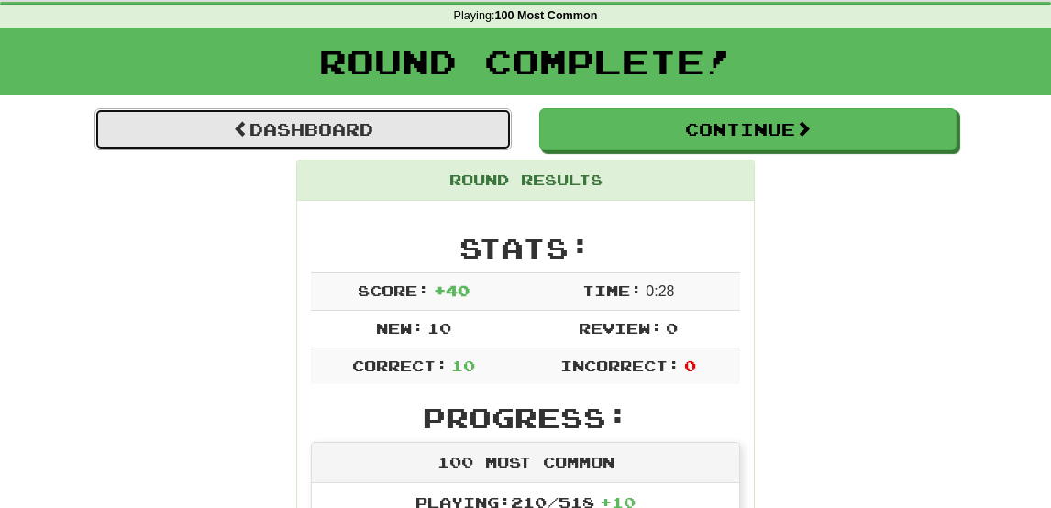
click at [343, 131] on link "Dashboard" at bounding box center [302, 129] width 417 height 42
